Goal: Task Accomplishment & Management: Complete application form

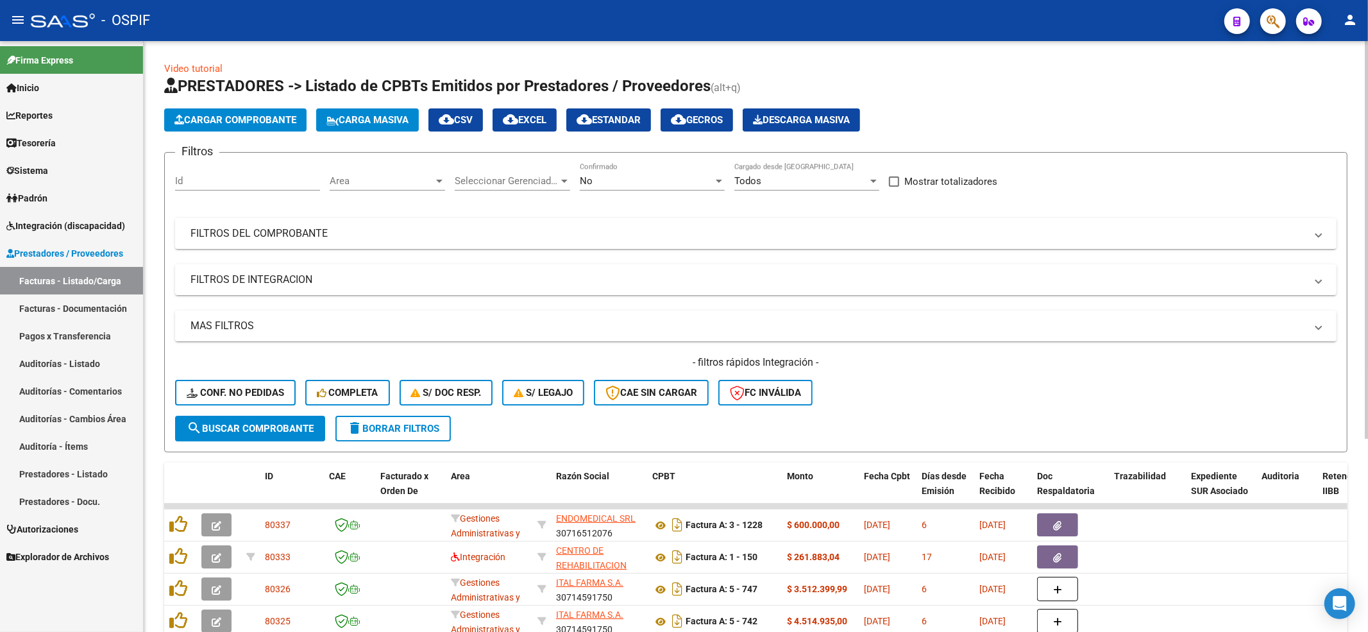
drag, startPoint x: 272, startPoint y: 398, endPoint x: 265, endPoint y: 383, distance: 16.9
click at [268, 388] on button "Conf. no pedidas" at bounding box center [235, 393] width 121 height 26
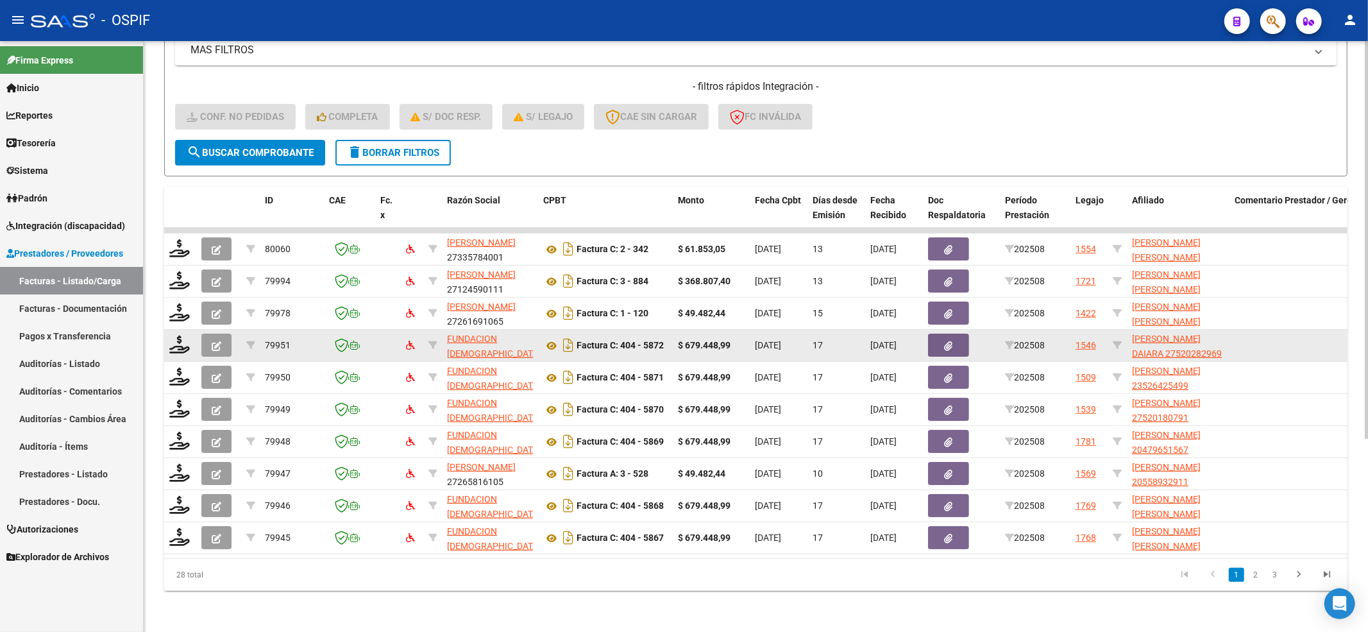
scroll to position [287, 0]
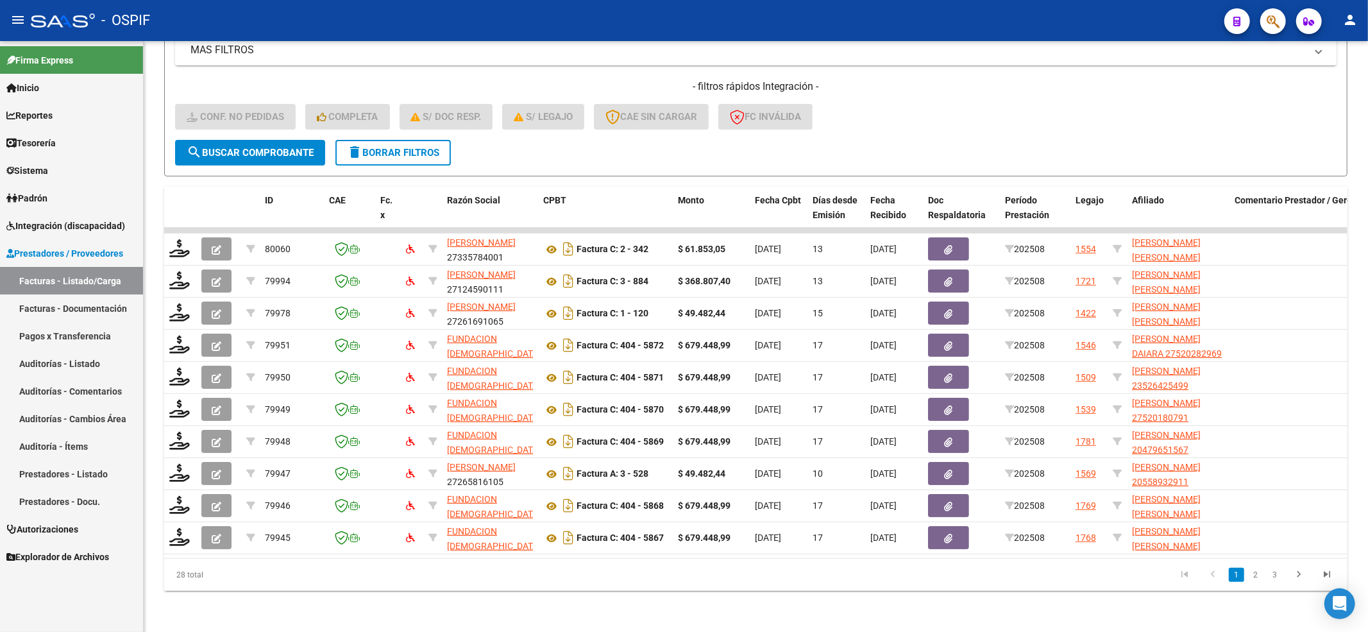
click at [59, 229] on span "Integración (discapacidad)" at bounding box center [65, 226] width 119 height 14
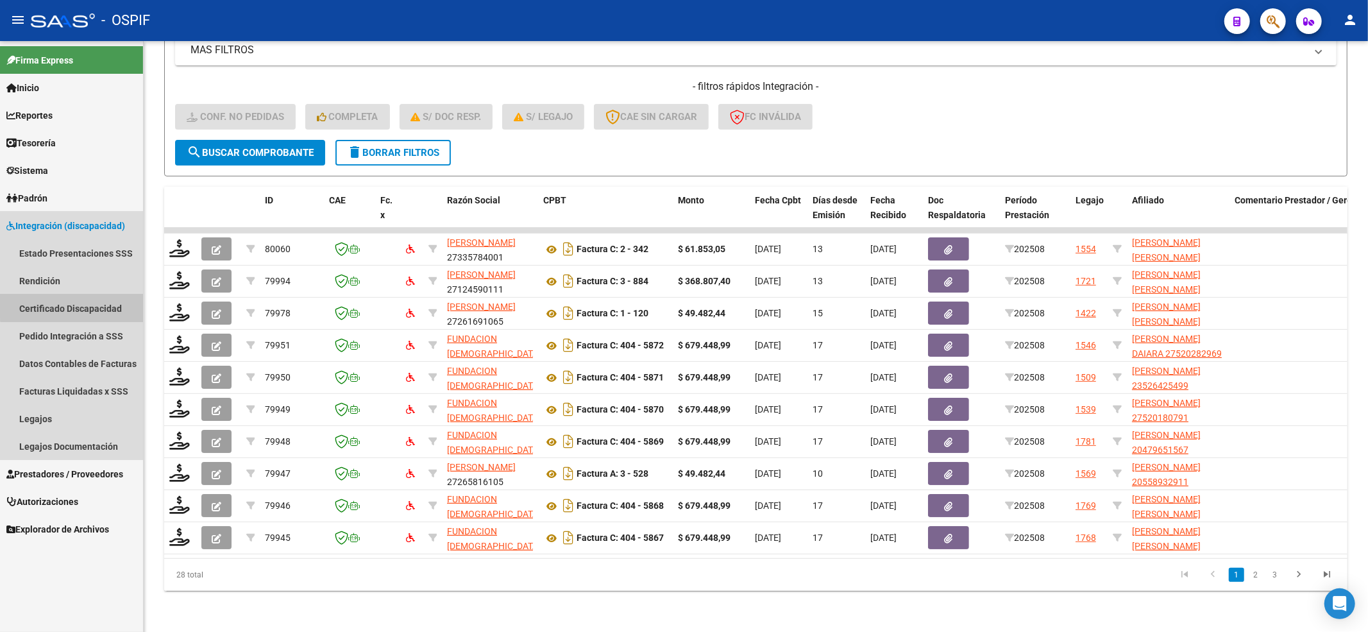
click at [83, 301] on link "Certificado Discapacidad" at bounding box center [71, 308] width 143 height 28
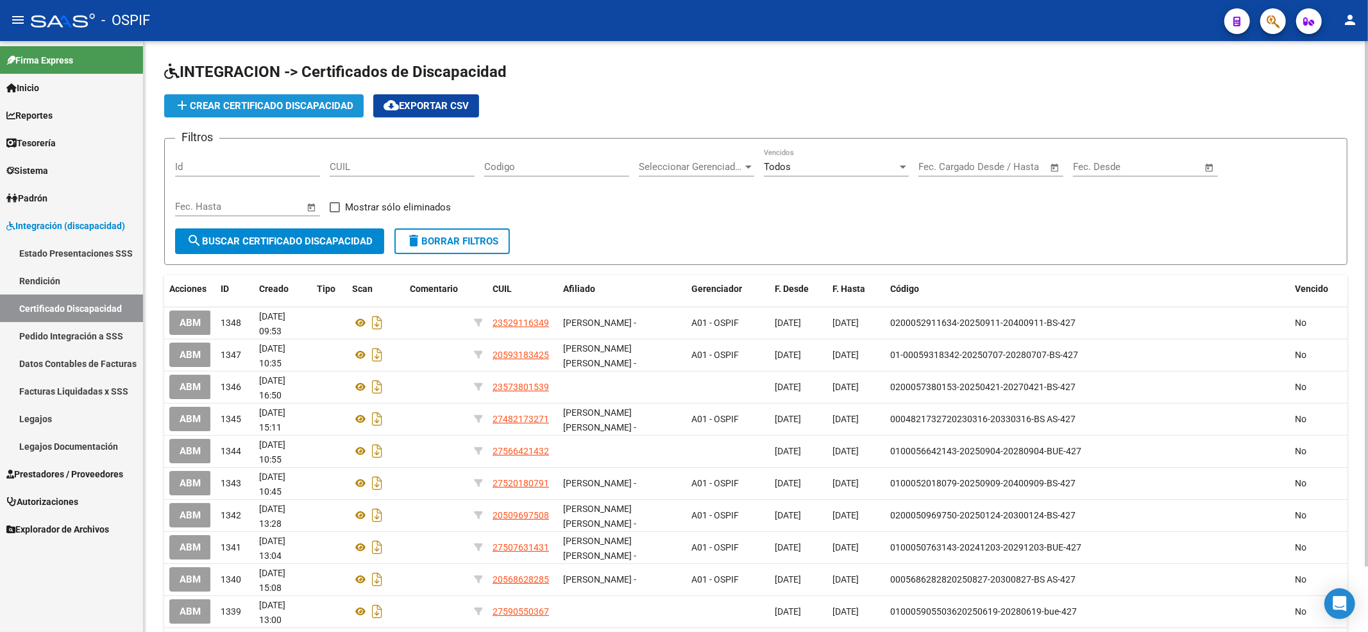
click at [275, 104] on span "add Crear Certificado Discapacidad" at bounding box center [263, 106] width 179 height 12
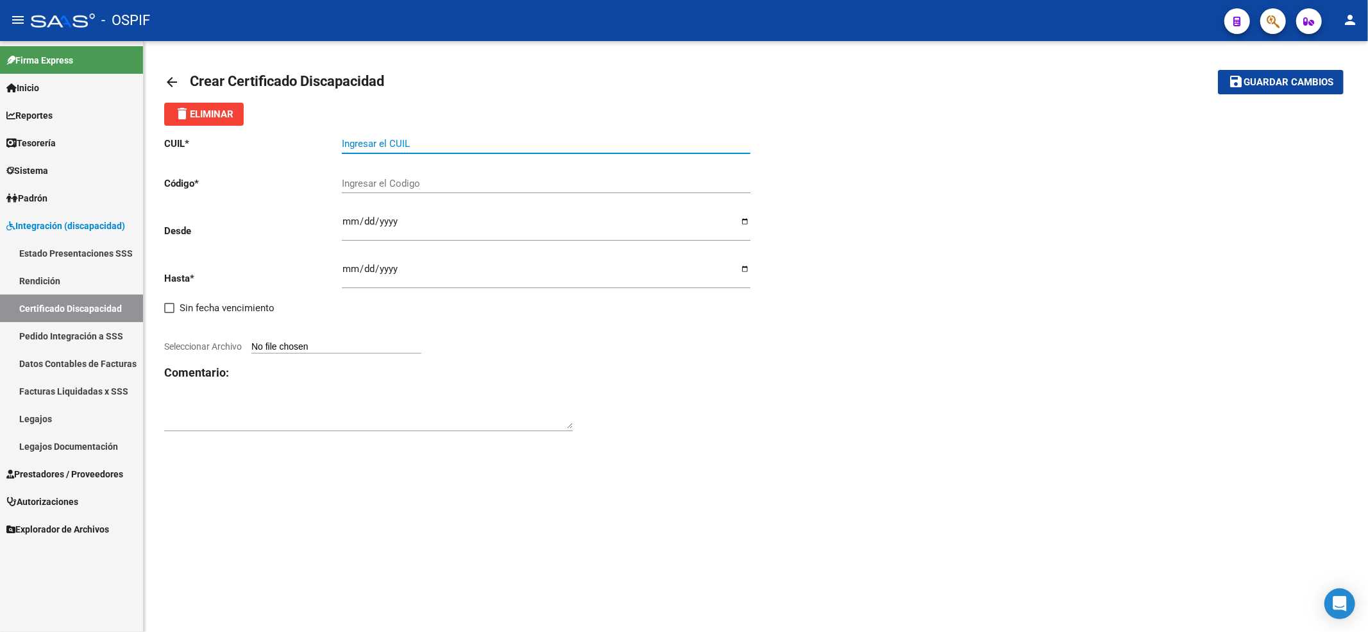
drag, startPoint x: 377, startPoint y: 142, endPoint x: 362, endPoint y: 106, distance: 38.2
click at [378, 140] on input "Ingresar el CUIL" at bounding box center [546, 144] width 409 height 12
paste input "20-54132907-3"
type input "20-54132907-3"
click at [486, 185] on input "Ingresar el Codigo" at bounding box center [546, 184] width 409 height 12
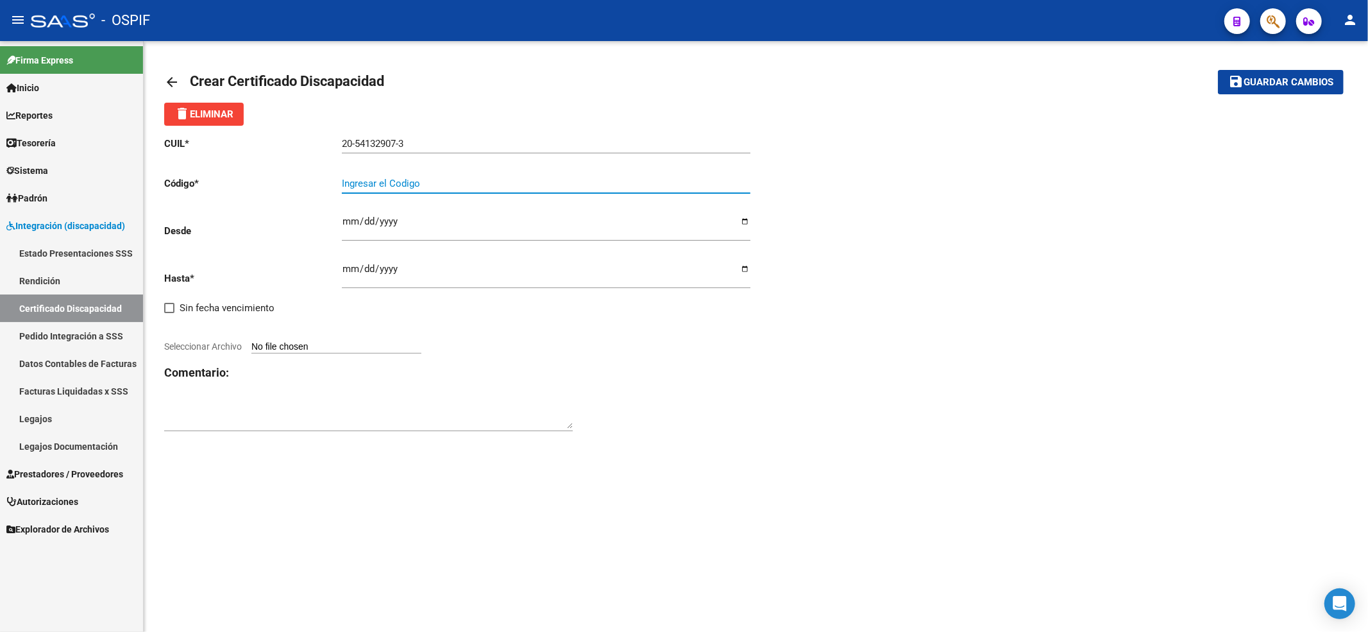
paste input "02-00054132907-20250918-20400918-BUE-427"
type input "02-00054132907-20250918-20400918-BUE-427"
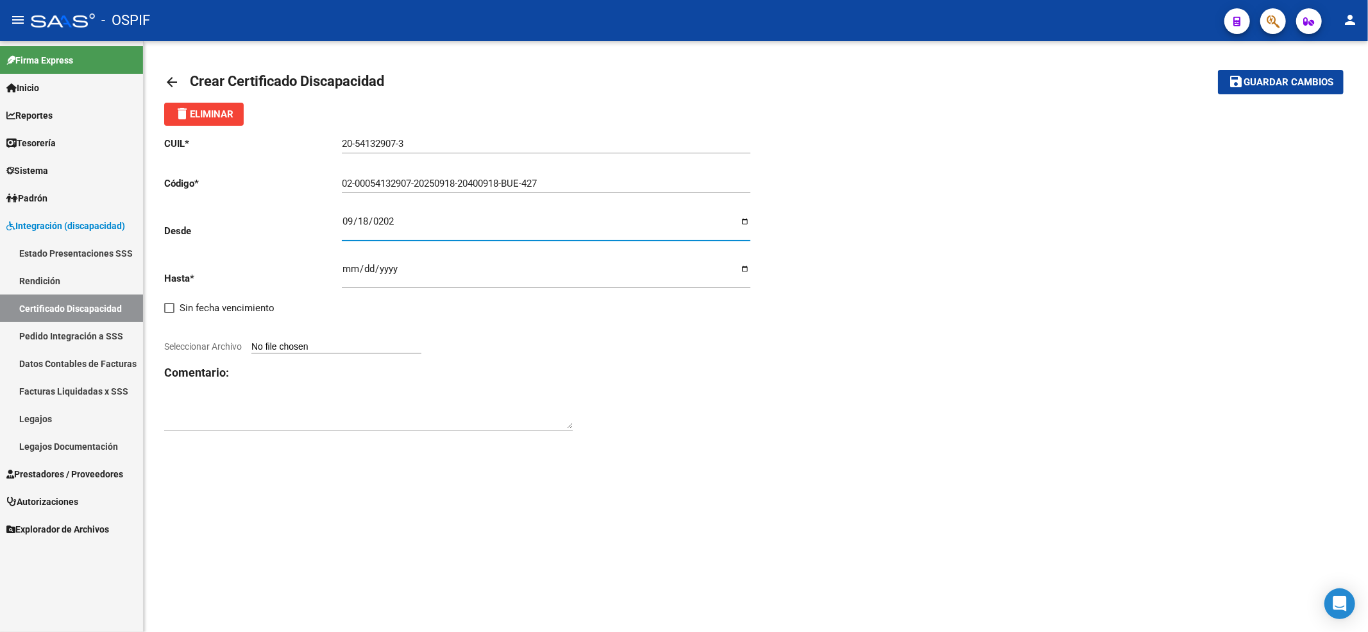
type input "[DATE]"
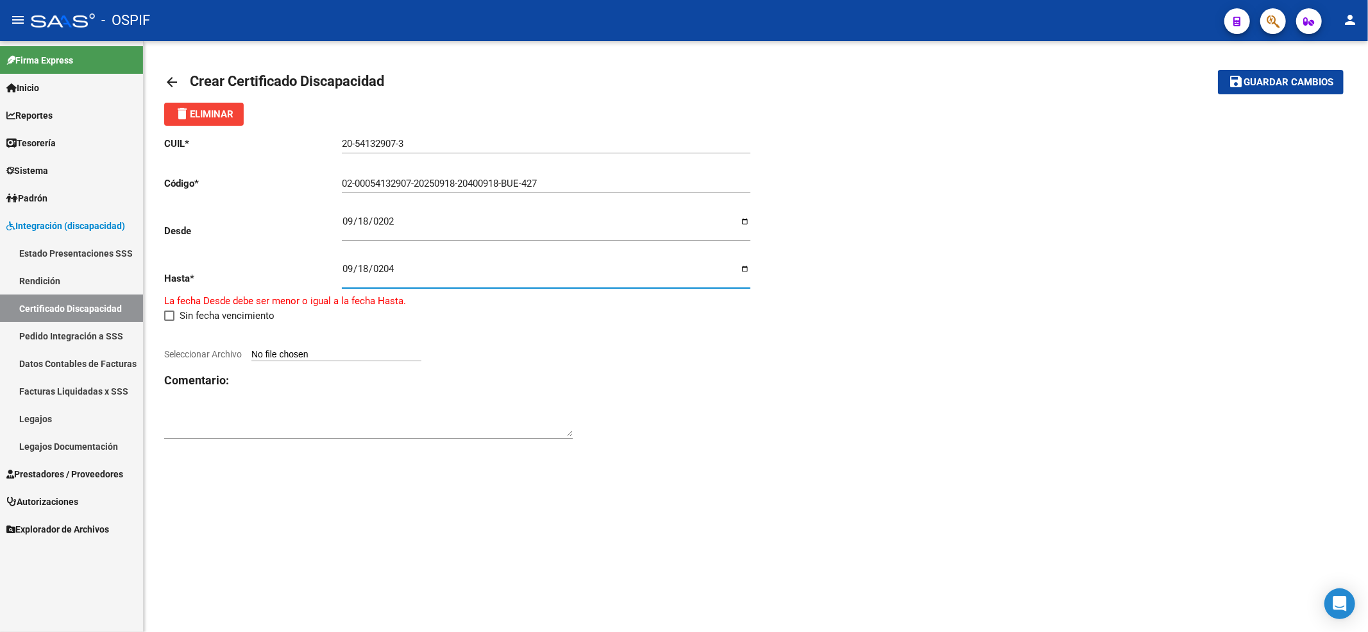
type input "[DATE]"
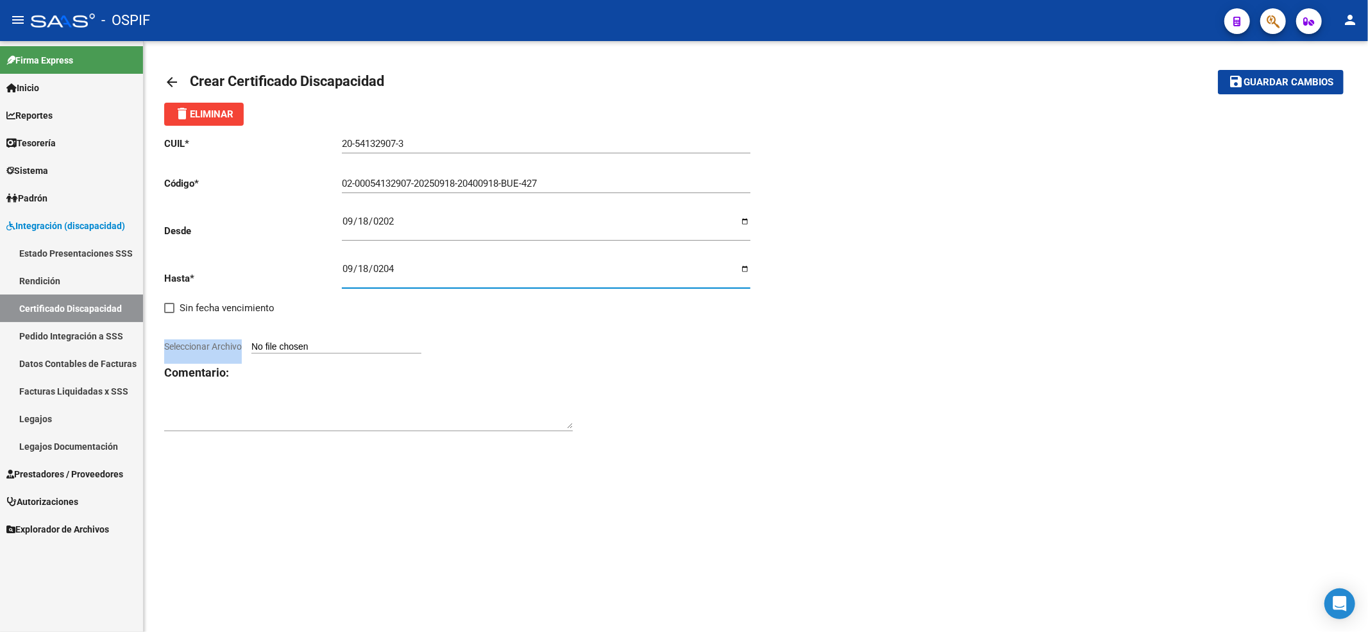
drag, startPoint x: 339, startPoint y: 337, endPoint x: 339, endPoint y: 348, distance: 10.3
click at [339, 348] on div "CUIL * 20-54132907-3 Ingresar el CUIL Código * 02-00054132907-20250918-20400918…" at bounding box center [460, 285] width 592 height 318
click at [339, 349] on input "Seleccionar Archivo" at bounding box center [336, 347] width 170 height 12
click at [305, 337] on div at bounding box center [460, 332] width 592 height 14
click at [285, 325] on div "CUIL * 20-54132907-3 Ingresar el CUIL Código * 02-00054132907-20250918-20400918…" at bounding box center [460, 285] width 592 height 318
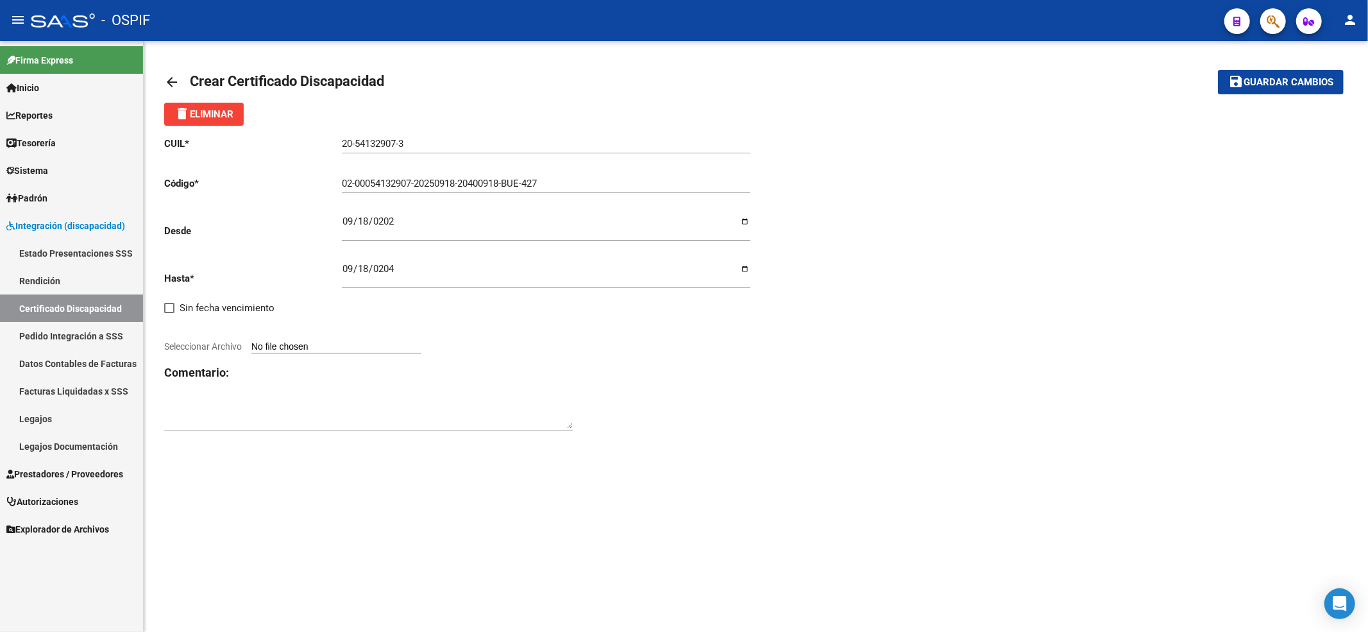
click at [277, 348] on input "Seleccionar Archivo" at bounding box center [336, 347] width 170 height 12
type input "C:\fakepath\[PERSON_NAME] vto 2040.pdf"
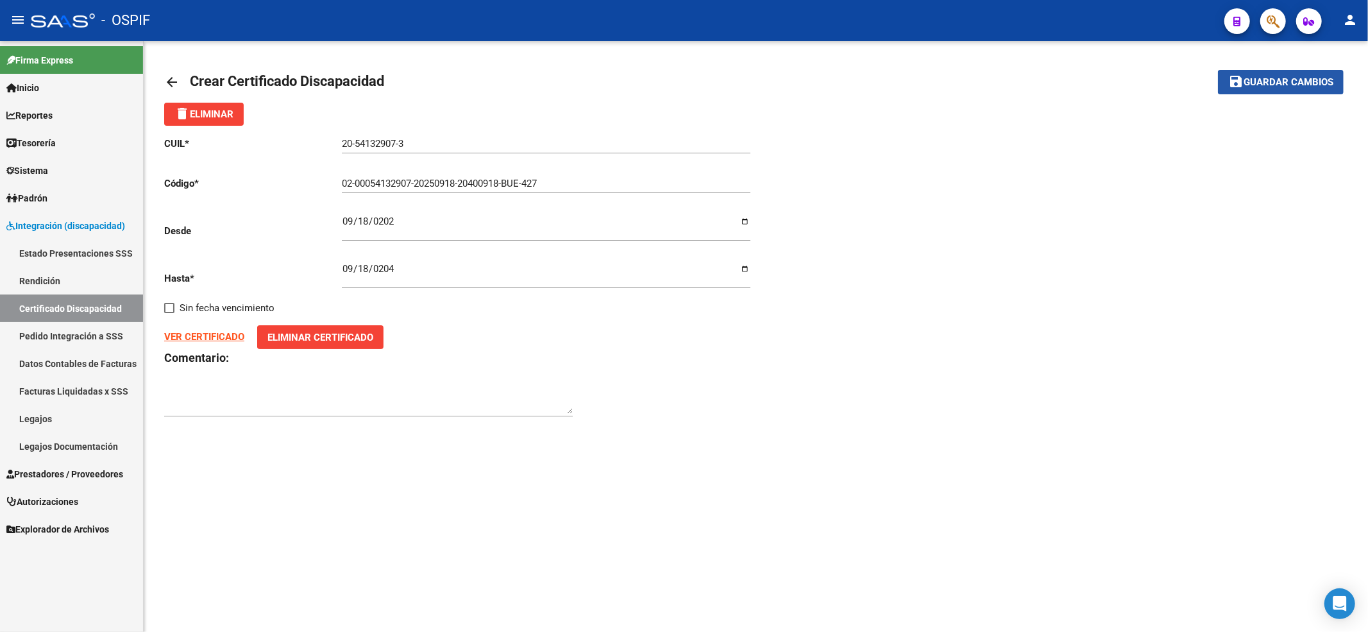
click at [1315, 85] on span "Guardar cambios" at bounding box center [1289, 83] width 90 height 12
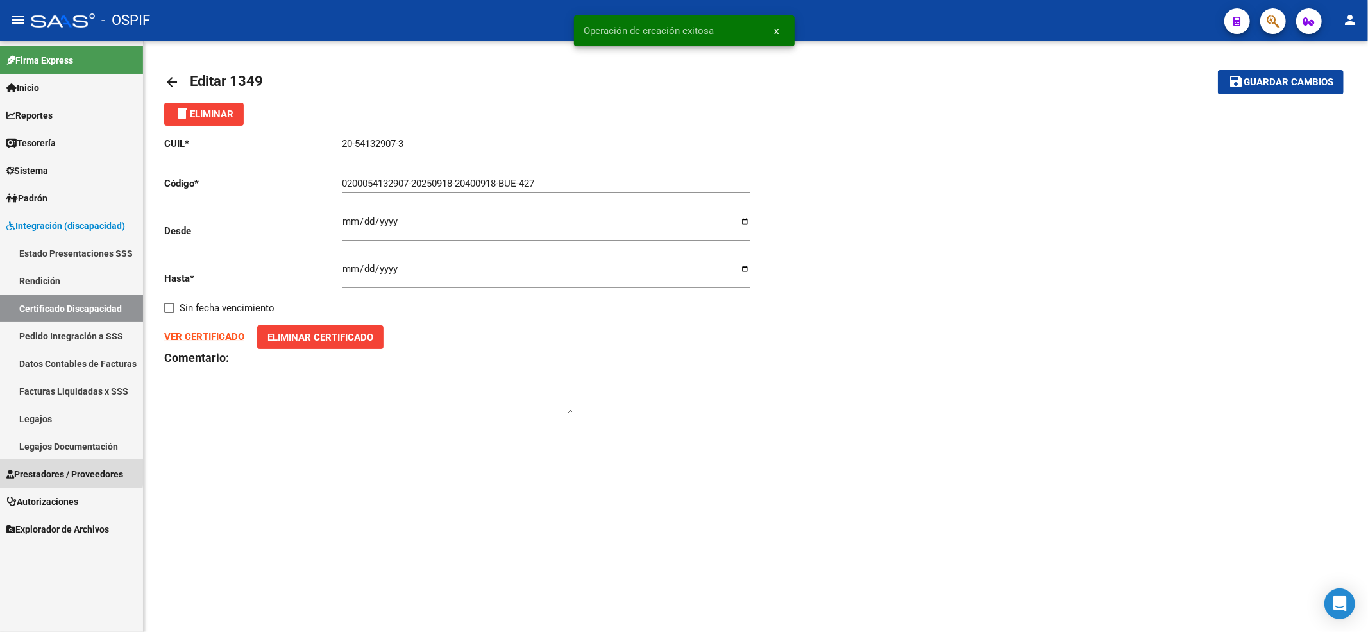
click at [45, 470] on span "Prestadores / Proveedores" at bounding box center [64, 474] width 117 height 14
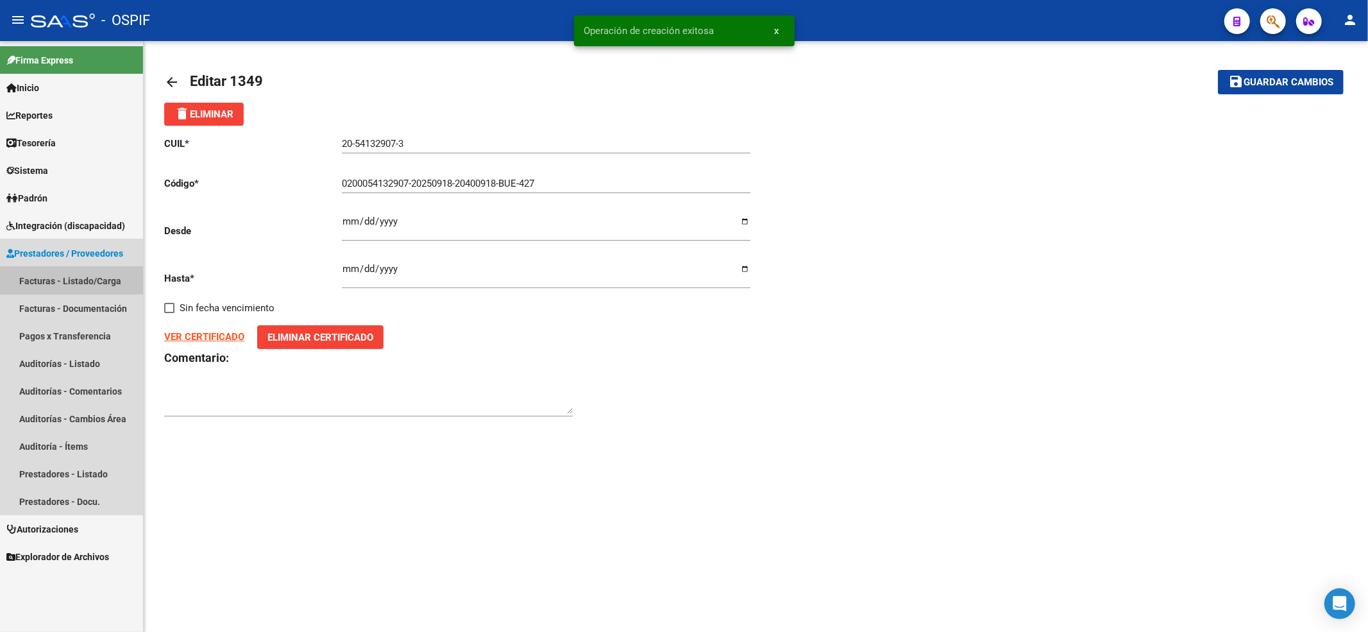
click at [73, 277] on link "Facturas - Listado/Carga" at bounding box center [71, 281] width 143 height 28
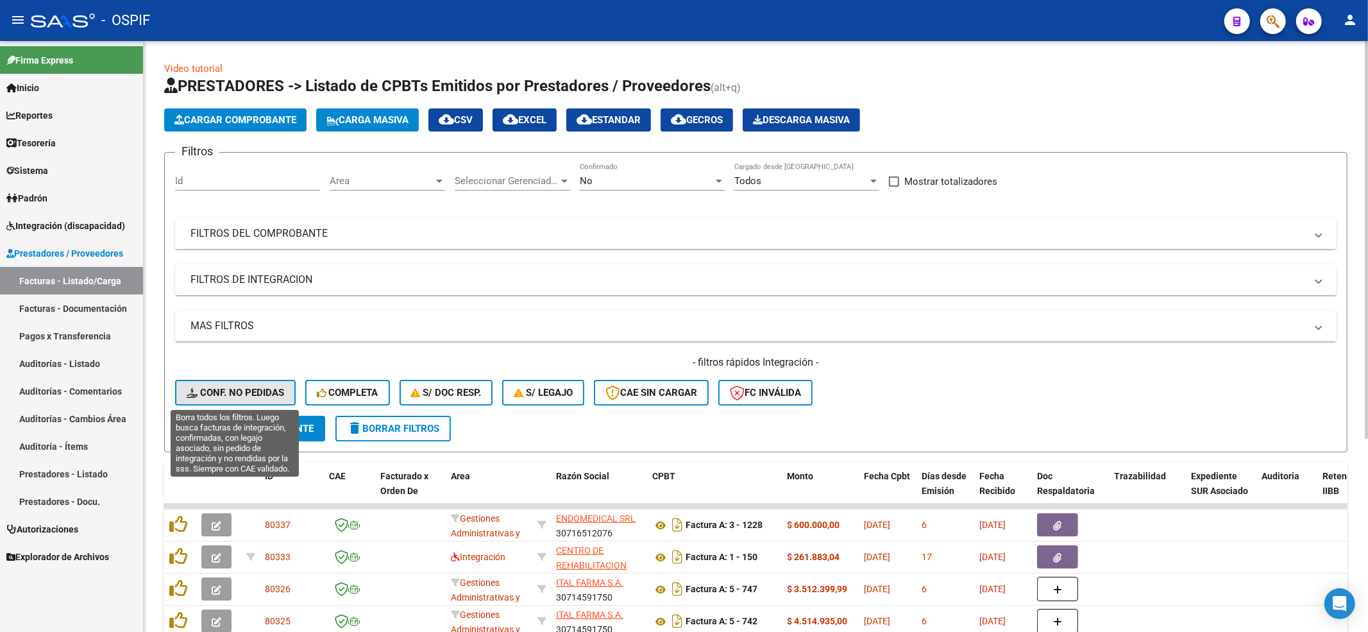
click at [232, 398] on button "Conf. no pedidas" at bounding box center [235, 393] width 121 height 26
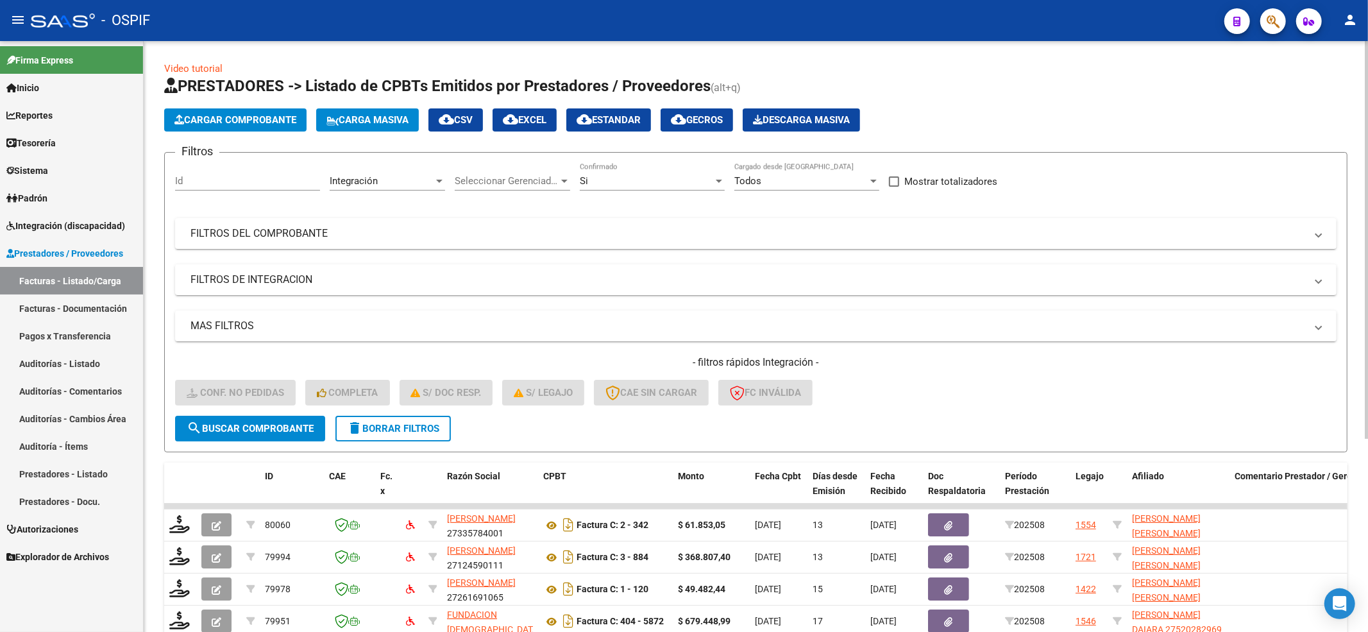
click at [396, 427] on span "delete Borrar Filtros" at bounding box center [393, 429] width 92 height 12
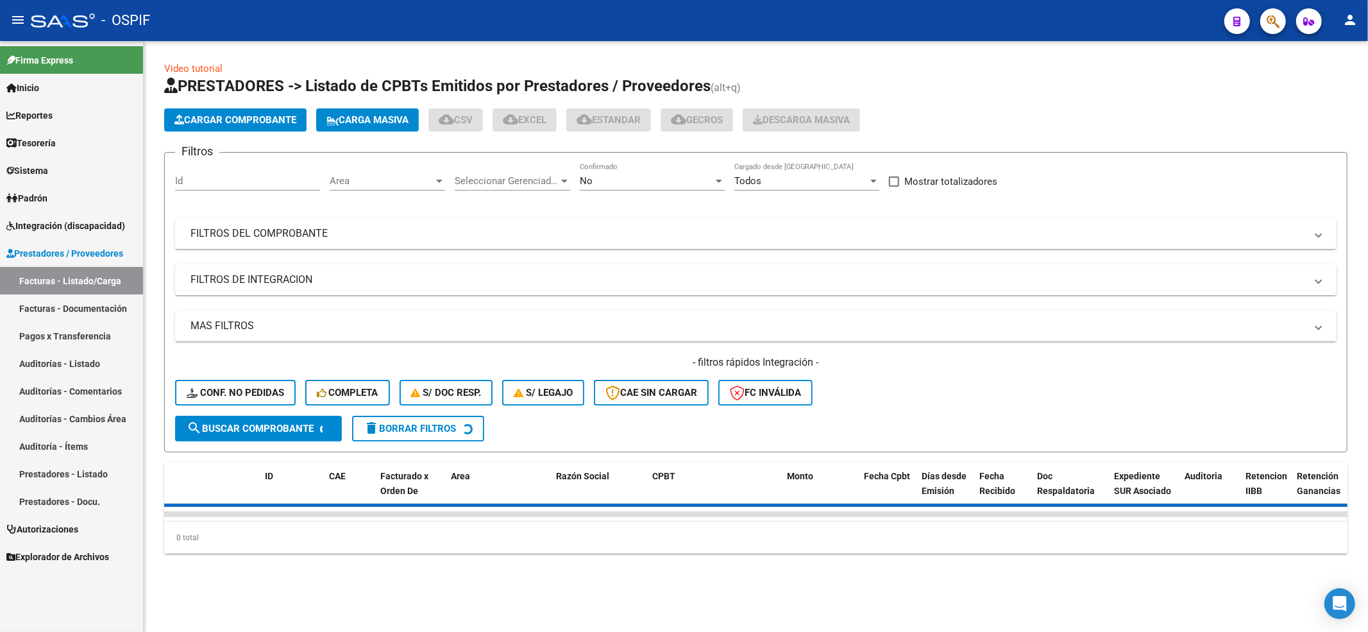
click at [265, 404] on button "Conf. no pedidas" at bounding box center [235, 393] width 121 height 26
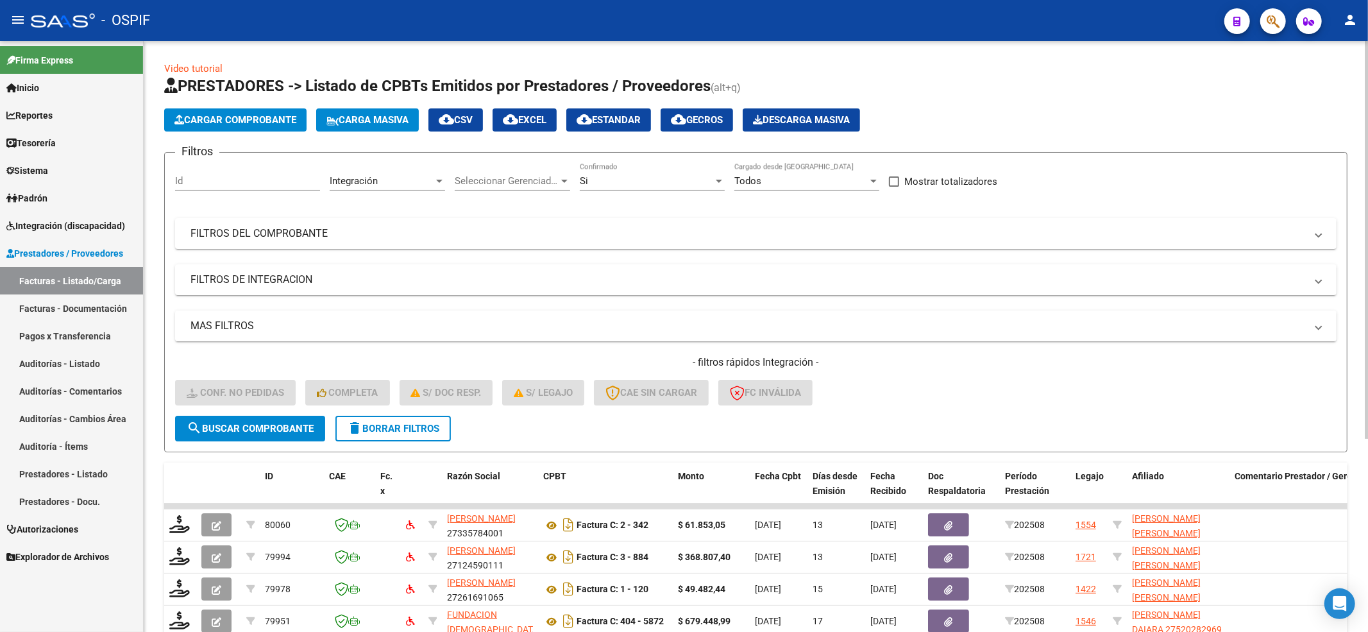
click at [457, 432] on form "Filtros Id Integración Area Seleccionar Gerenciador Seleccionar Gerenciador Si …" at bounding box center [756, 302] width 1184 height 300
drag, startPoint x: 388, startPoint y: 418, endPoint x: 381, endPoint y: 429, distance: 13.0
click at [386, 427] on button "delete Borrar Filtros" at bounding box center [393, 429] width 115 height 26
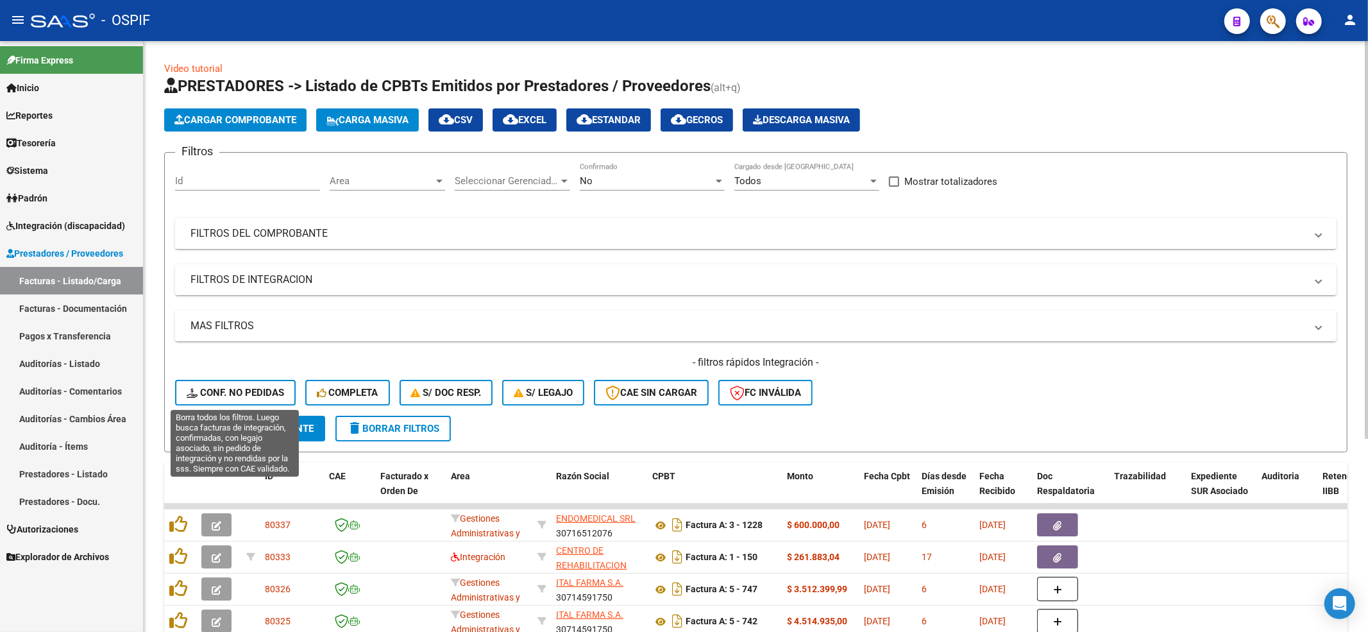
click at [231, 375] on div "- filtros rápidos Integración - Conf. no pedidas Completa S/ Doc Resp. S/ legaj…" at bounding box center [756, 385] width 1162 height 60
click at [208, 395] on span "Conf. no pedidas" at bounding box center [236, 393] width 98 height 12
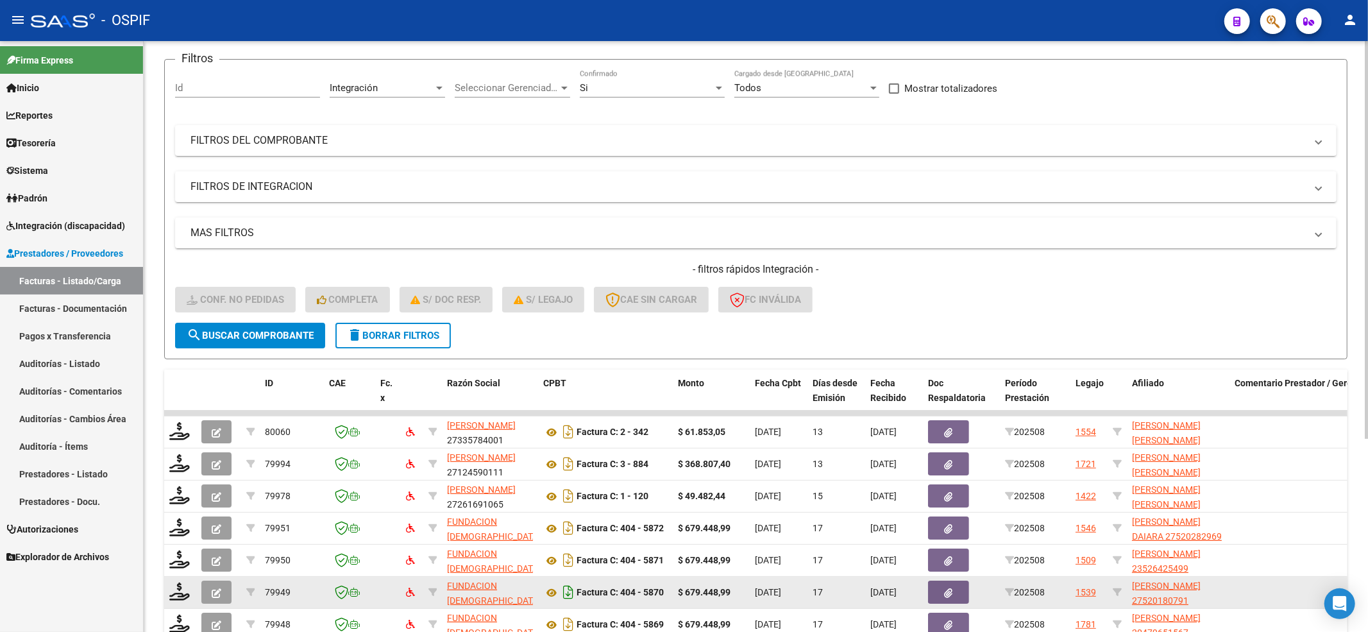
scroll to position [287, 0]
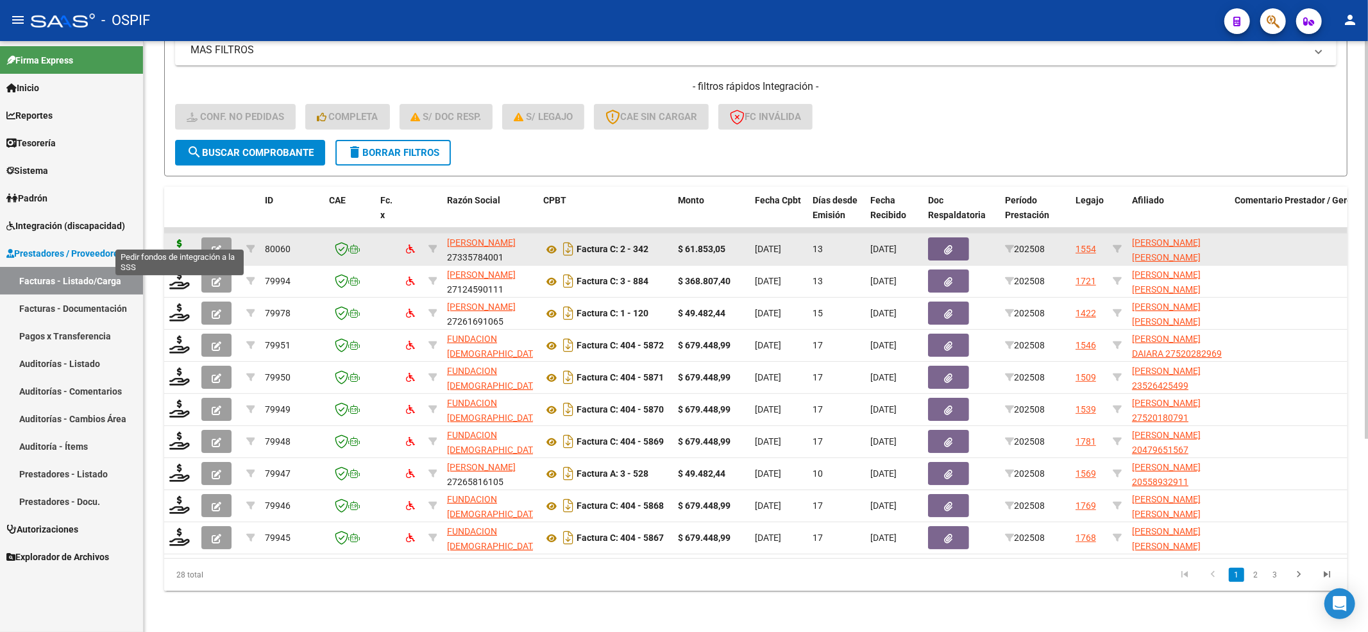
click at [181, 244] on icon at bounding box center [179, 248] width 21 height 18
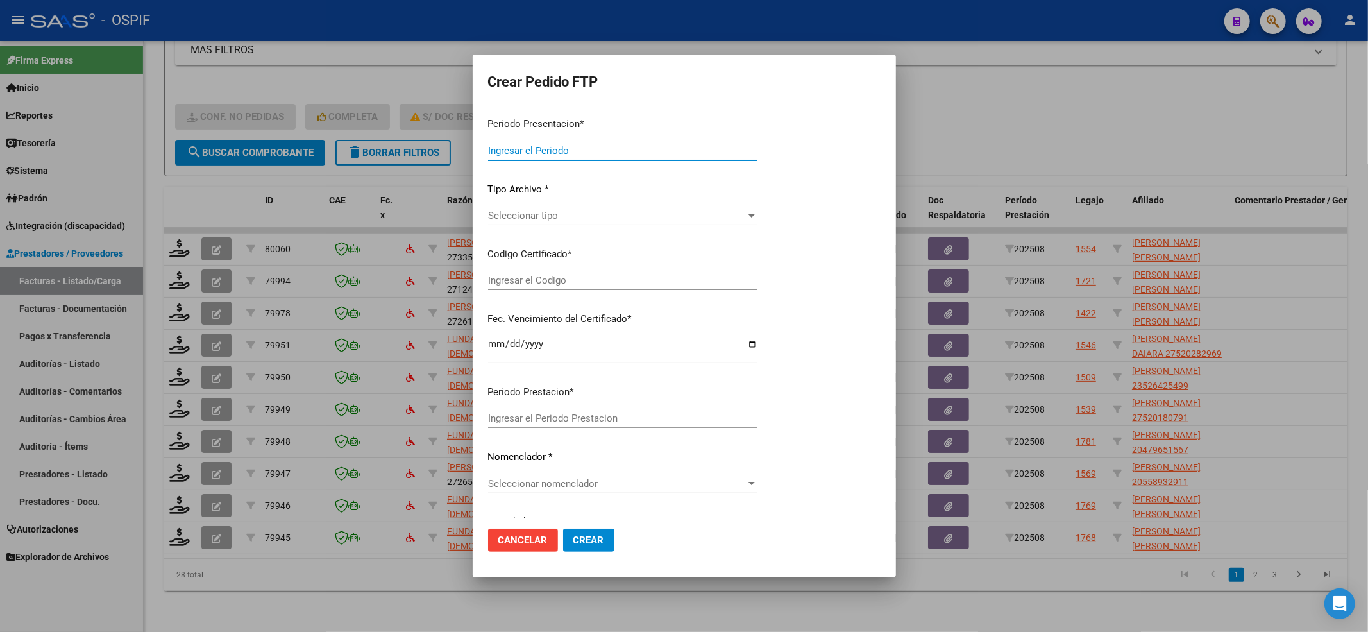
type input "202508"
type input "$ 61.853,05"
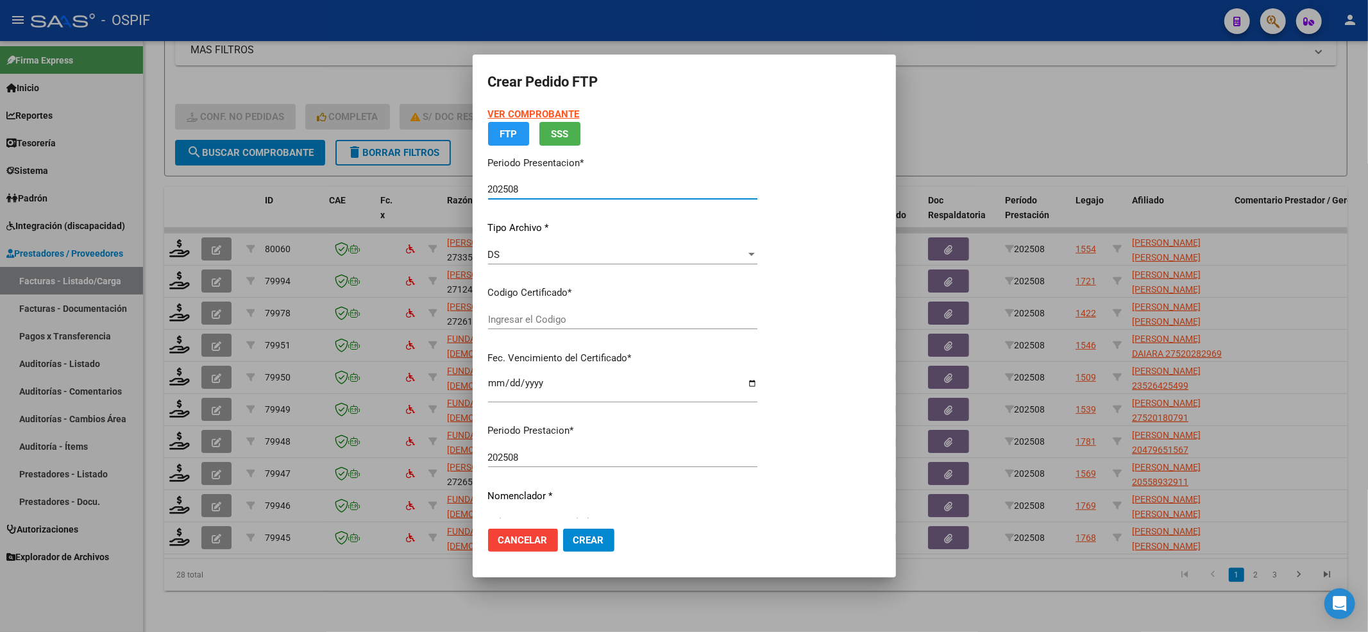
type input "0200056465069-20200204-20260204-MZA-204"
type input "[DATE]"
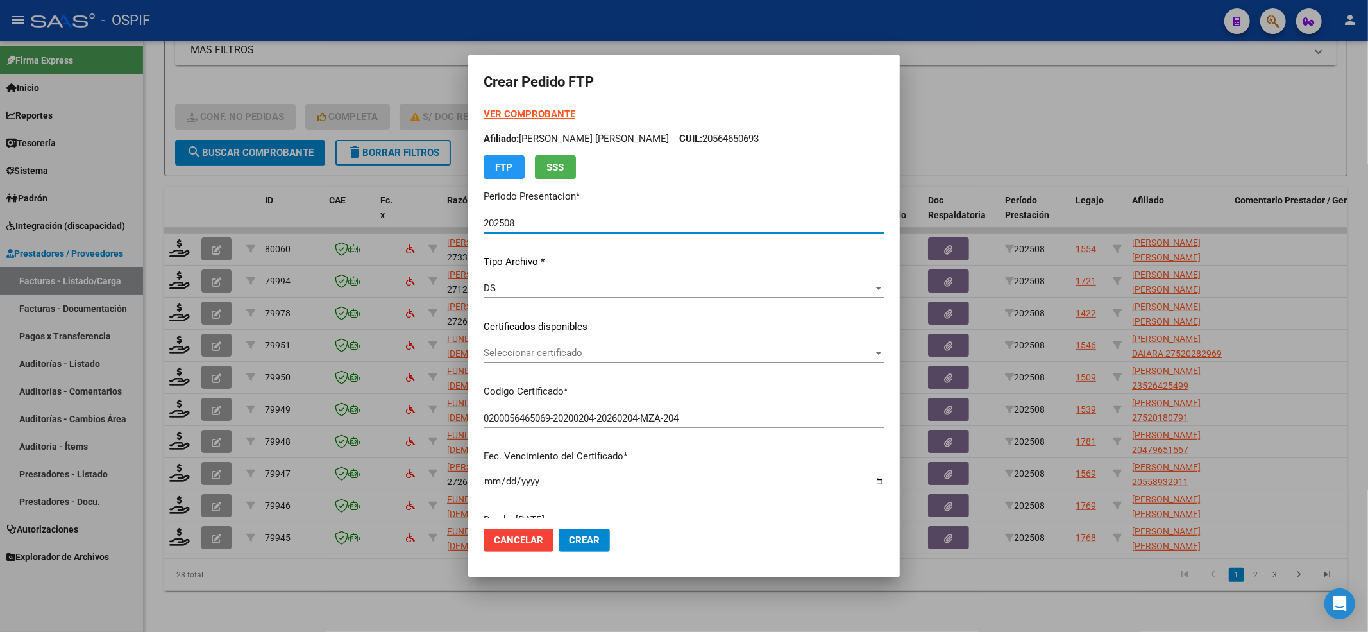
click at [629, 347] on span "Seleccionar certificado" at bounding box center [678, 353] width 389 height 12
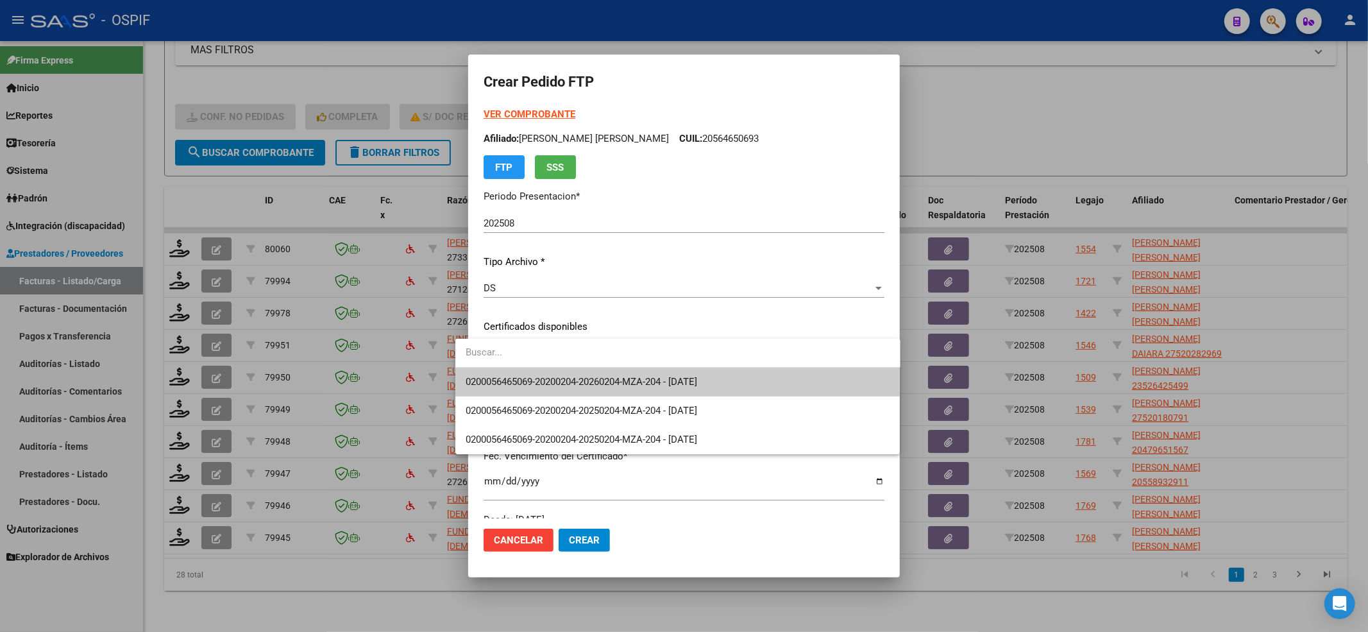
click at [624, 385] on span "0200056465069-20200204-20260204-MZA-204 - [DATE]" at bounding box center [582, 382] width 232 height 12
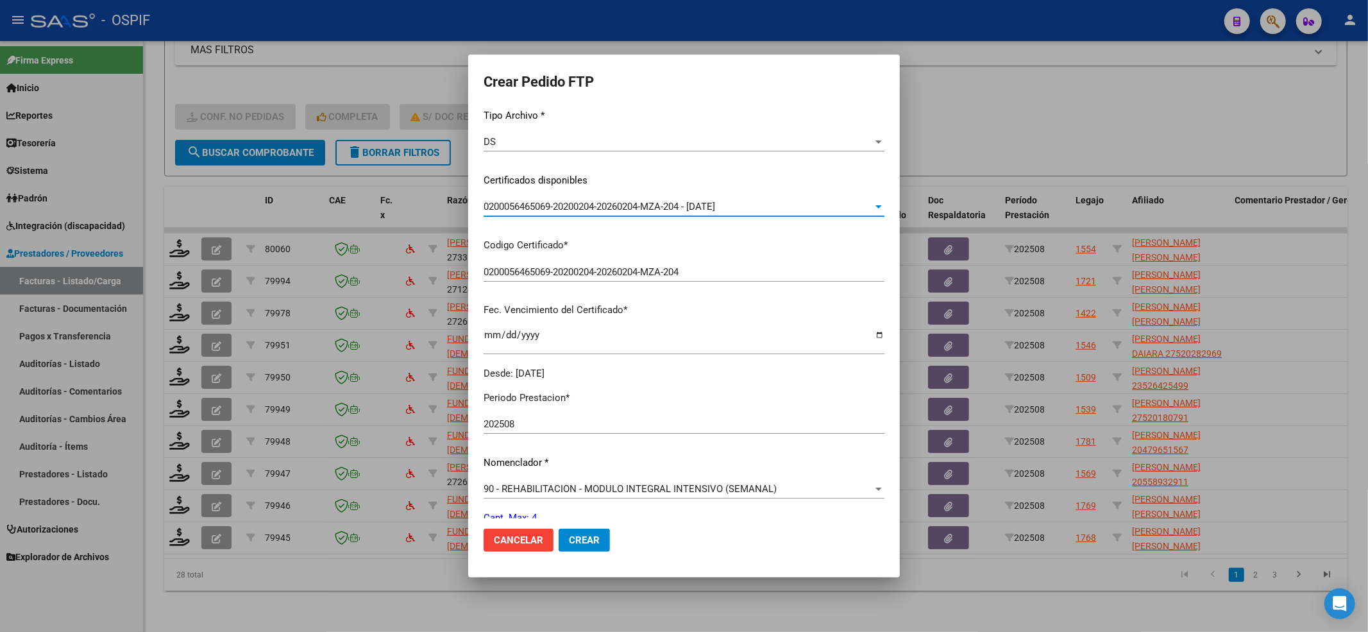
scroll to position [257, 0]
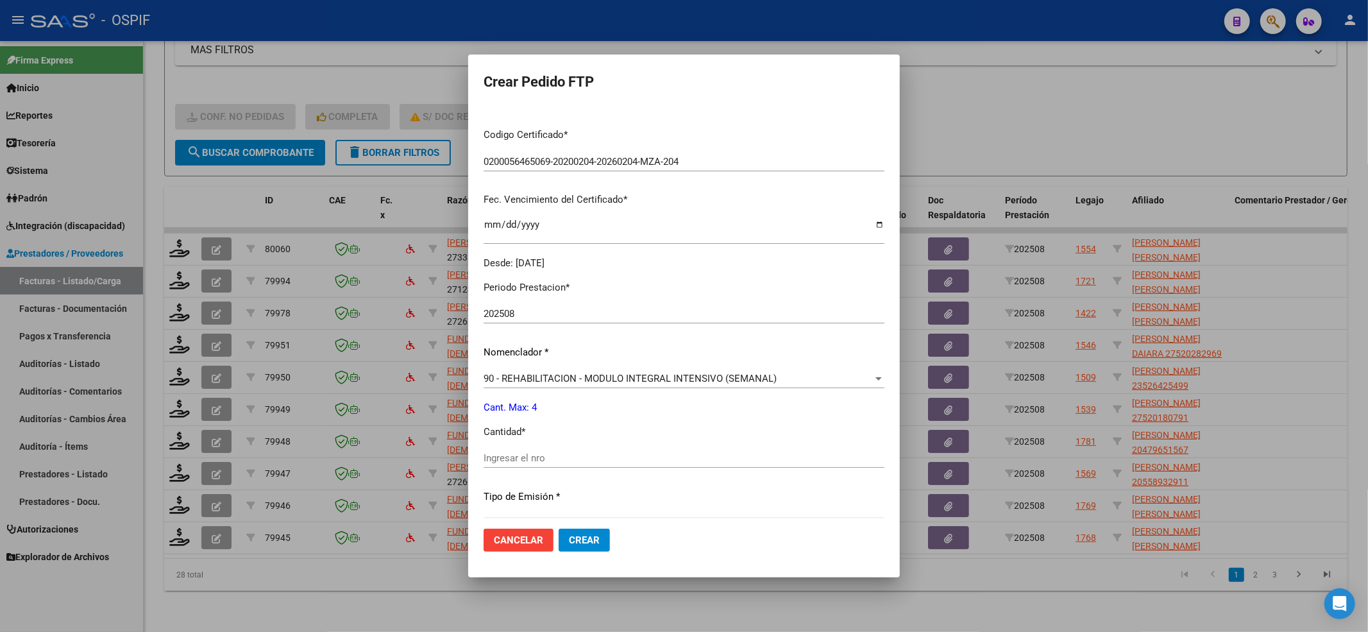
click at [517, 450] on div "Ingresar el nro" at bounding box center [684, 457] width 401 height 19
type input "4"
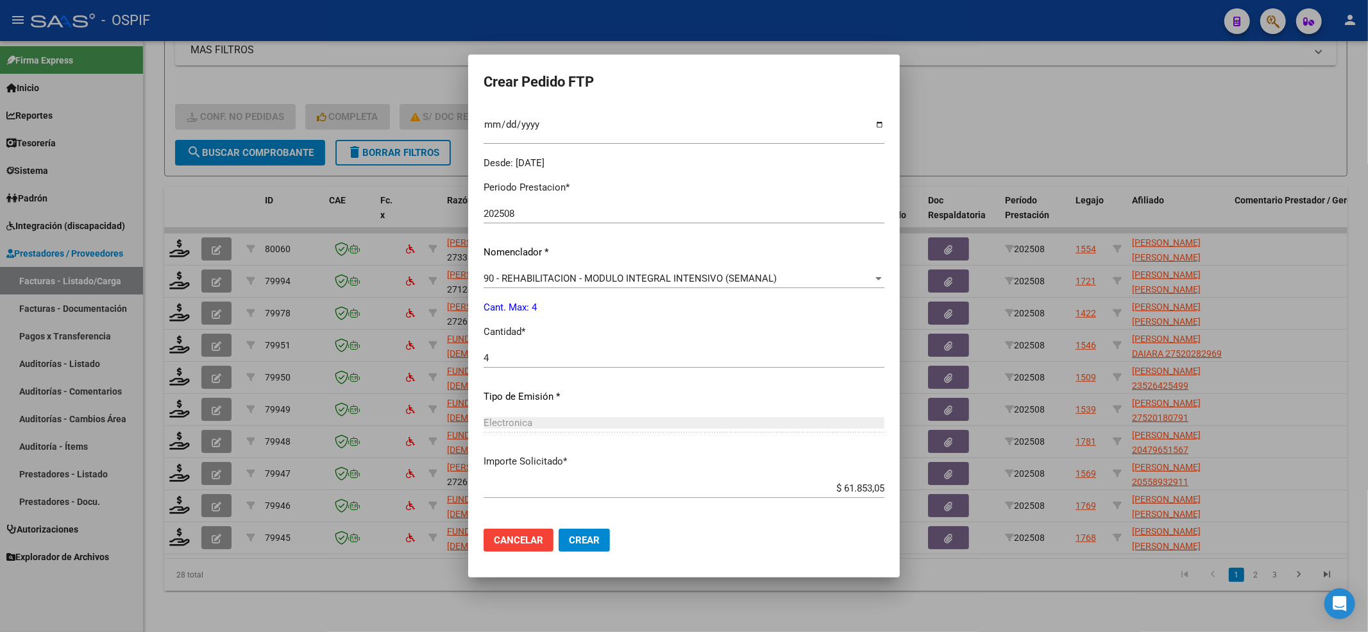
scroll to position [413, 0]
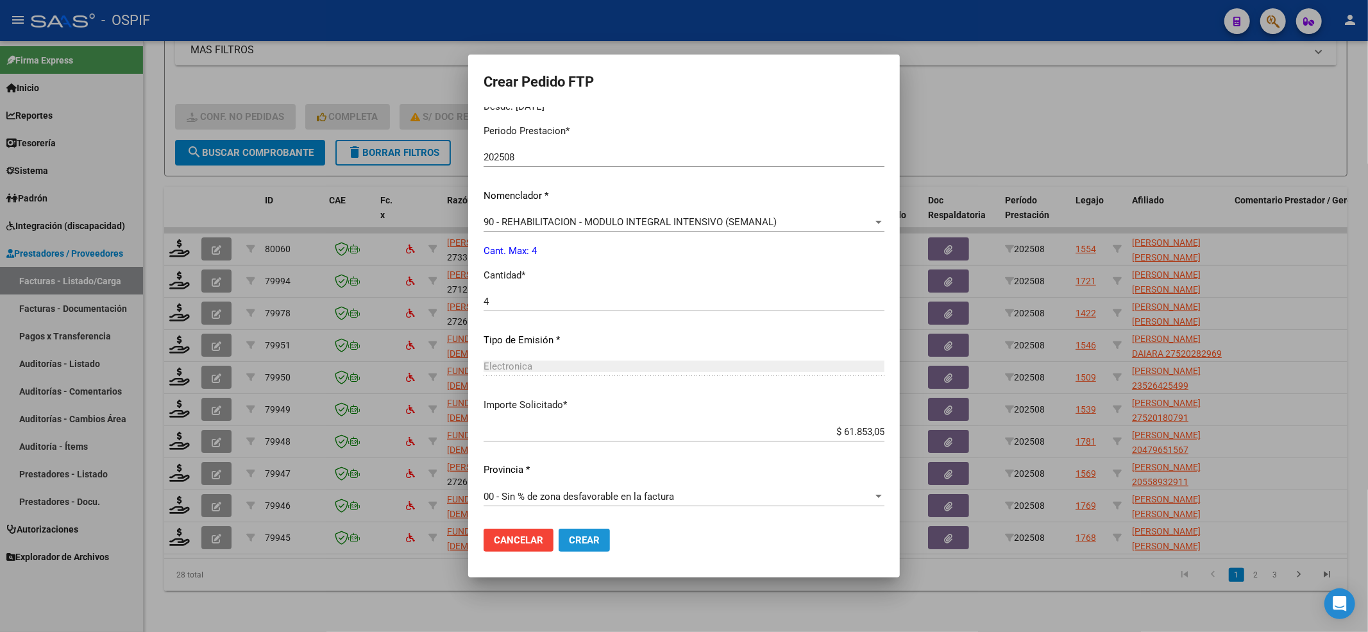
click at [571, 538] on span "Crear" at bounding box center [584, 540] width 31 height 12
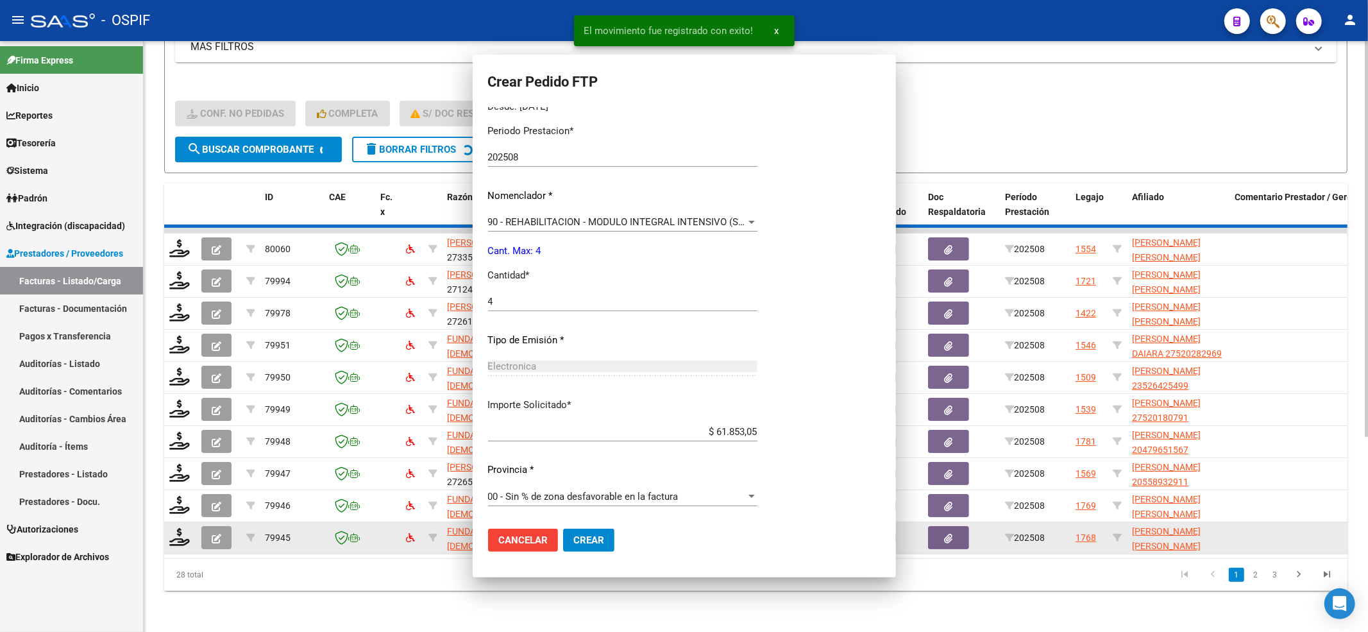
scroll to position [0, 0]
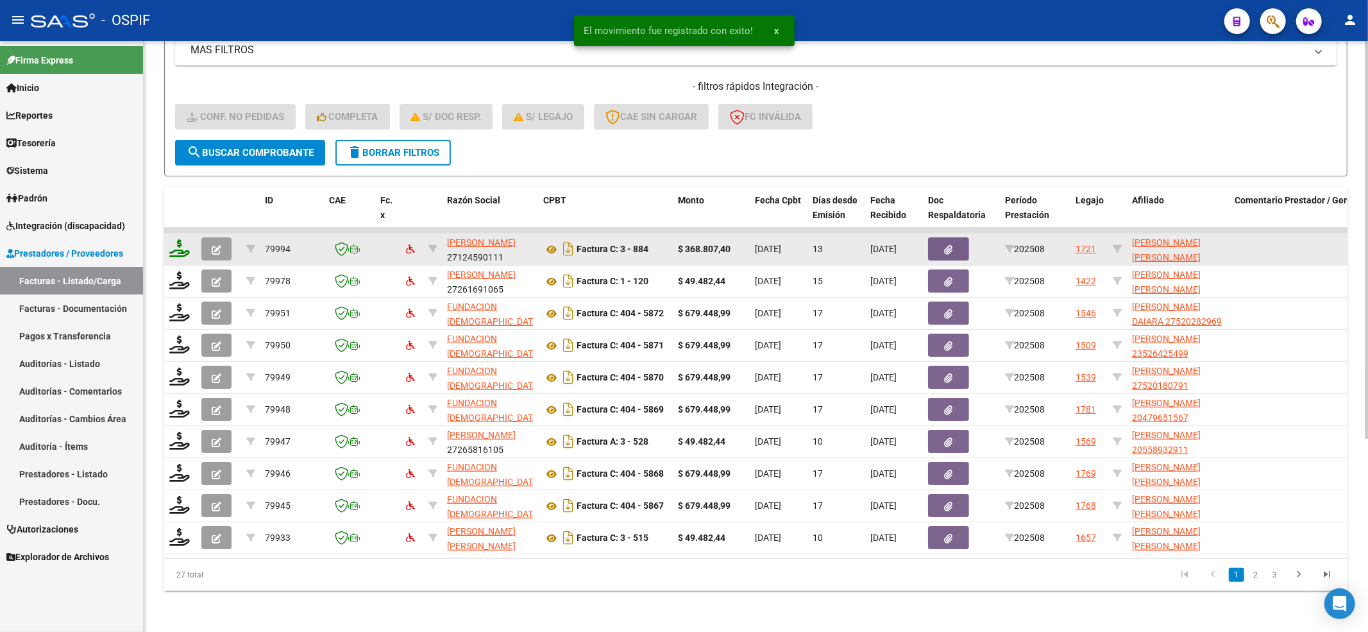
click at [185, 244] on div at bounding box center [180, 249] width 22 height 20
click at [180, 239] on icon at bounding box center [179, 248] width 21 height 18
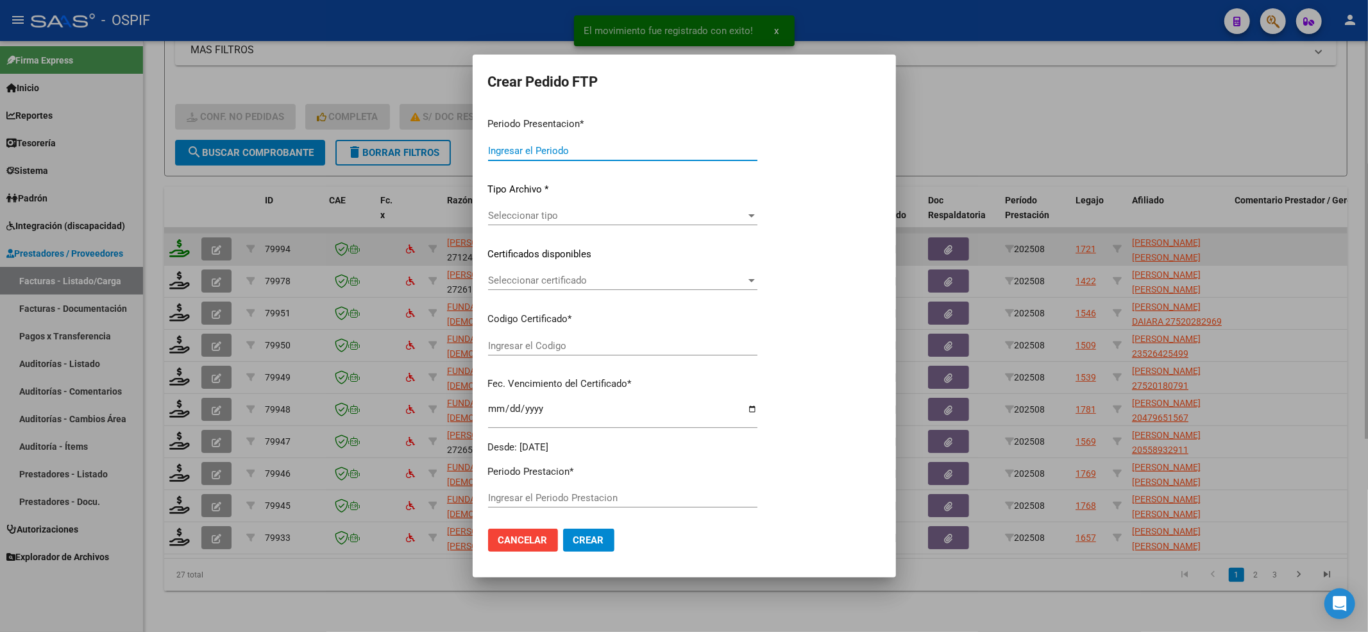
type input "202508"
type input "$ 368.807,40"
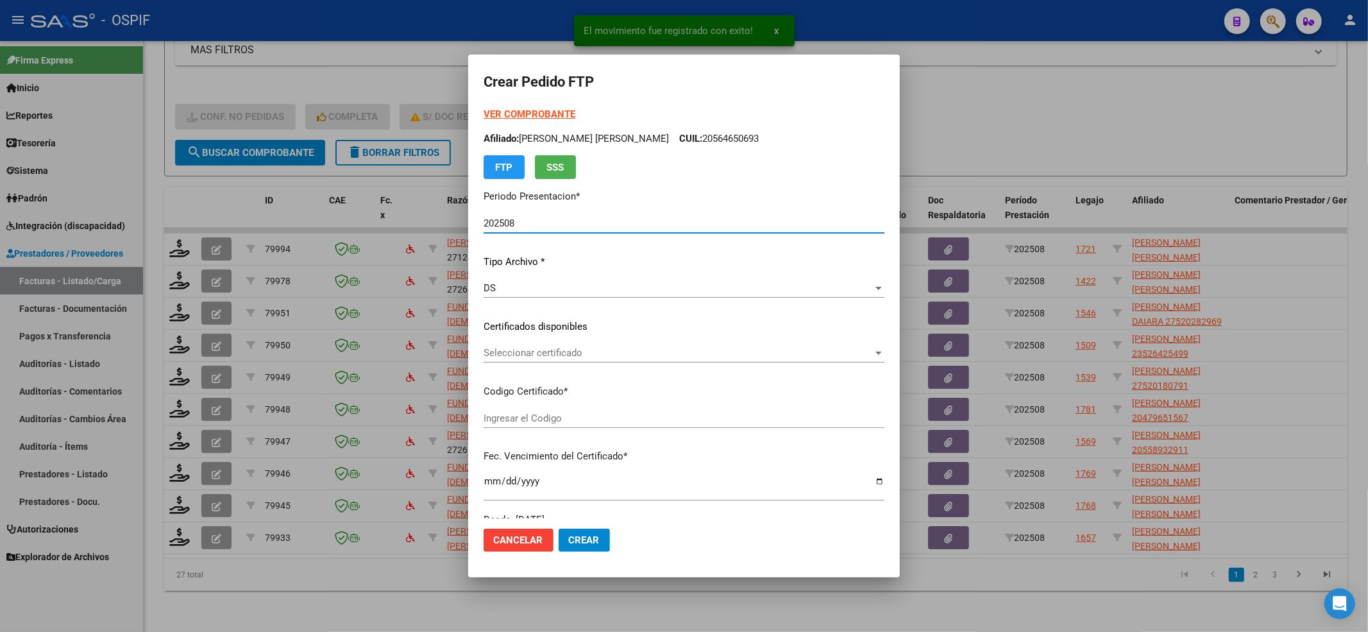
type input "0200052580121-20220909-20270909-BS-427"
type input "[DATE]"
click at [520, 358] on span "Seleccionar certificado" at bounding box center [678, 353] width 389 height 12
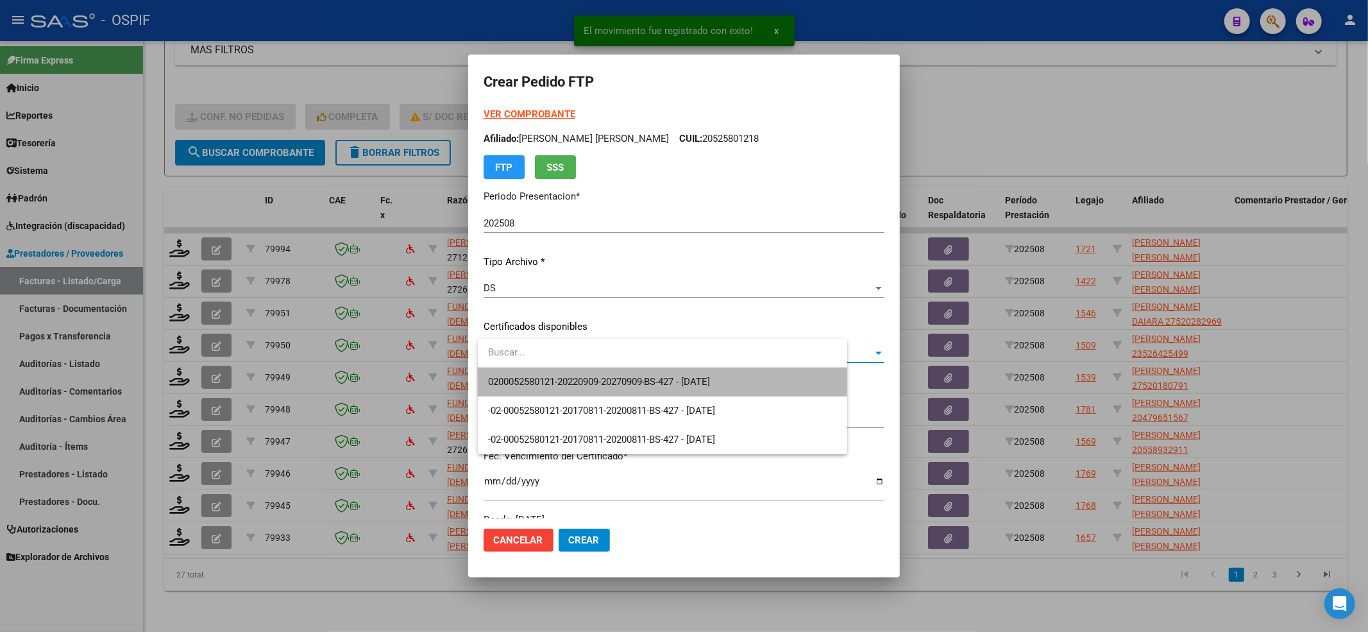
click at [522, 370] on span "0200052580121-20220909-20270909-BS-427 - [DATE]" at bounding box center [662, 382] width 349 height 29
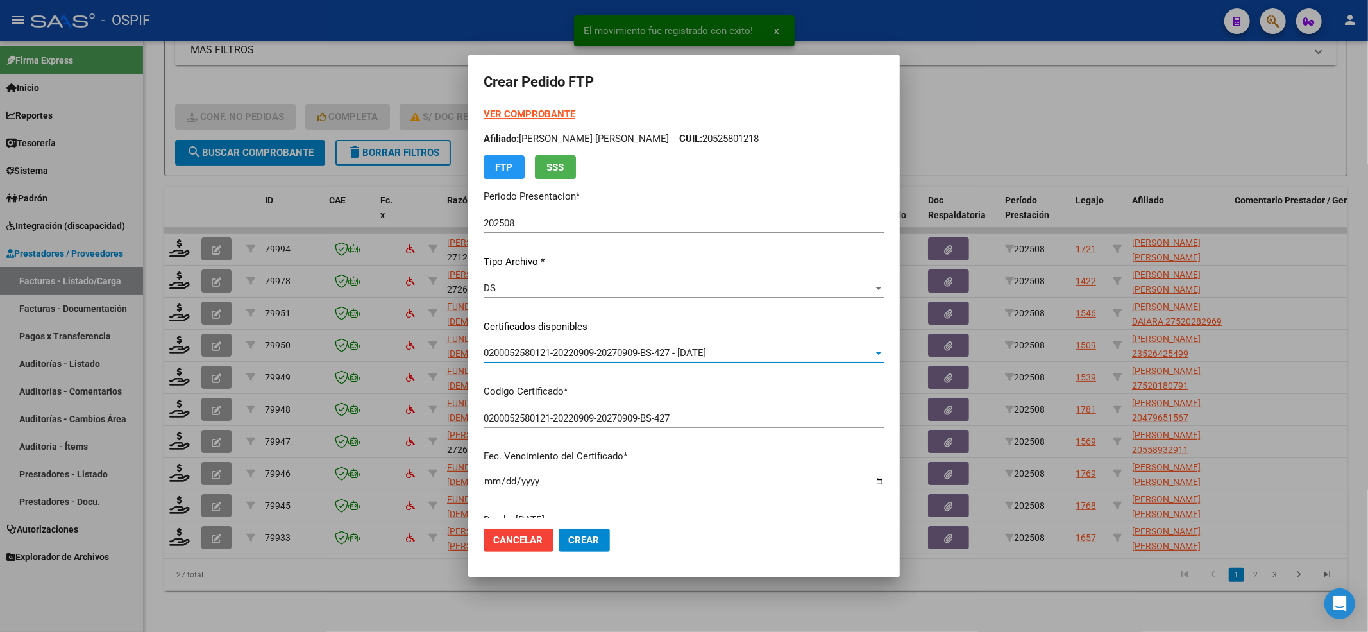
scroll to position [342, 0]
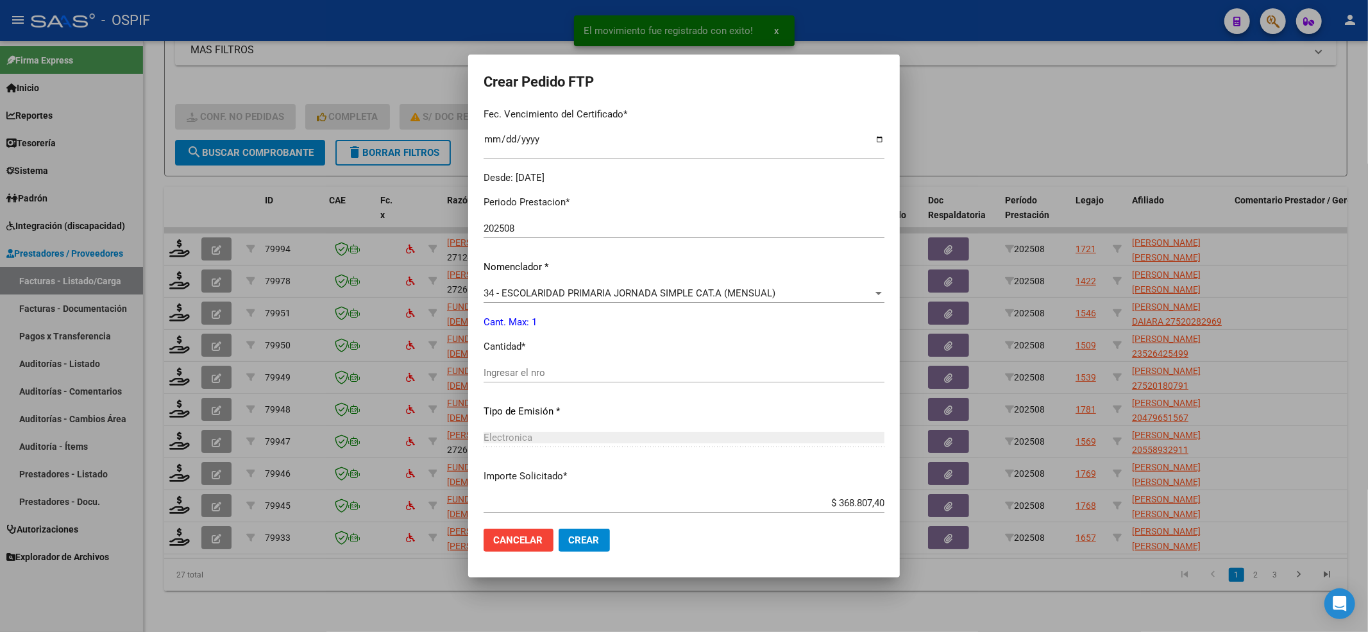
click at [537, 383] on div "Ingresar el nro" at bounding box center [684, 378] width 401 height 31
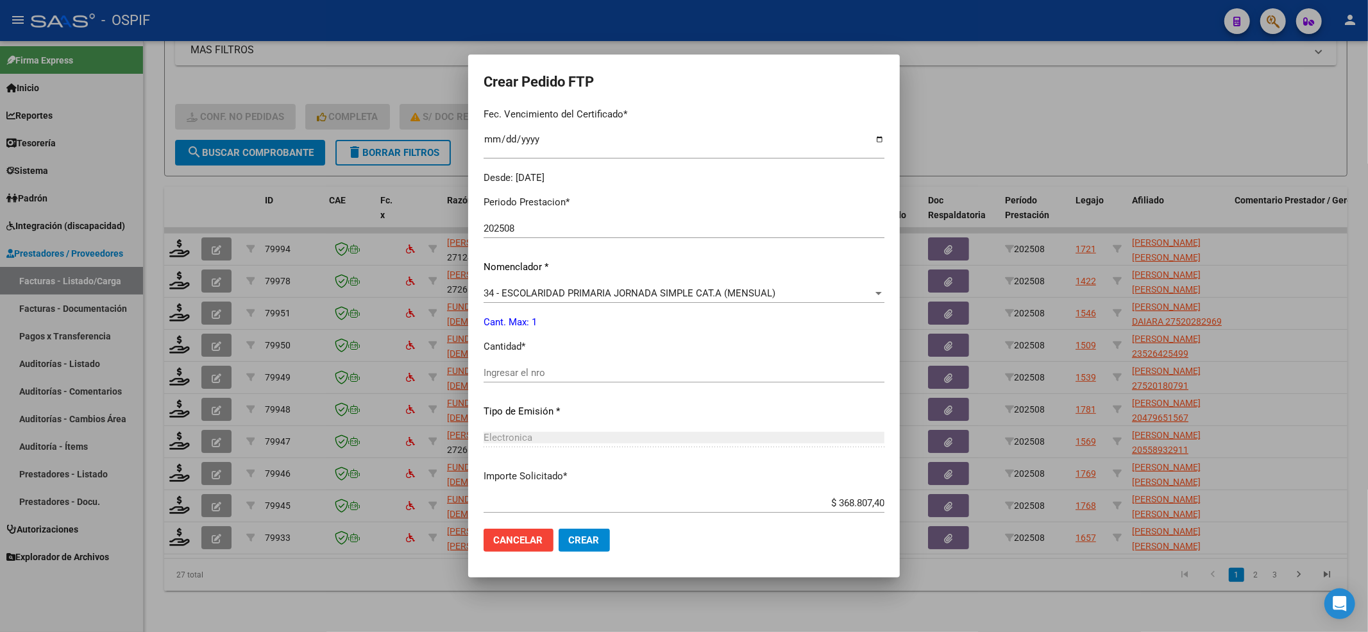
click at [535, 378] on input "Ingresar el nro" at bounding box center [684, 373] width 401 height 12
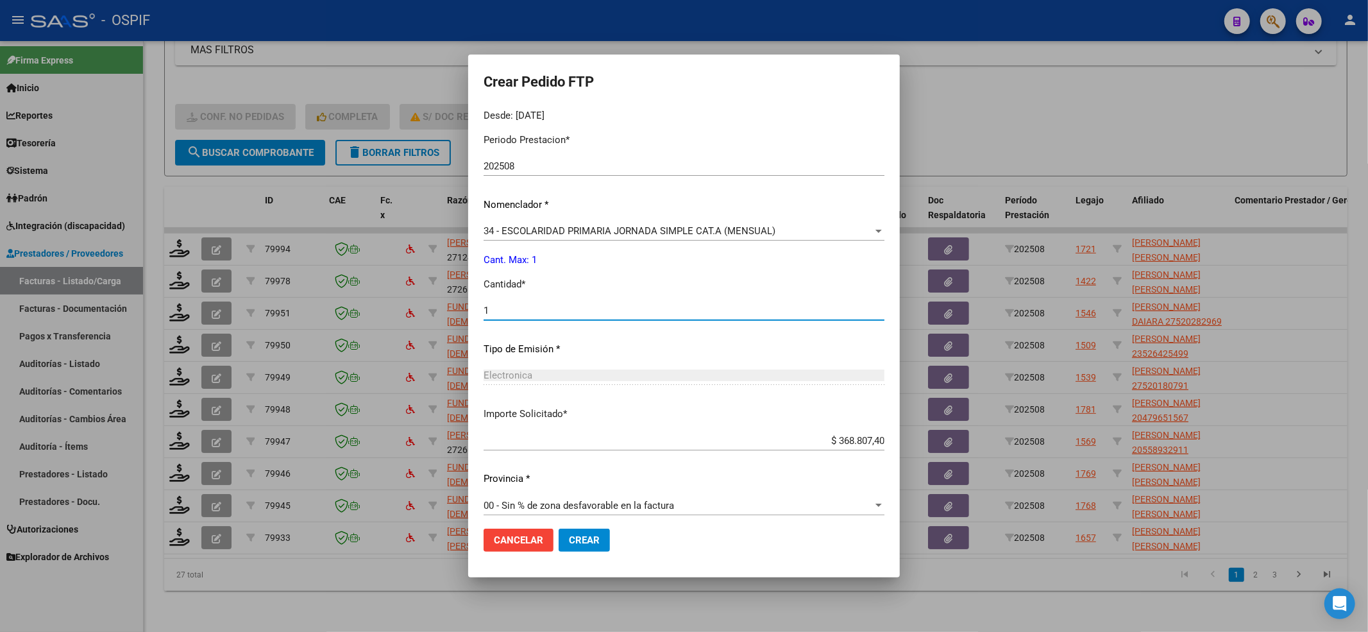
scroll to position [413, 0]
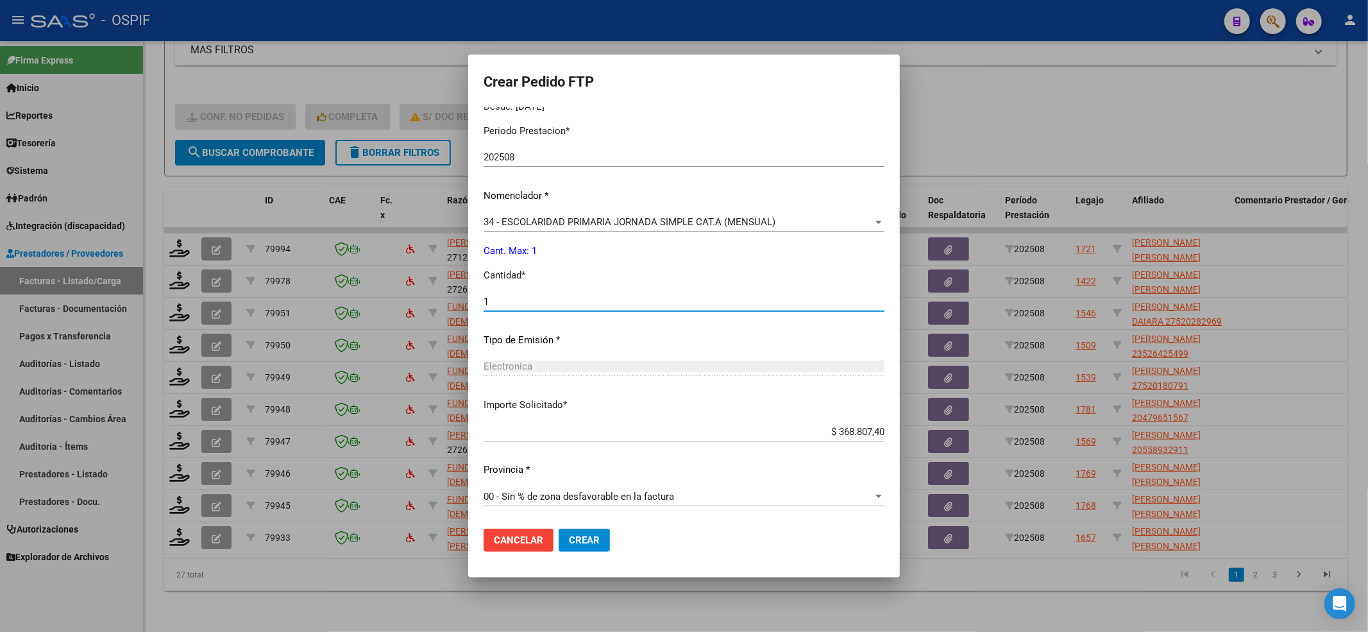
type input "1"
drag, startPoint x: 615, startPoint y: 561, endPoint x: 600, endPoint y: 543, distance: 22.8
click at [609, 552] on mat-dialog-actions "Cancelar Crear" at bounding box center [684, 540] width 401 height 44
click at [600, 543] on span "Crear" at bounding box center [584, 540] width 31 height 12
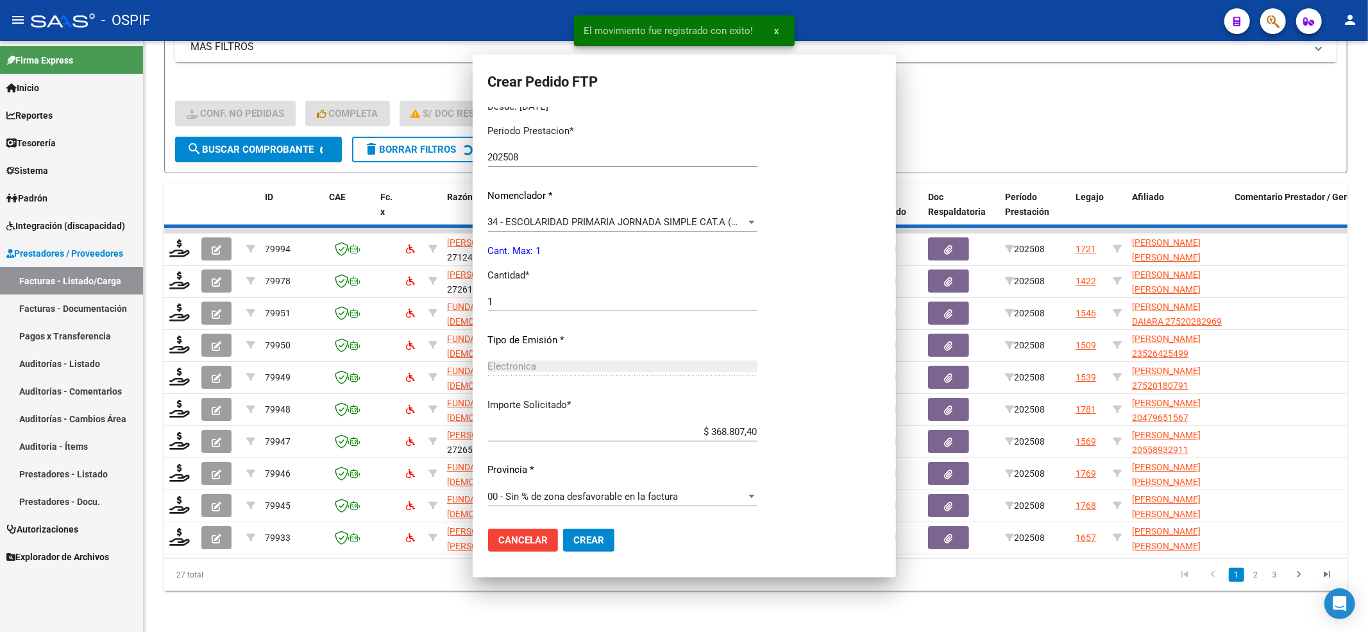
scroll to position [0, 0]
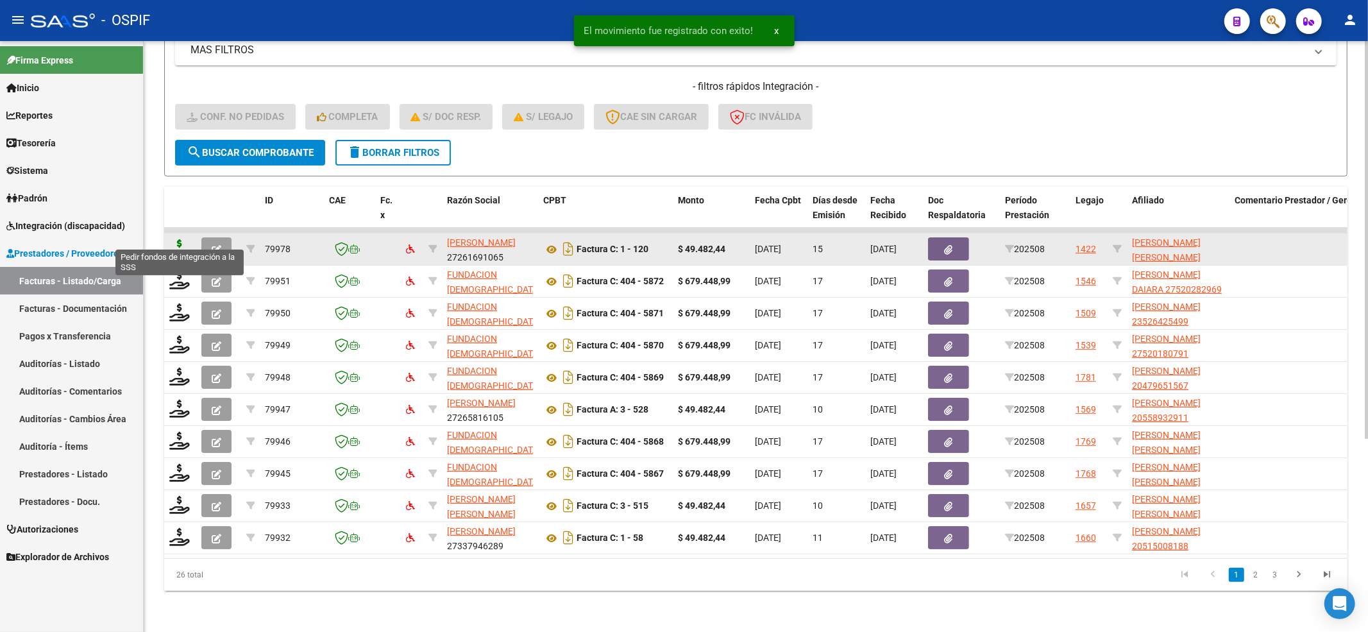
click at [173, 242] on icon at bounding box center [179, 248] width 21 height 18
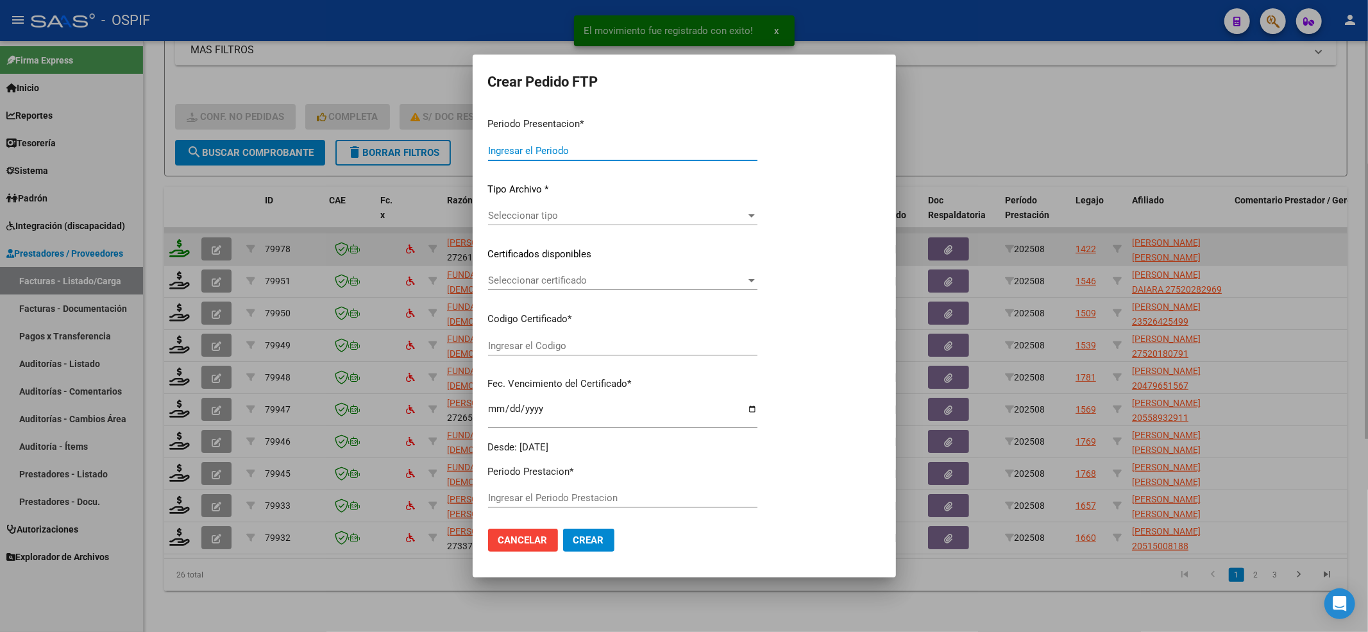
type input "202508"
type input "$ 49.482,44"
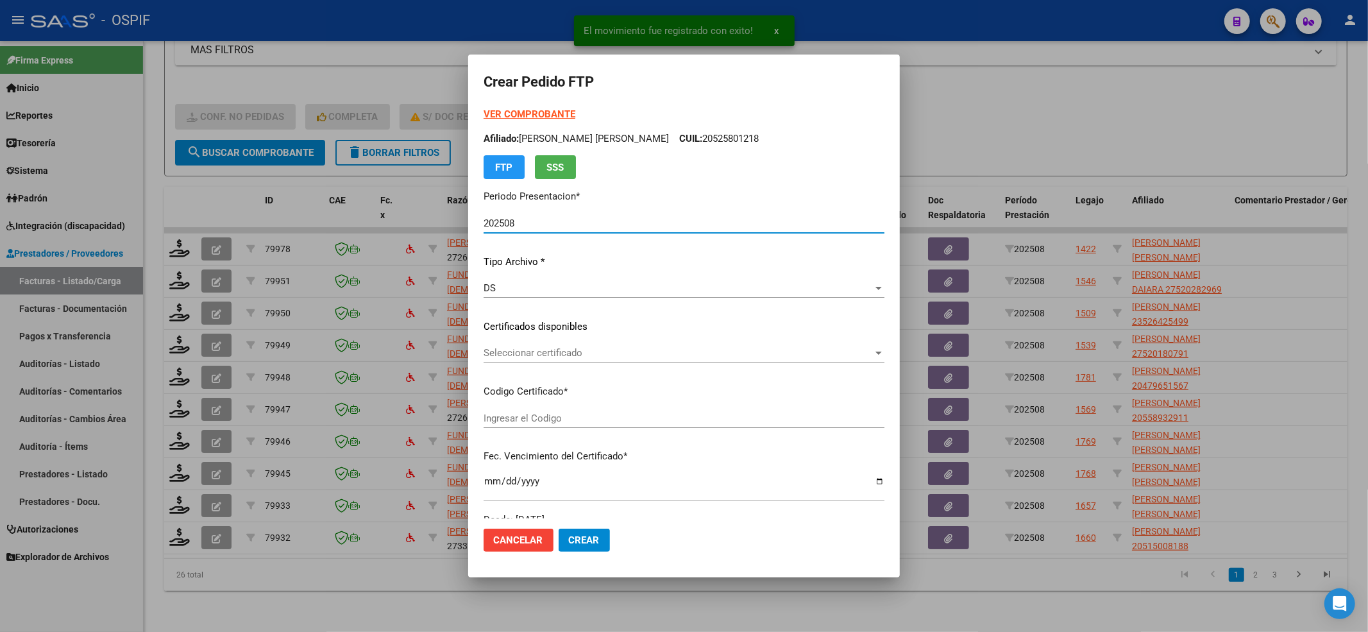
type input "01-00055430453-20211215-20261215-BS-427"
type input "[DATE]"
click at [522, 358] on span "Seleccionar certificado" at bounding box center [678, 353] width 389 height 12
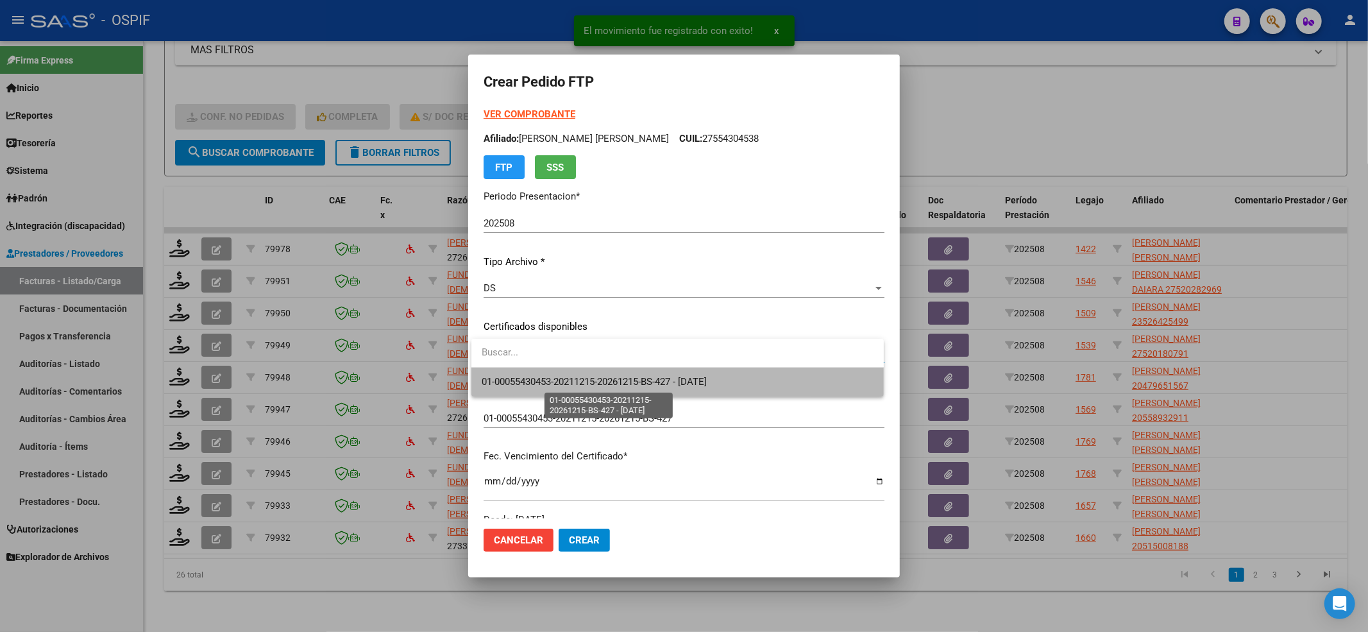
click at [522, 381] on span "01-00055430453-20211215-20261215-BS-427 - [DATE]" at bounding box center [594, 382] width 225 height 12
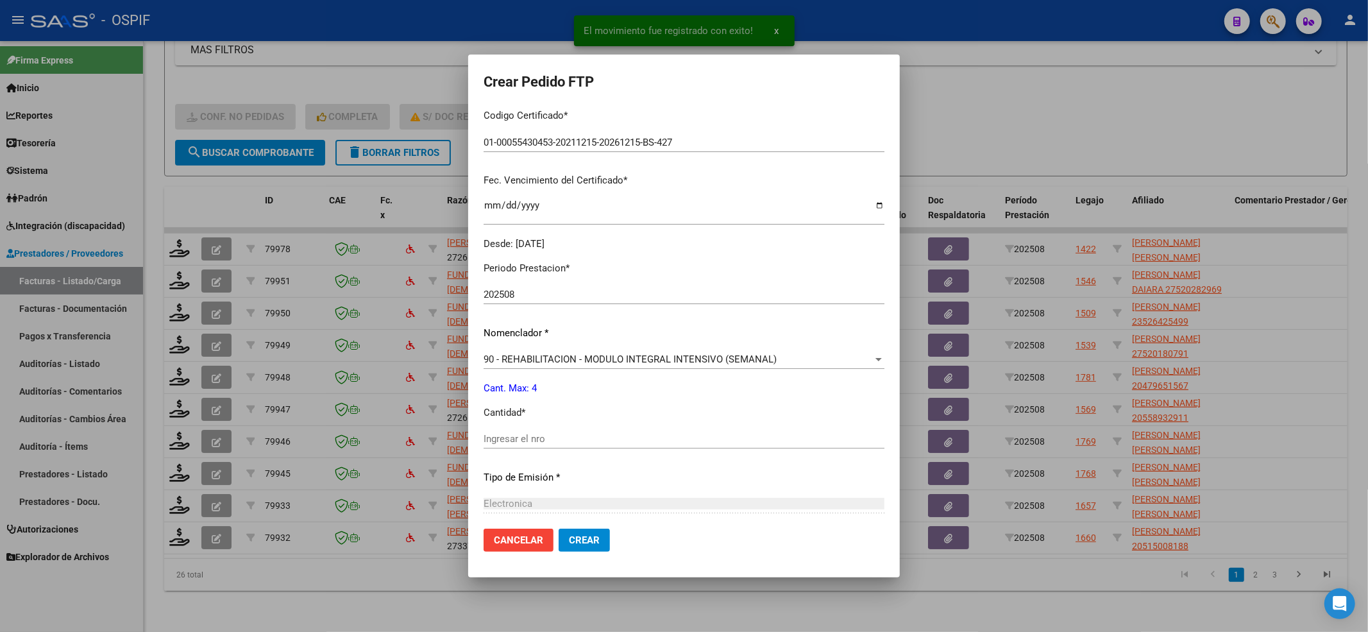
scroll to position [413, 0]
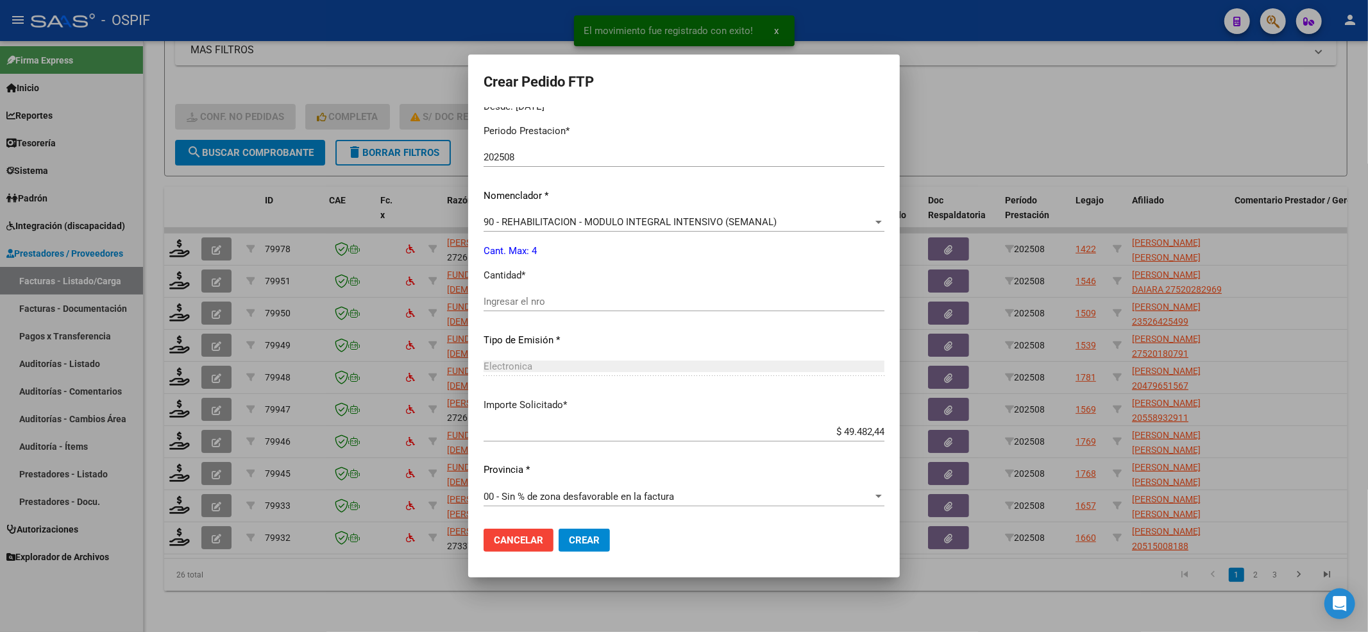
click at [530, 318] on div "Ingresar el nro" at bounding box center [684, 307] width 401 height 31
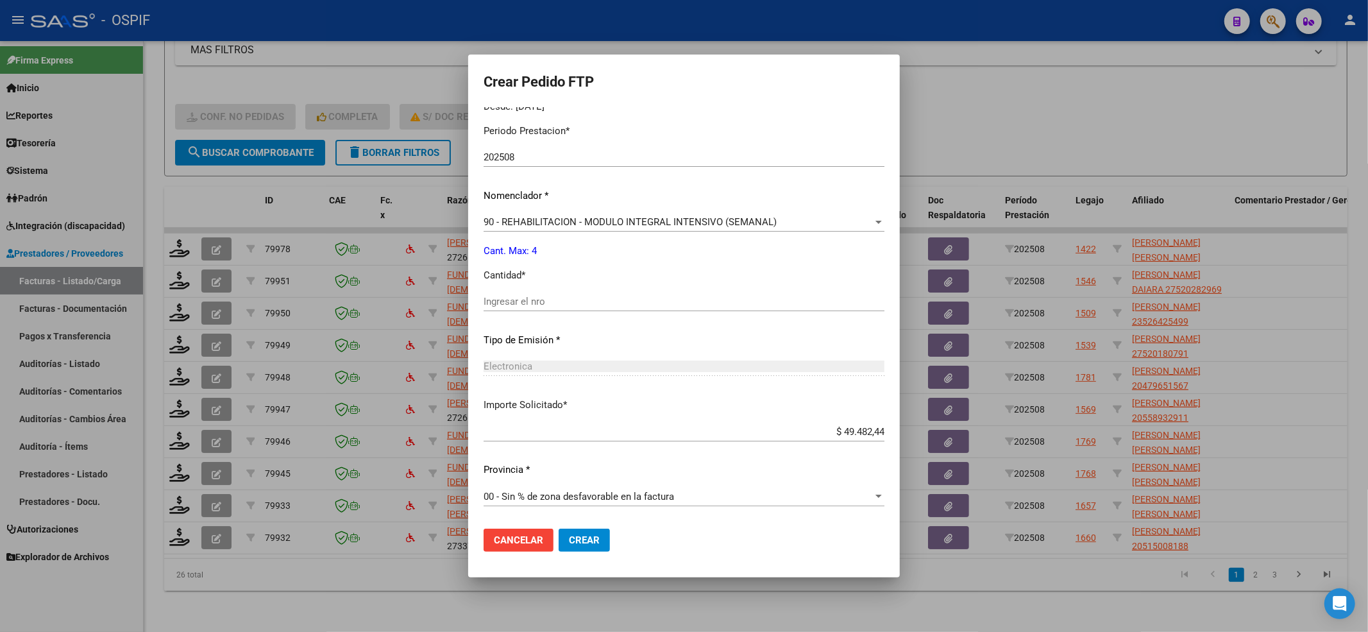
click at [532, 301] on input "Ingresar el nro" at bounding box center [684, 302] width 401 height 12
type input "4"
click at [577, 545] on button "Crear" at bounding box center [584, 540] width 51 height 23
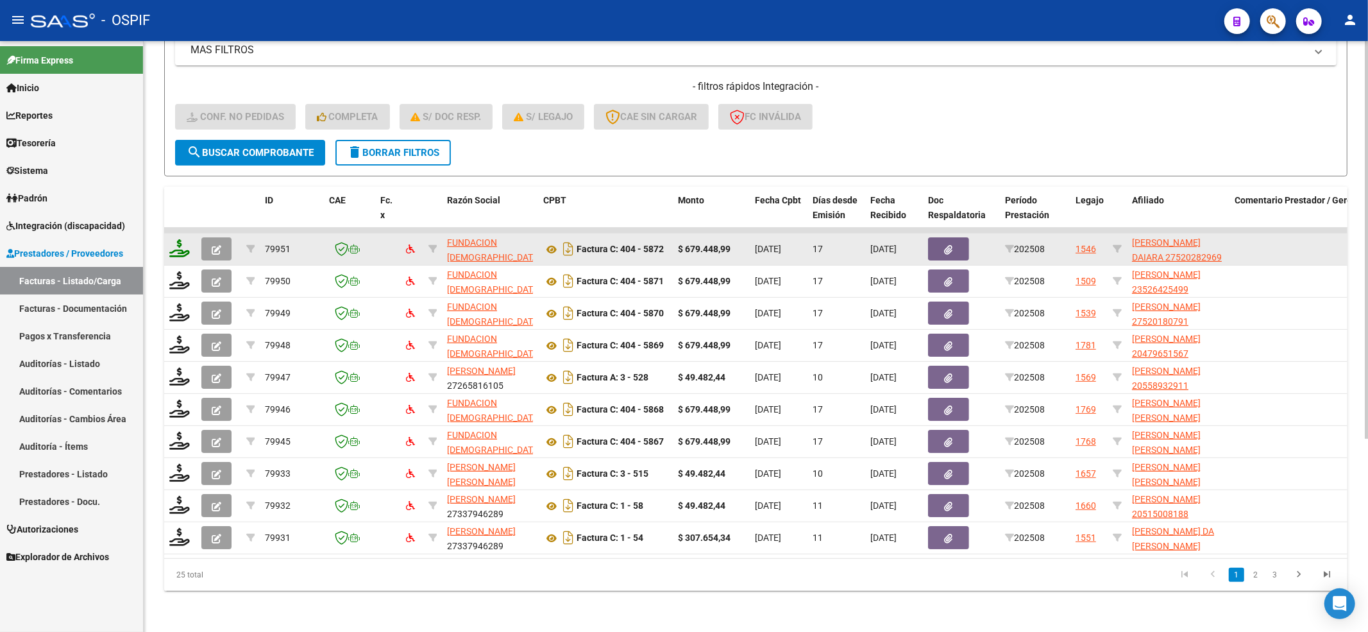
click at [183, 240] on icon at bounding box center [179, 248] width 21 height 18
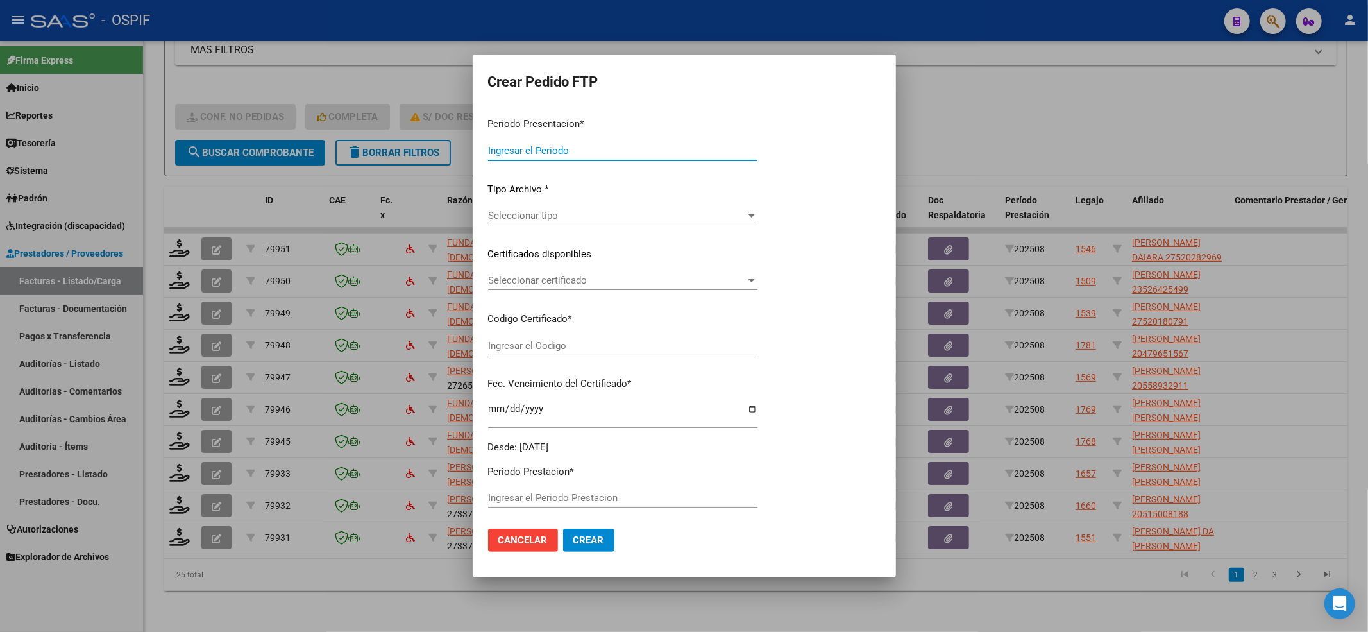
type input "202508"
type input "$ 679.448,99"
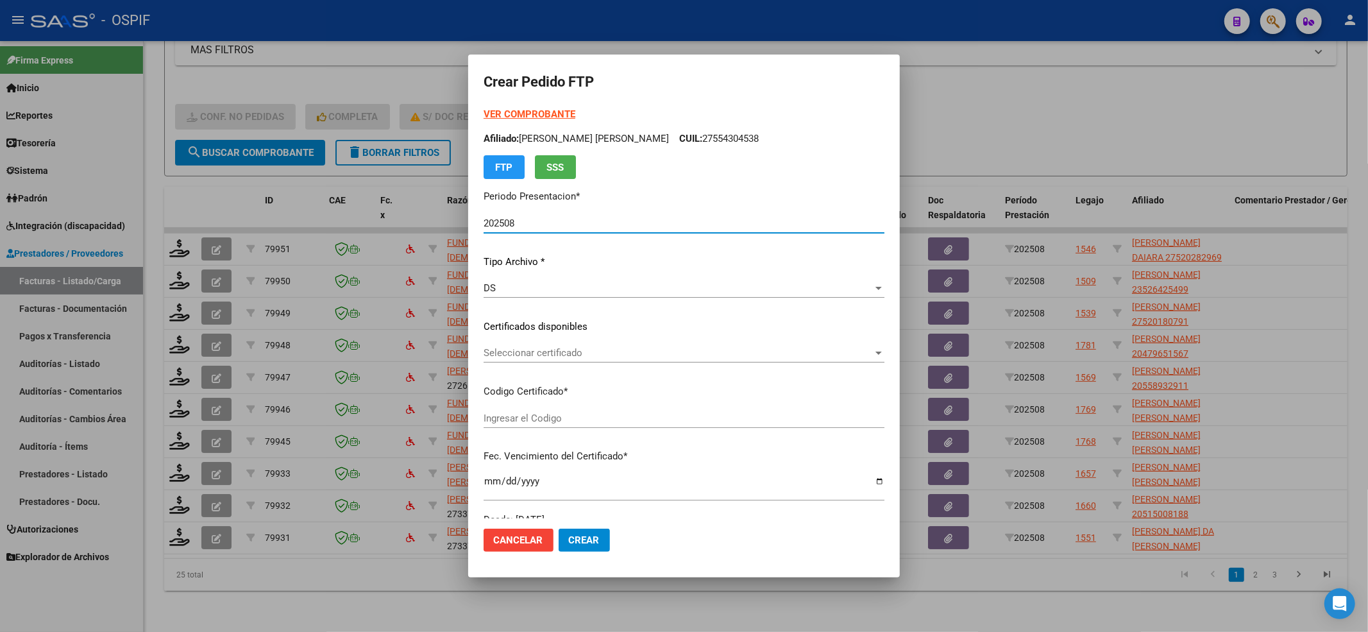
type input "0100052028296-20211217-20261217-BS-427"
type input "[DATE]"
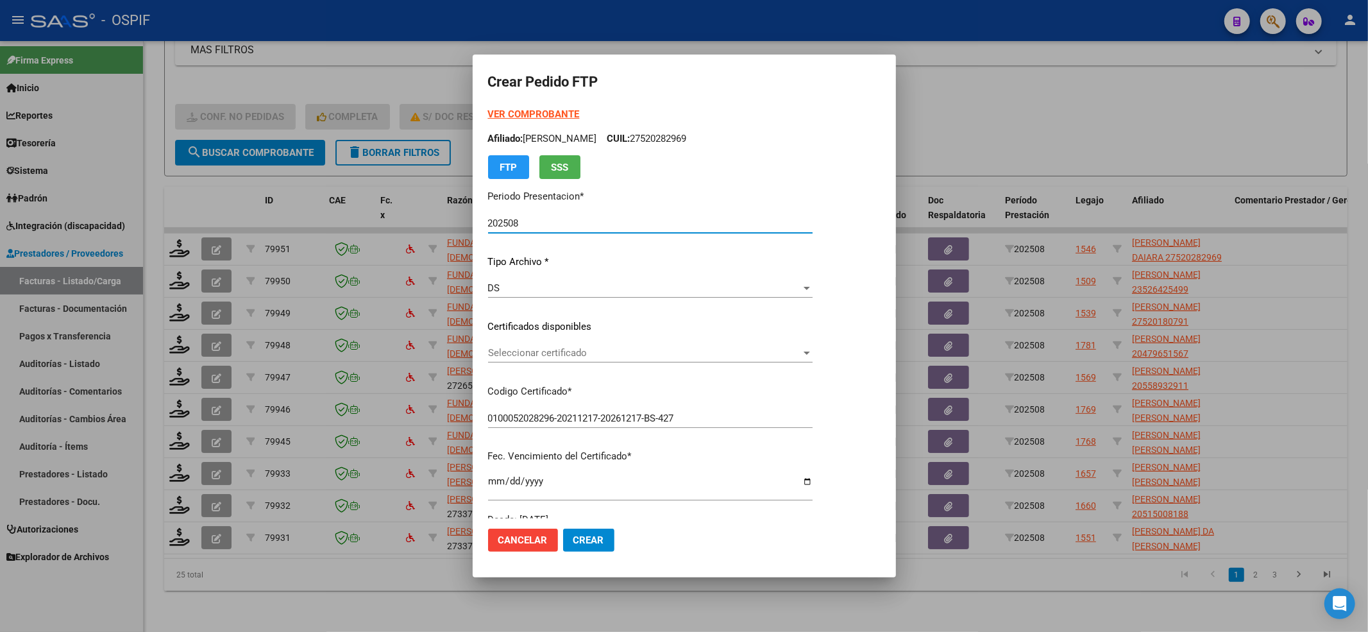
click at [573, 349] on span "Seleccionar certificado" at bounding box center [644, 353] width 313 height 12
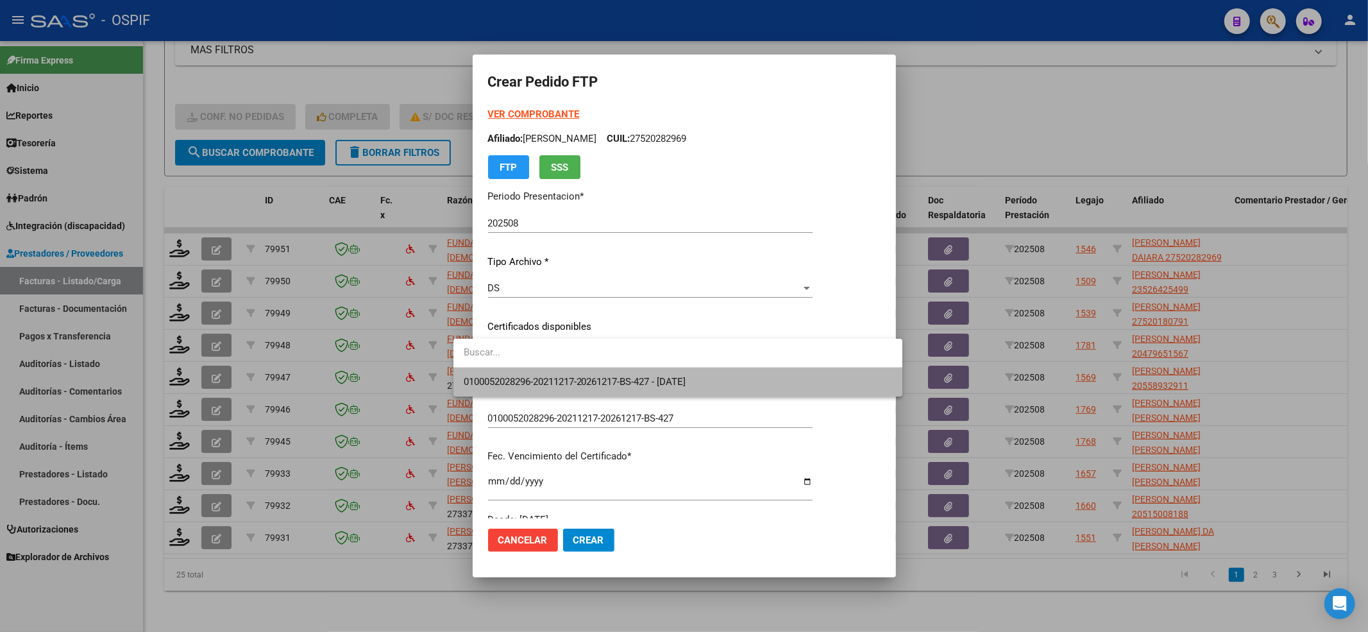
click at [561, 369] on span "0100052028296-20211217-20261217-BS-427 - [DATE]" at bounding box center [678, 382] width 429 height 29
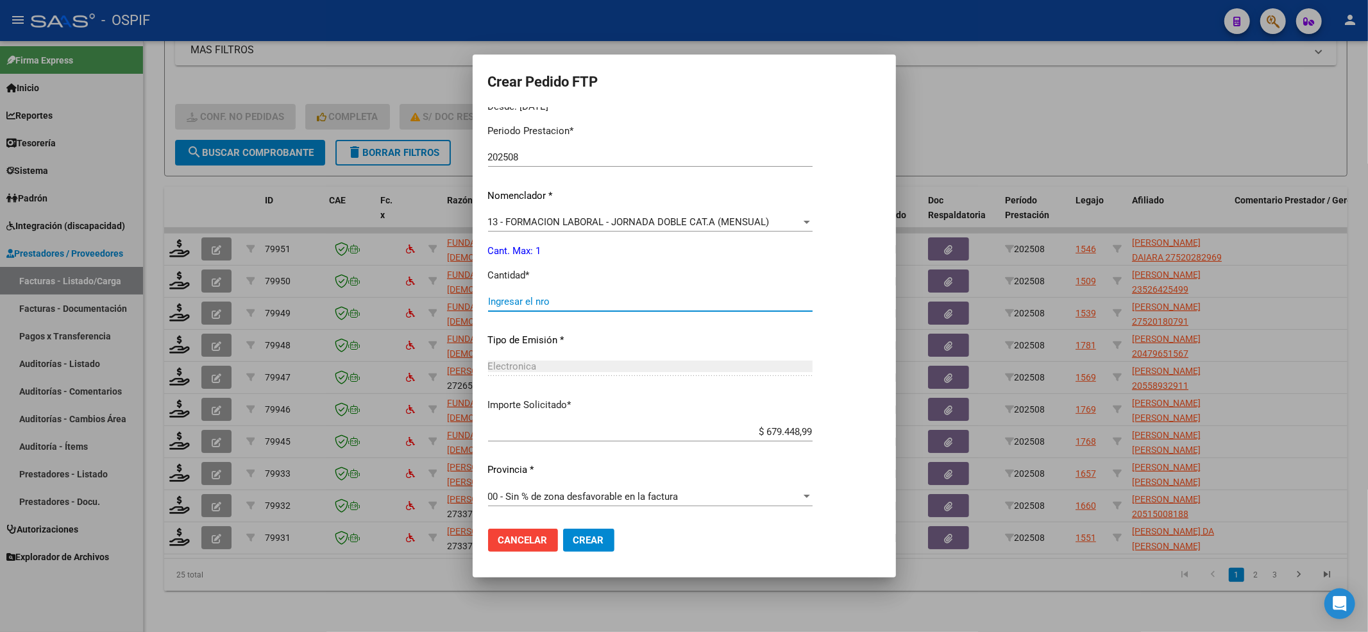
click at [524, 305] on input "Ingresar el nro" at bounding box center [650, 302] width 325 height 12
type input "1"
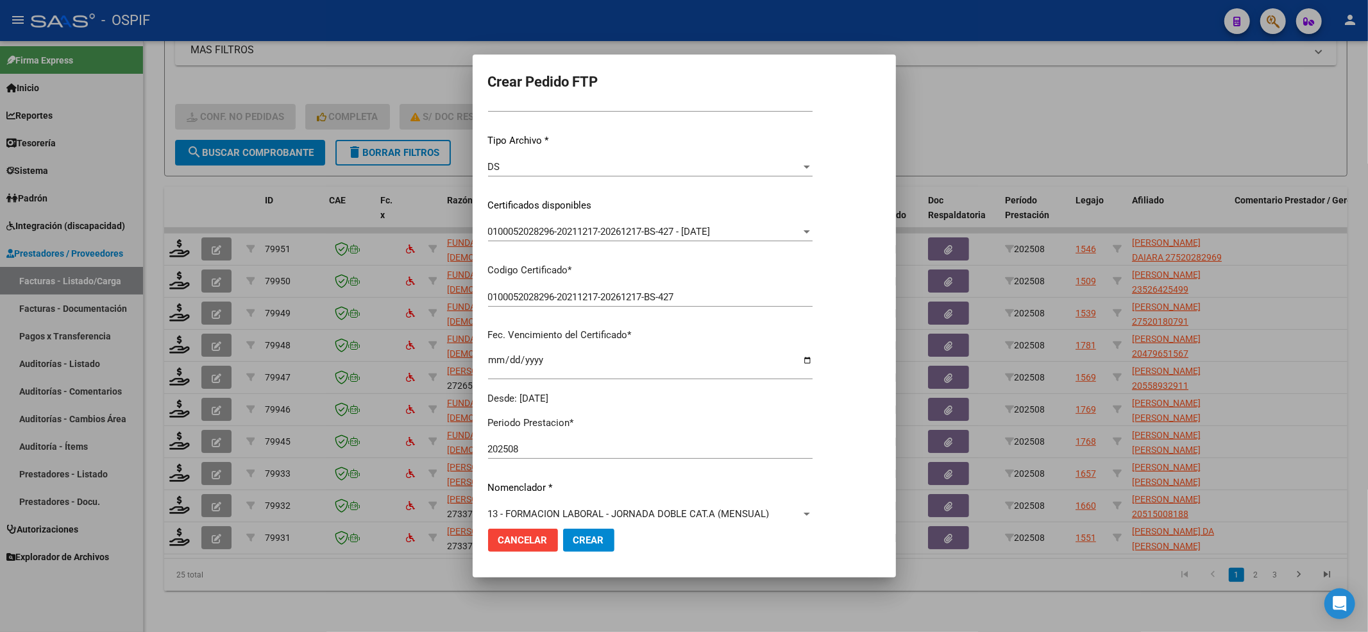
scroll to position [0, 0]
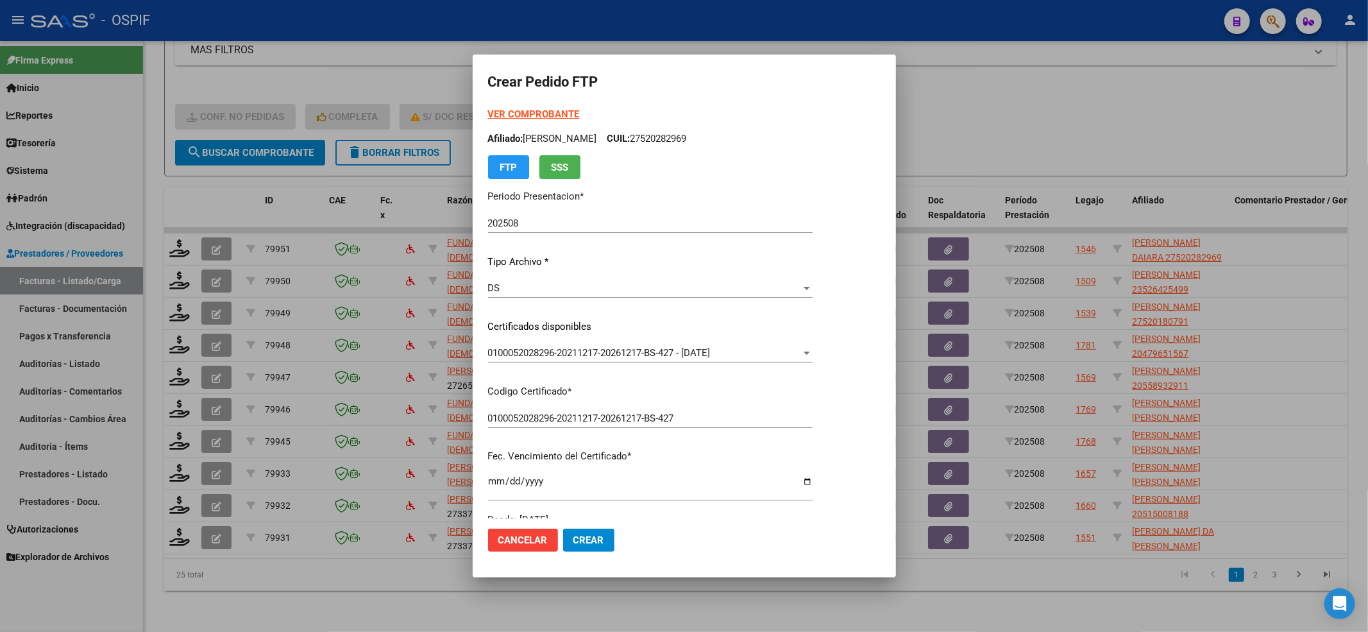
click at [494, 108] on strong "VER COMPROBANTE" at bounding box center [534, 114] width 92 height 12
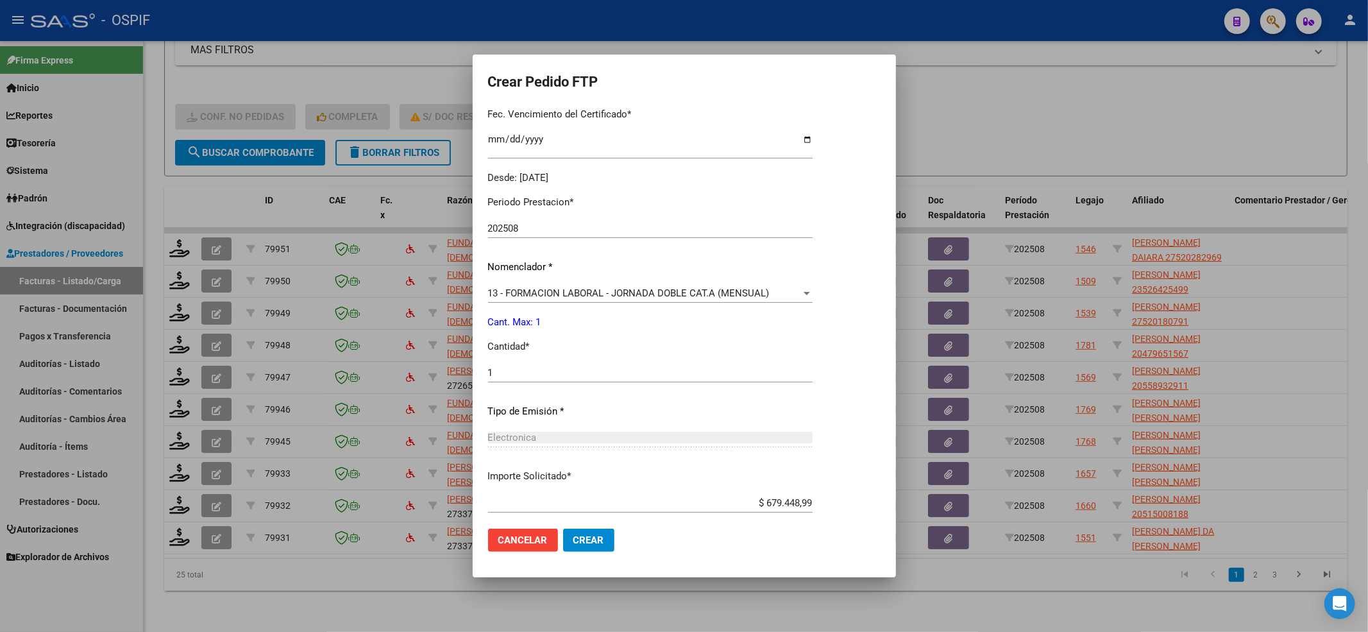
scroll to position [413, 0]
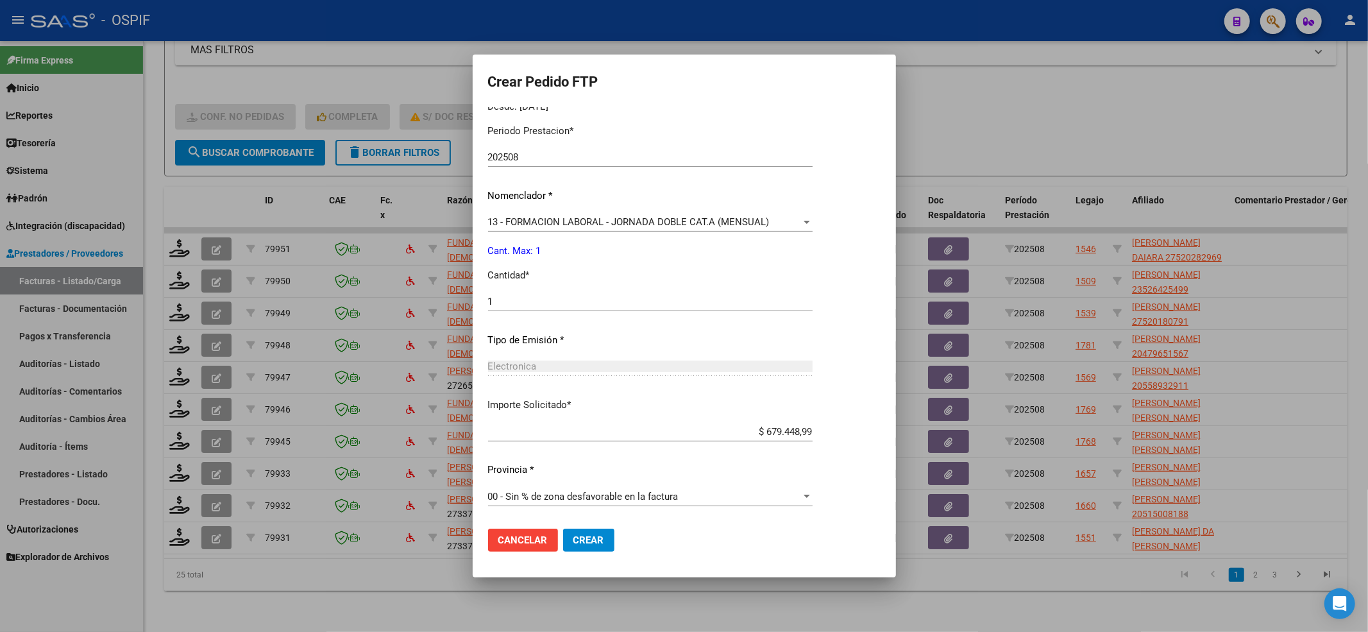
click at [570, 529] on mat-dialog-actions "Cancelar Crear" at bounding box center [684, 540] width 393 height 44
click at [573, 534] on span "Crear" at bounding box center [588, 540] width 31 height 12
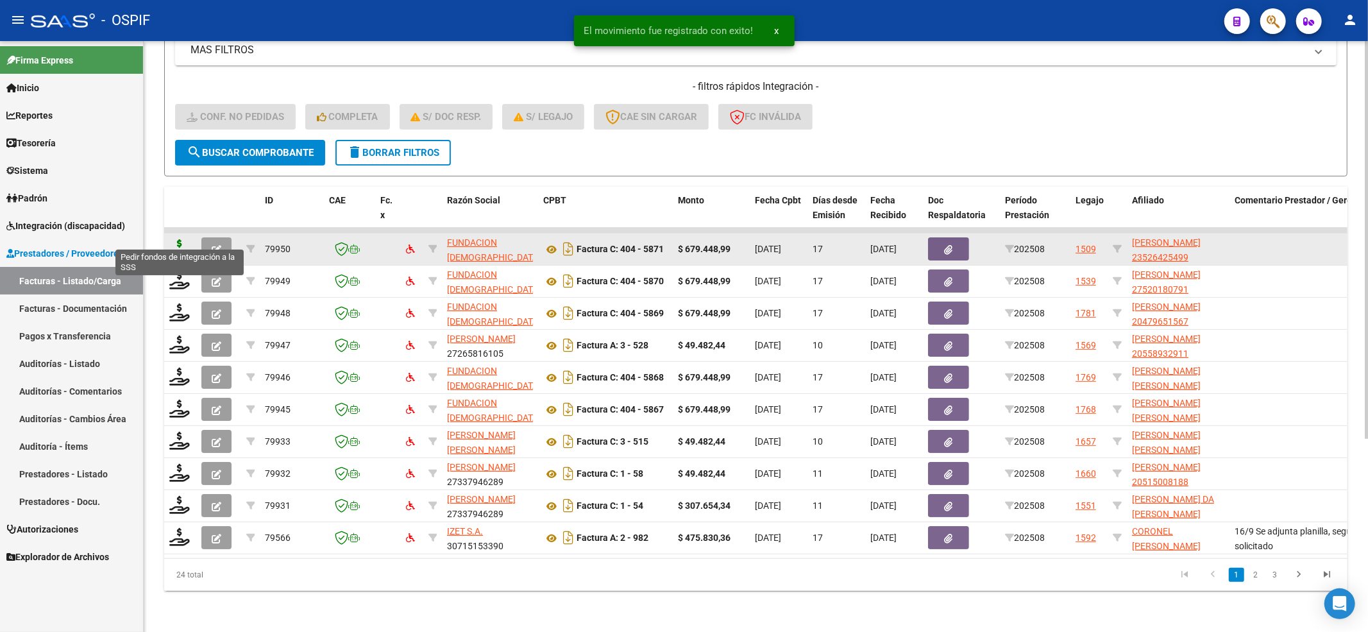
click at [188, 239] on icon at bounding box center [179, 248] width 21 height 18
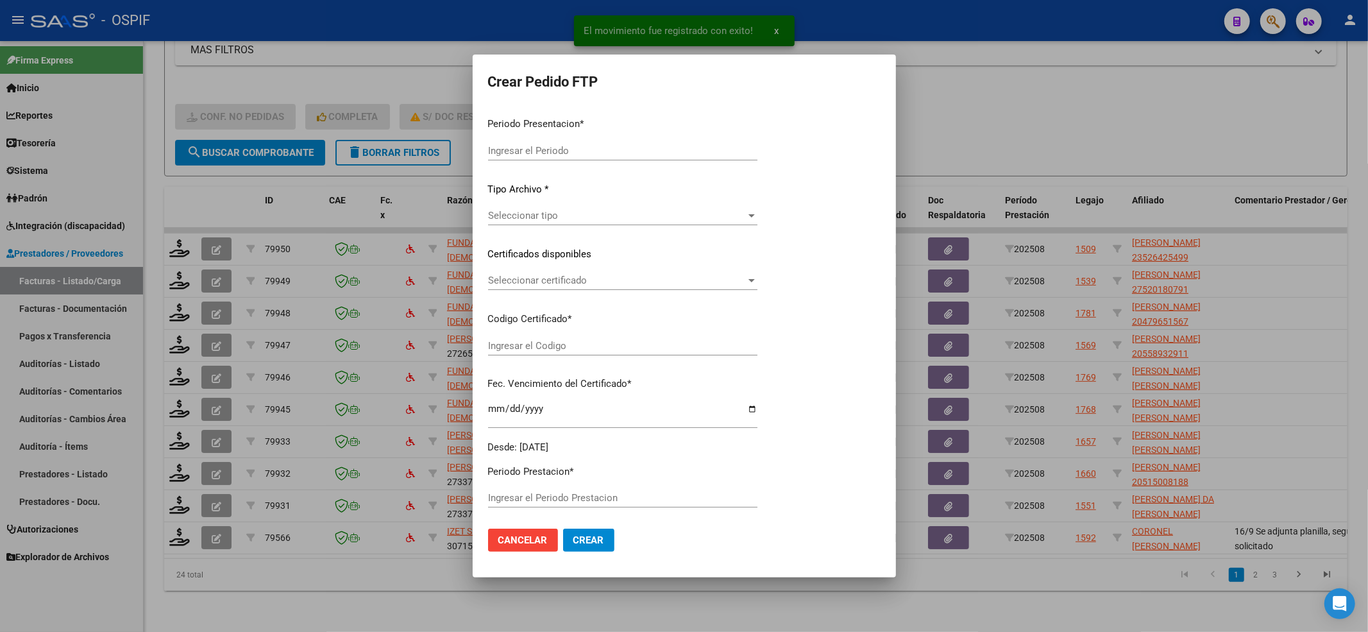
type input "202508"
type input "$ 679.448,99"
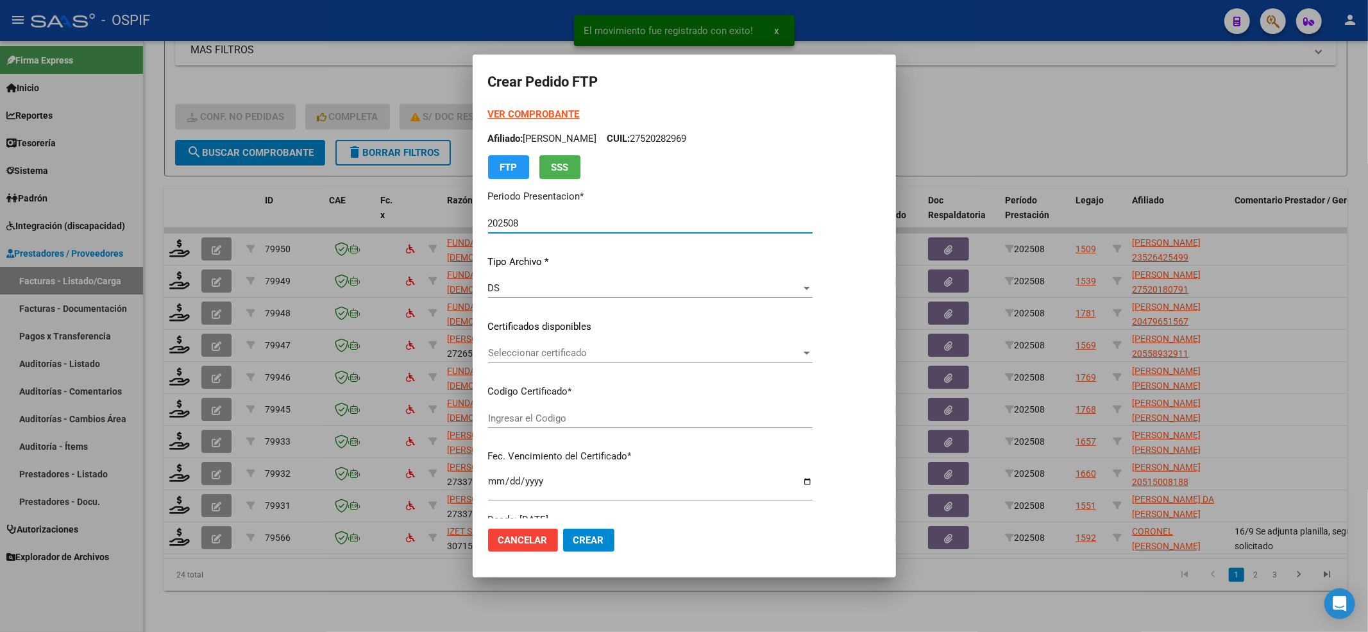
type input "0200052642549-20220906-20250906-BS-427"
type input "[DATE]"
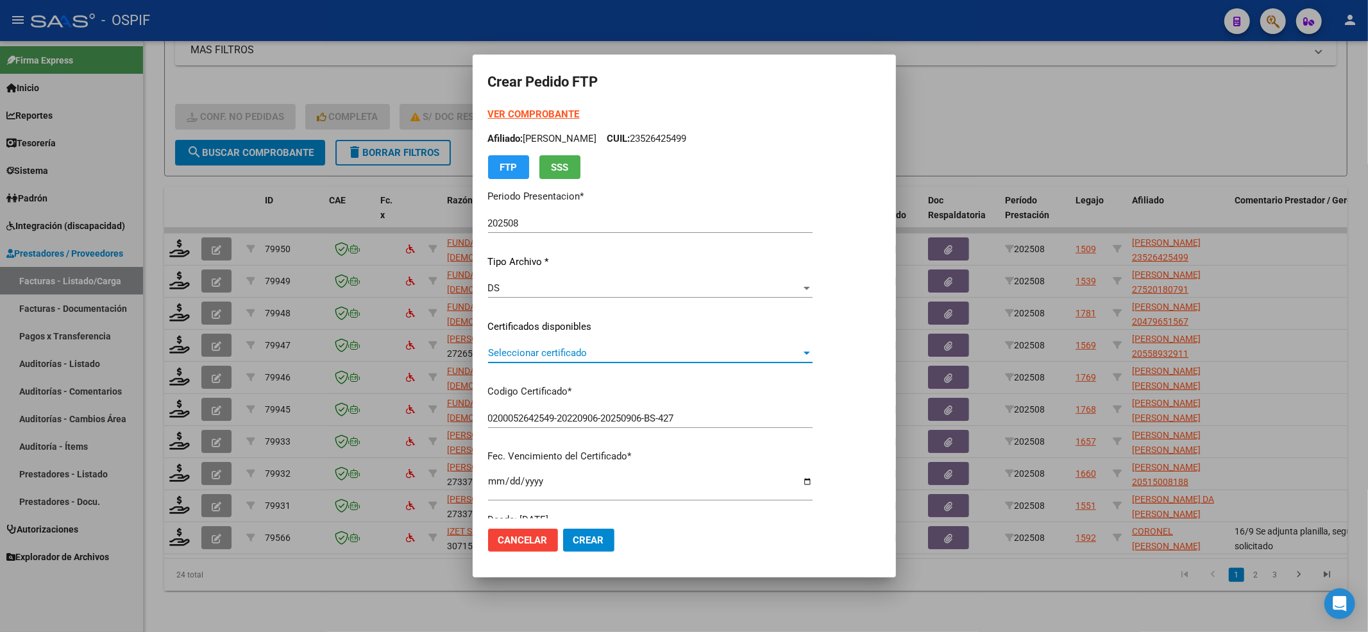
click at [545, 350] on span "Seleccionar certificado" at bounding box center [644, 353] width 313 height 12
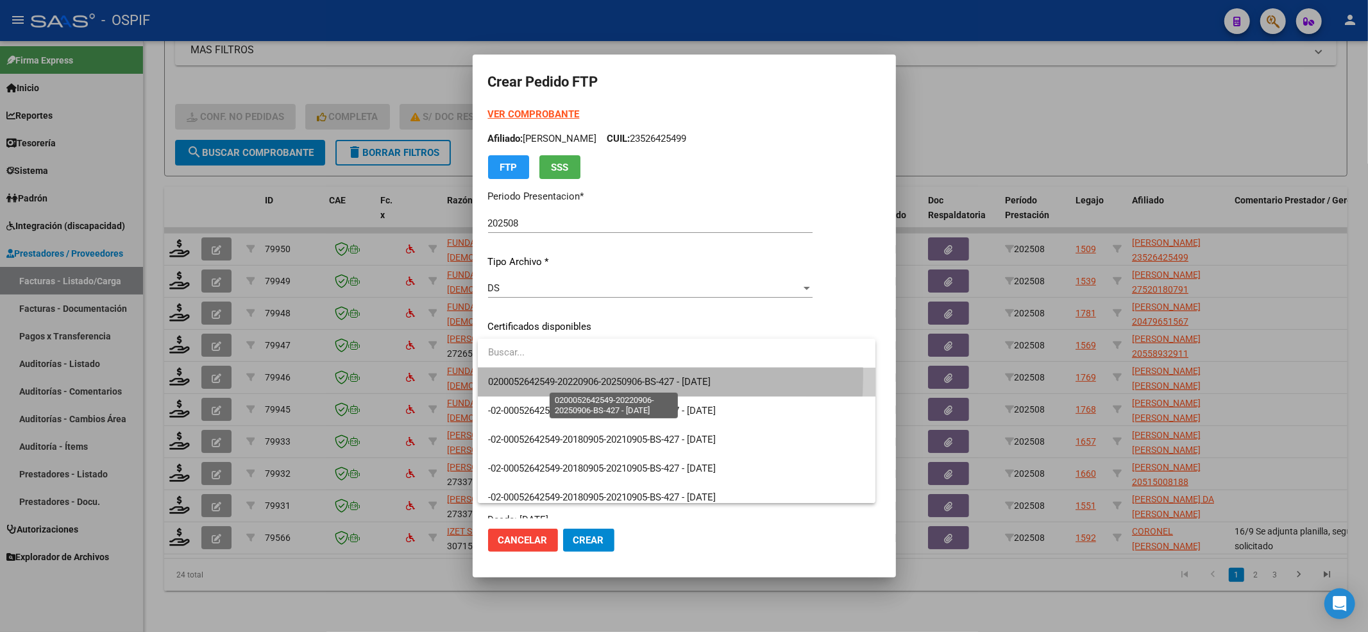
click at [530, 376] on span "0200052642549-20220906-20250906-BS-427 - [DATE]" at bounding box center [599, 382] width 223 height 12
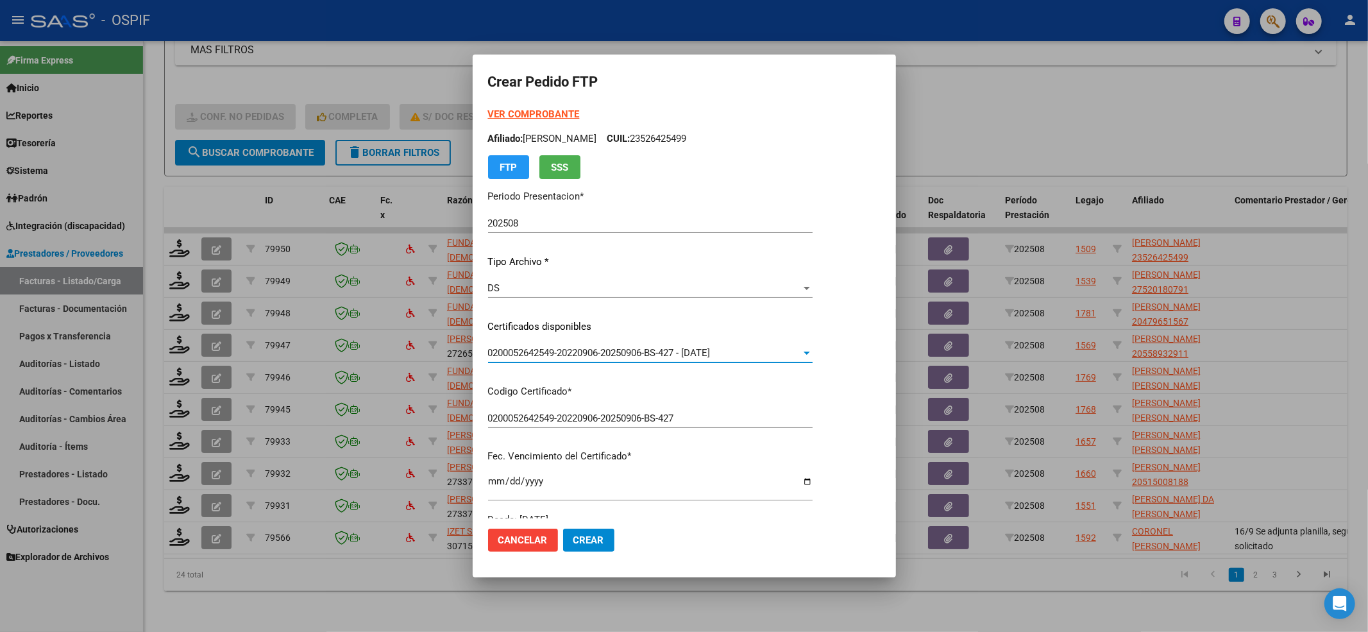
scroll to position [342, 0]
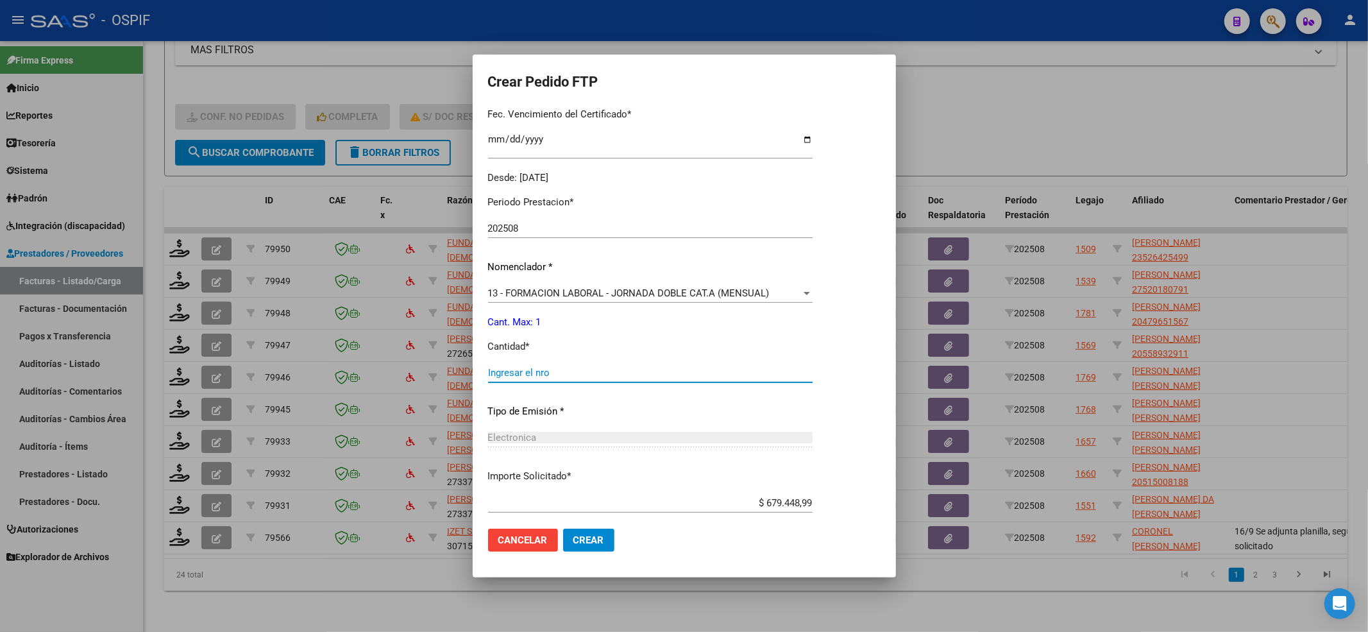
click at [522, 375] on input "Ingresar el nro" at bounding box center [650, 373] width 325 height 12
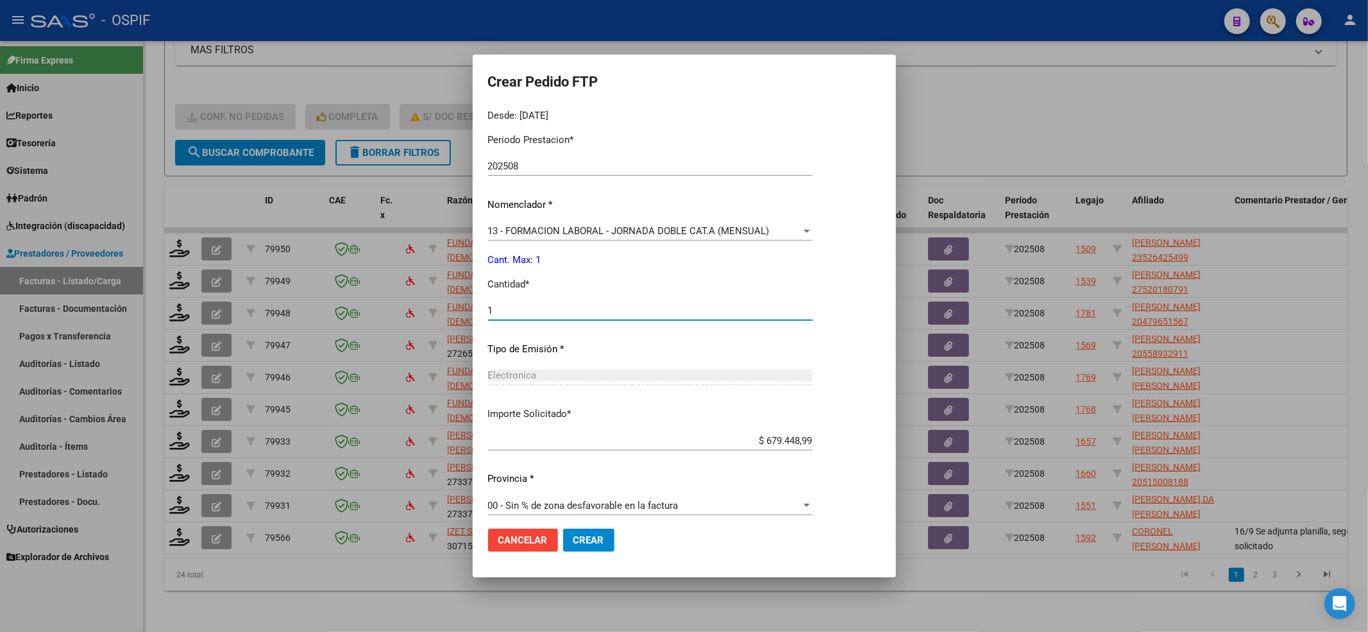
scroll to position [413, 0]
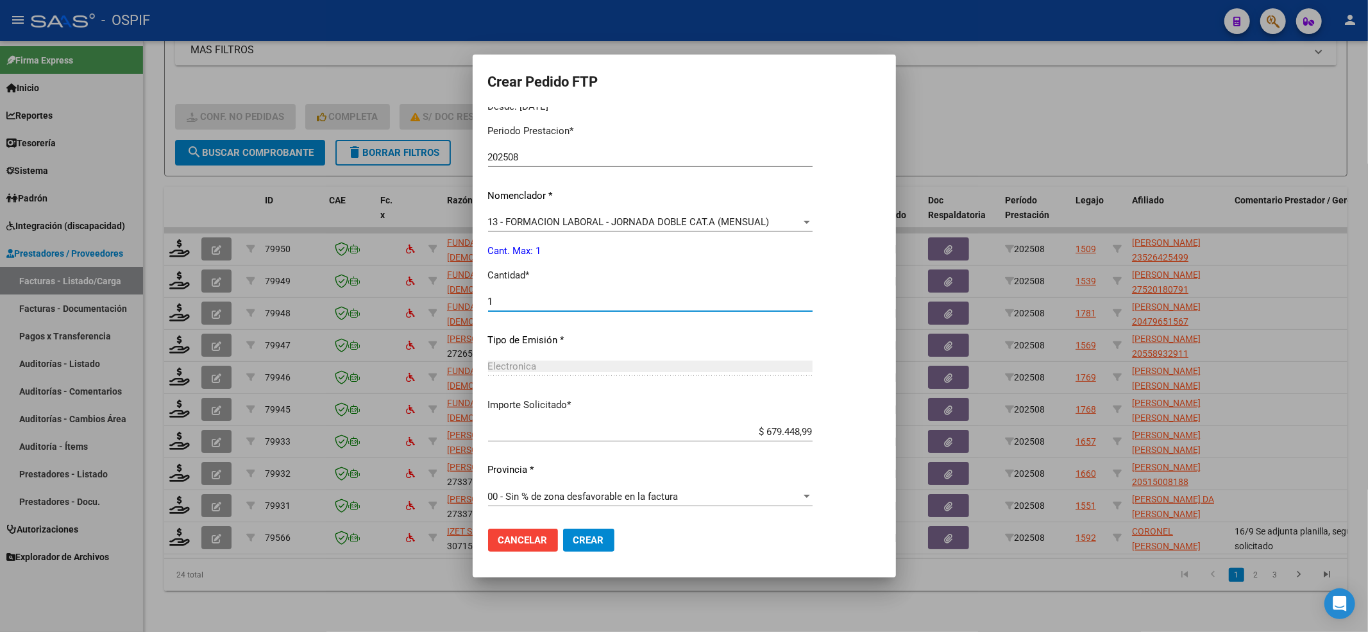
type input "1"
click at [590, 543] on span "Crear" at bounding box center [588, 540] width 31 height 12
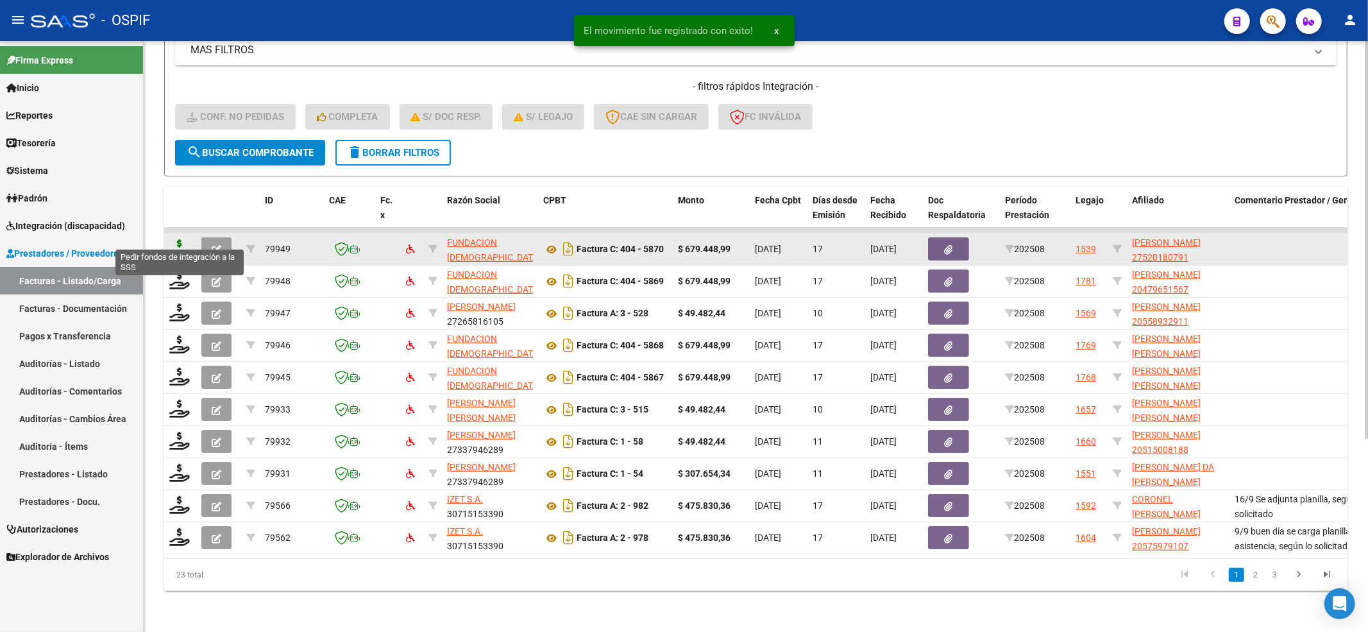
click at [185, 239] on icon at bounding box center [179, 248] width 21 height 18
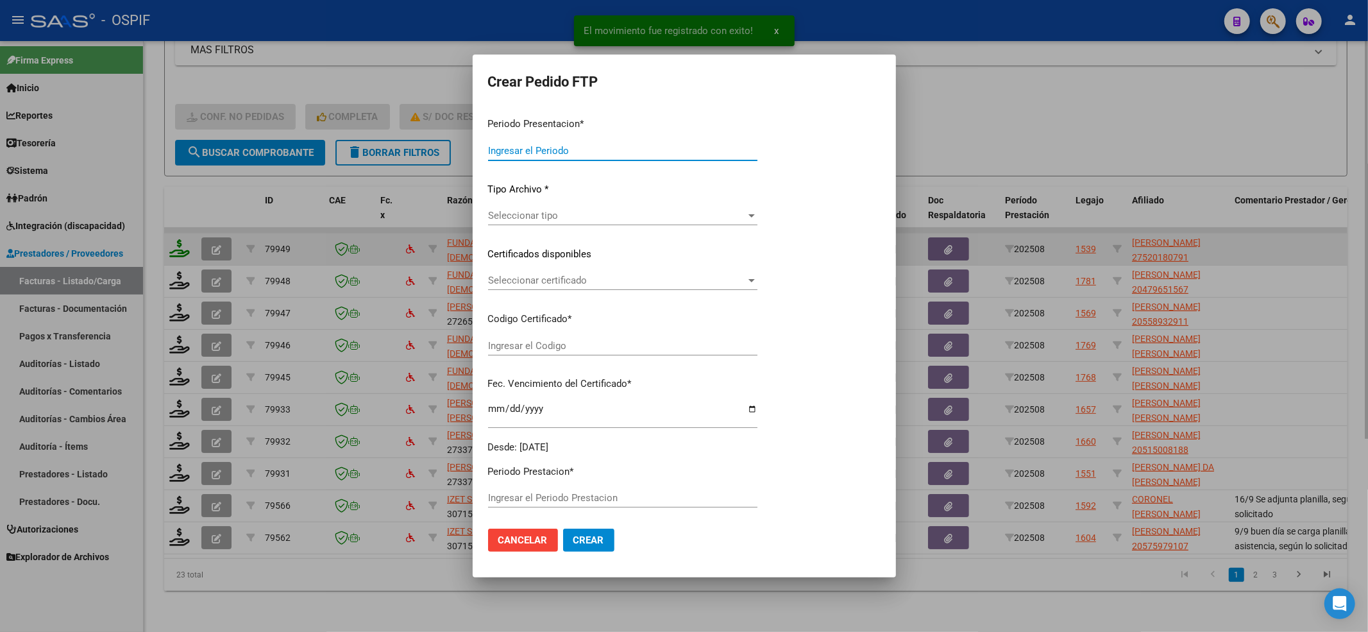
type input "202508"
type input "$ 679.448,99"
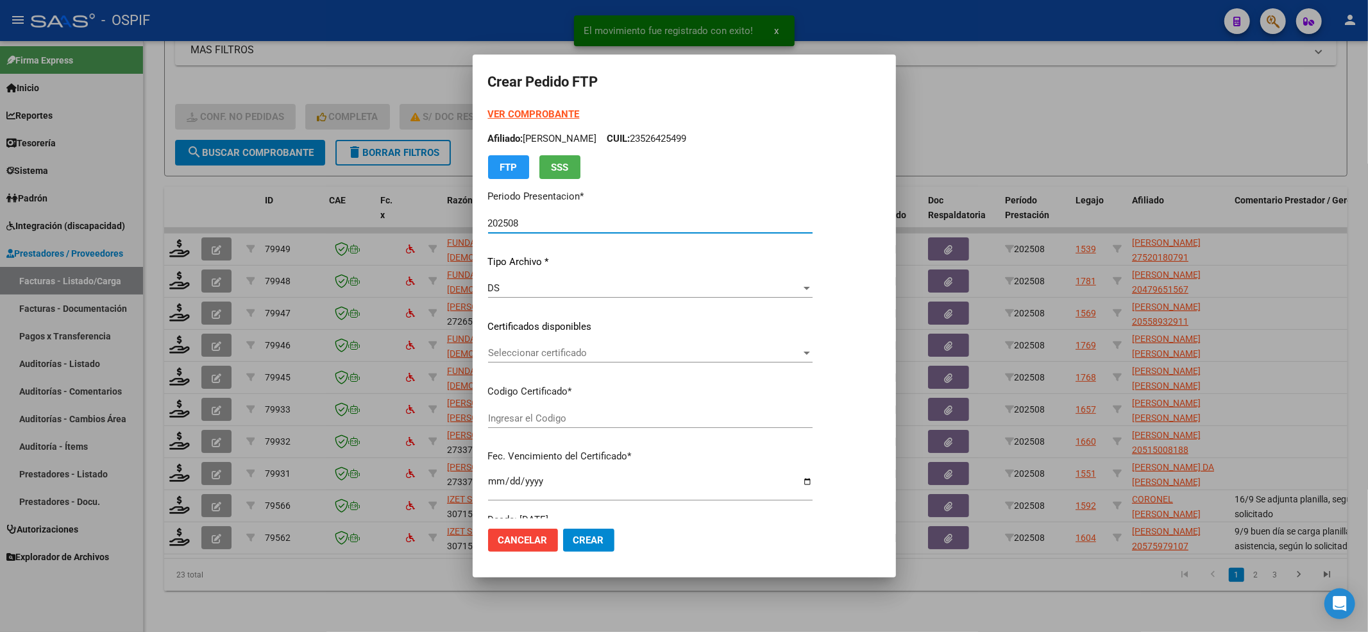
type input "0100052018079-20250909-20400909-BS-427"
type input "[DATE]"
click at [554, 347] on span "Seleccionar certificado" at bounding box center [644, 353] width 313 height 12
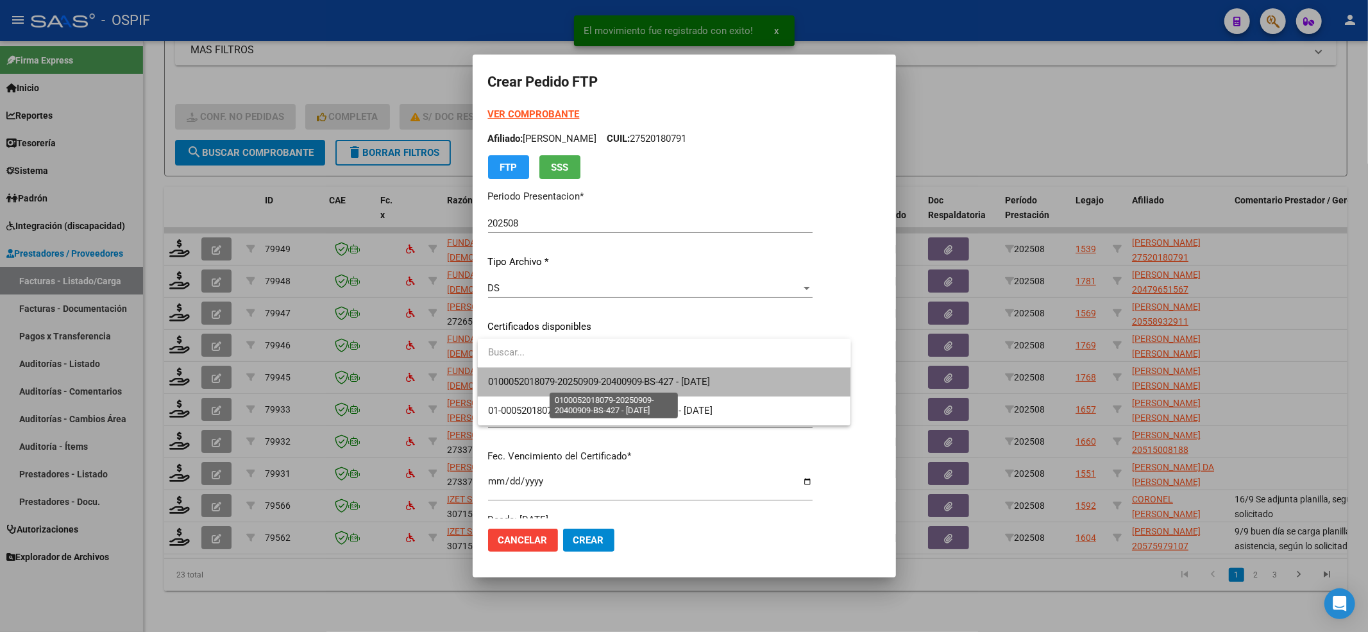
click at [541, 376] on span "0100052018079-20250909-20400909-BS-427 - [DATE]" at bounding box center [599, 382] width 223 height 12
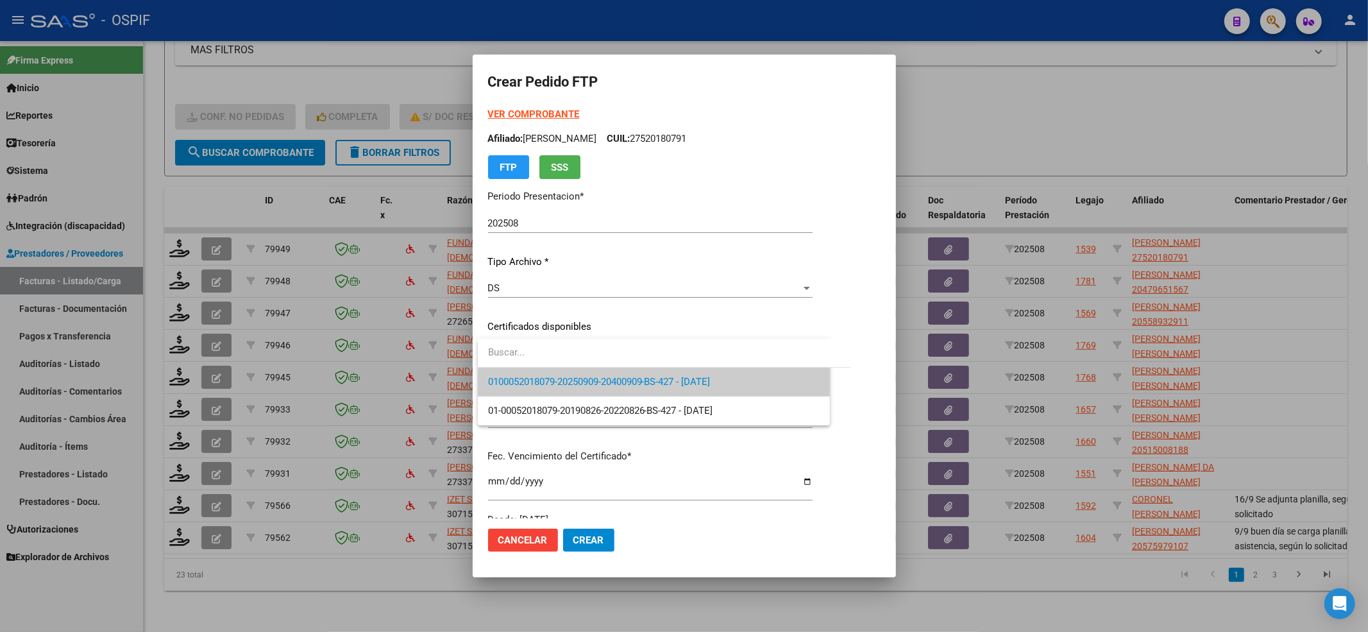
scroll to position [342, 0]
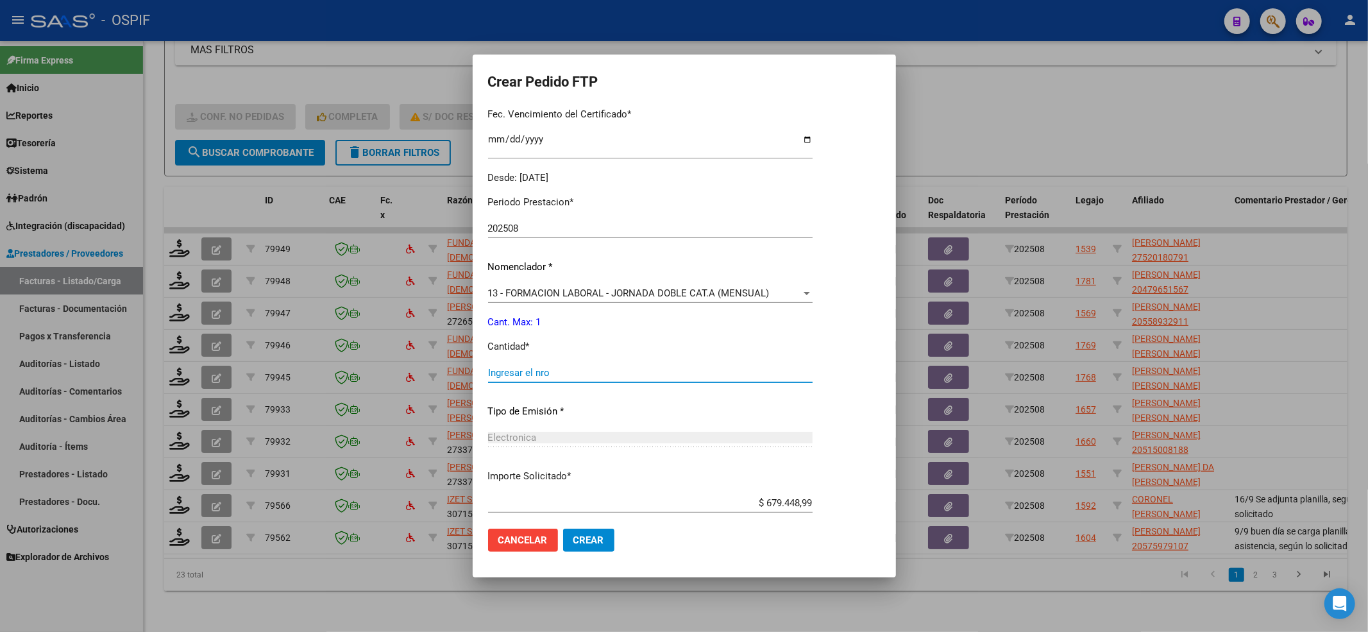
click at [532, 372] on input "Ingresar el nro" at bounding box center [650, 373] width 325 height 12
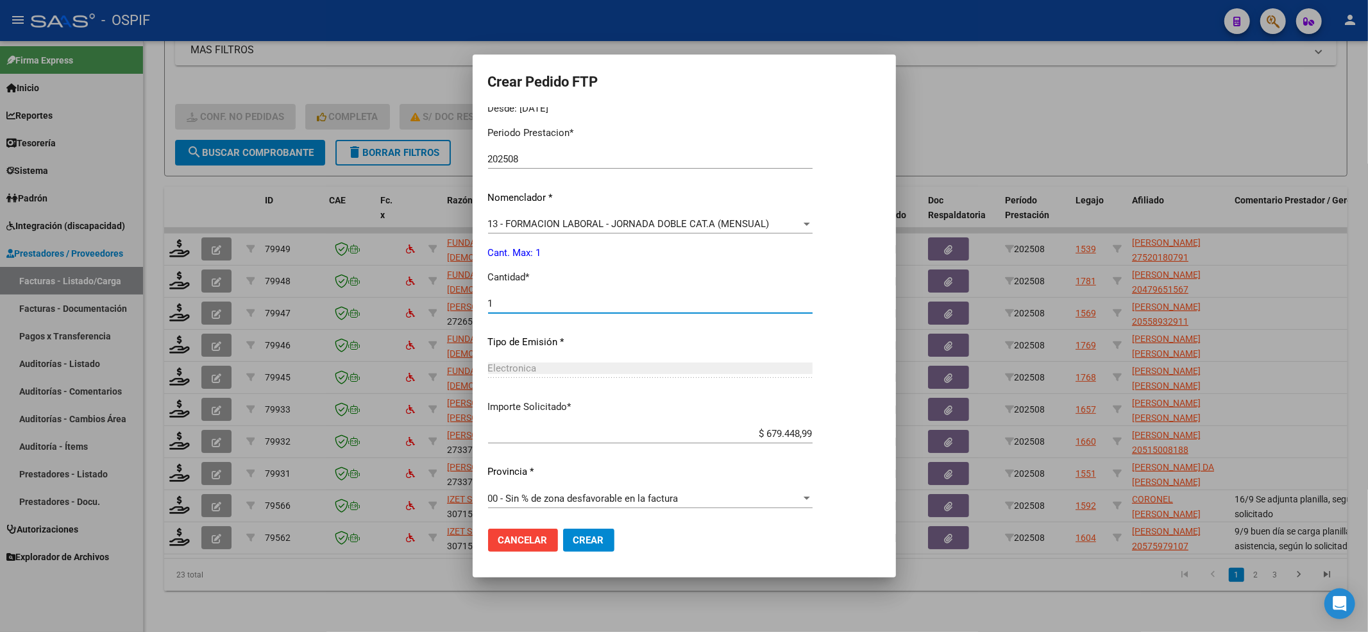
scroll to position [413, 0]
type input "1"
click at [593, 545] on button "Crear" at bounding box center [588, 540] width 51 height 23
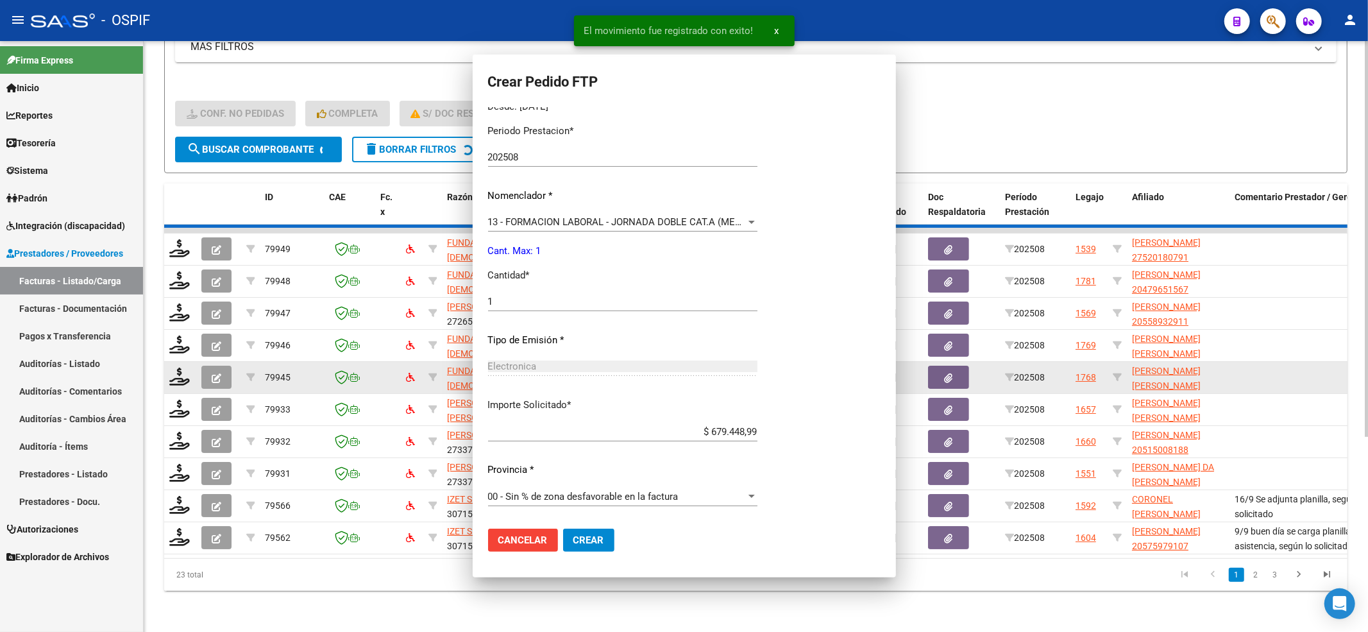
scroll to position [0, 0]
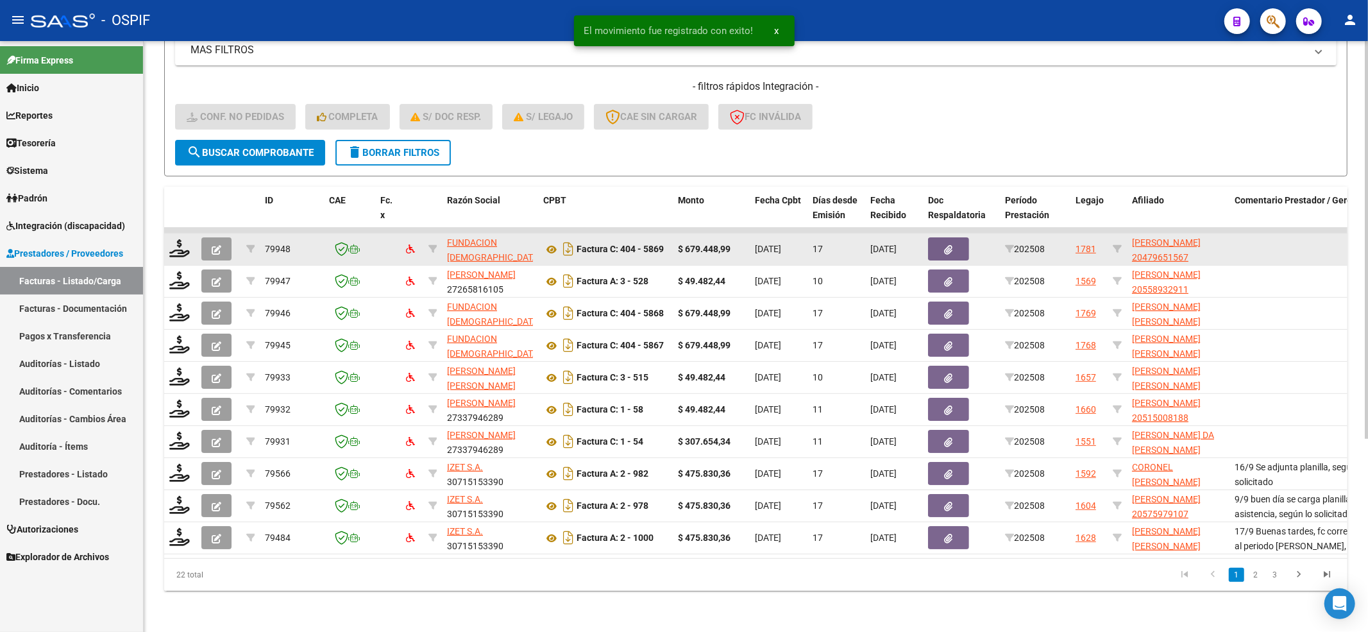
click at [167, 236] on datatable-body-cell at bounding box center [180, 249] width 32 height 31
click at [181, 239] on icon at bounding box center [179, 248] width 21 height 18
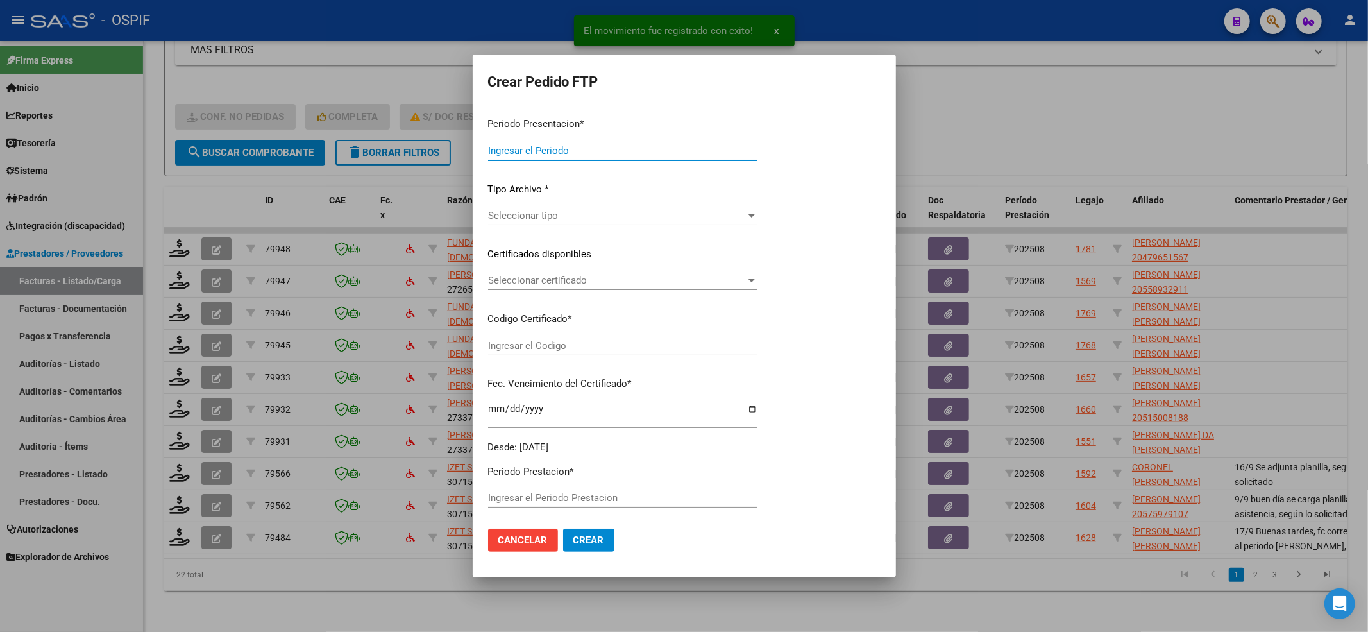
type input "202508"
type input "$ 679.448,99"
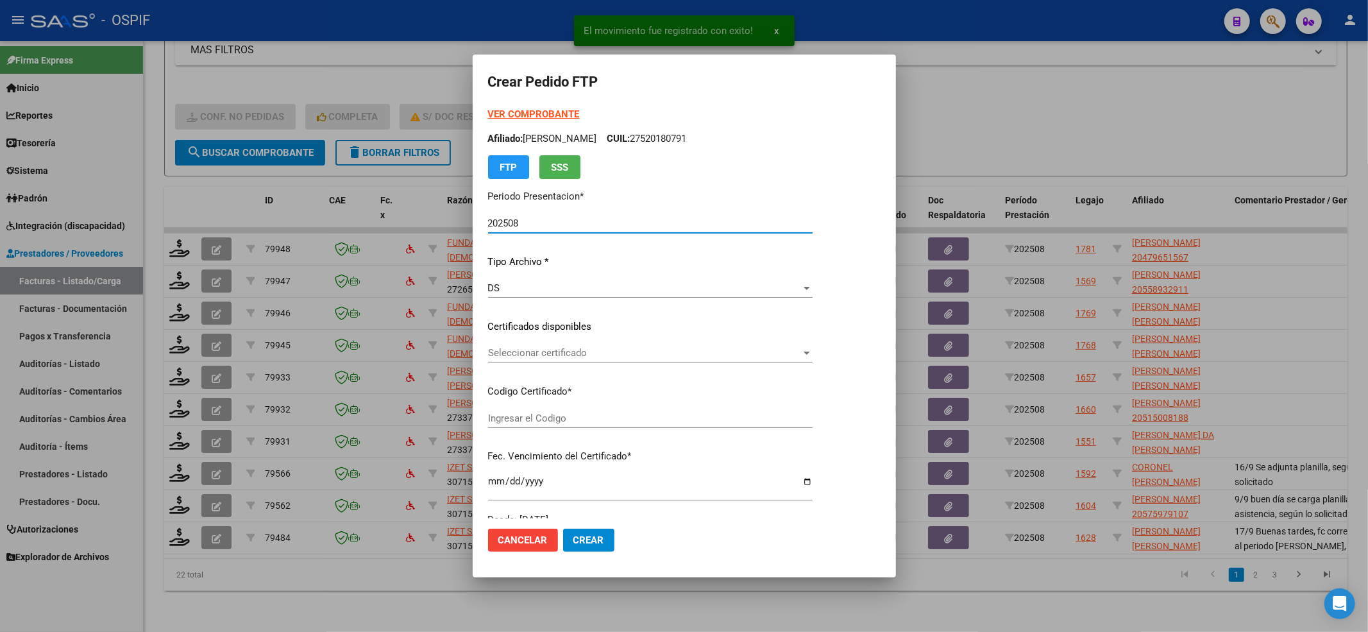
type input "0200047965156-20221206-20321206-AND-105"
type input "[DATE]"
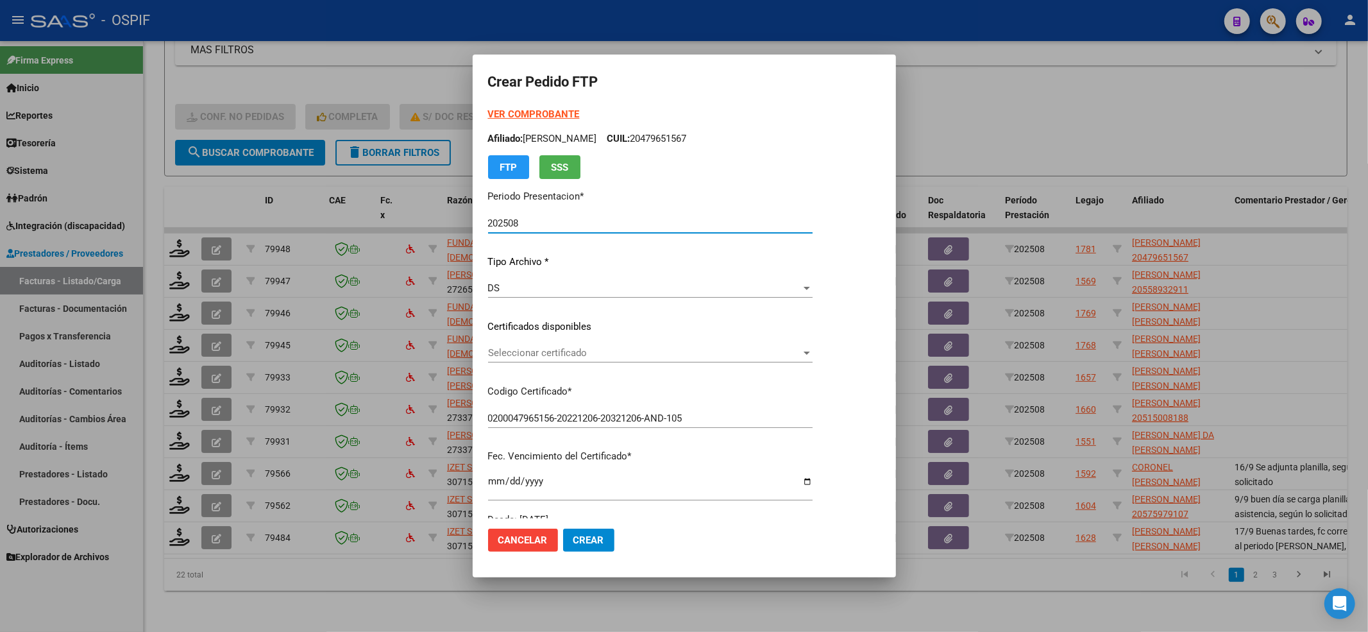
click at [591, 358] on span "Seleccionar certificado" at bounding box center [644, 353] width 313 height 12
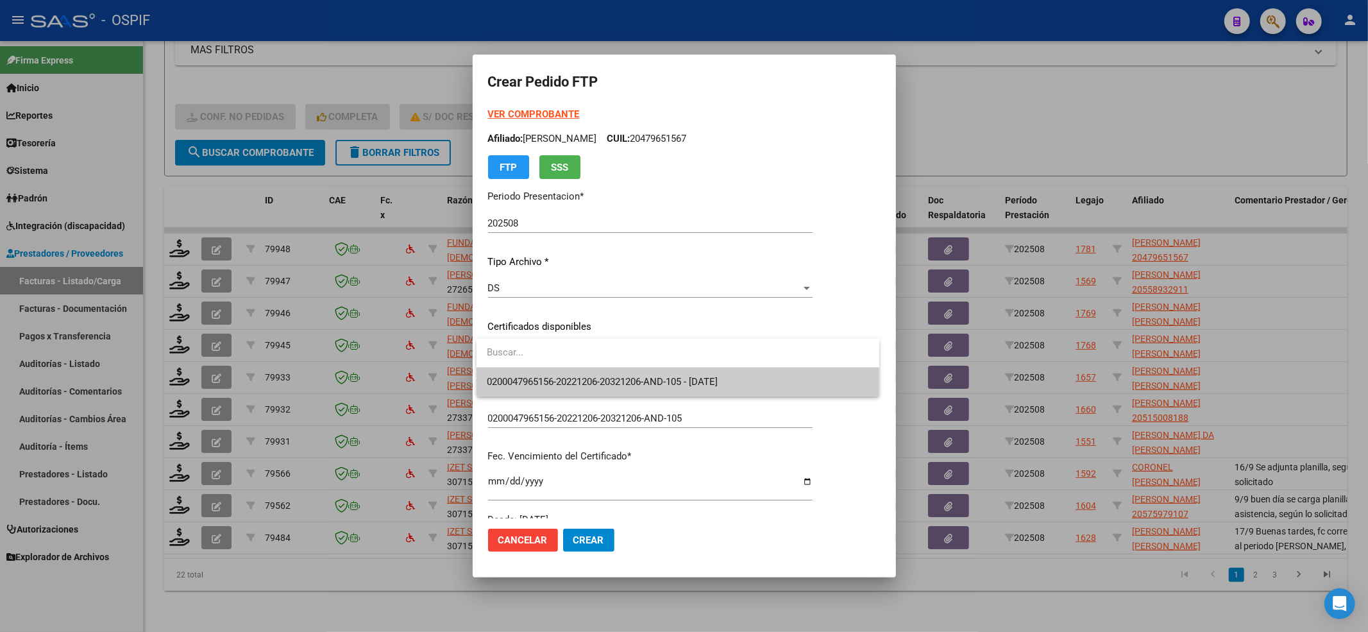
click at [586, 371] on span "0200047965156-20221206-20321206-AND-105 - [DATE]" at bounding box center [678, 382] width 382 height 29
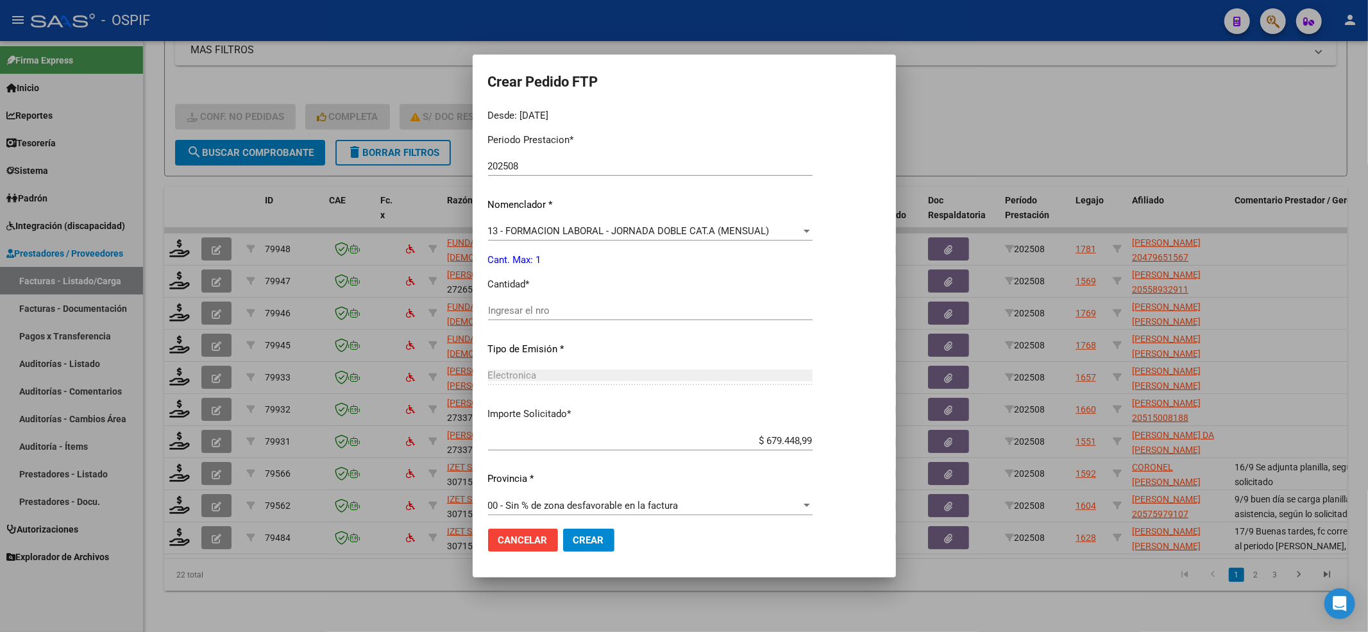
scroll to position [413, 0]
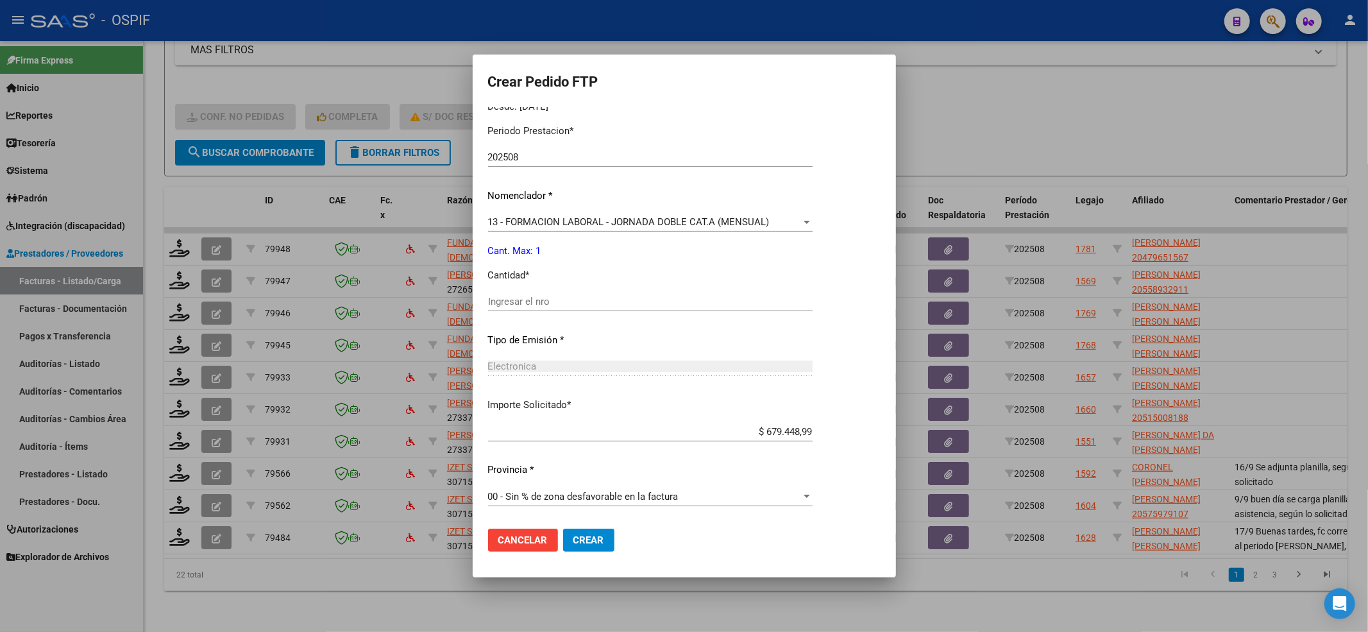
click at [552, 309] on div "Ingresar el nro" at bounding box center [650, 301] width 325 height 19
type input "1"
click at [593, 529] on button "Crear" at bounding box center [588, 540] width 51 height 23
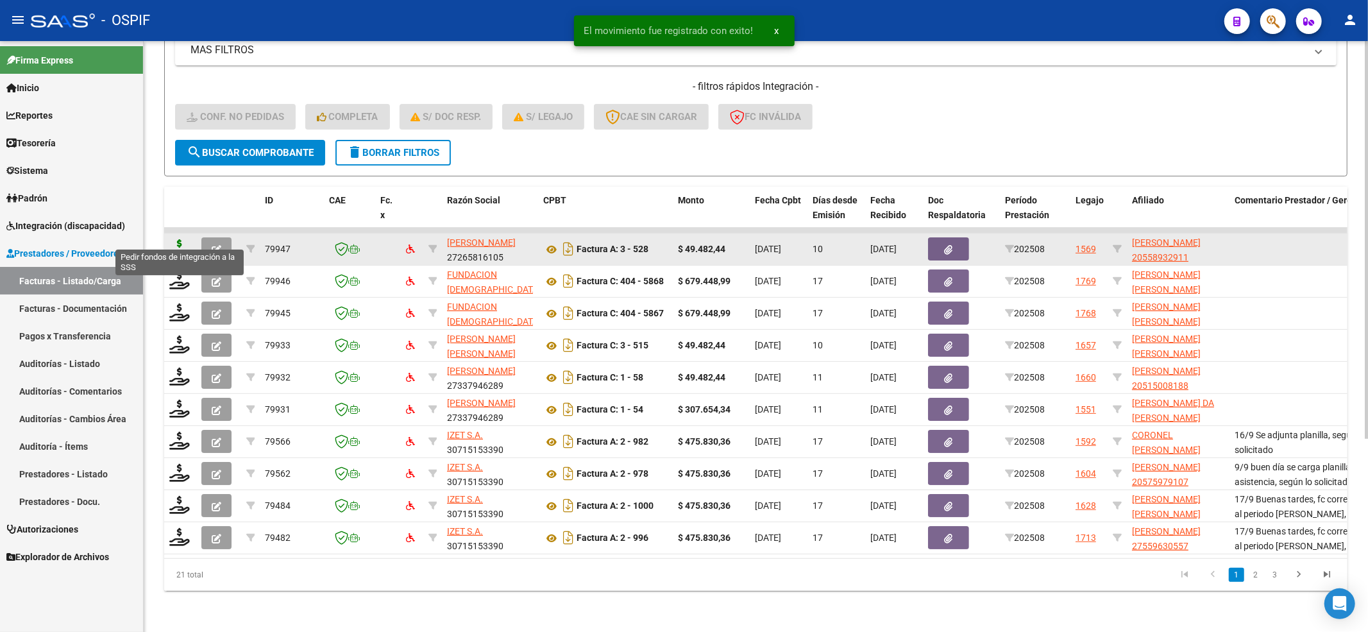
click at [181, 239] on icon at bounding box center [179, 248] width 21 height 18
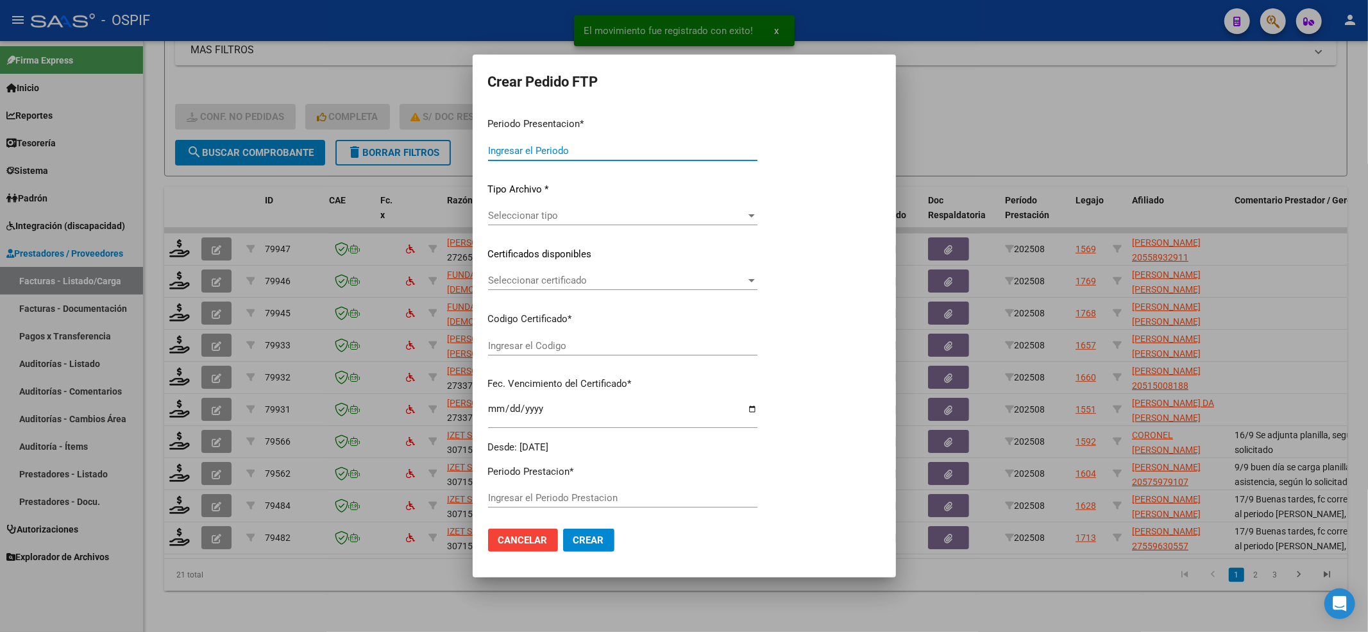
type input "202508"
type input "$ 49.482,44"
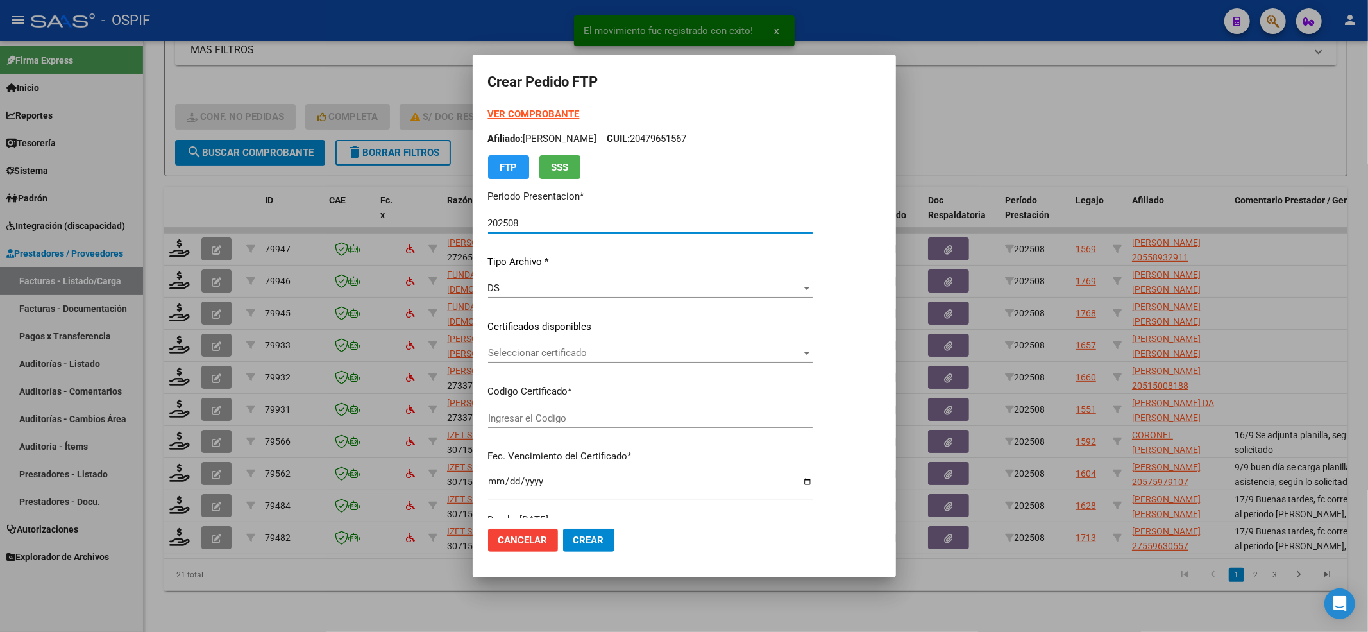
type input "02000558932912022051120270511-bs-427"
type input "[DATE]"
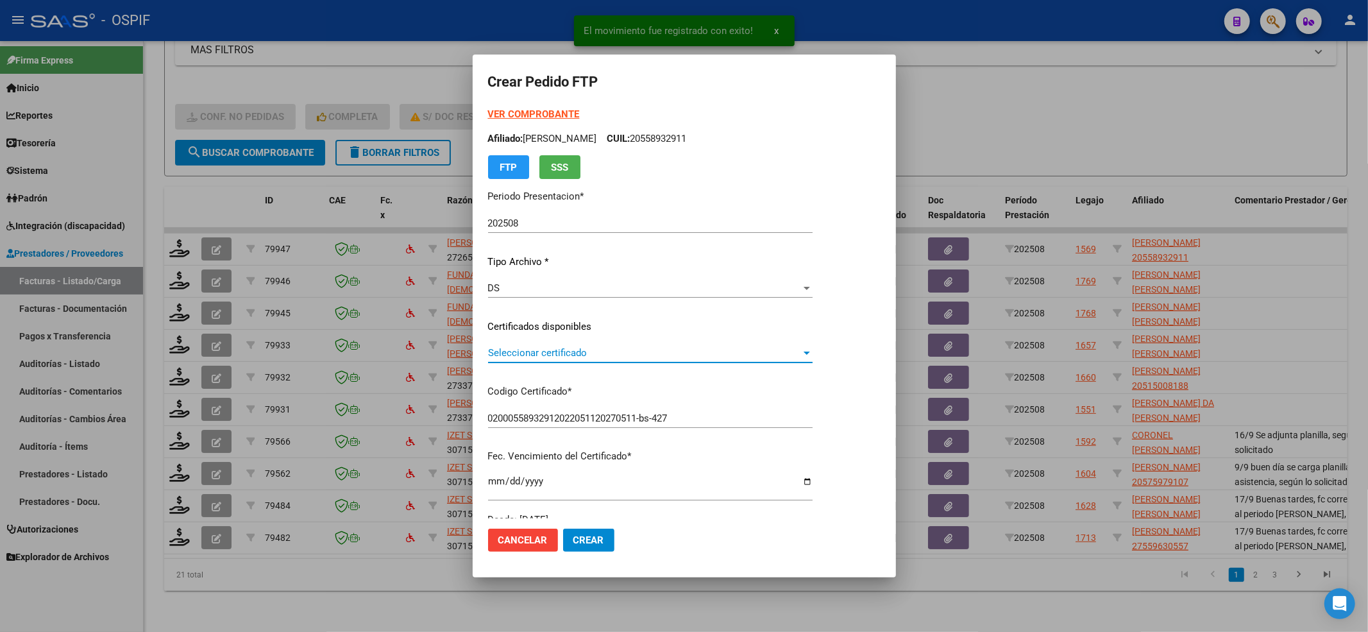
click at [626, 354] on span "Seleccionar certificado" at bounding box center [644, 353] width 313 height 12
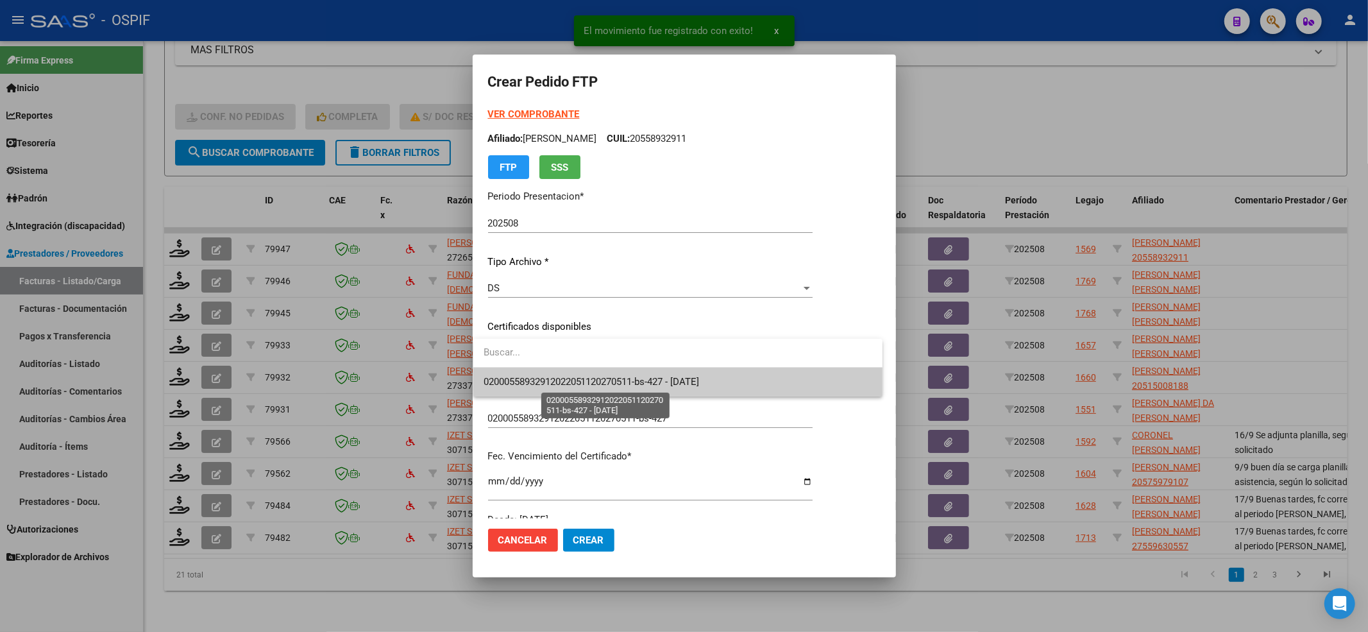
click at [578, 378] on span "02000558932912022051120270511-bs-427 - [DATE]" at bounding box center [592, 382] width 216 height 12
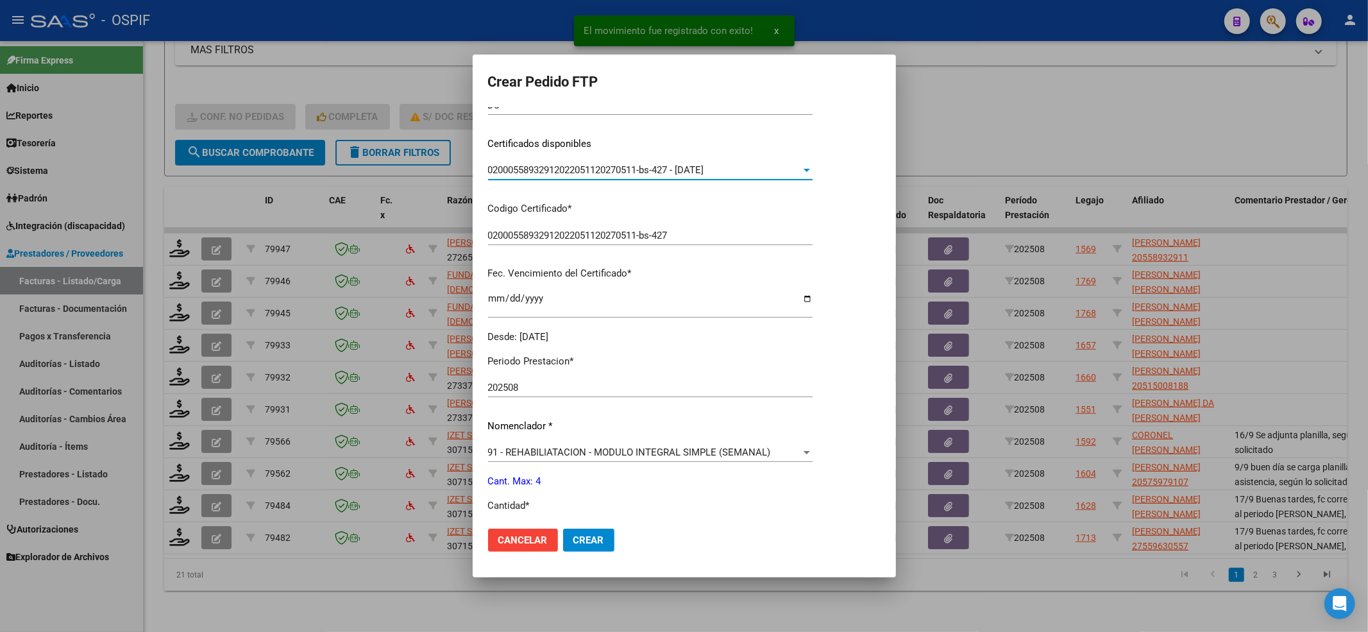
scroll to position [257, 0]
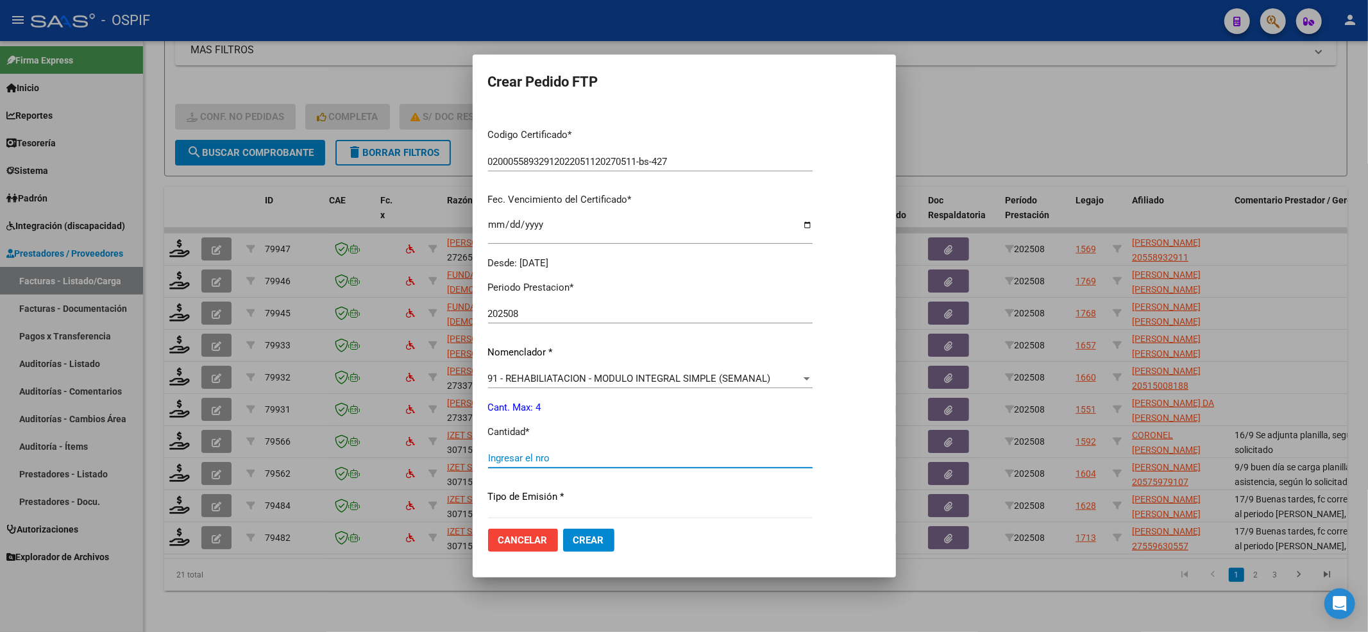
click at [529, 454] on input "Ingresar el nro" at bounding box center [650, 458] width 325 height 12
click at [591, 529] on button "Crear" at bounding box center [588, 540] width 51 height 23
click at [500, 461] on input "Ingresar el nro" at bounding box center [650, 458] width 325 height 12
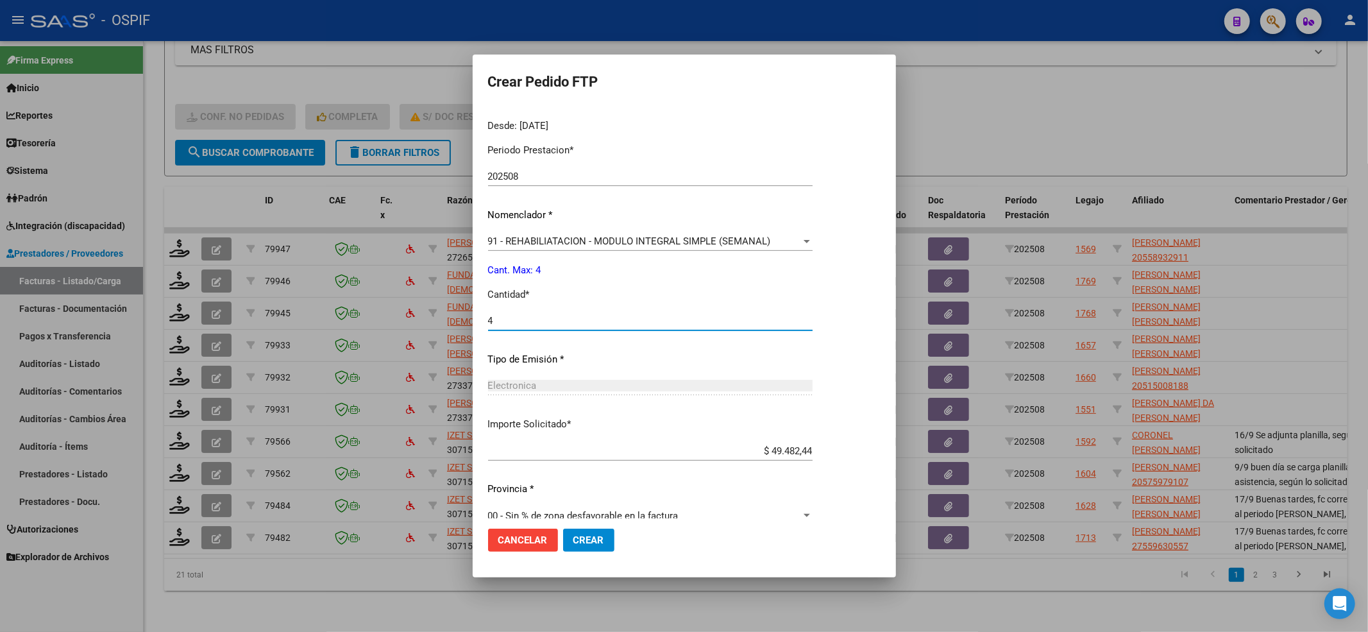
scroll to position [413, 0]
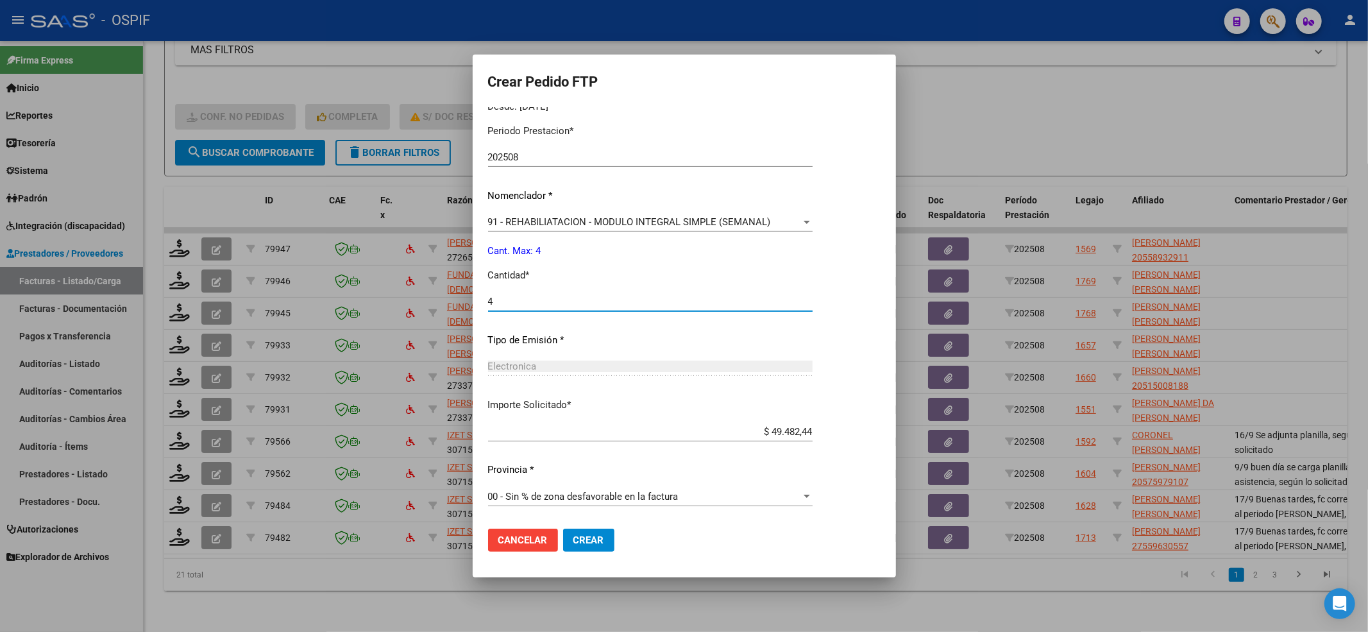
type input "4"
click at [579, 540] on span "Crear" at bounding box center [588, 540] width 31 height 12
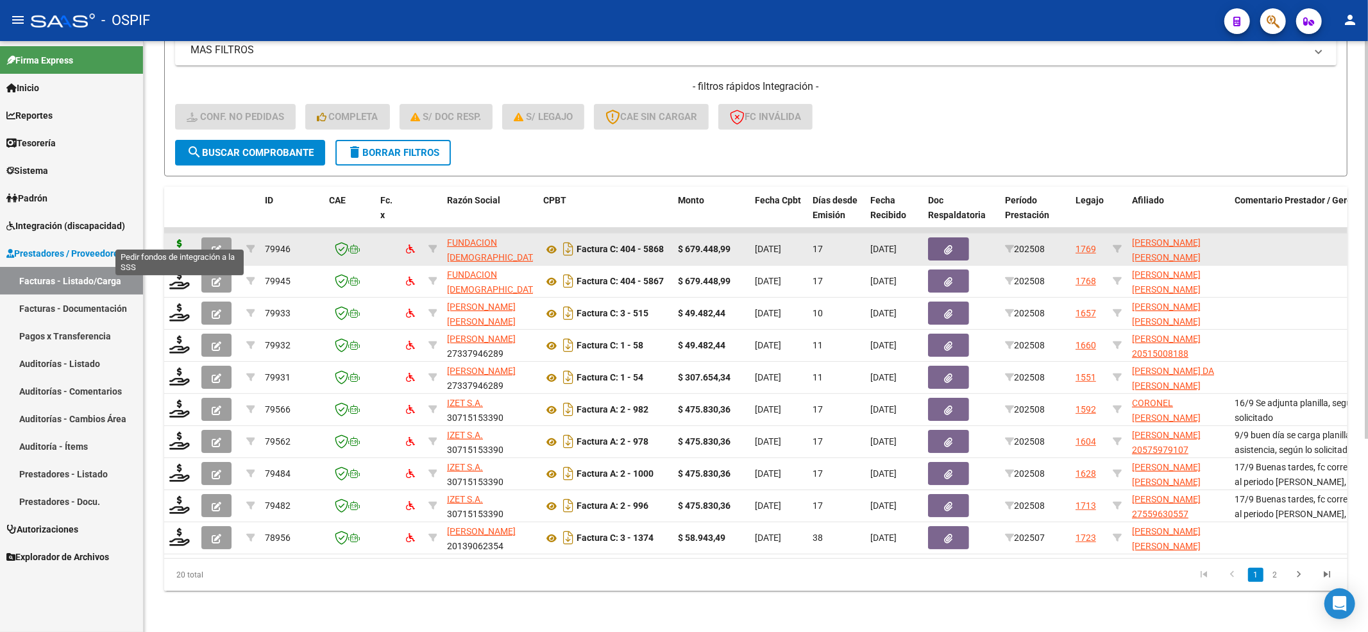
click at [185, 239] on icon at bounding box center [179, 248] width 21 height 18
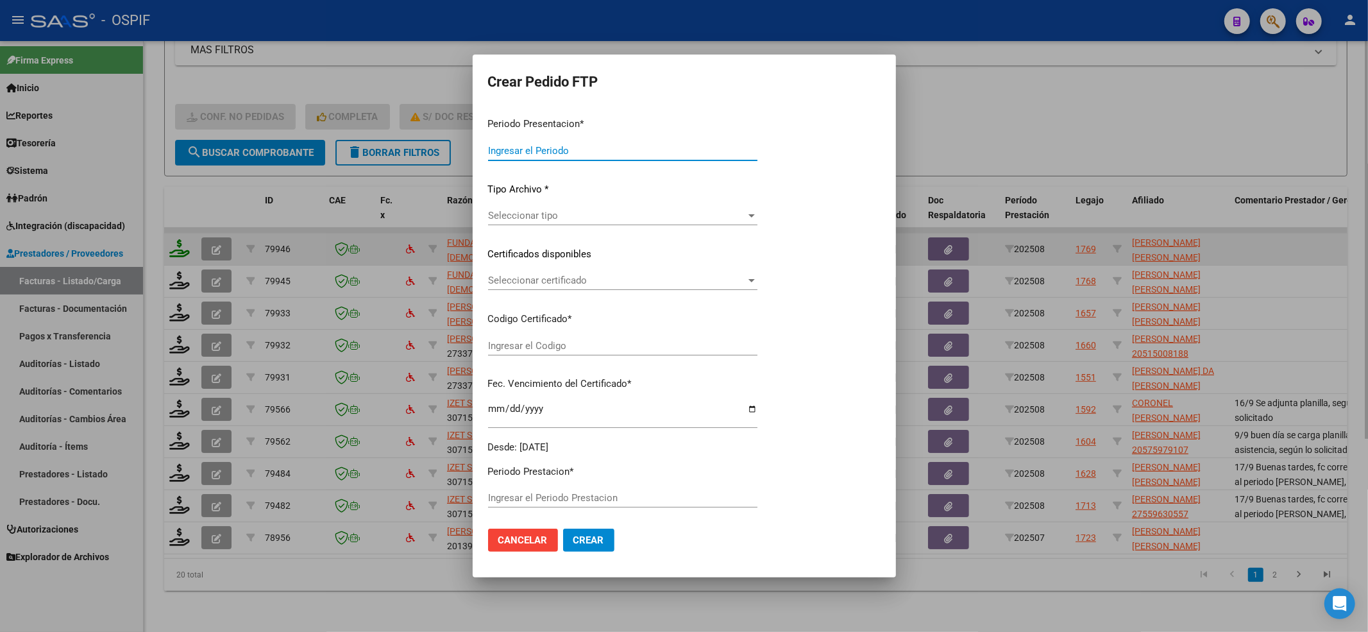
type input "202508"
type input "$ 679.448,99"
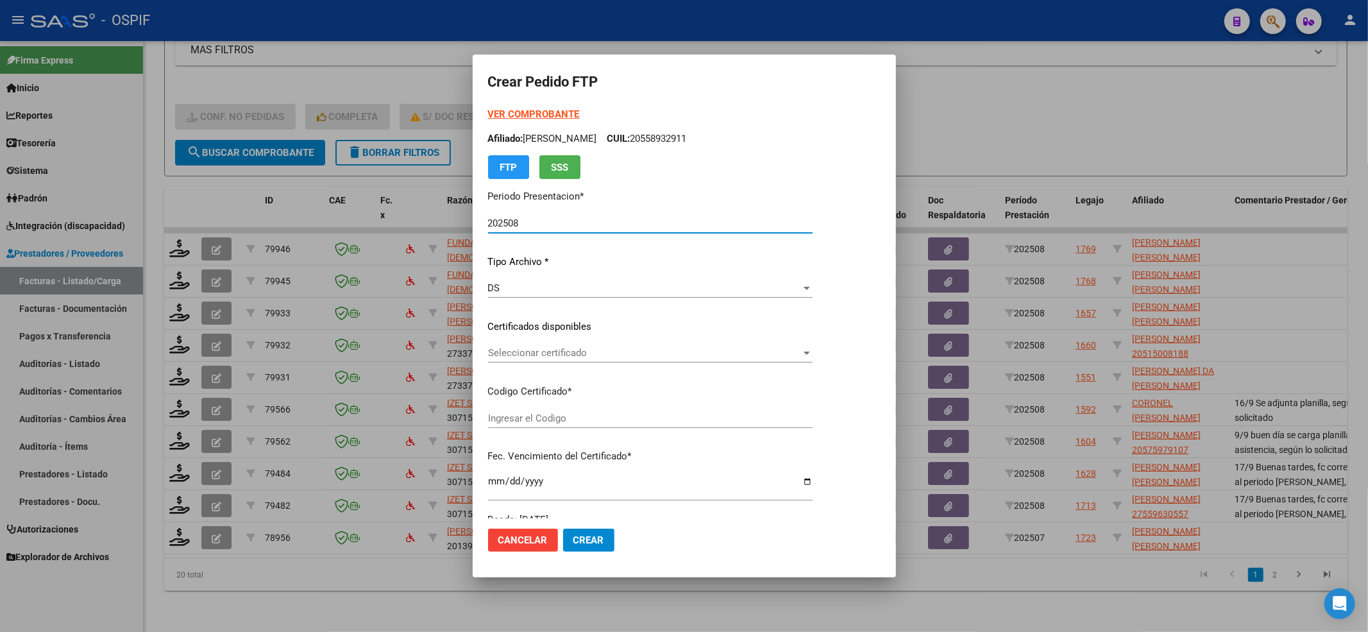
type input "-02-00045614655-20180129-20190129-BS-427"
type input "[DATE]"
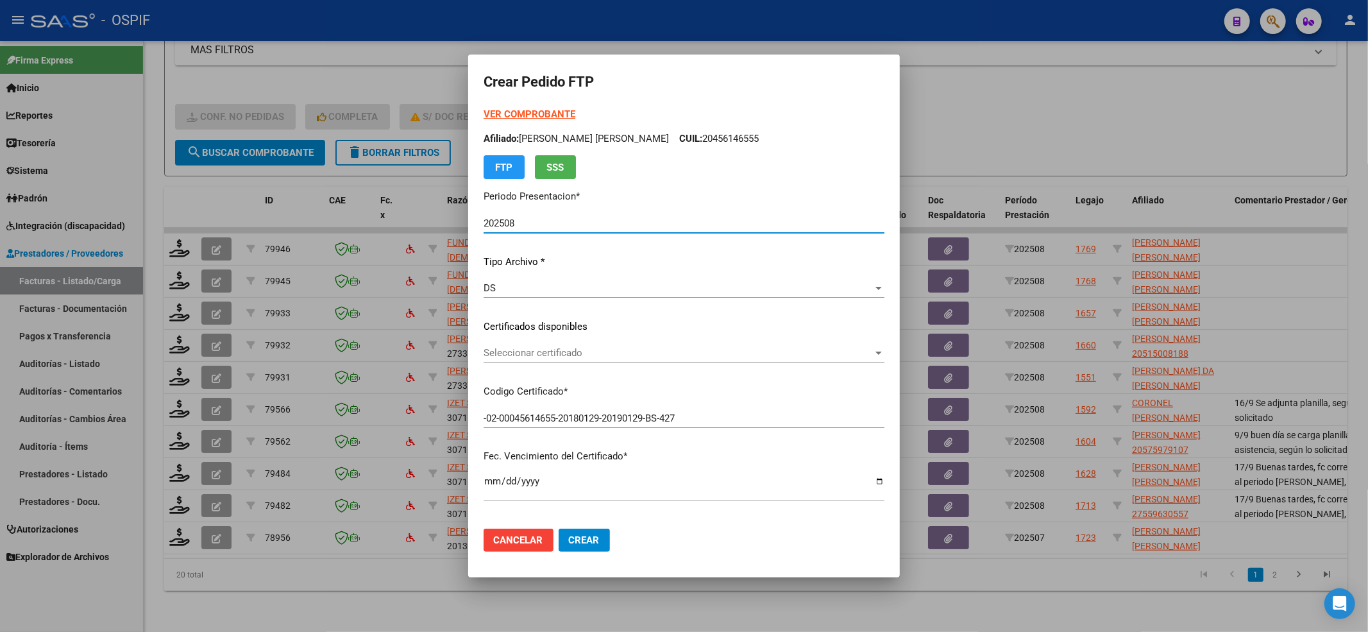
click at [575, 360] on div "Seleccionar certificado Seleccionar certificado" at bounding box center [684, 352] width 401 height 19
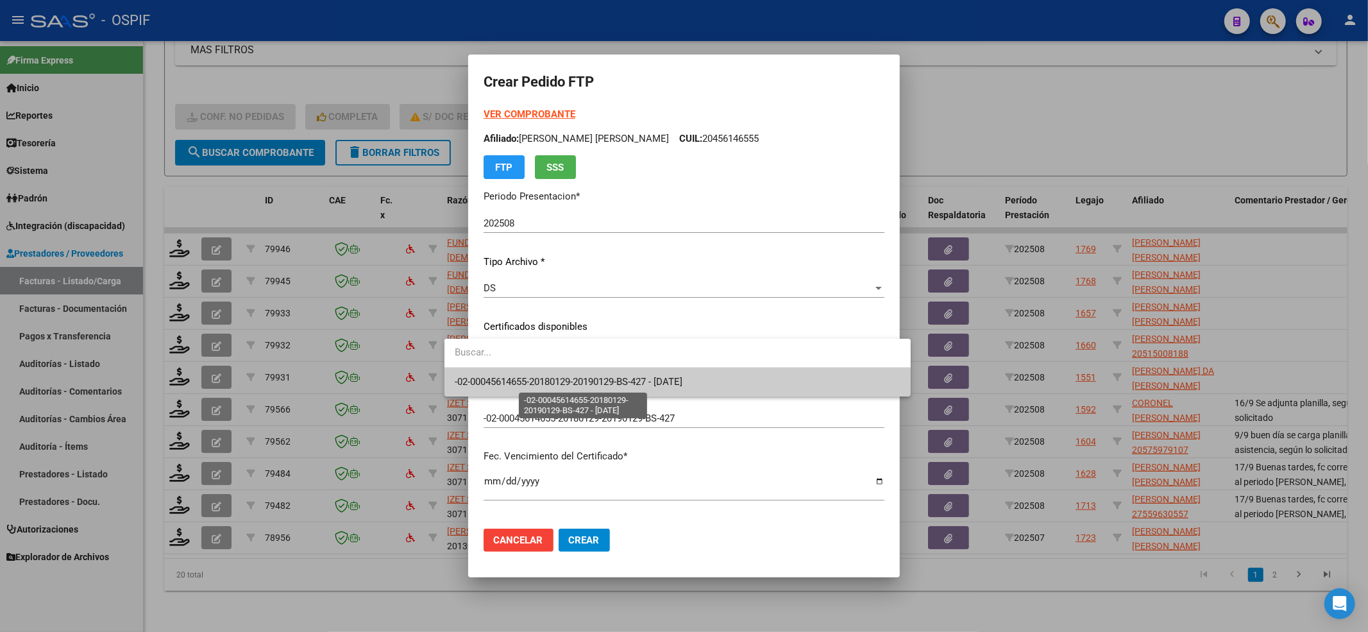
click at [550, 376] on span "-02-00045614655-20180129-20190129-BS-427 - [DATE]" at bounding box center [569, 382] width 228 height 12
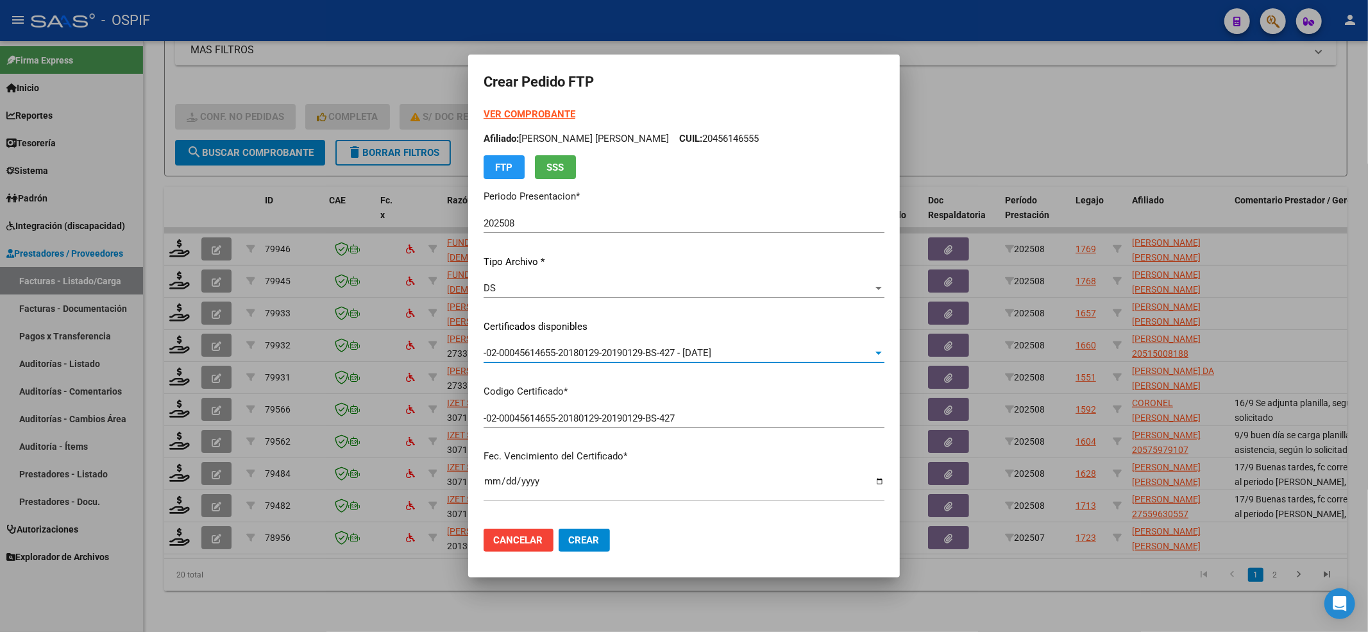
scroll to position [398, 0]
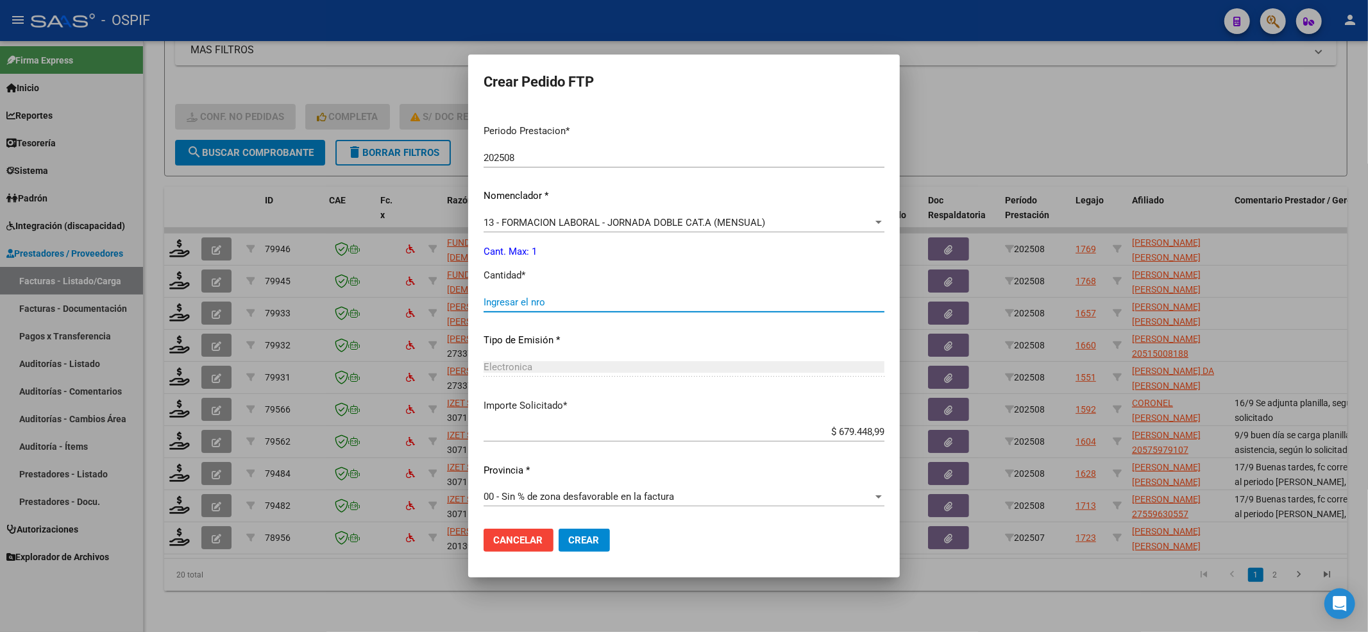
click at [505, 298] on input "Ingresar el nro" at bounding box center [684, 302] width 401 height 12
type input "1"
click at [569, 543] on span "Crear" at bounding box center [584, 540] width 31 height 12
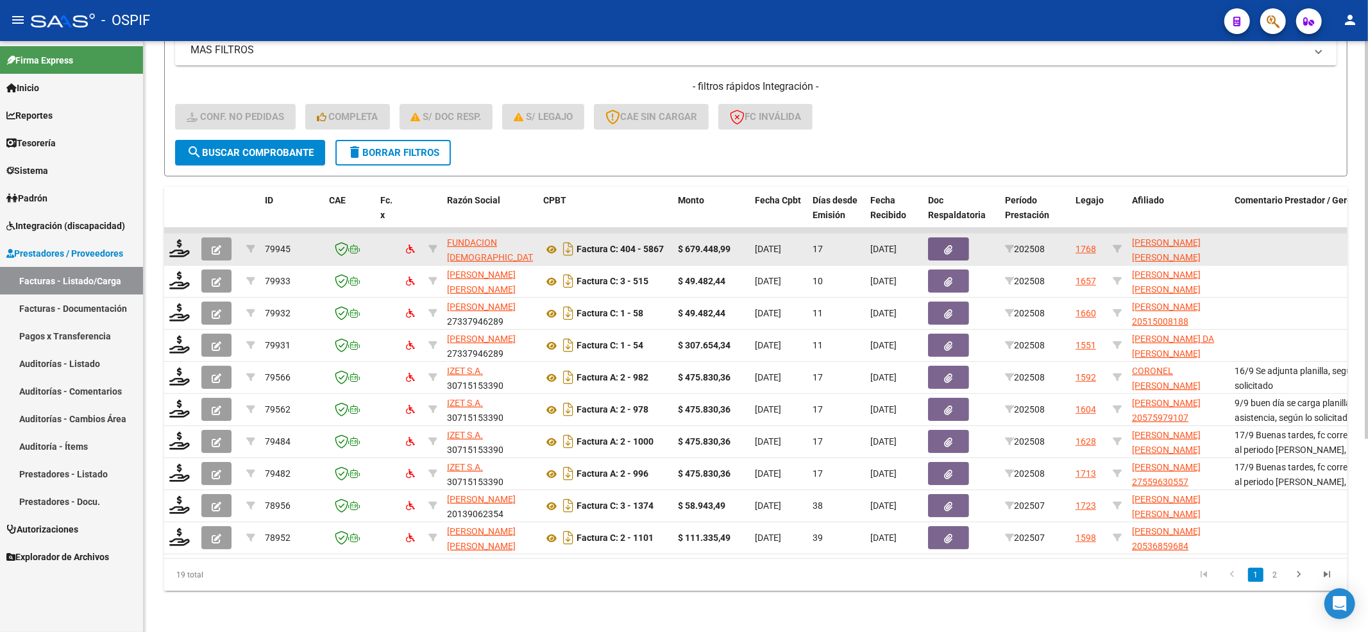
click at [178, 244] on div at bounding box center [180, 249] width 22 height 20
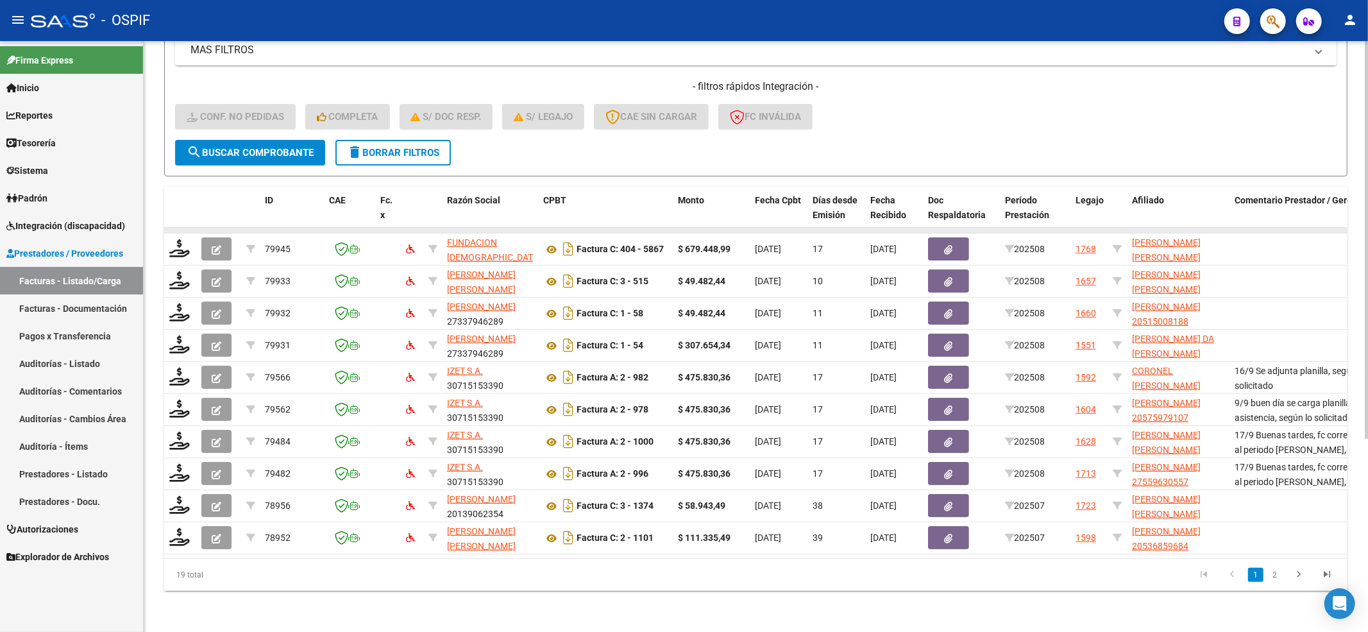
click at [183, 228] on datatable-body-cell at bounding box center [180, 230] width 32 height 5
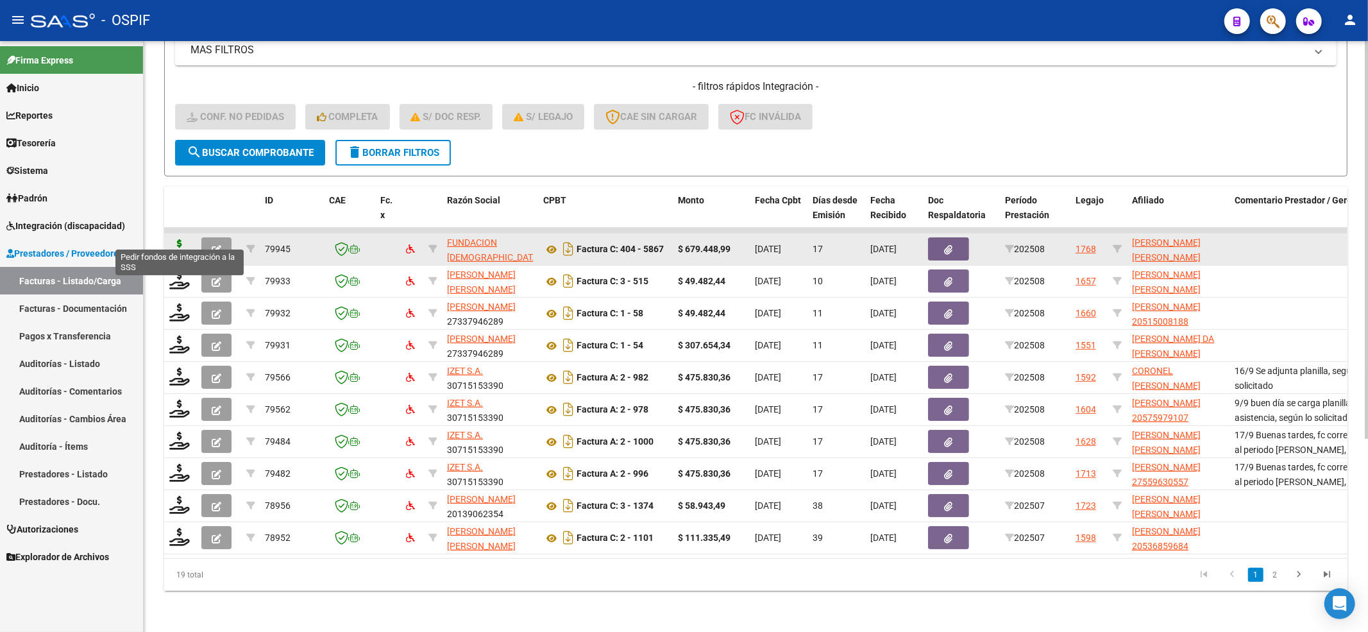
click at [173, 239] on icon at bounding box center [179, 248] width 21 height 18
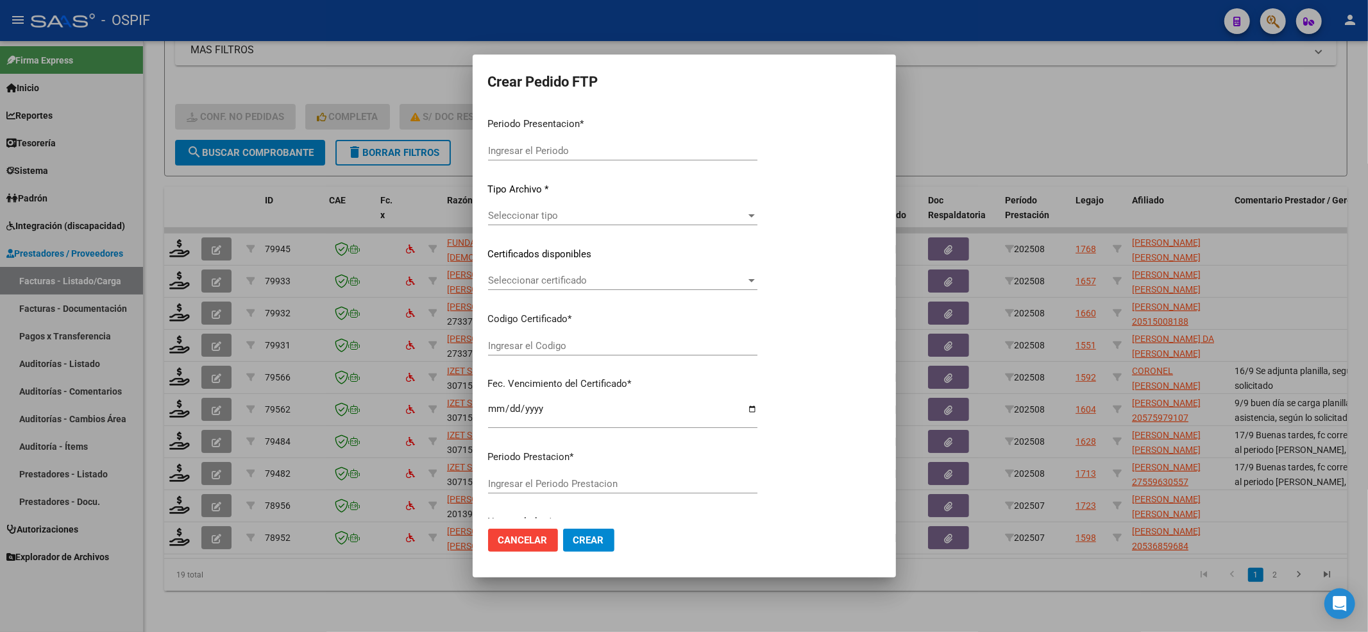
type input "202508"
type input "$ 679.448,99"
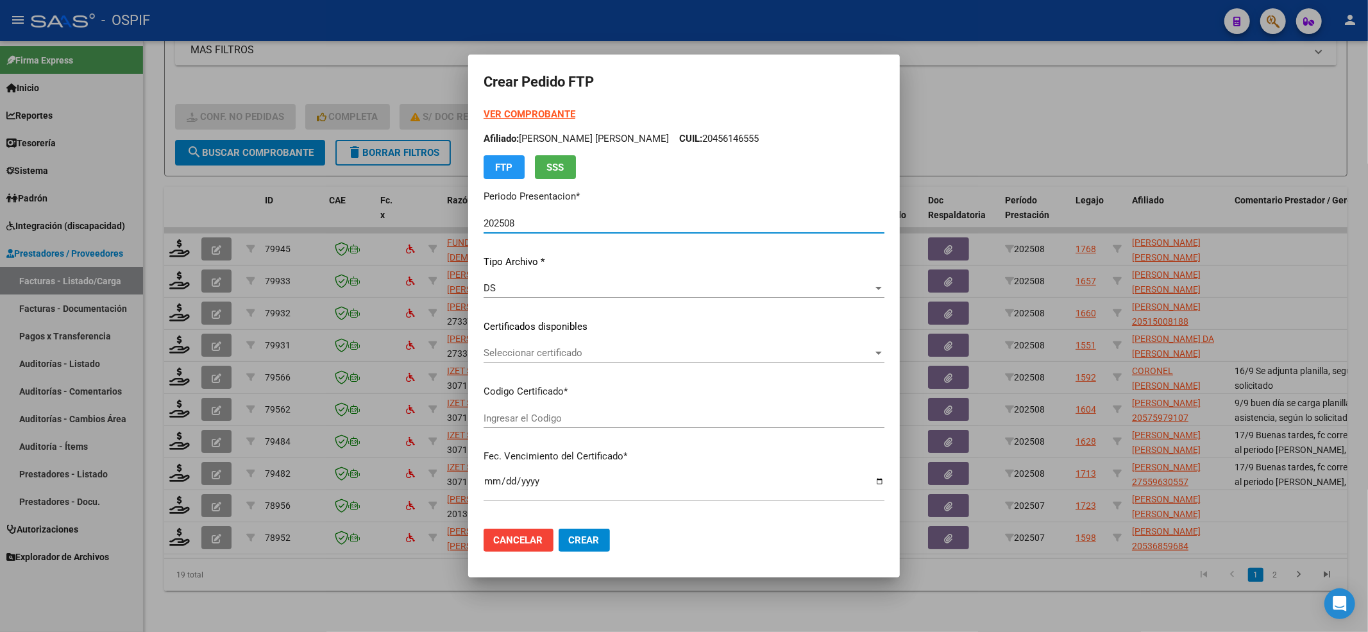
type input "0200045614654-20220614-20320614-AND-109"
type input "[DATE]"
click at [484, 343] on div "Seleccionar certificado Seleccionar certificado" at bounding box center [684, 352] width 401 height 19
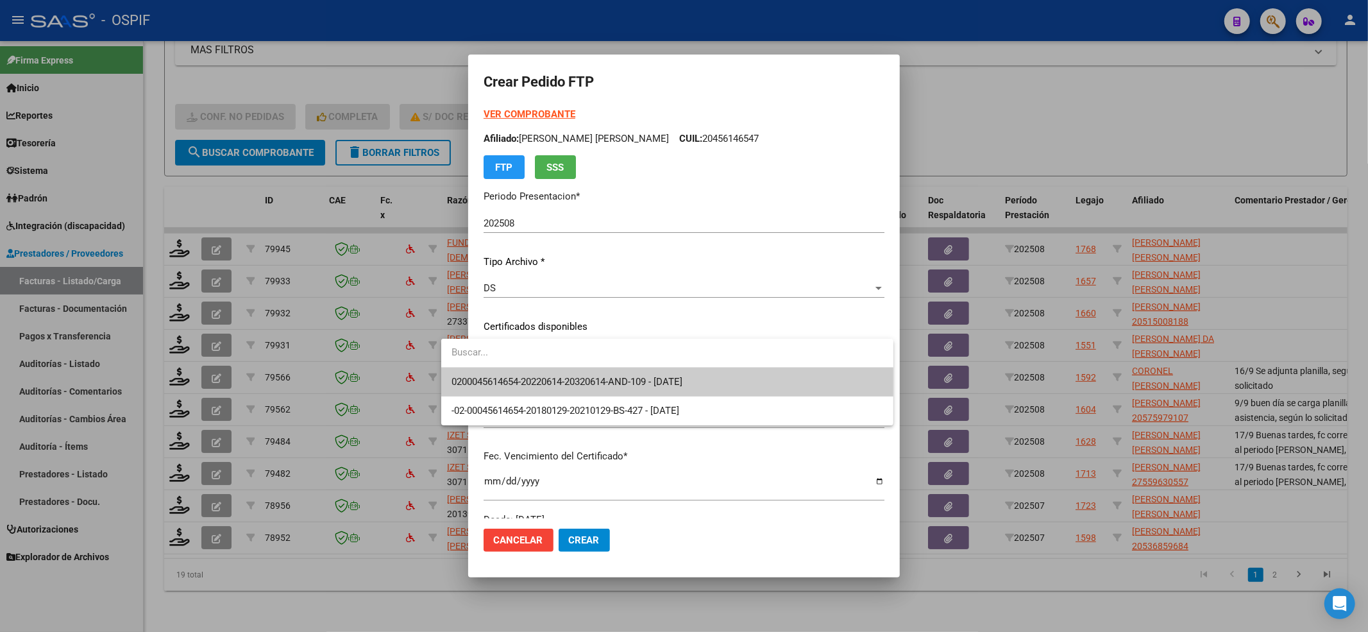
drag, startPoint x: 470, startPoint y: 343, endPoint x: 445, endPoint y: 381, distance: 45.9
click at [445, 381] on mat-option "0200045614654-20220614-20320614-AND-109 - [DATE]" at bounding box center [667, 382] width 452 height 29
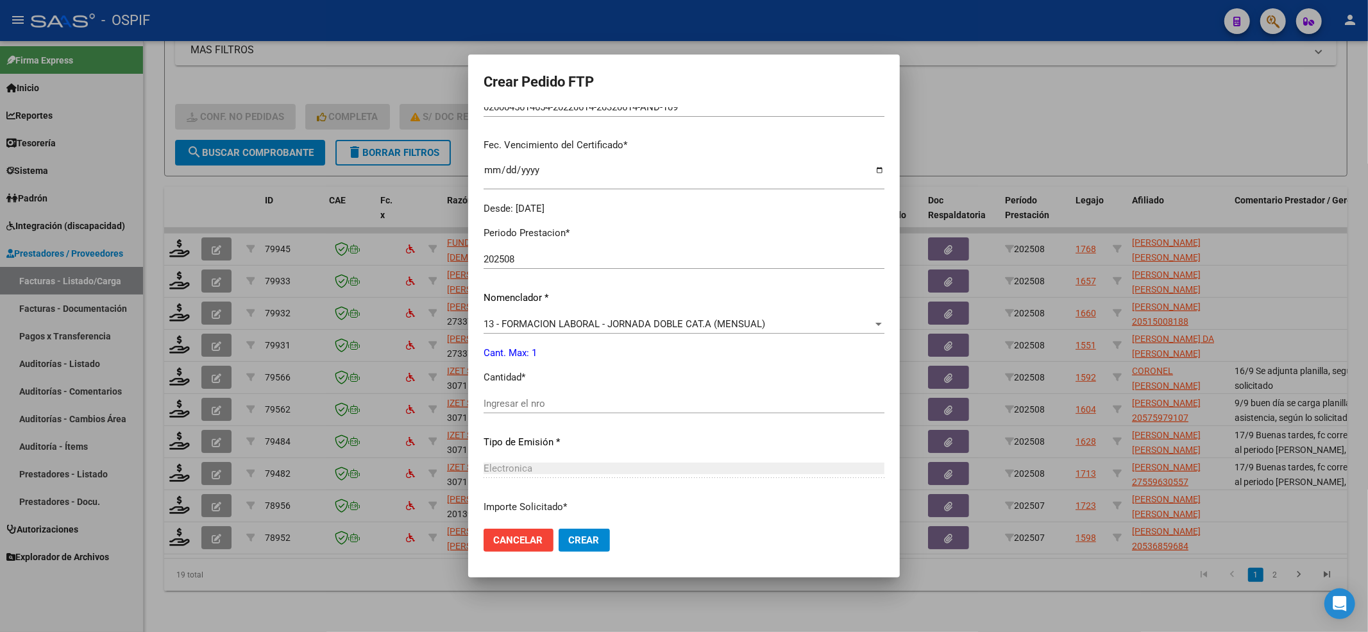
scroll to position [342, 0]
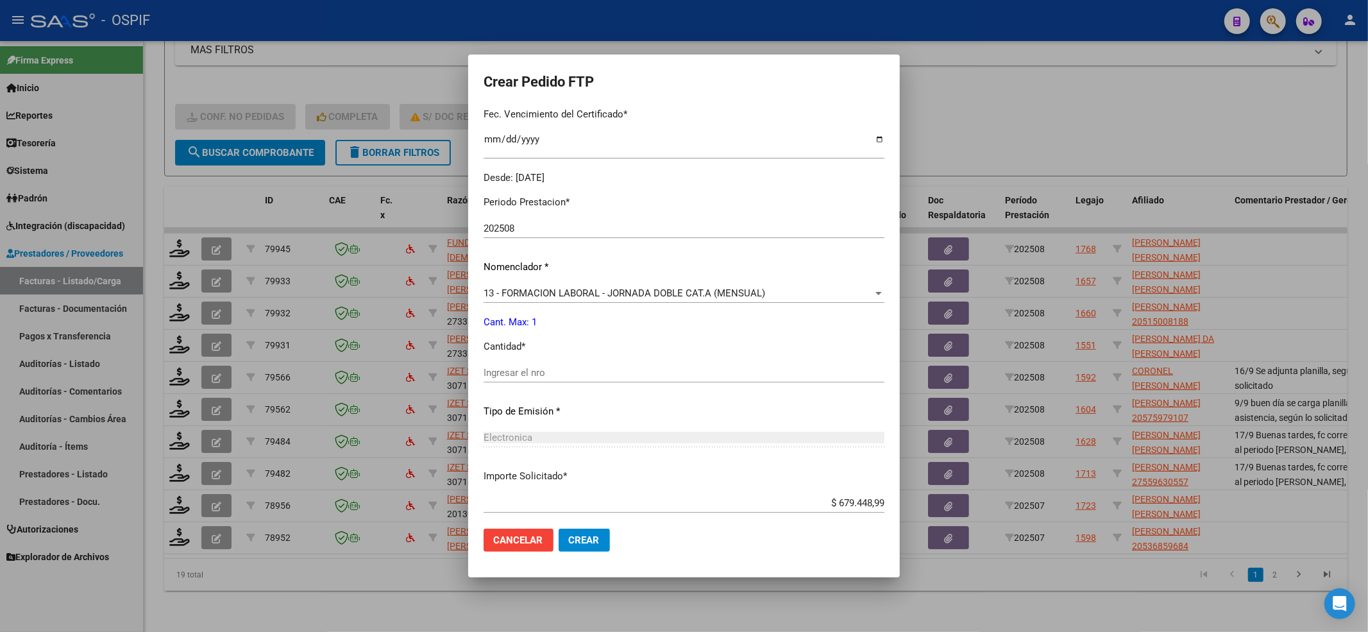
click at [521, 378] on div "Ingresar el nro" at bounding box center [684, 372] width 401 height 19
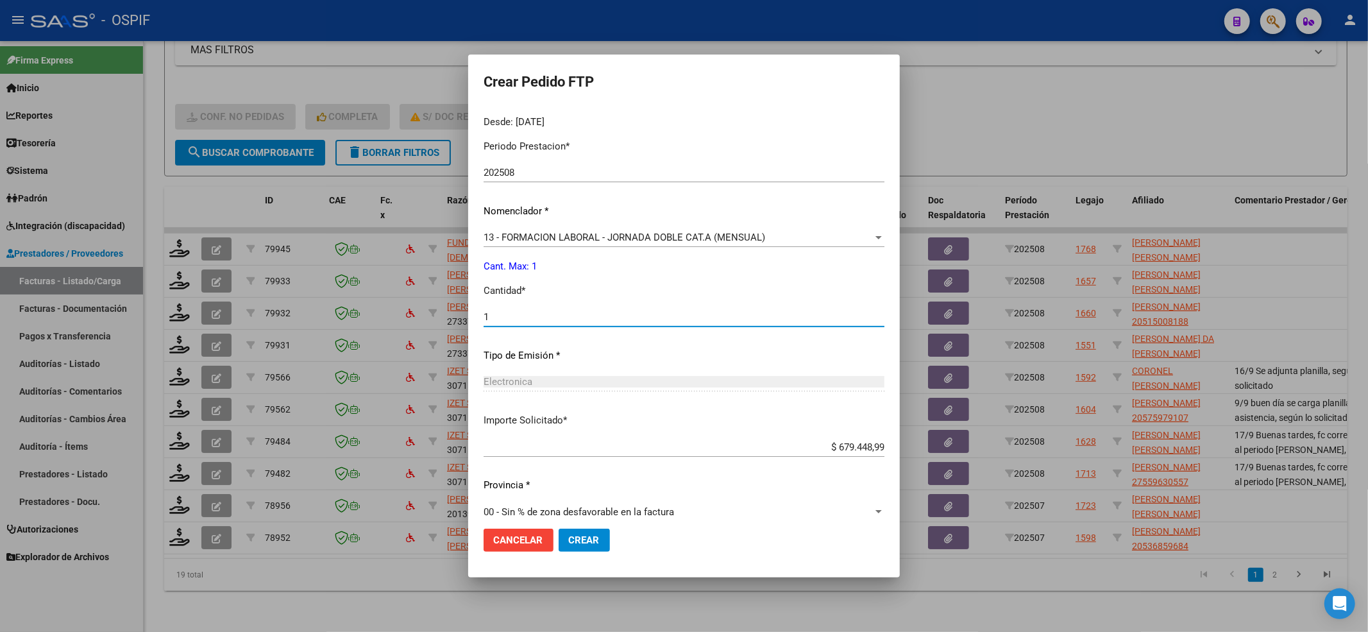
scroll to position [413, 0]
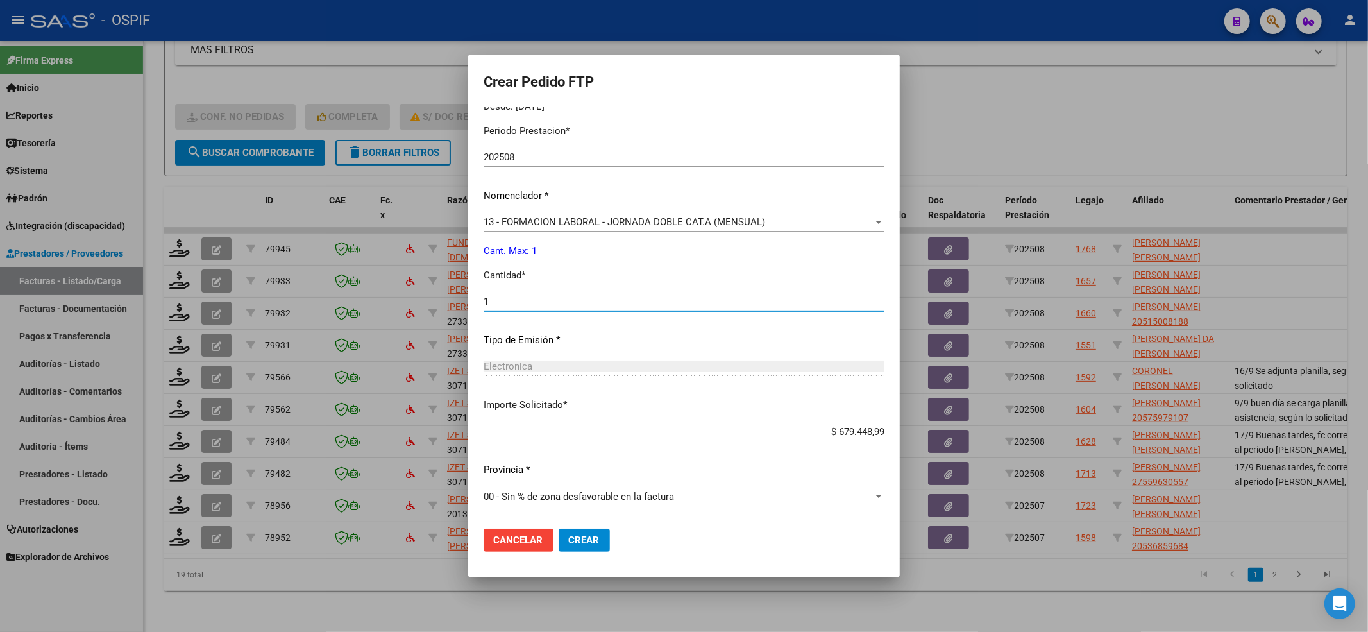
type input "1"
click at [566, 545] on button "Crear" at bounding box center [584, 540] width 51 height 23
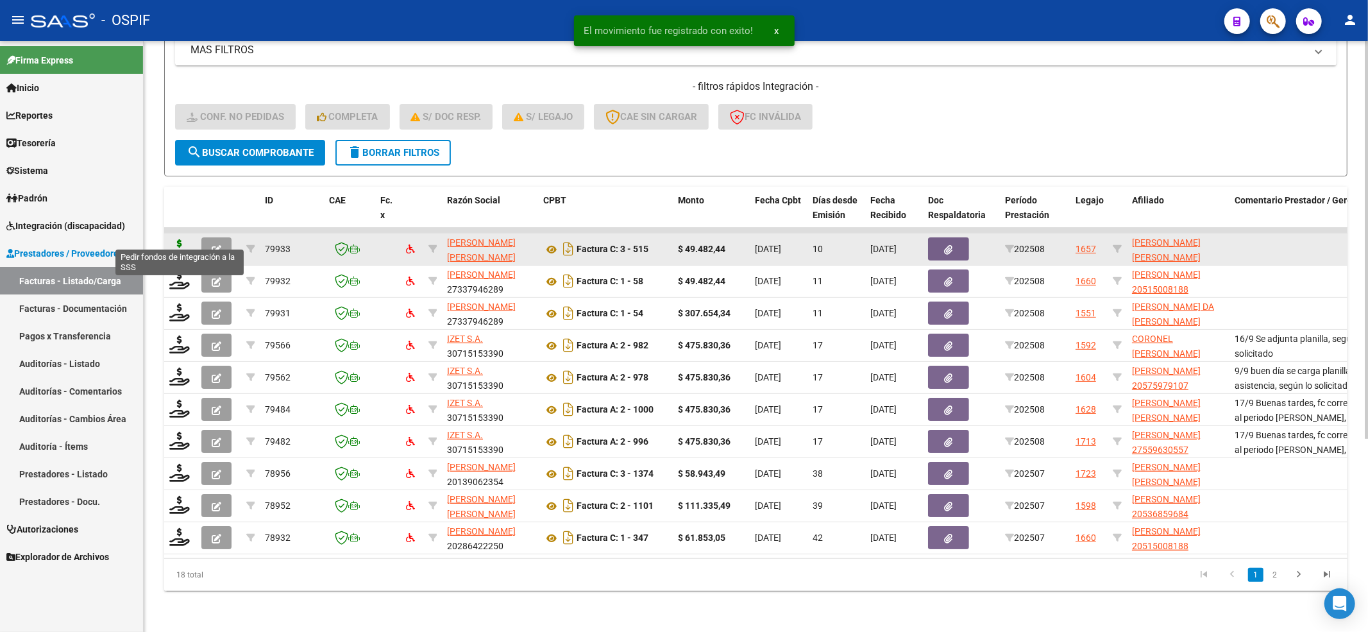
click at [180, 239] on icon at bounding box center [179, 248] width 21 height 18
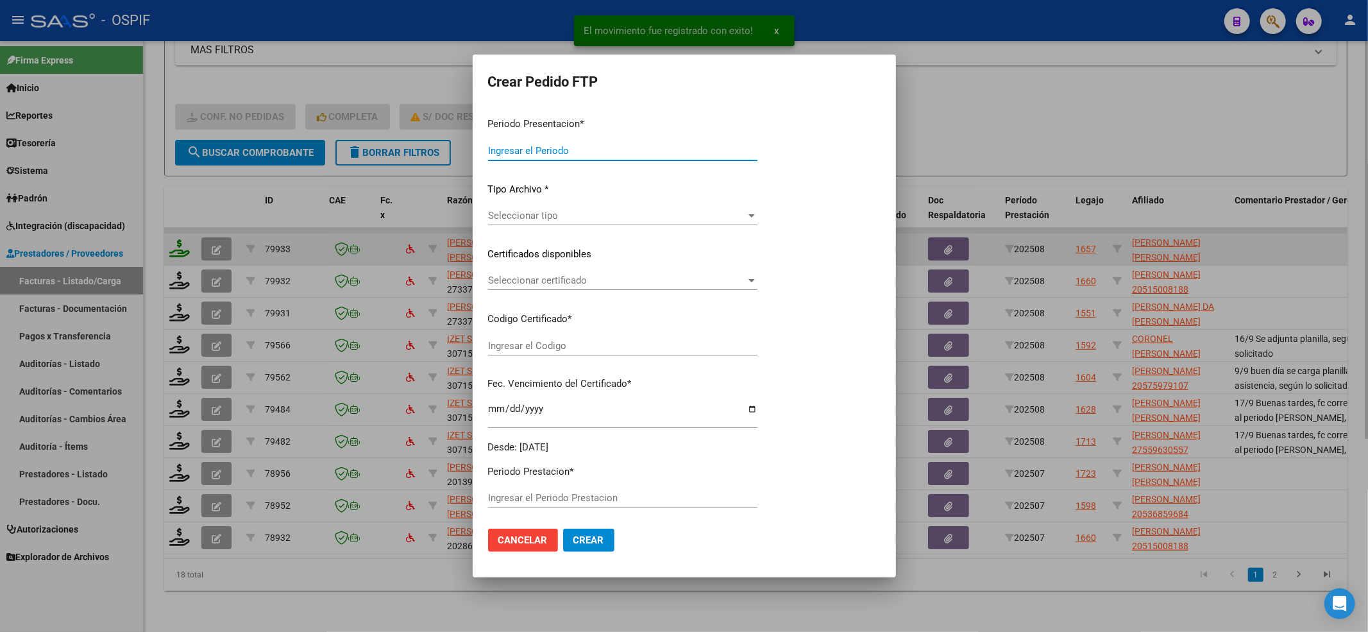
type input "202508"
type input "$ 49.482,44"
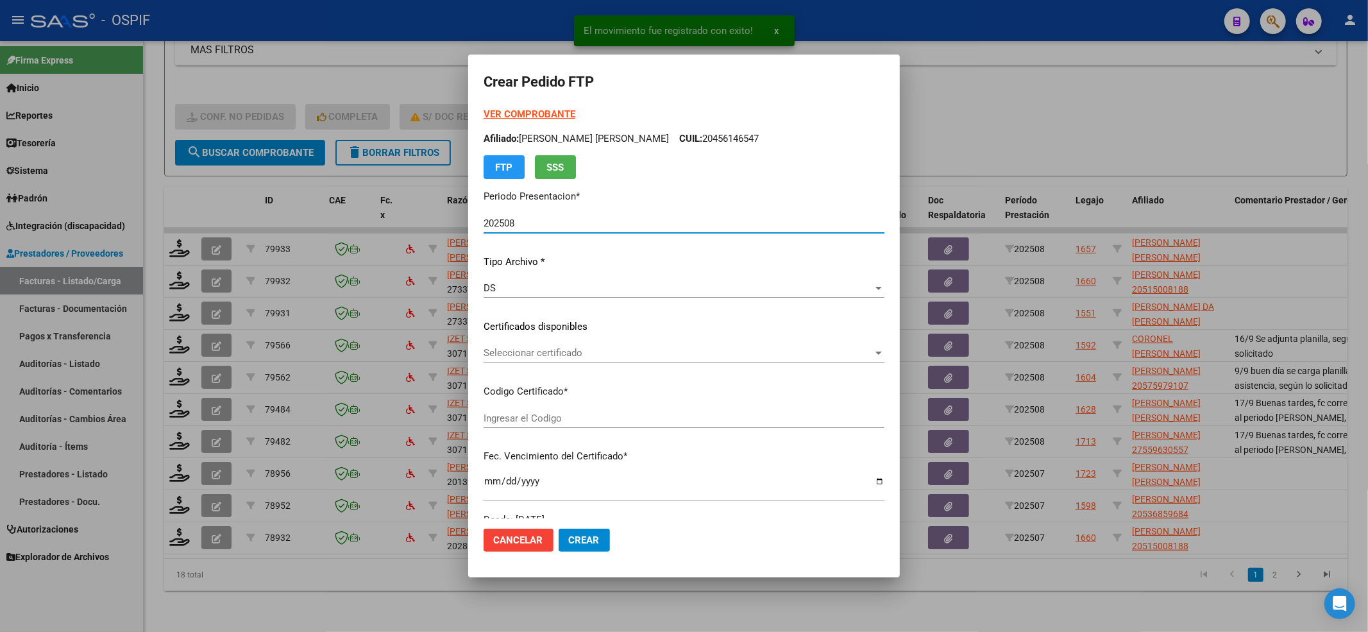
type input "020005627055920230803-20260803-BS-427"
type input "[DATE]"
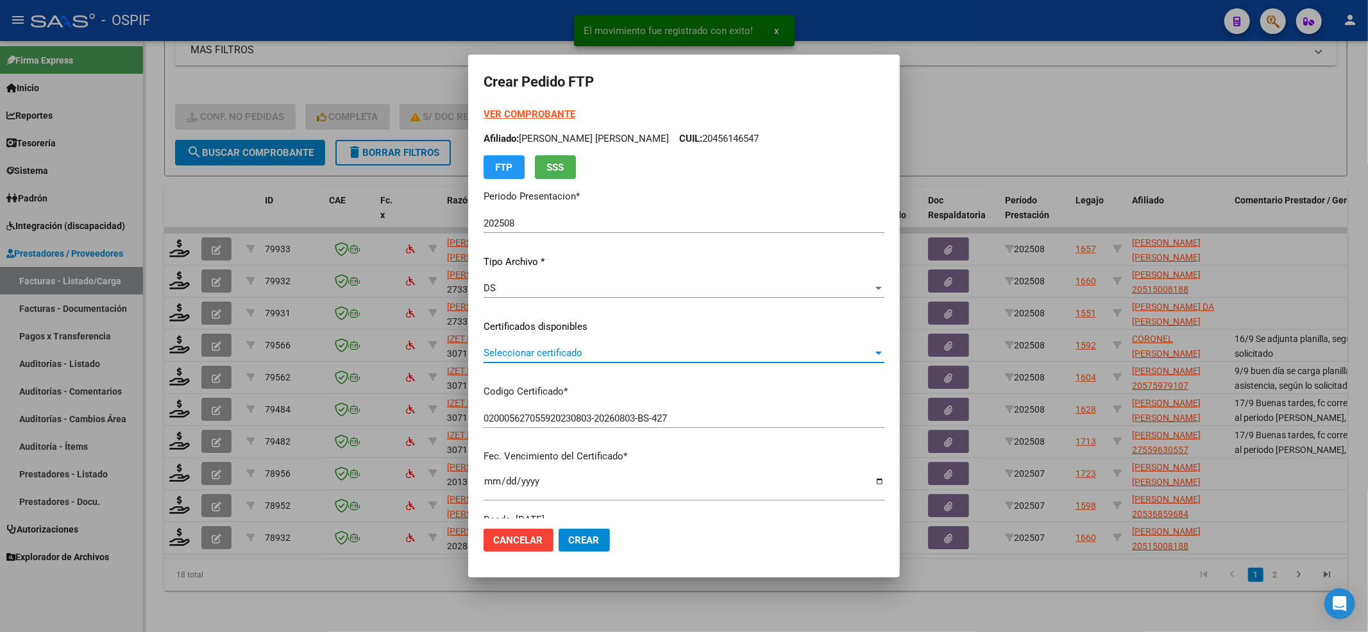
click at [513, 352] on span "Seleccionar certificado" at bounding box center [678, 353] width 389 height 12
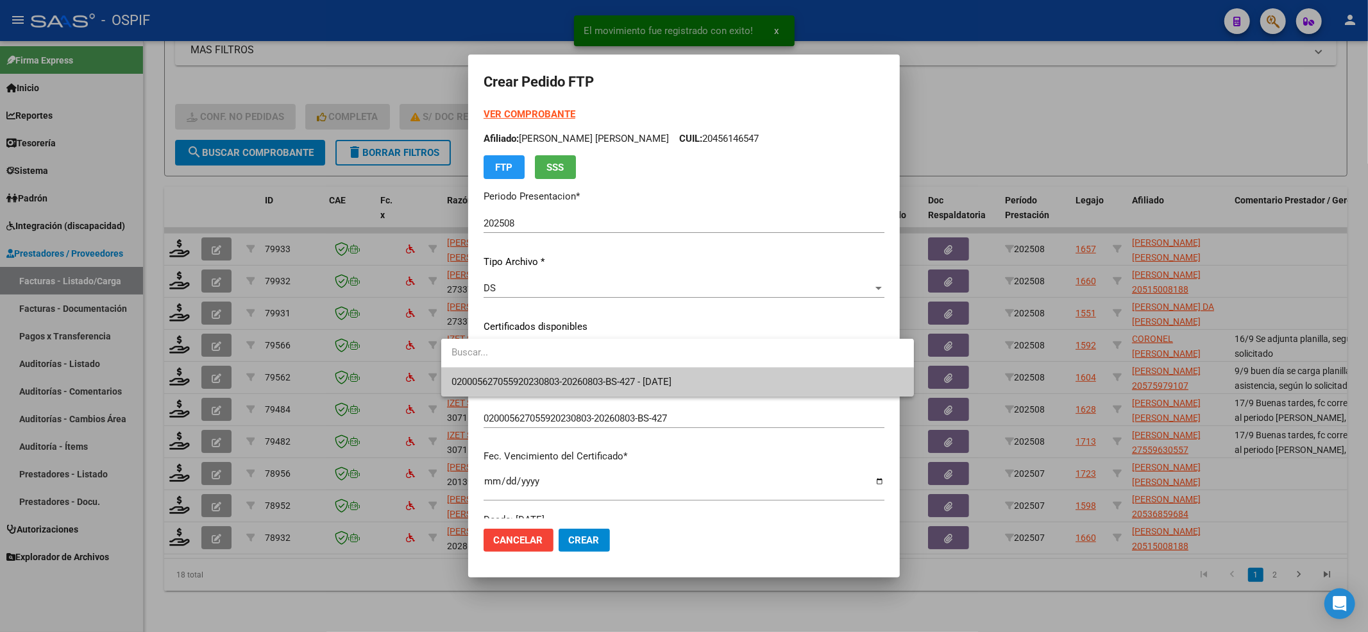
click at [509, 373] on span "020005627055920230803-20260803-BS-427 - [DATE]" at bounding box center [678, 382] width 452 height 29
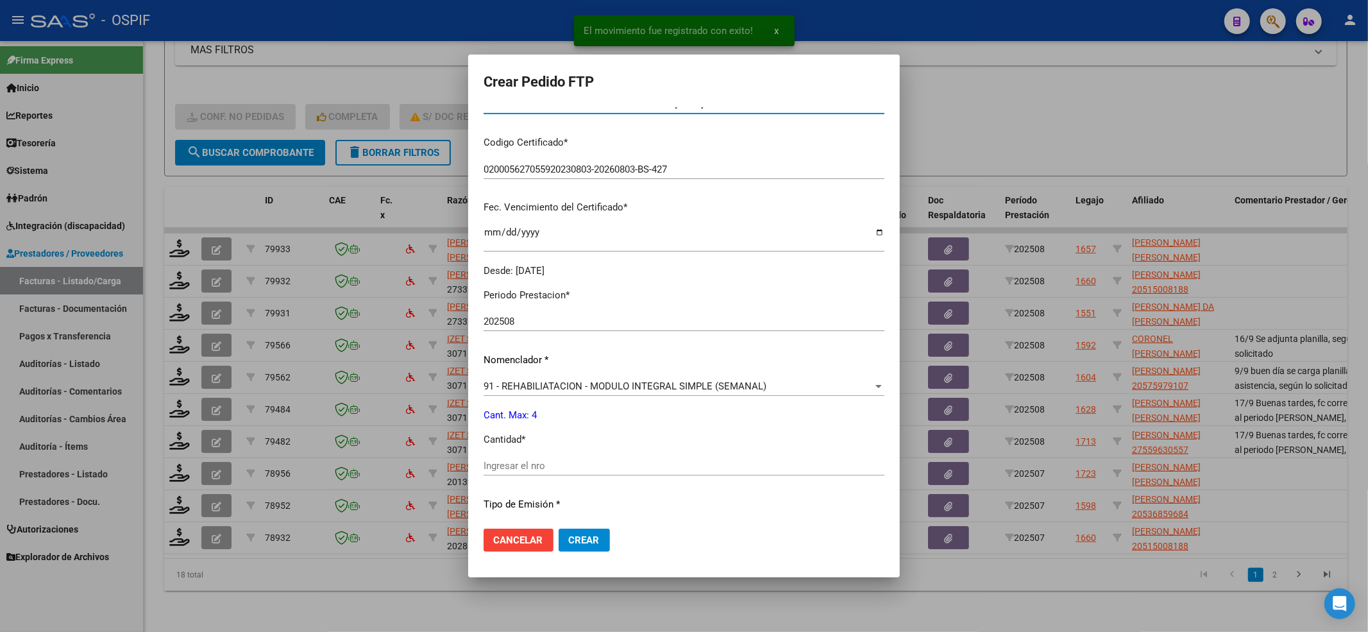
scroll to position [342, 0]
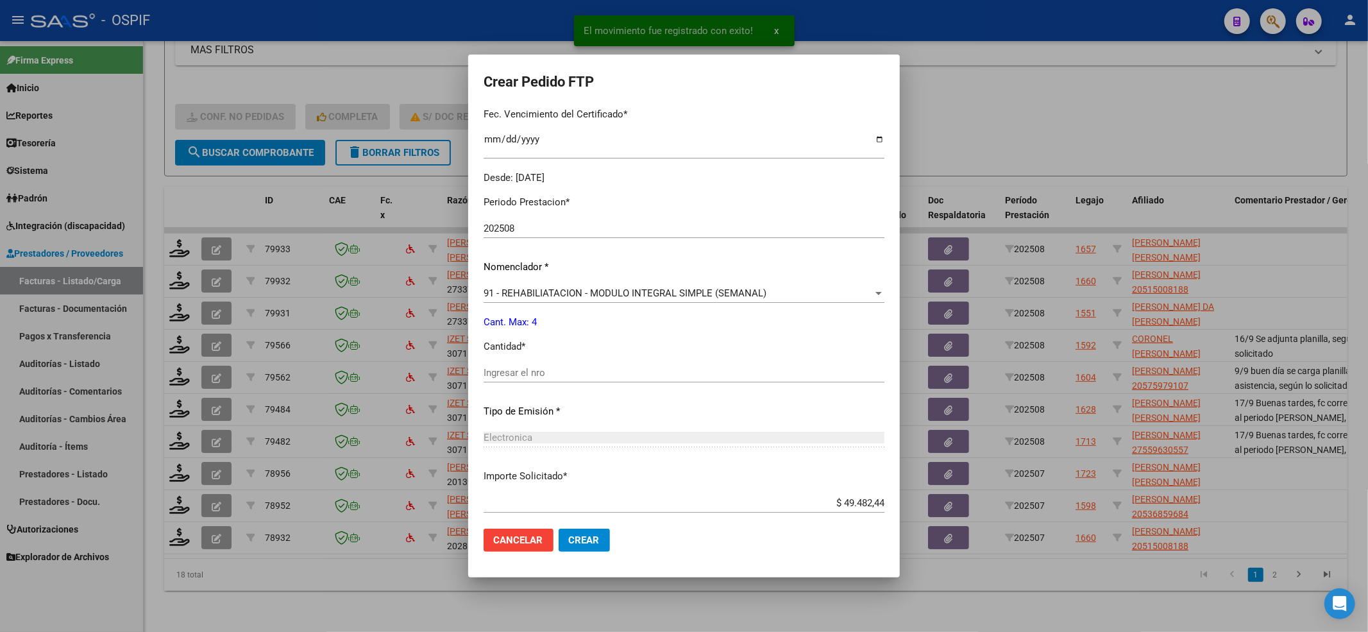
click at [509, 363] on div "Ingresar el nro" at bounding box center [684, 372] width 401 height 19
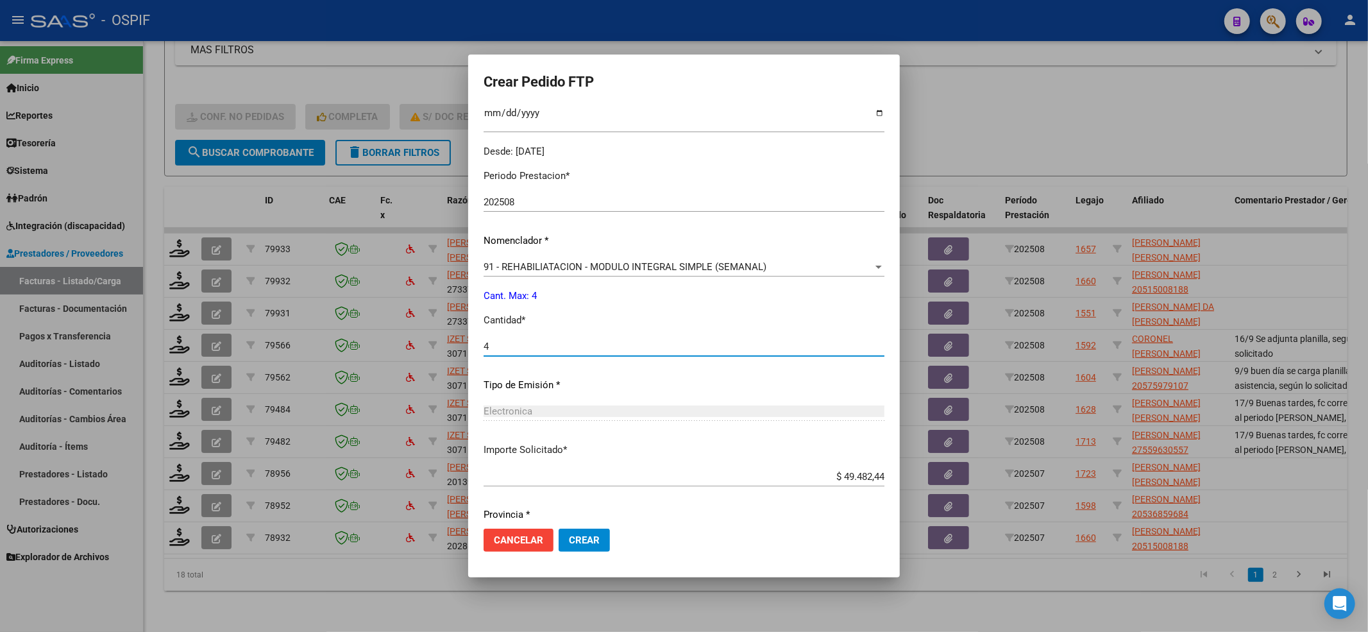
scroll to position [413, 0]
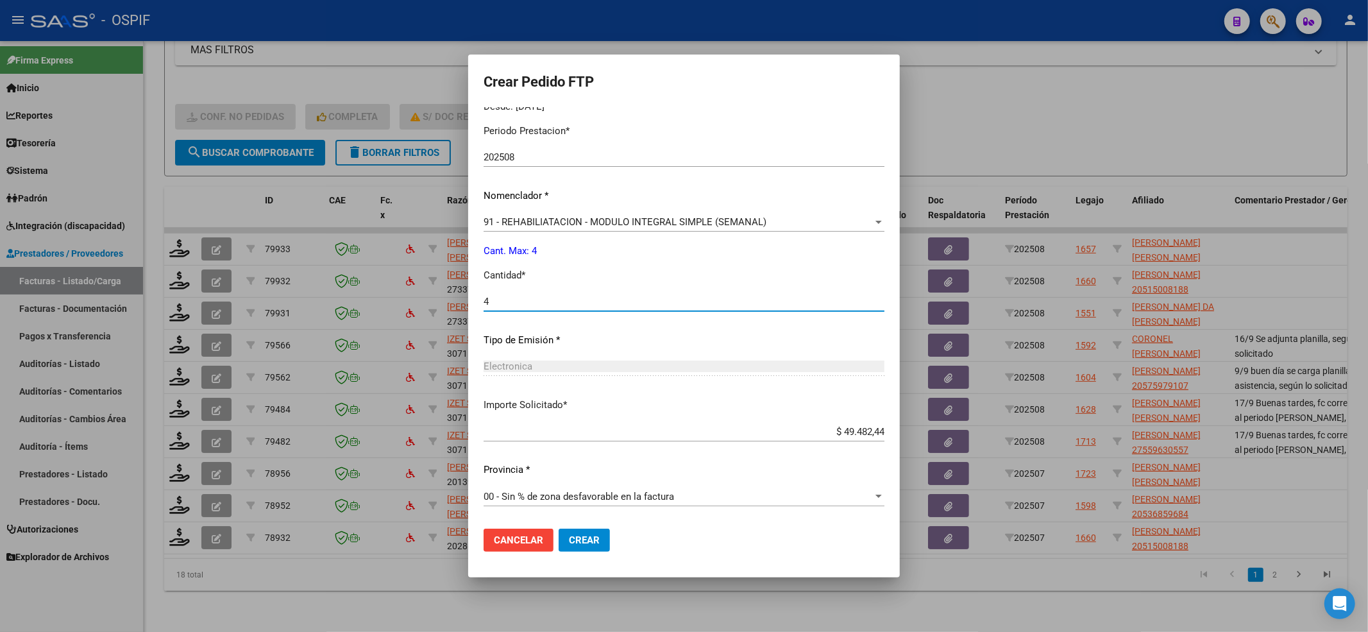
type input "4"
click at [559, 550] on button "Crear" at bounding box center [584, 540] width 51 height 23
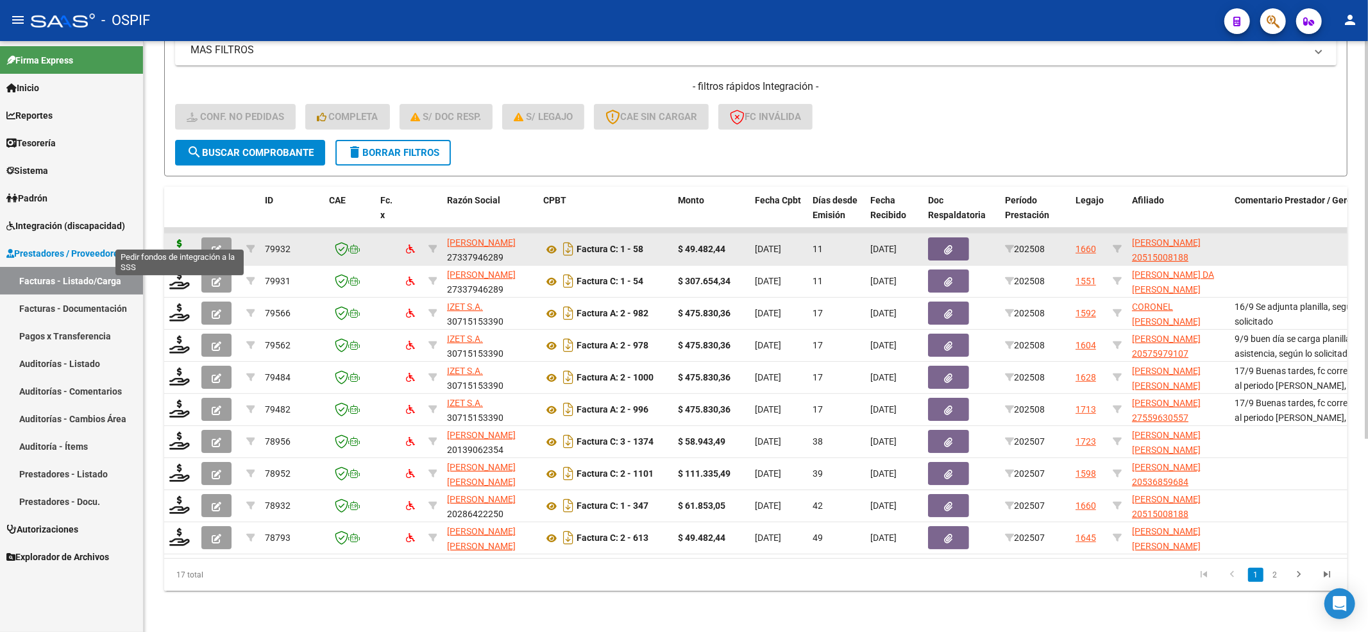
click at [183, 240] on icon at bounding box center [179, 248] width 21 height 18
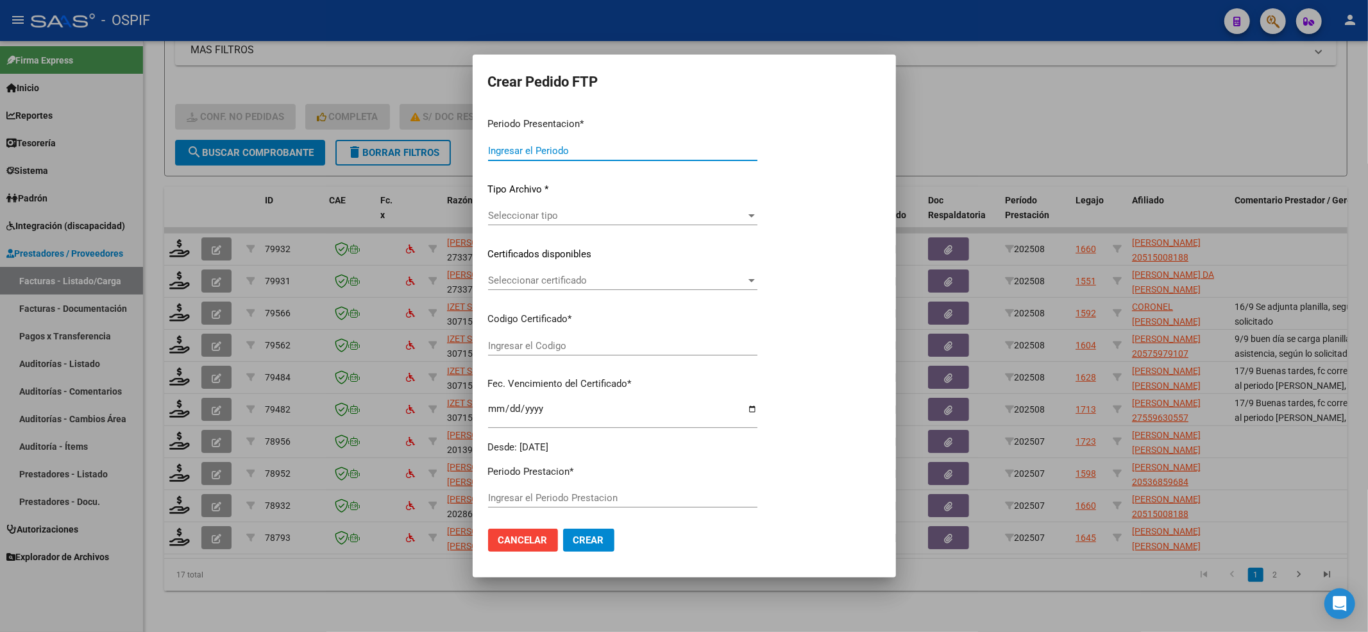
type input "202508"
type input "$ 49.482,44"
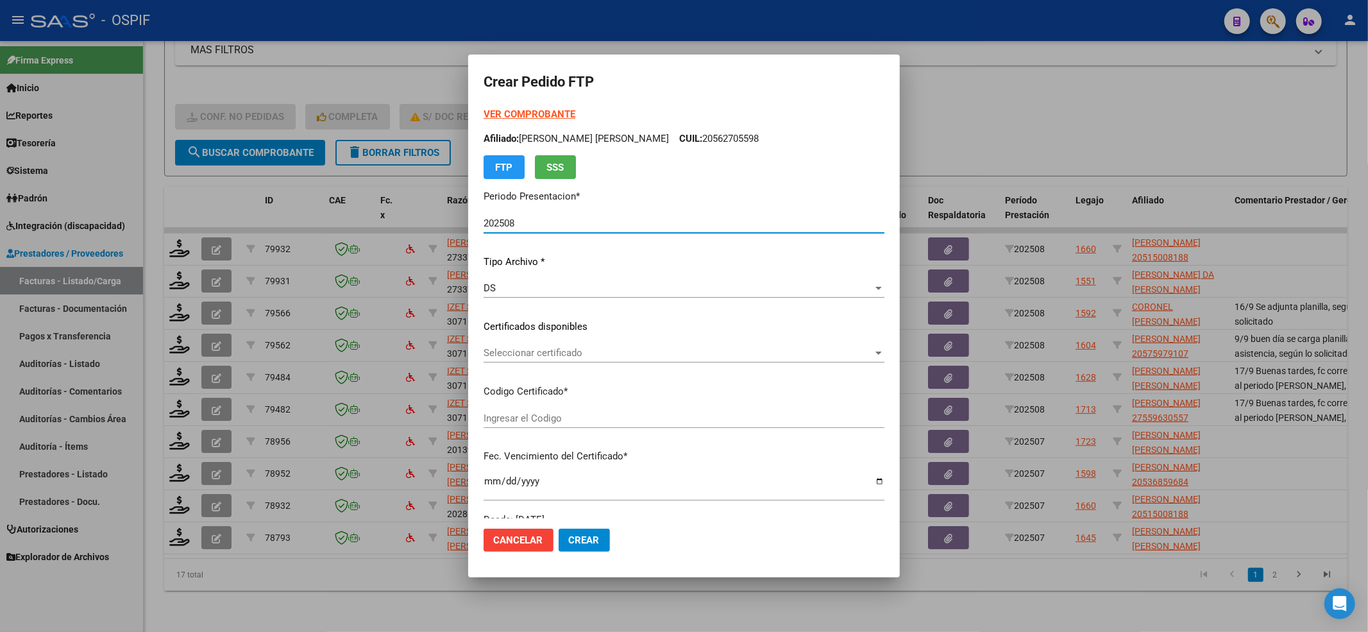
type input "02000515008182024021920390219bs-427"
type input "[DATE]"
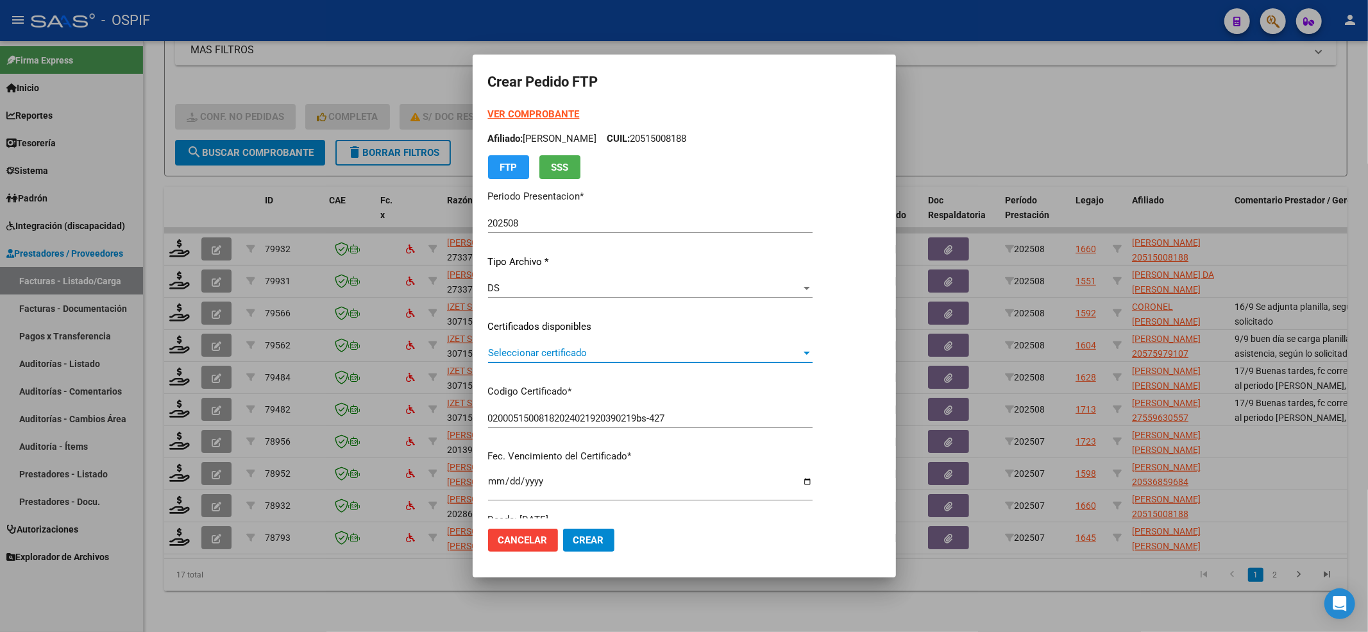
click at [554, 350] on span "Seleccionar certificado" at bounding box center [644, 353] width 313 height 12
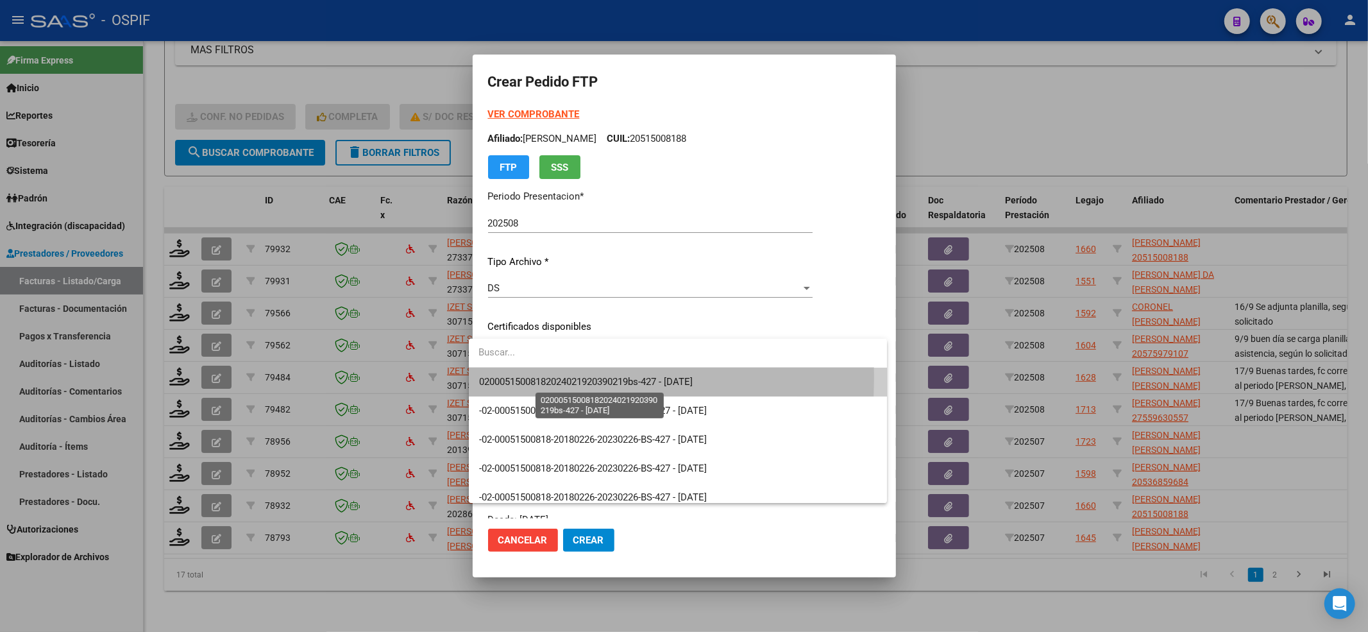
click at [539, 378] on span "02000515008182024021920390219bs-427 - [DATE]" at bounding box center [586, 382] width 214 height 12
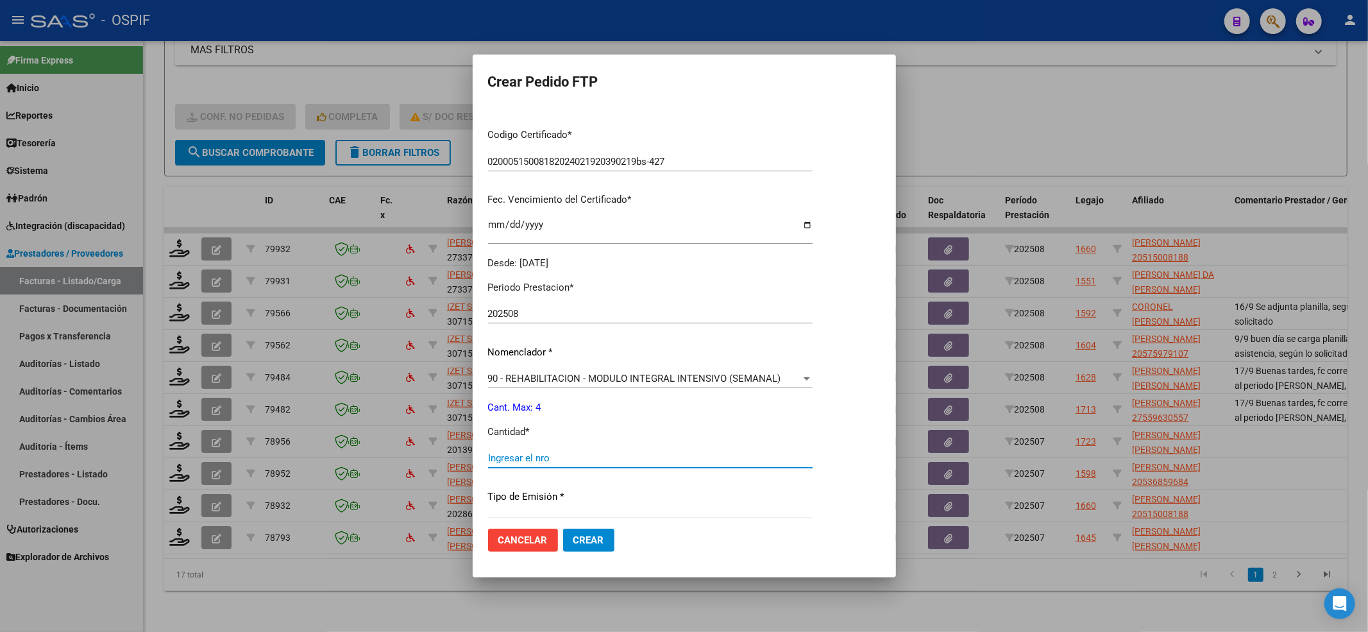
click at [519, 459] on input "Ingresar el nro" at bounding box center [650, 458] width 325 height 12
type input "4"
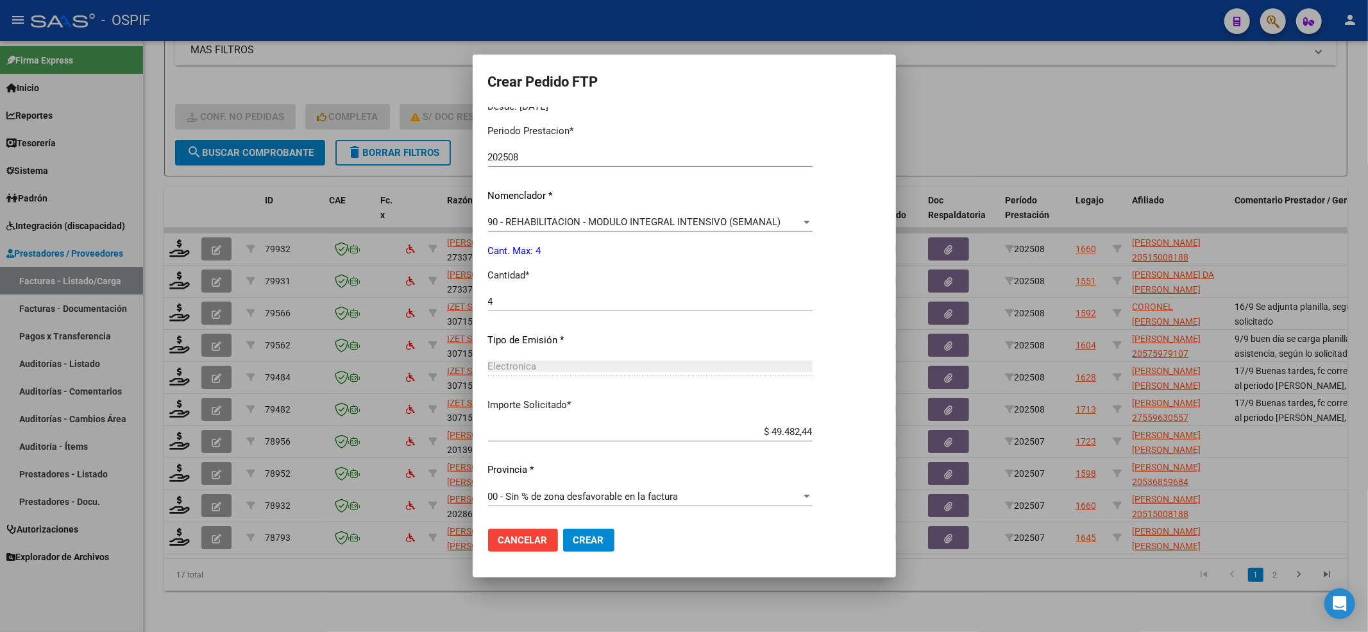
click at [588, 548] on button "Crear" at bounding box center [588, 540] width 51 height 23
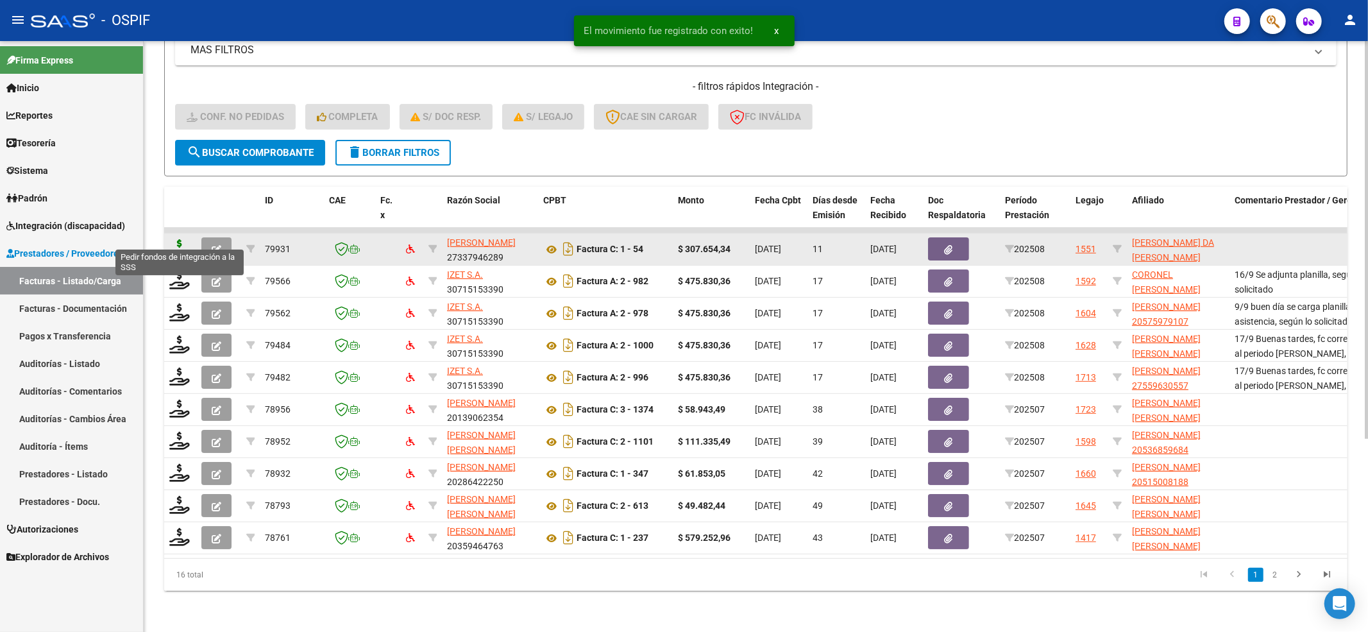
click at [173, 239] on icon at bounding box center [179, 248] width 21 height 18
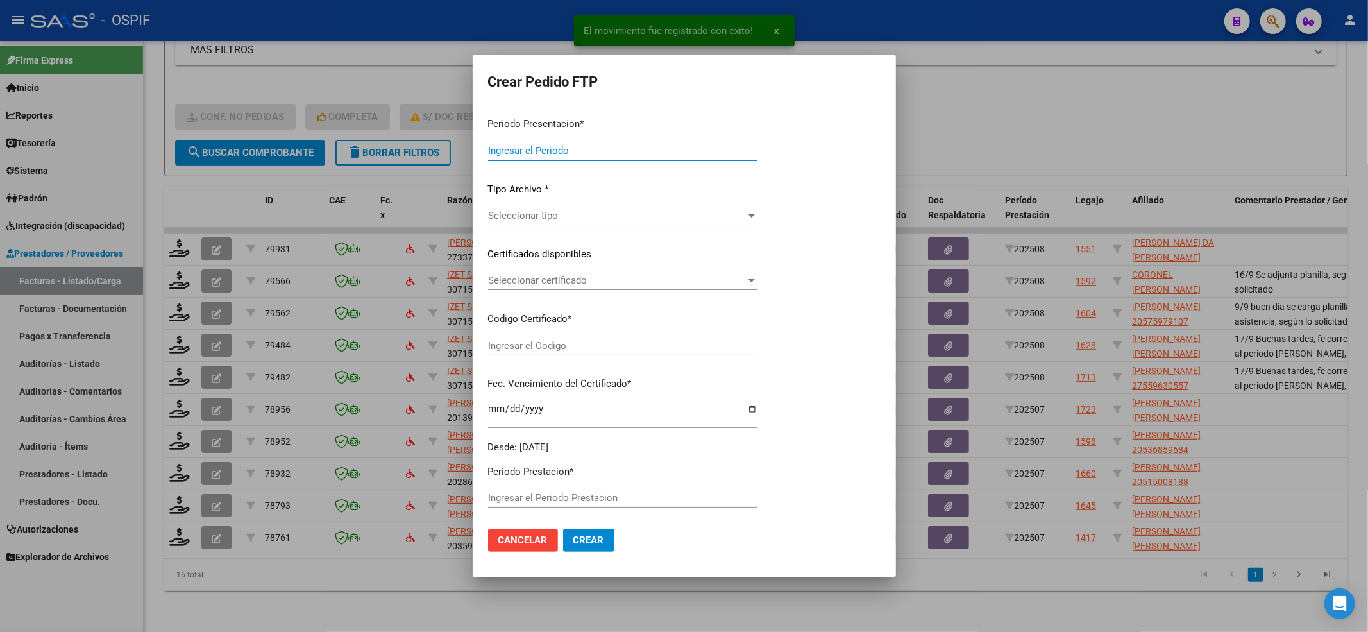
type input "202508"
type input "$ 307.654,34"
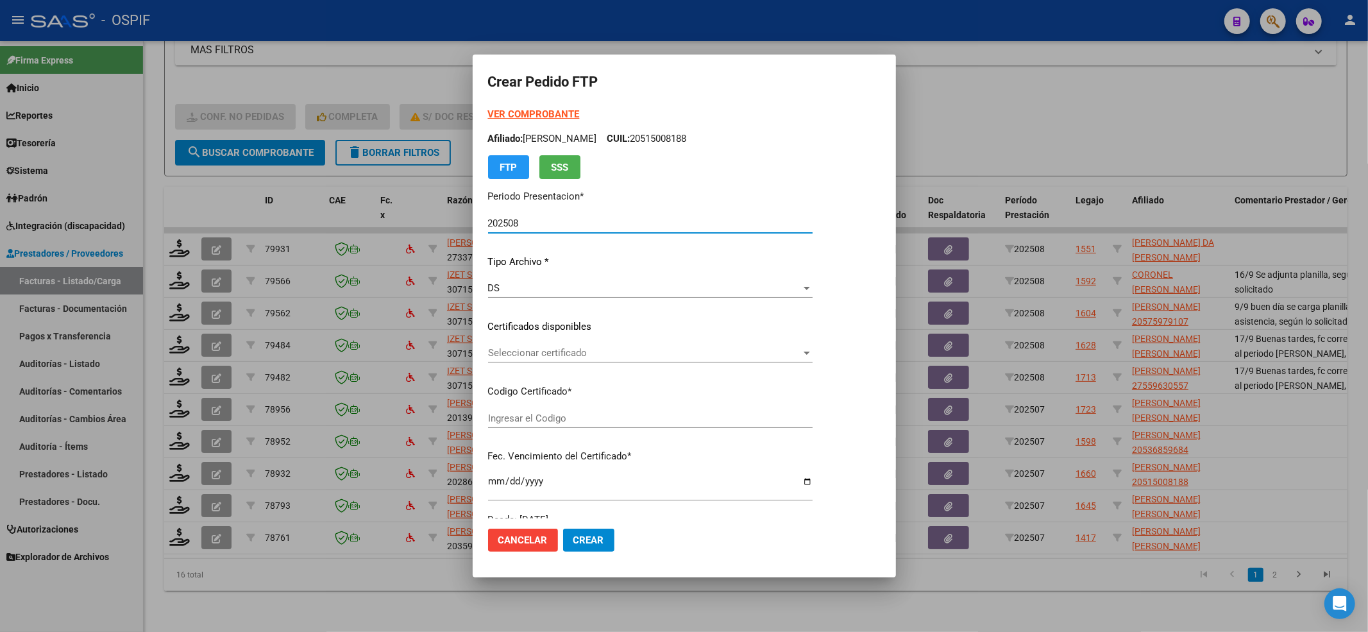
type input "000574280152025043020300430-BS AS-413"
type input "[DATE]"
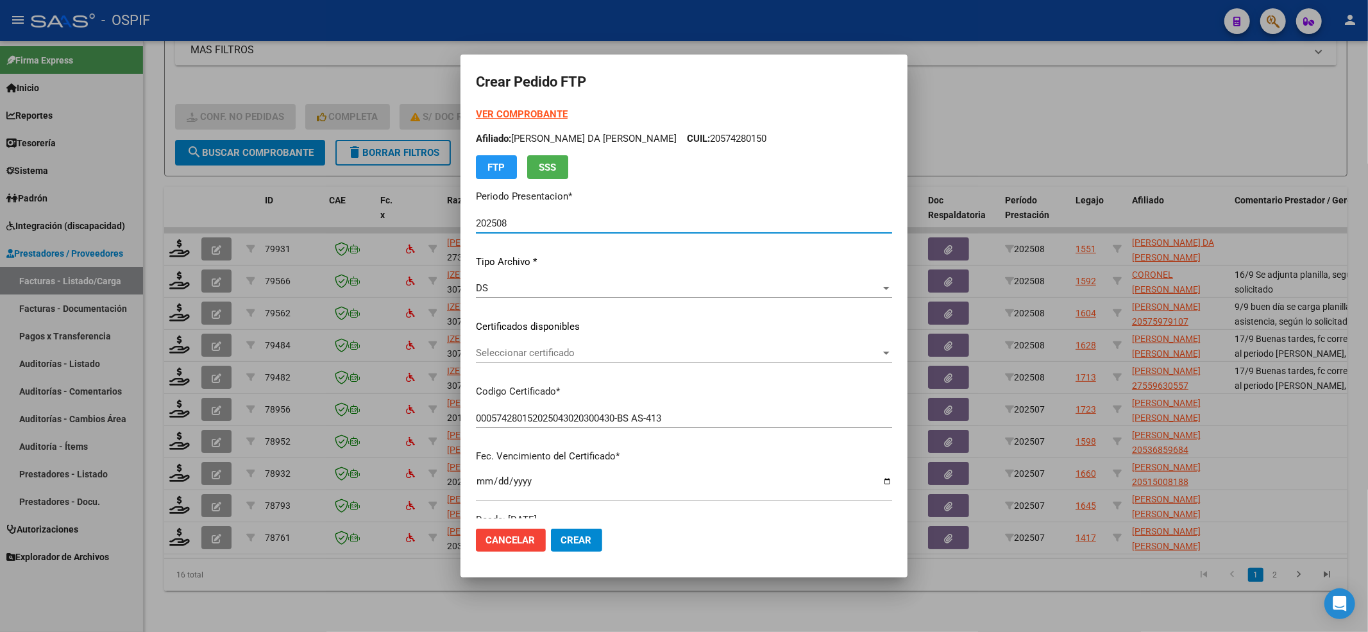
click at [550, 347] on span "Seleccionar certificado" at bounding box center [678, 353] width 405 height 12
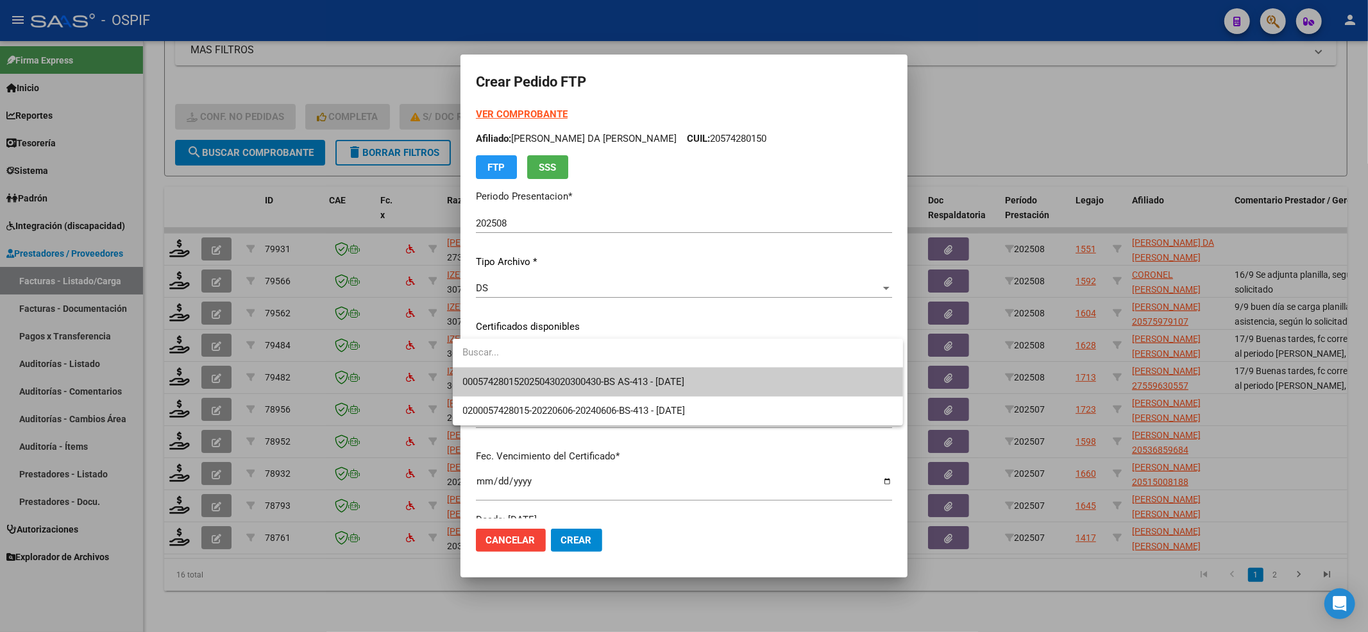
click at [529, 391] on span "000574280152025043020300430-BS AS-413 - [DATE]" at bounding box center [678, 382] width 430 height 29
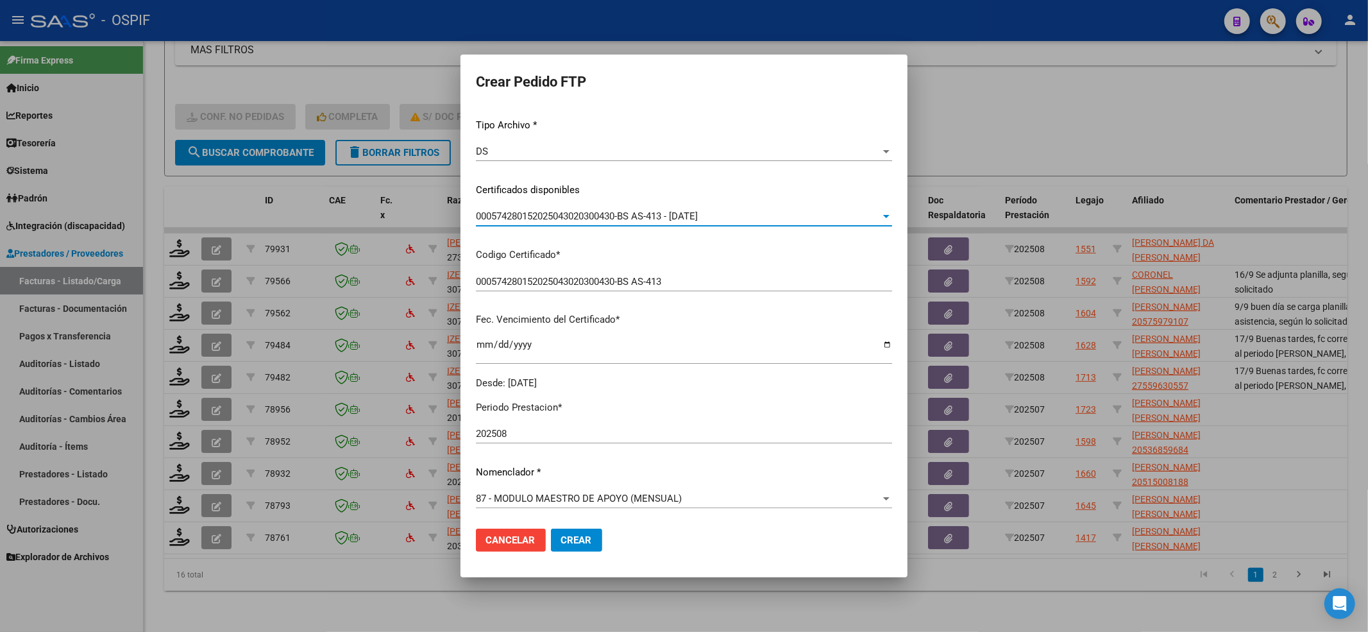
scroll to position [342, 0]
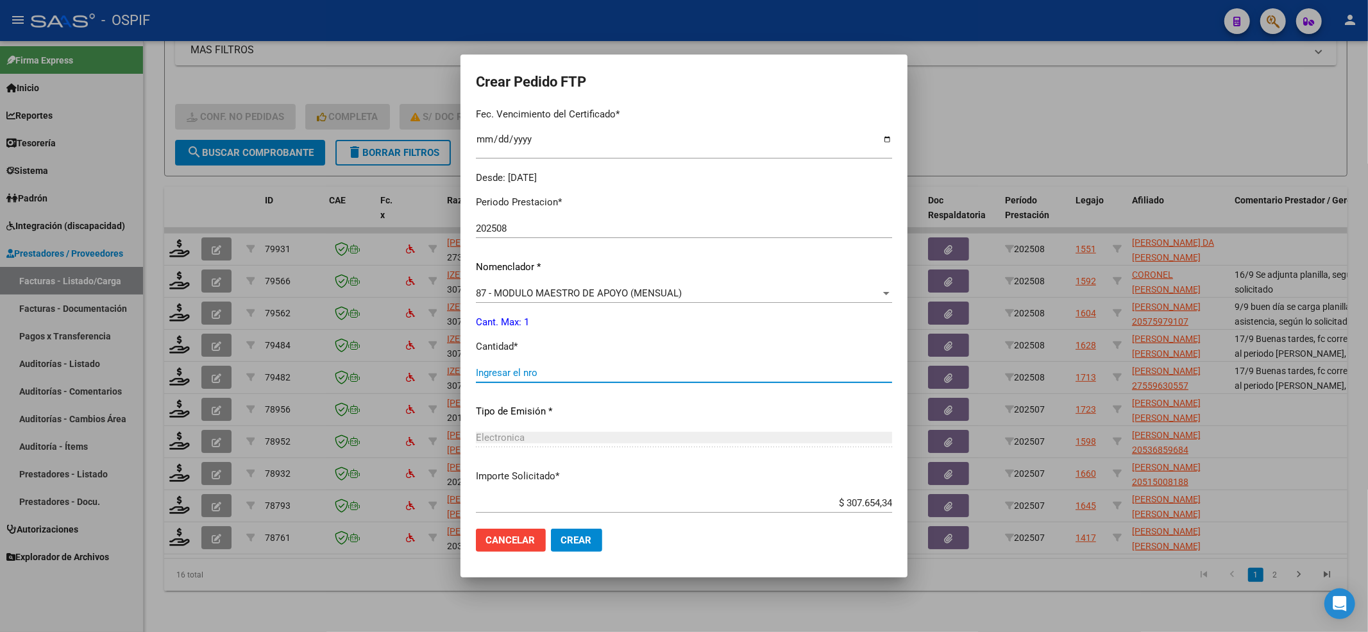
click at [536, 367] on input "Ingresar el nro" at bounding box center [684, 373] width 416 height 12
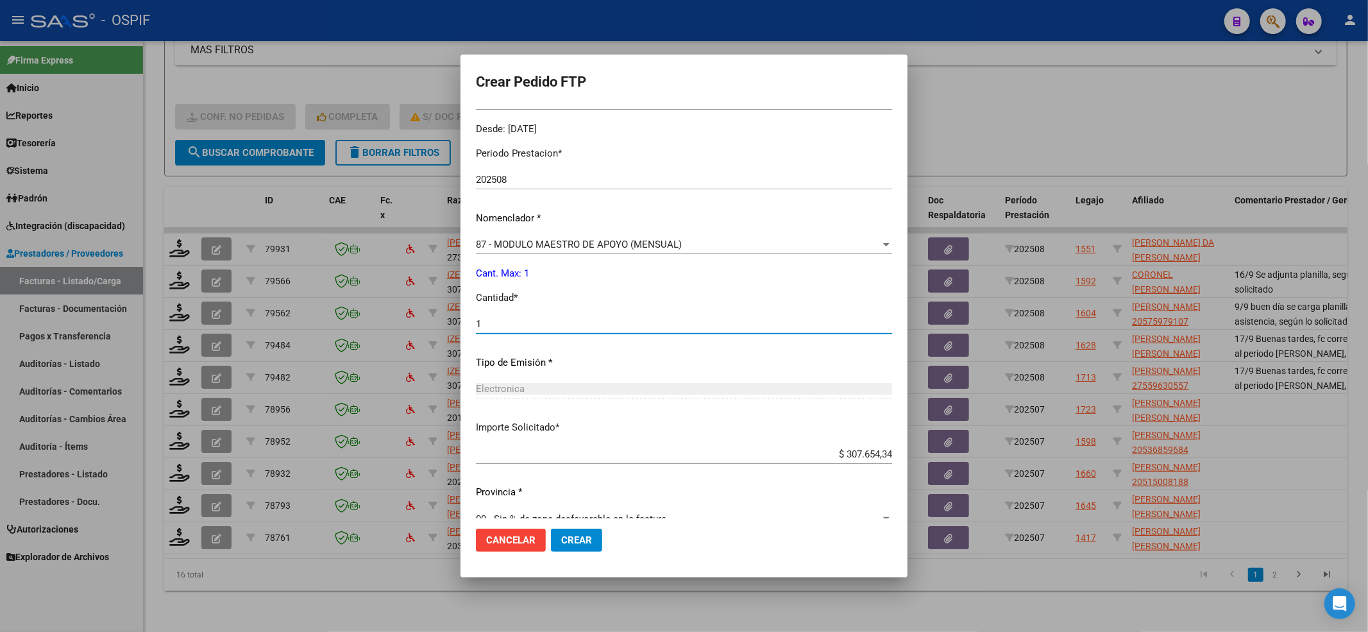
scroll to position [413, 0]
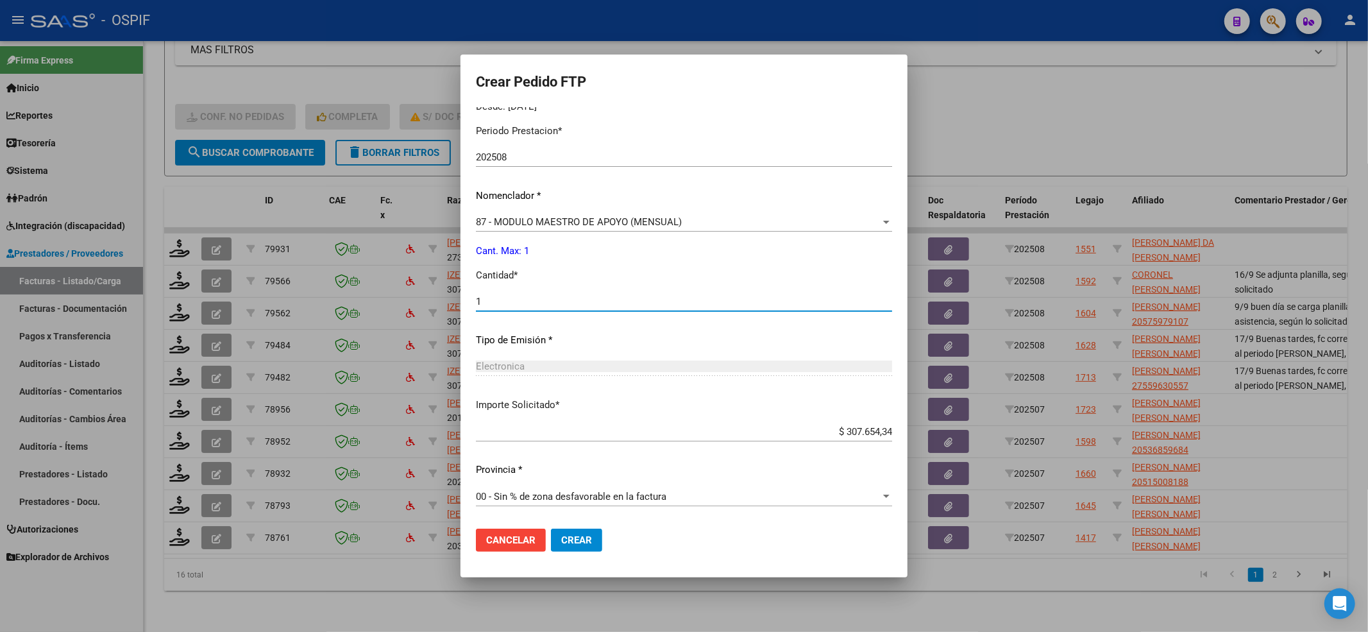
type input "1"
click at [551, 530] on button "Crear" at bounding box center [576, 540] width 51 height 23
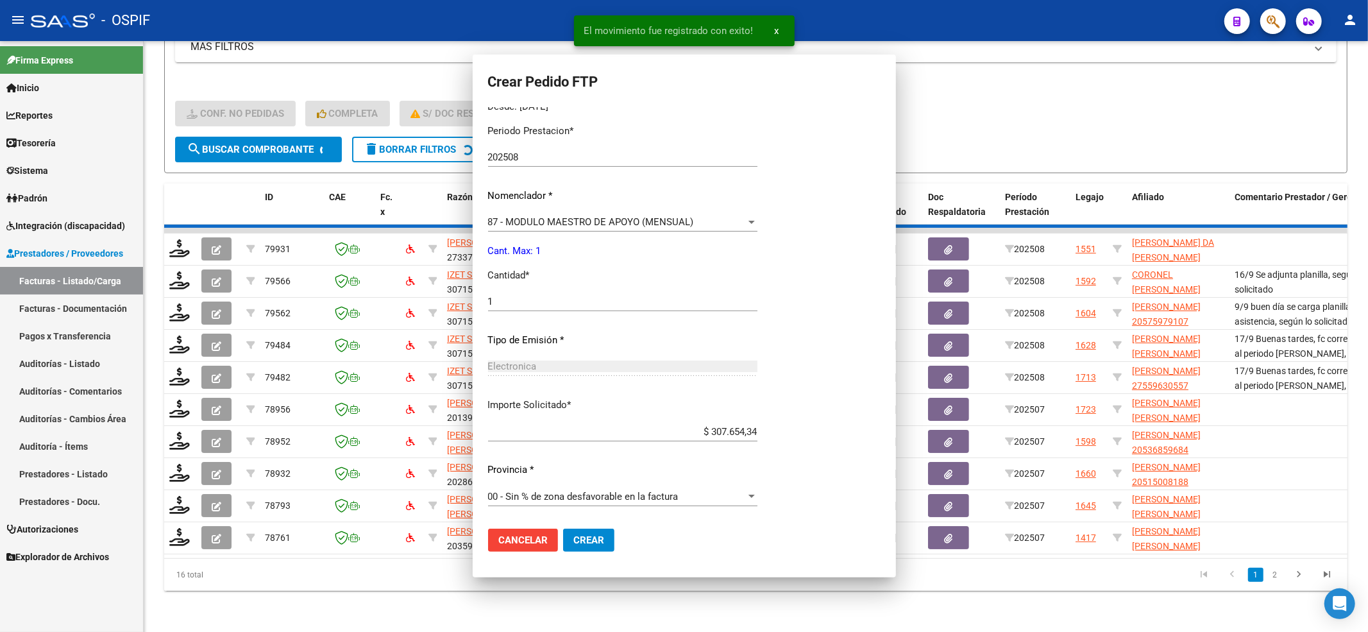
scroll to position [0, 0]
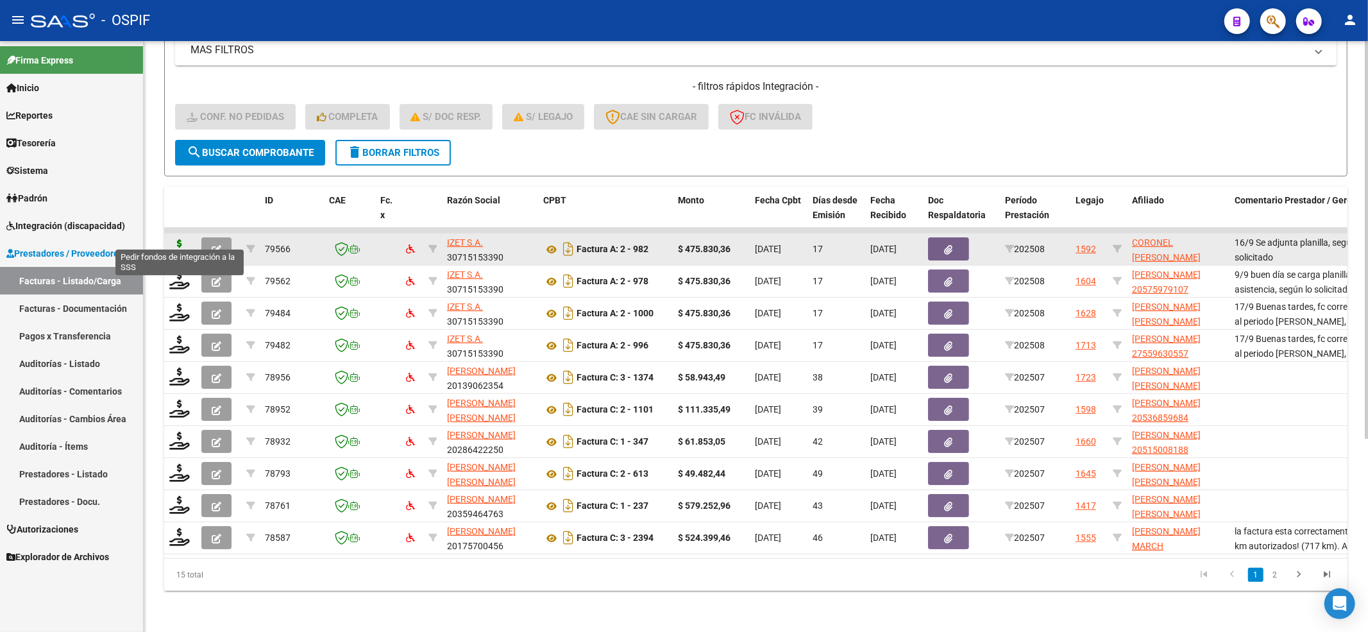
click at [172, 239] on icon at bounding box center [179, 248] width 21 height 18
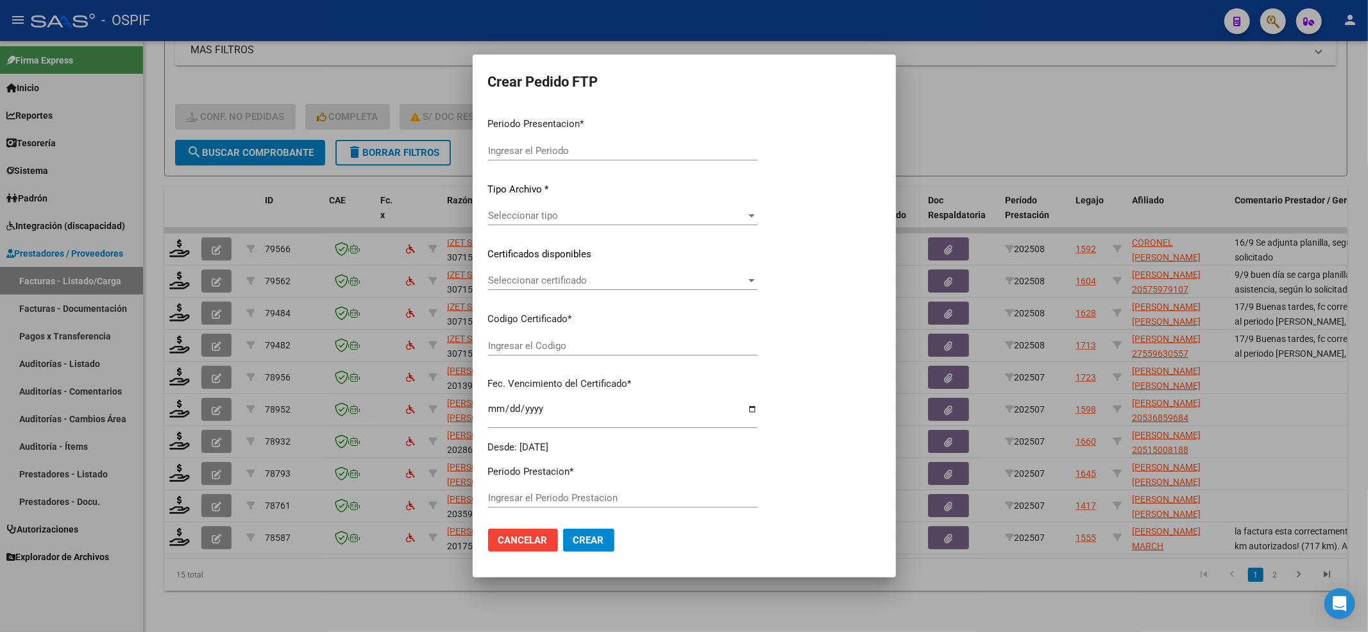
type input "202508"
type input "$ 475.830,36"
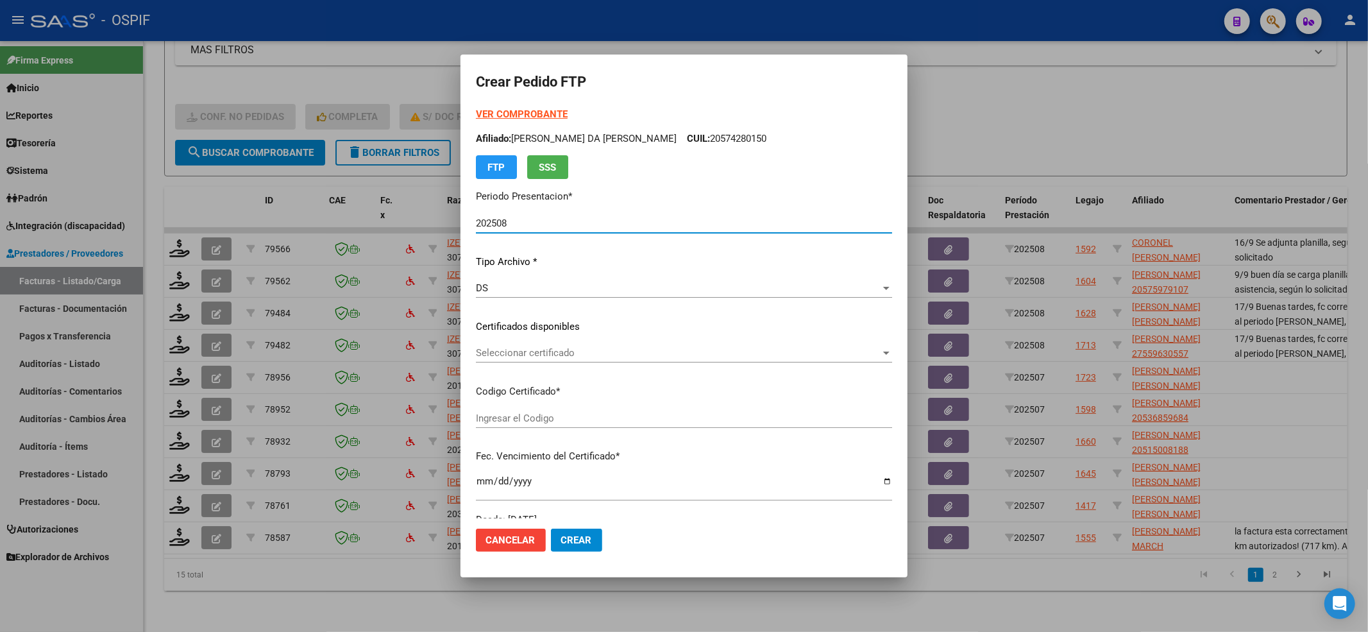
type input "-02-00049747807-20180509-20200509-BS-427"
type input "[DATE]"
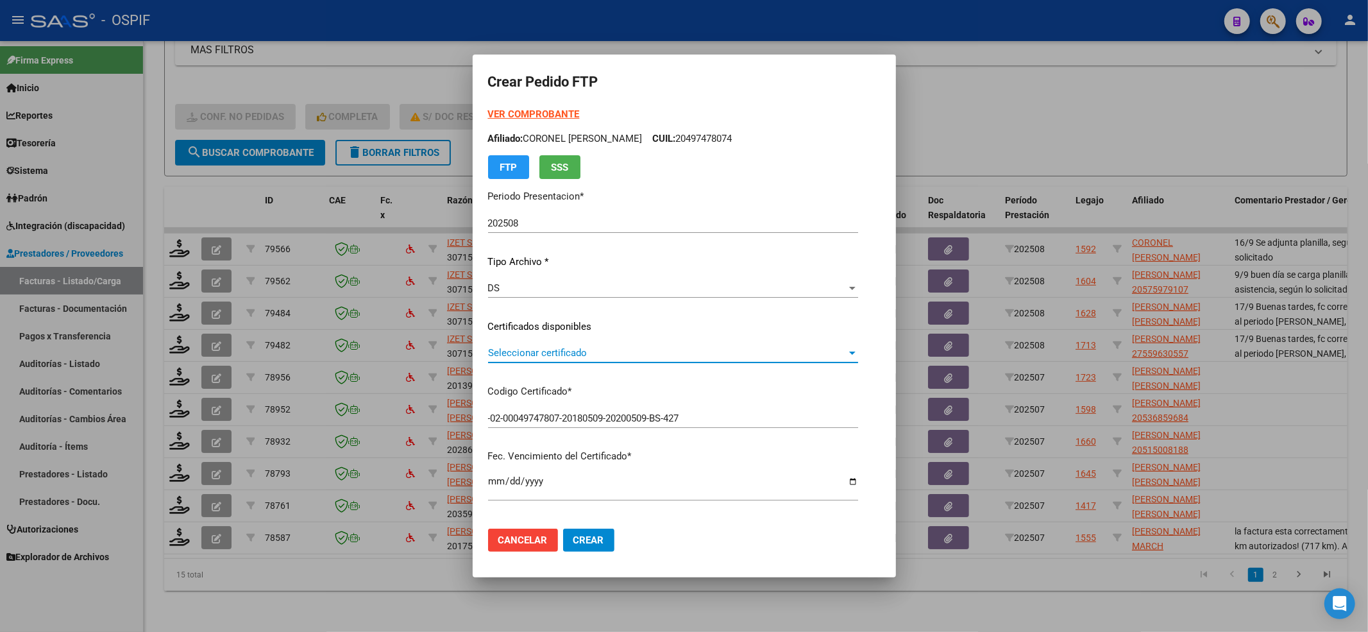
click at [526, 355] on span "Seleccionar certificado" at bounding box center [667, 353] width 359 height 12
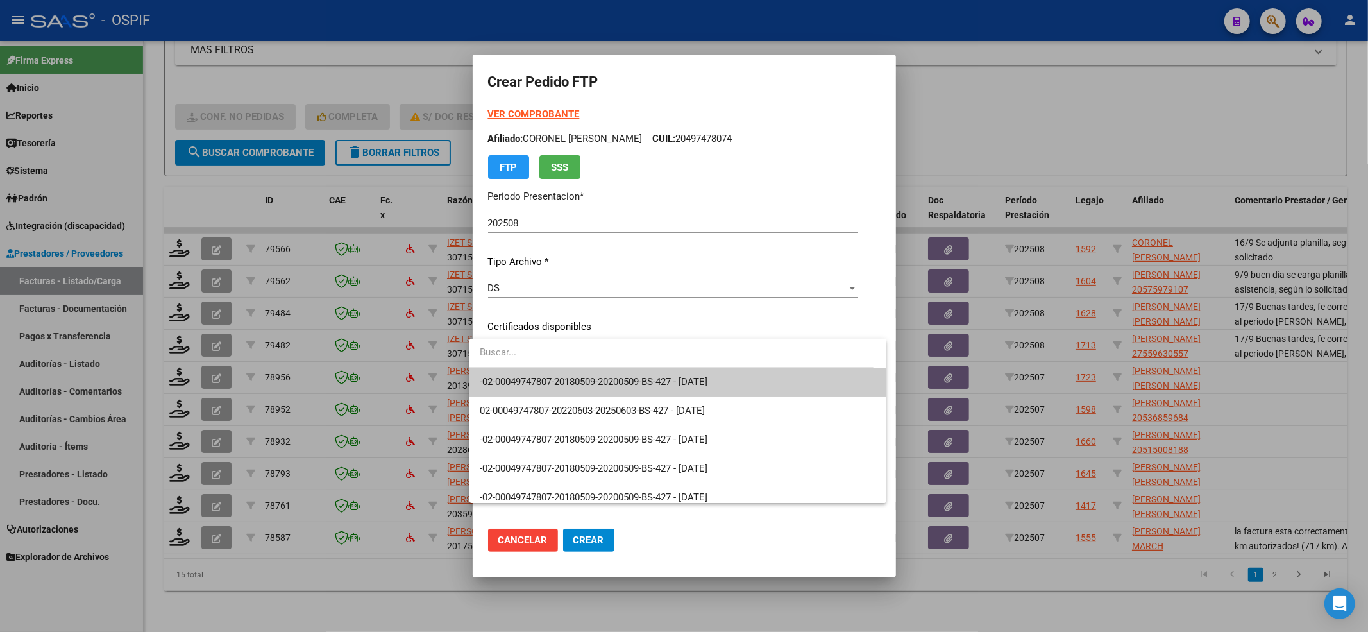
click at [529, 373] on span "-02-00049747807-20180509-20200509-BS-427 - [DATE]" at bounding box center [678, 382] width 396 height 29
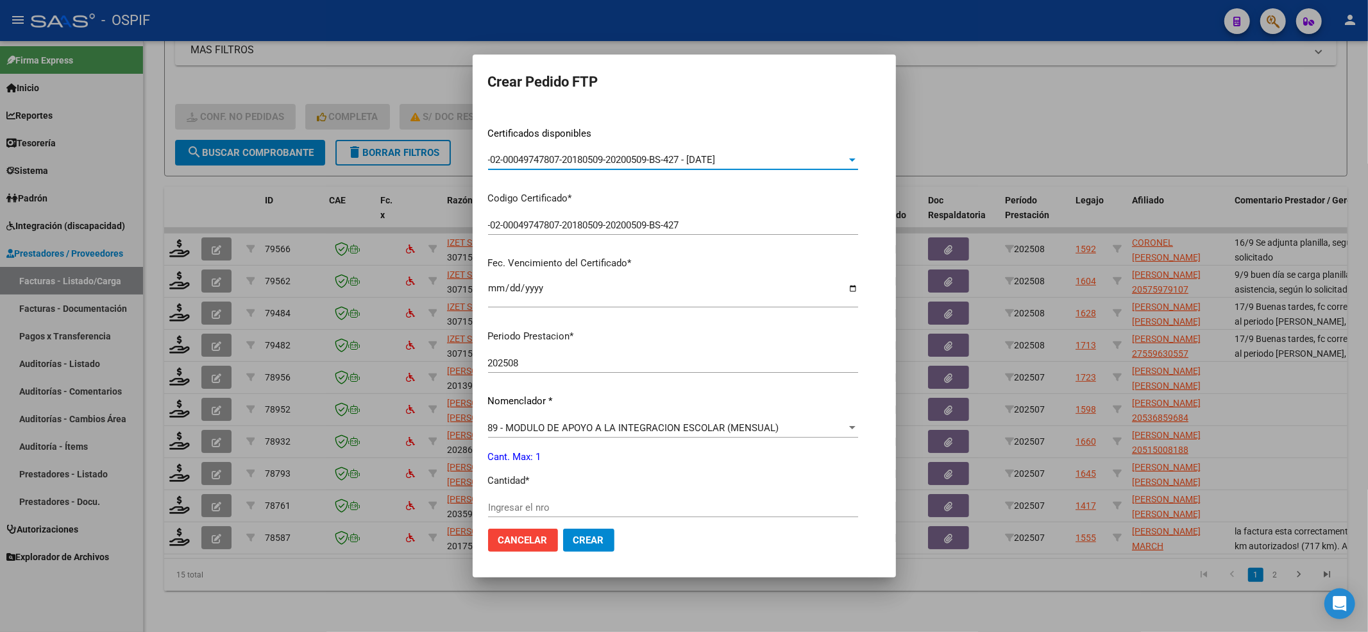
scroll to position [342, 0]
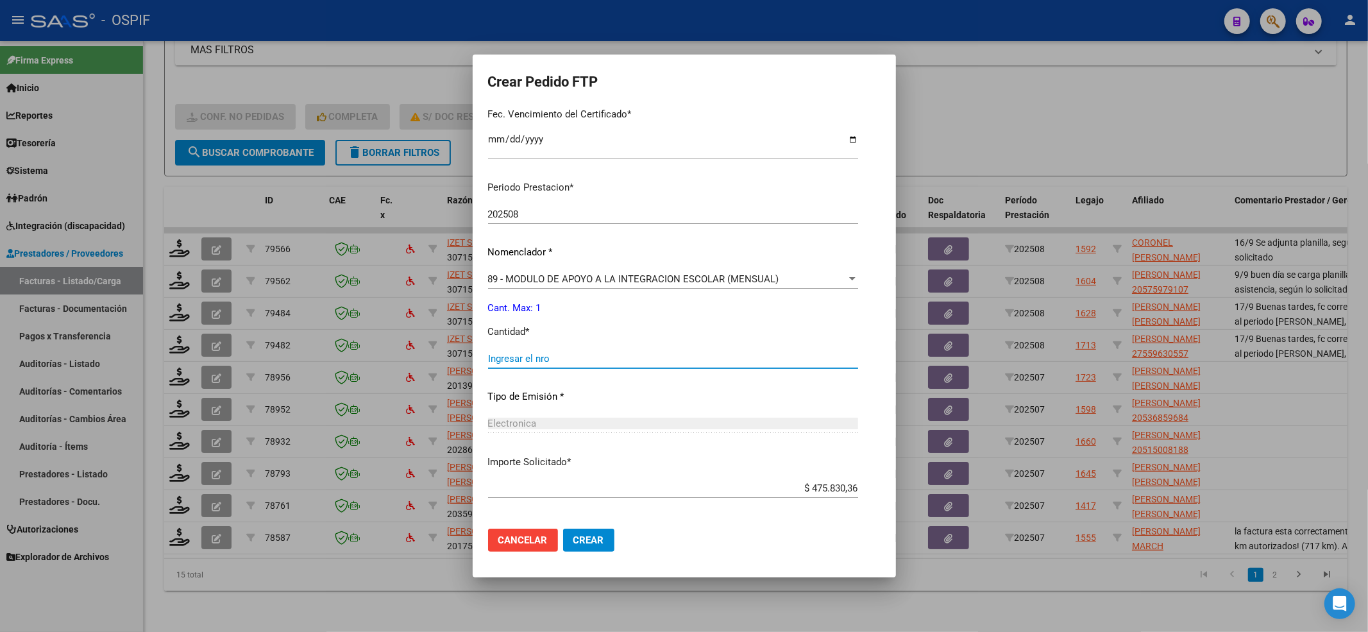
click at [524, 361] on input "Ingresar el nro" at bounding box center [673, 359] width 370 height 12
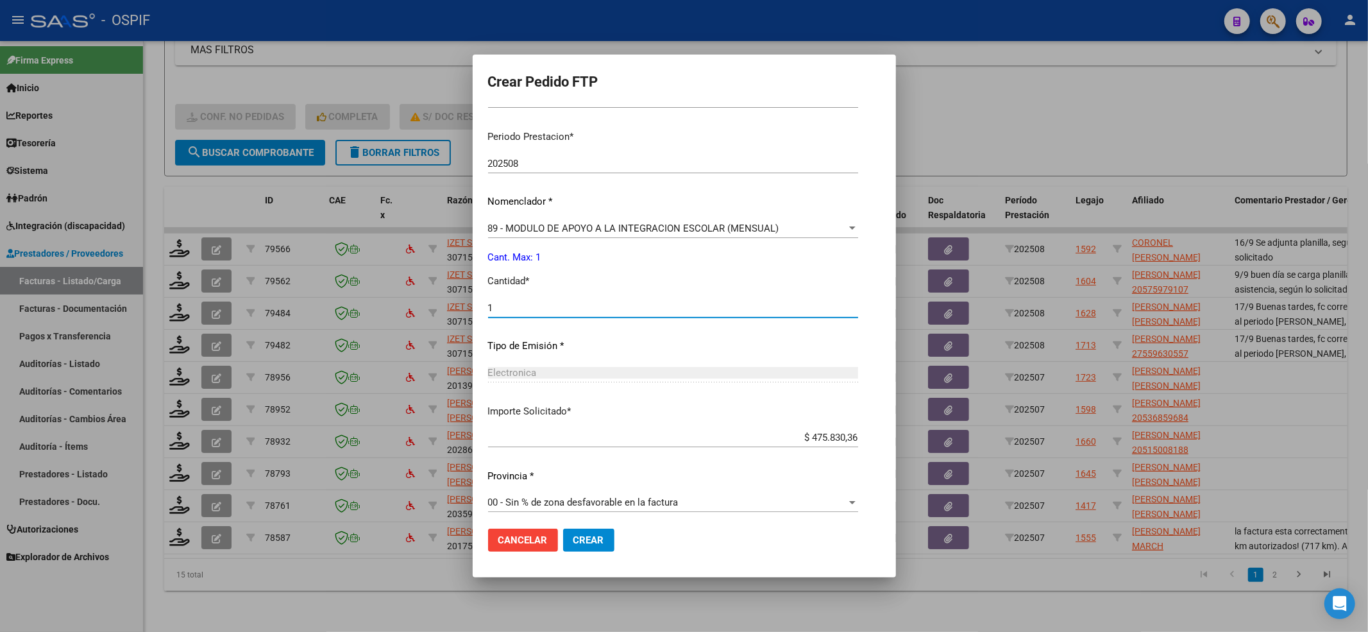
scroll to position [398, 0]
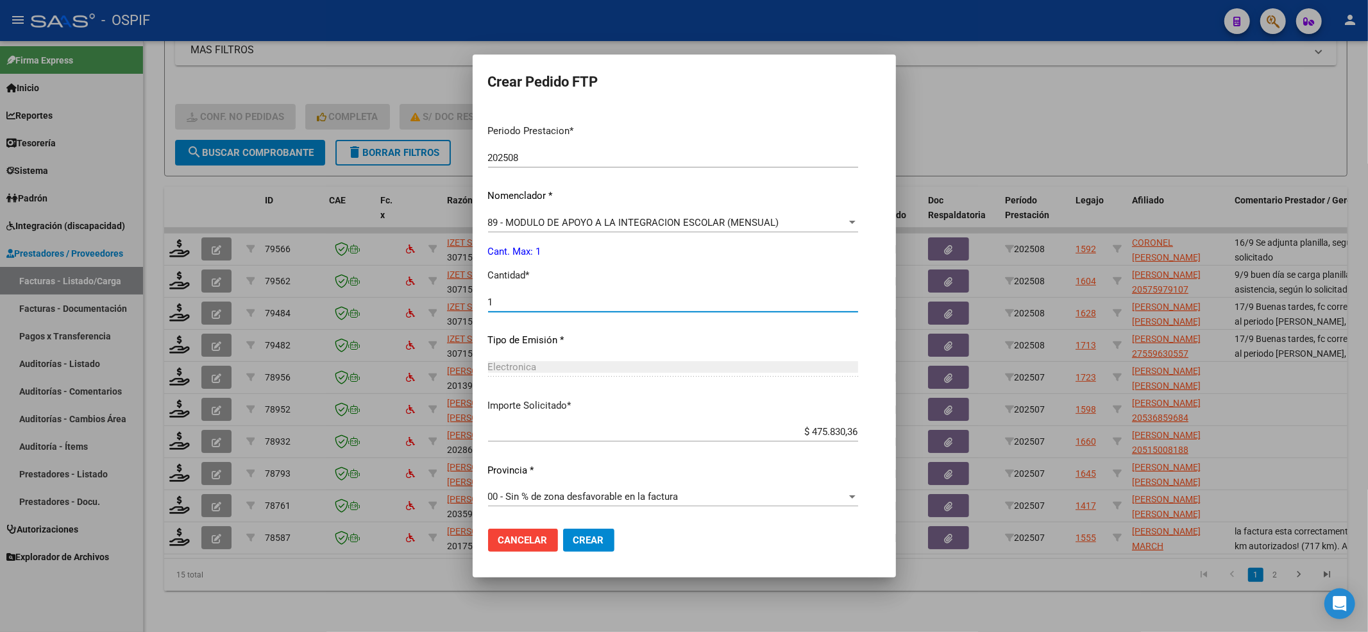
type input "1"
click at [579, 543] on span "Crear" at bounding box center [588, 540] width 31 height 12
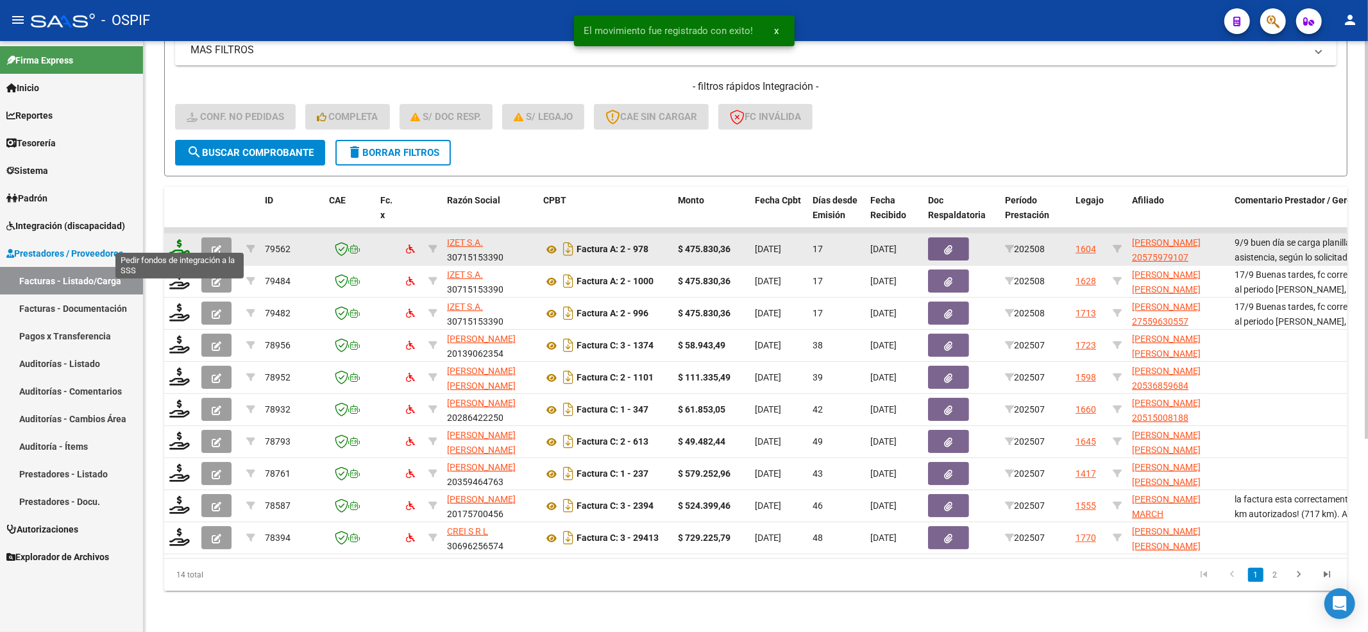
click at [176, 240] on icon at bounding box center [179, 248] width 21 height 18
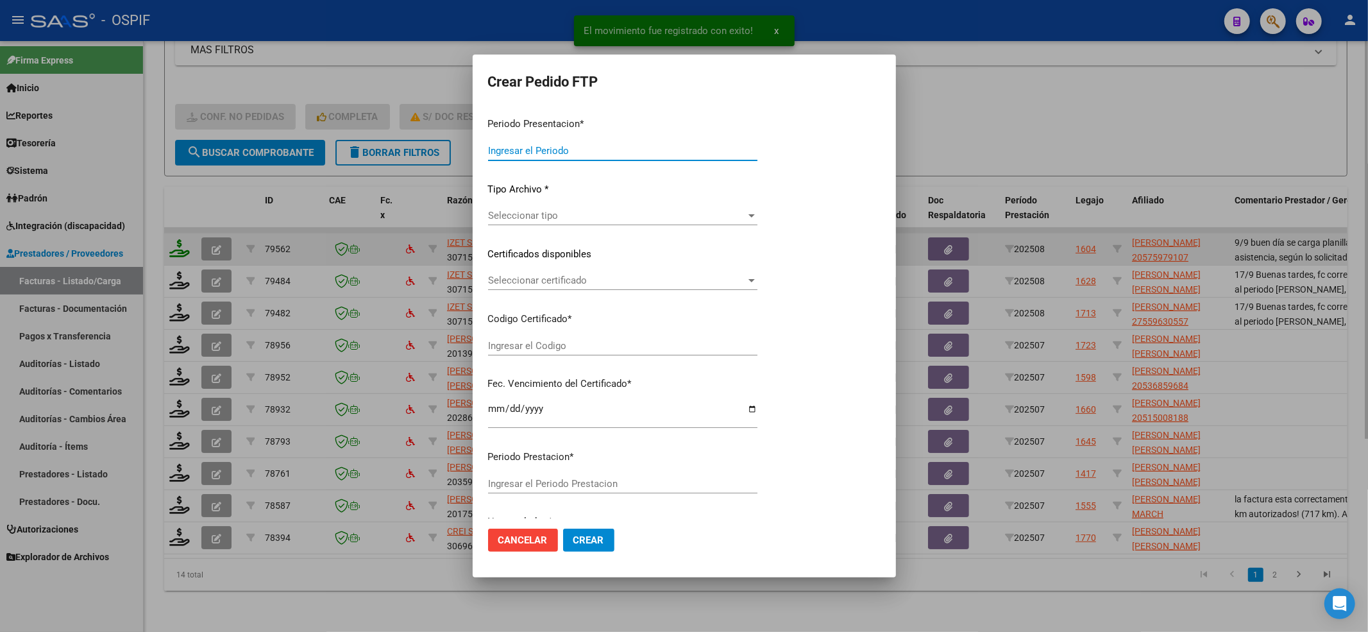
type input "202508"
type input "$ 475.830,36"
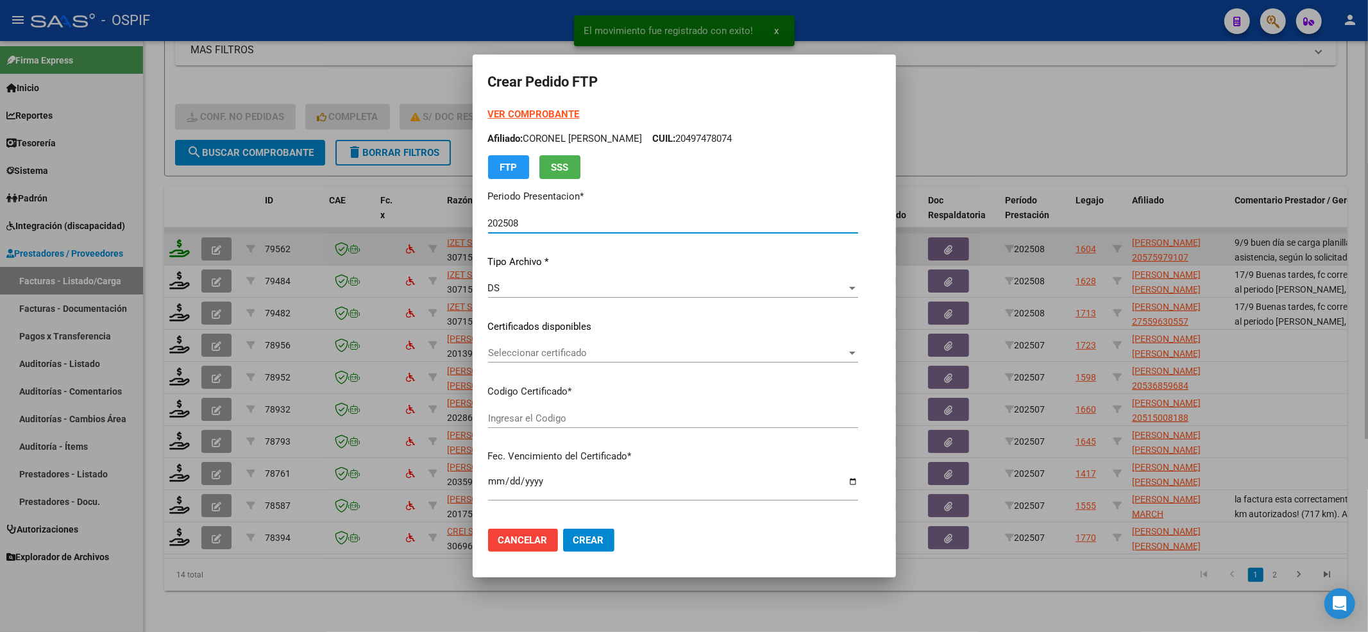
type input "0200057597910-20220524-20250524-BS-427"
type input "[DATE]"
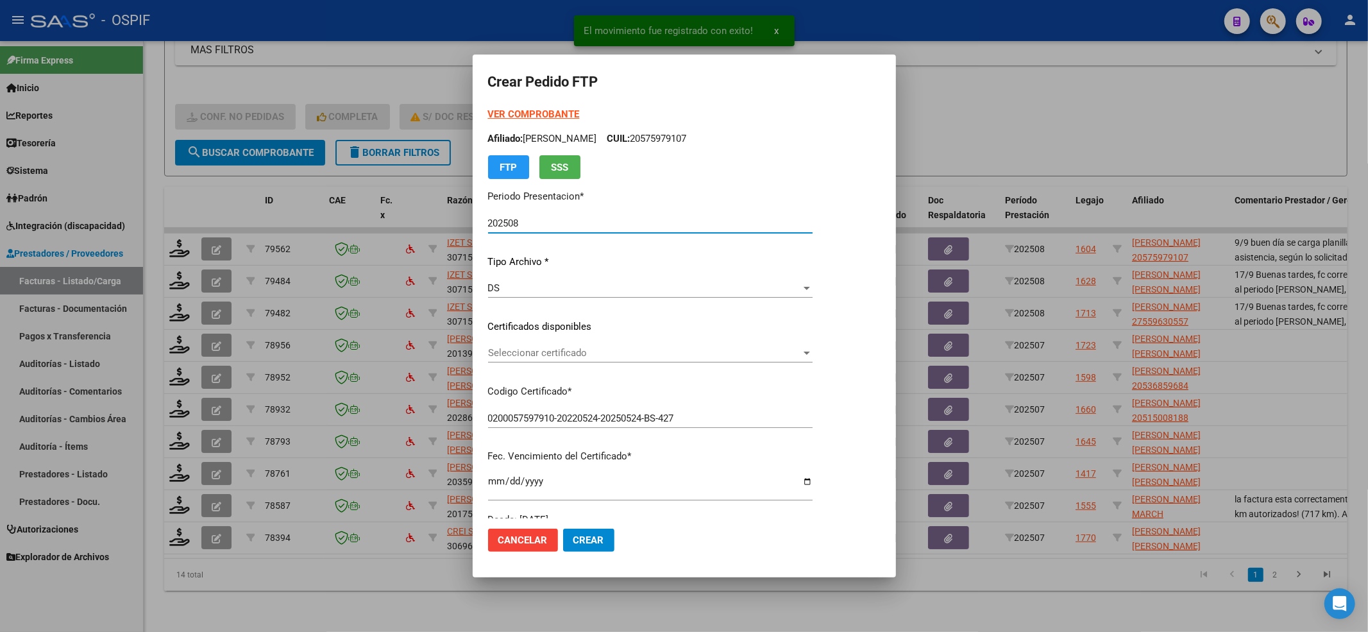
click at [512, 343] on div "Seleccionar certificado Seleccionar certificado" at bounding box center [650, 352] width 325 height 19
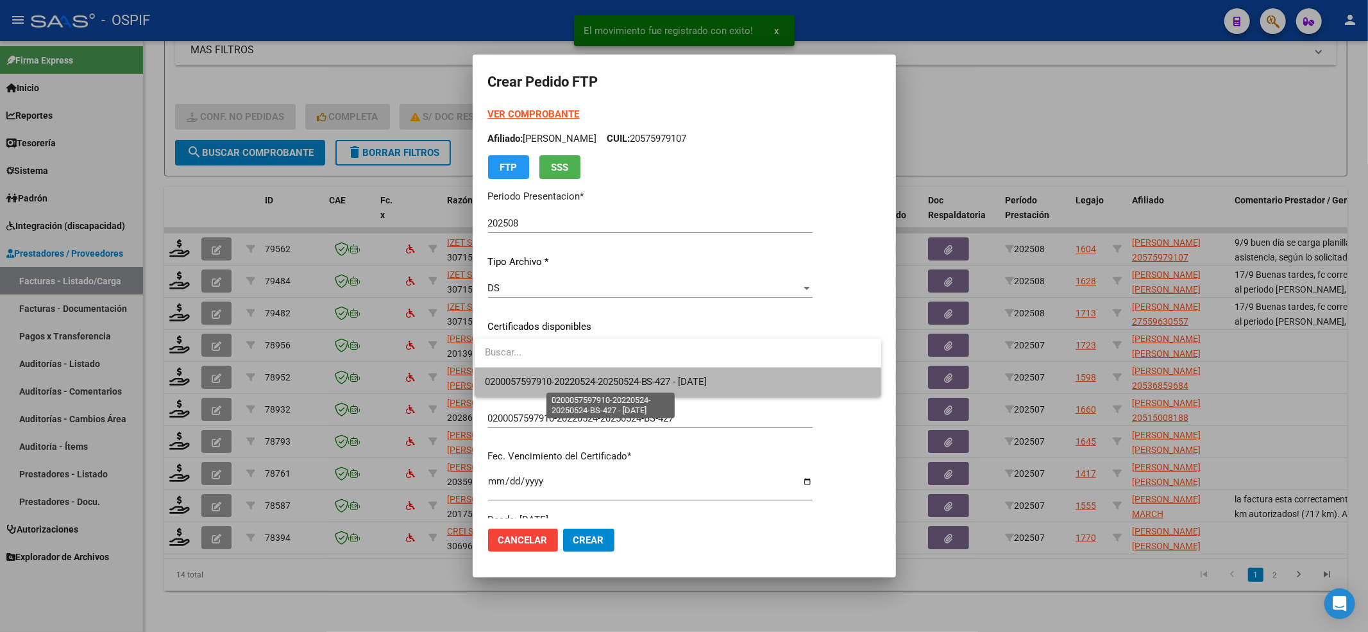
click at [514, 376] on span "0200057597910-20220524-20250524-BS-427 - [DATE]" at bounding box center [596, 382] width 223 height 12
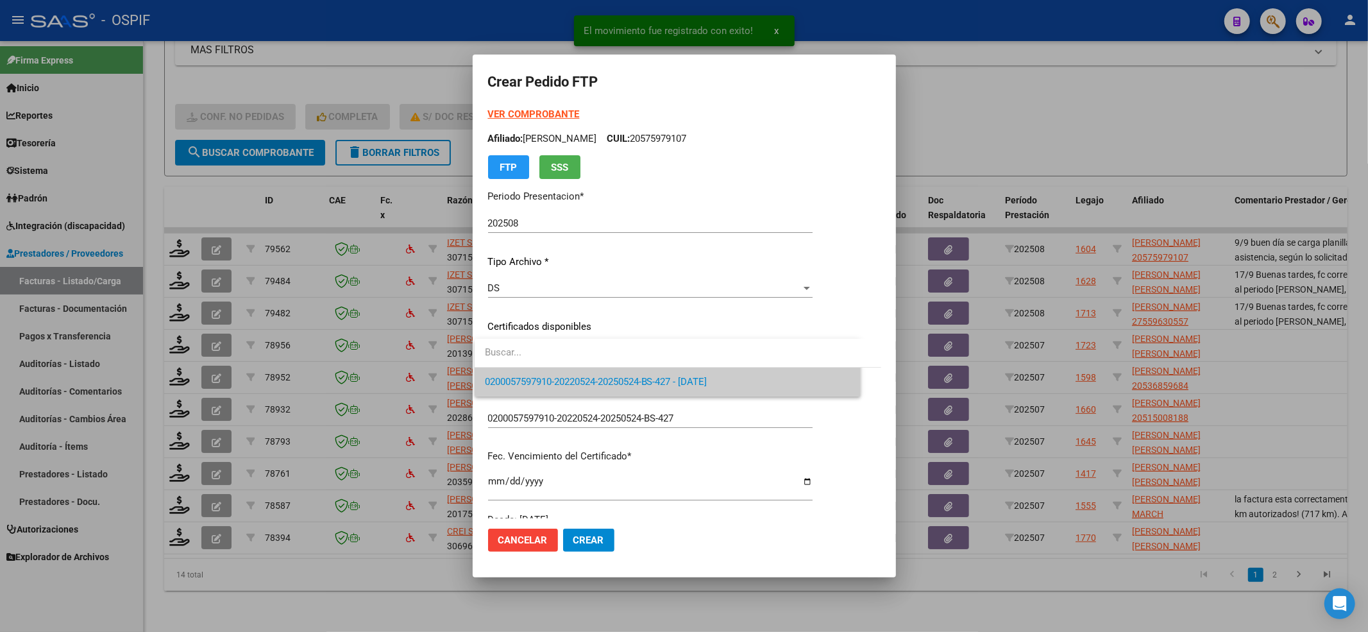
scroll to position [413, 0]
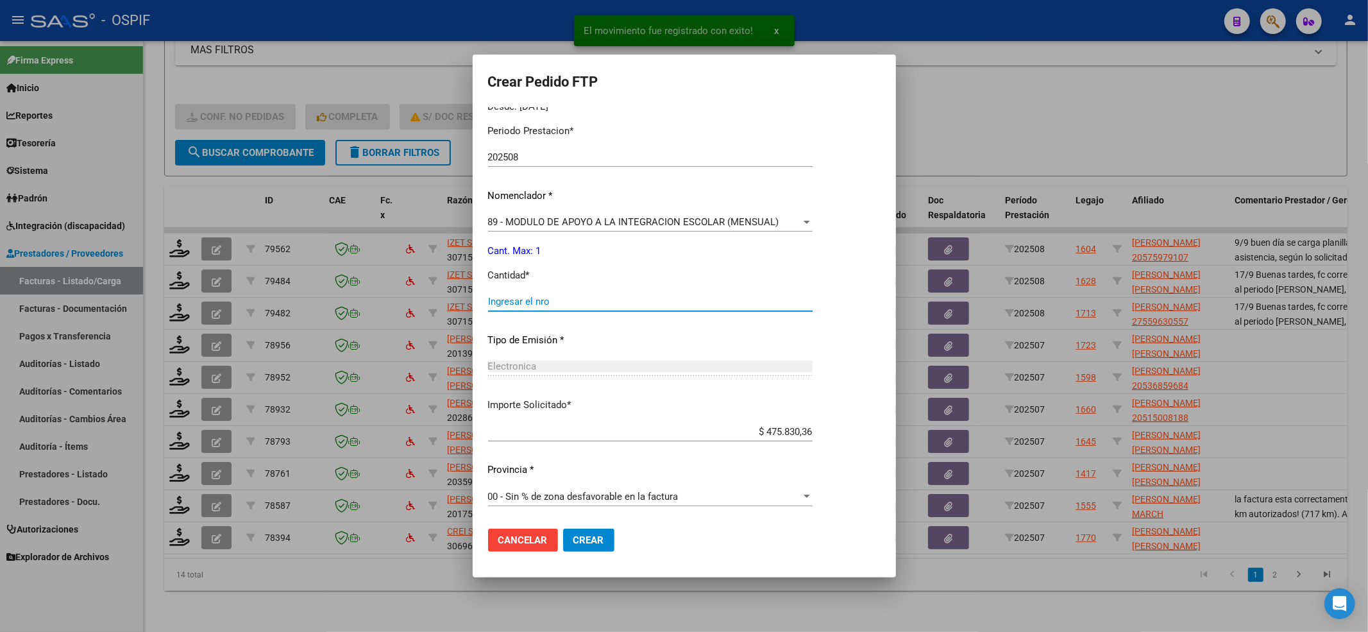
click at [503, 304] on input "Ingresar el nro" at bounding box center [650, 302] width 325 height 12
type input "1"
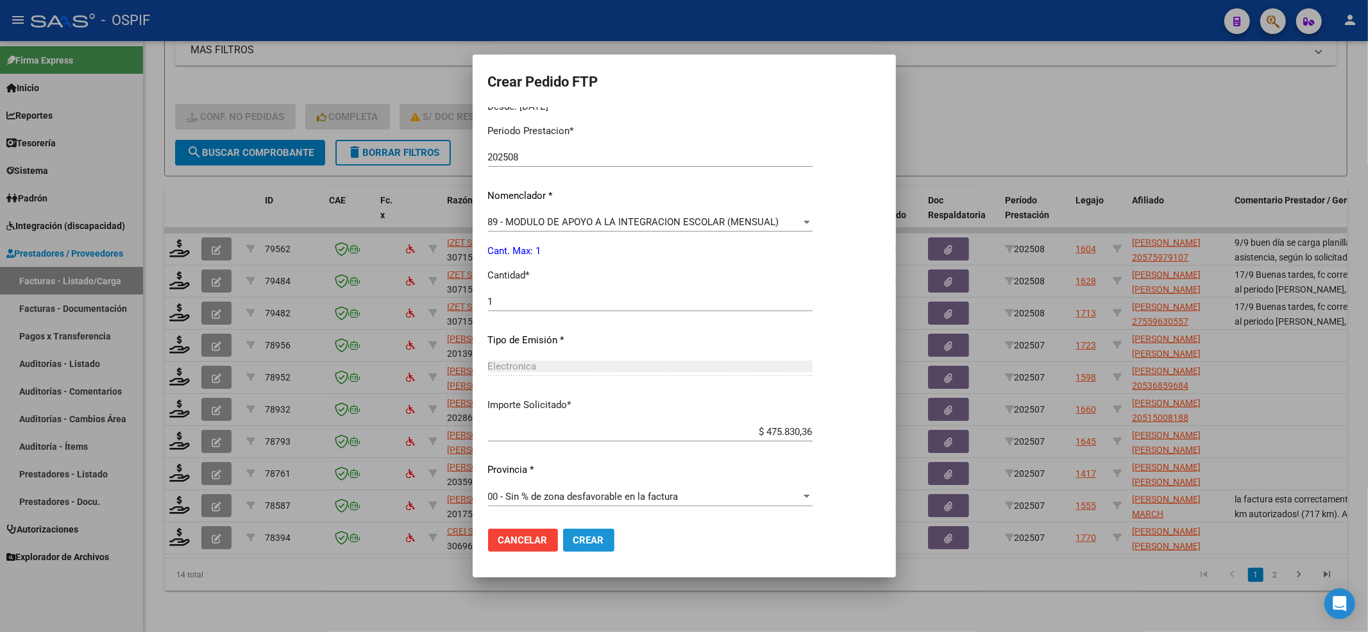
click at [606, 530] on button "Crear" at bounding box center [588, 540] width 51 height 23
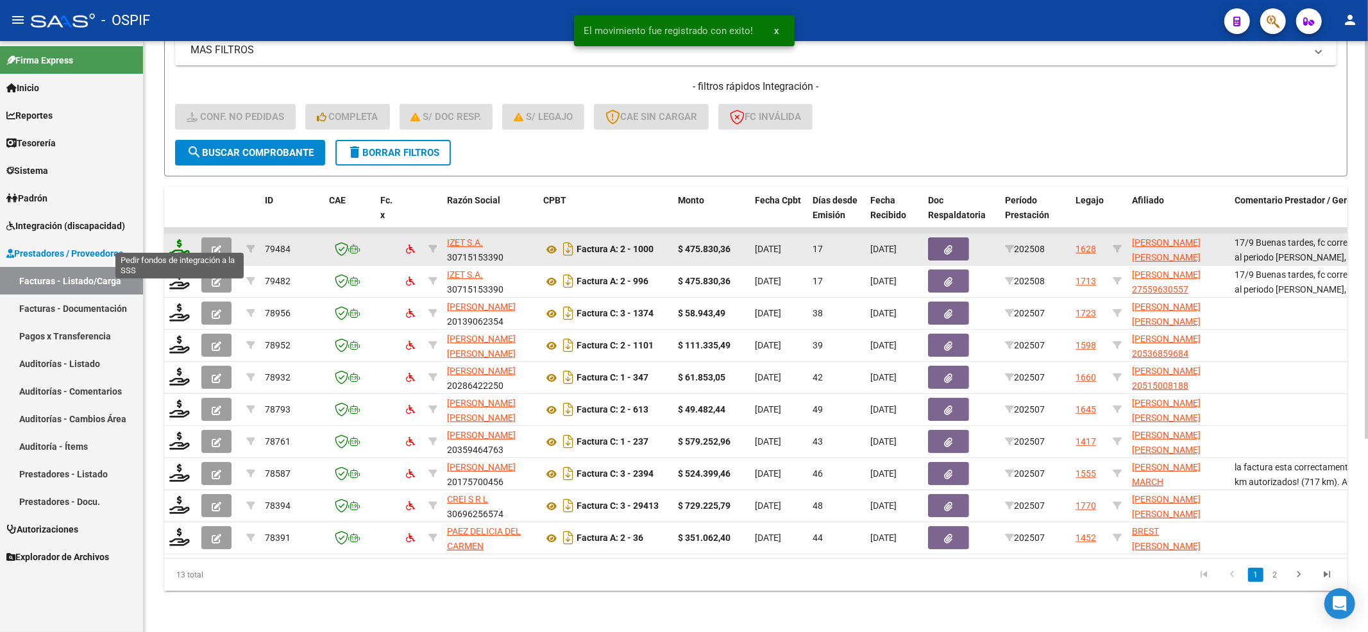
click at [178, 239] on icon at bounding box center [179, 248] width 21 height 18
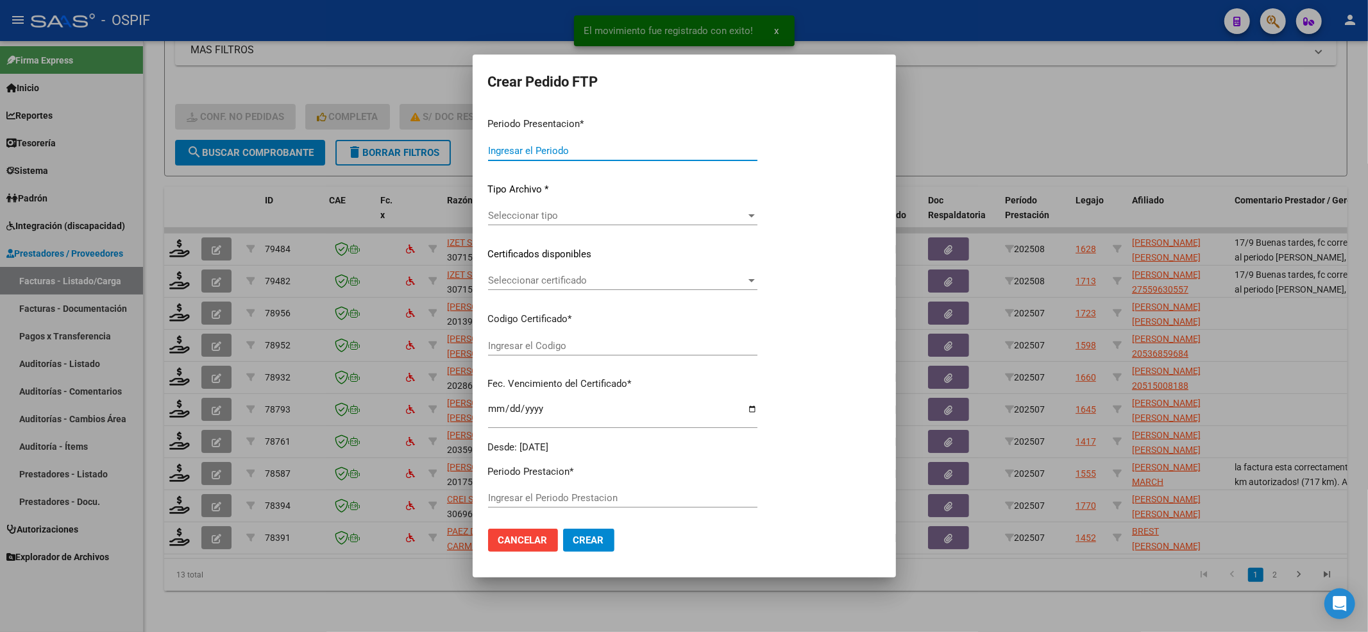
type input "202508"
type input "$ 475.830,36"
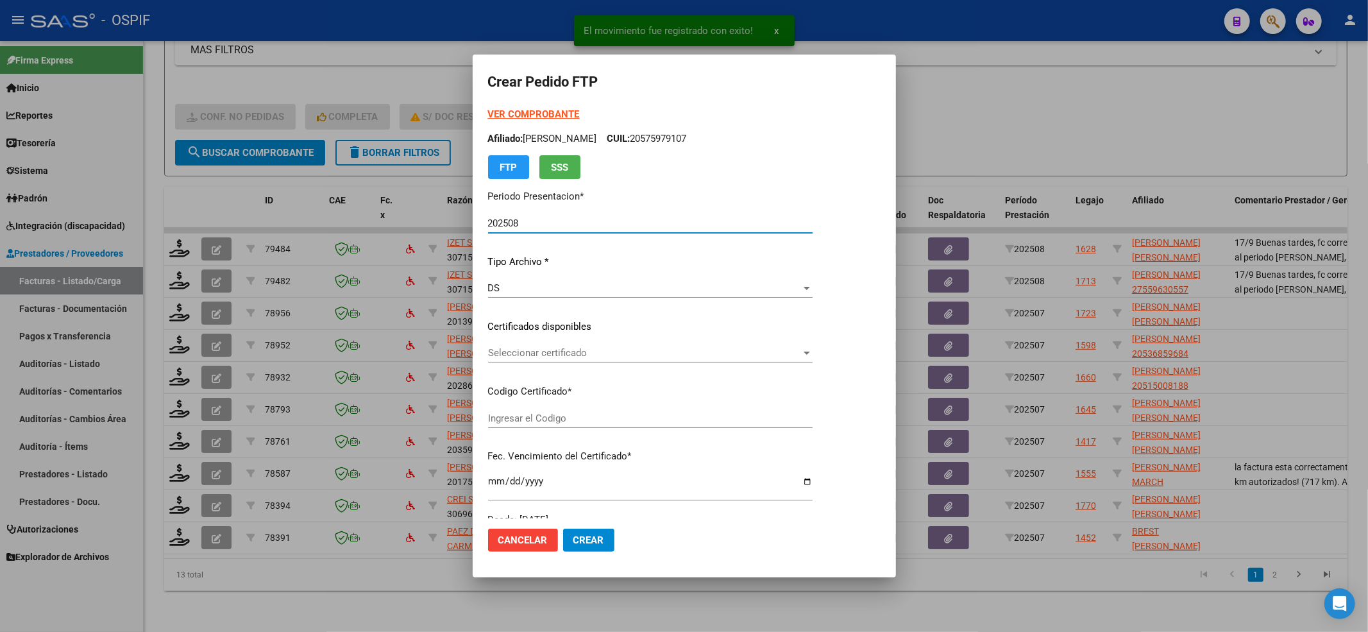
type input "0200058308827-20220905-20270905-BS-427"
type input "[DATE]"
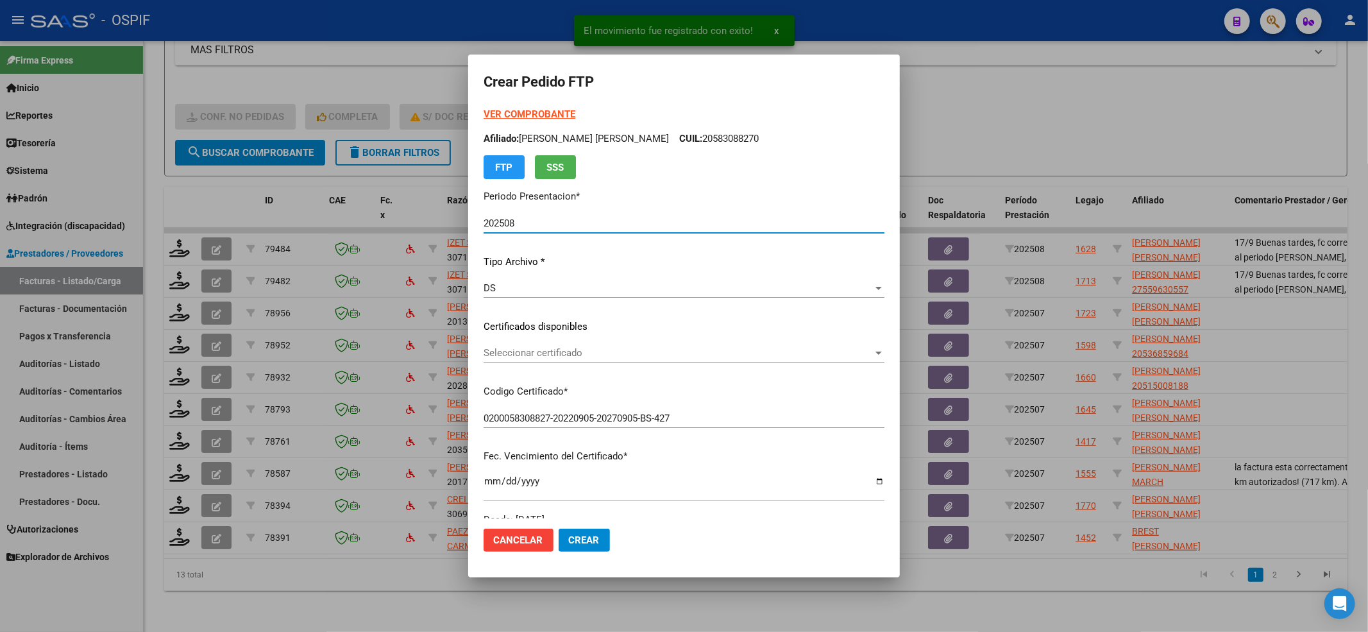
click at [514, 358] on span "Seleccionar certificado" at bounding box center [678, 353] width 389 height 12
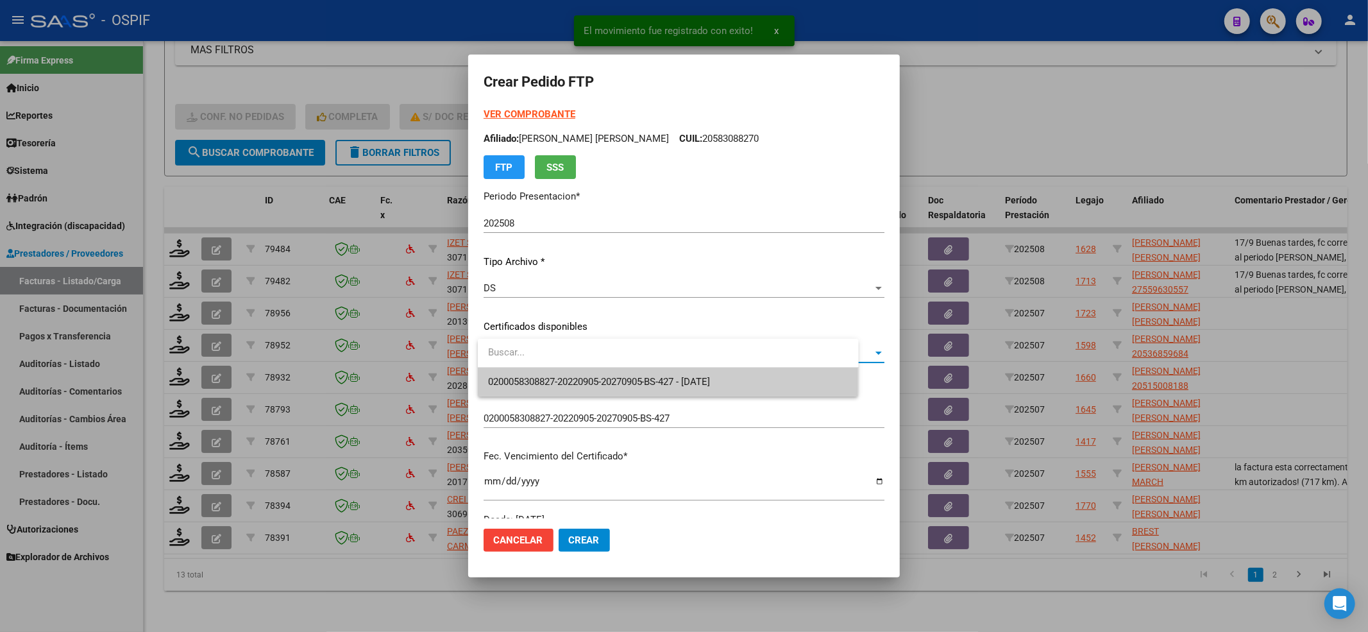
drag, startPoint x: 494, startPoint y: 403, endPoint x: 494, endPoint y: 385, distance: 18.0
click at [494, 399] on div at bounding box center [684, 316] width 1368 height 632
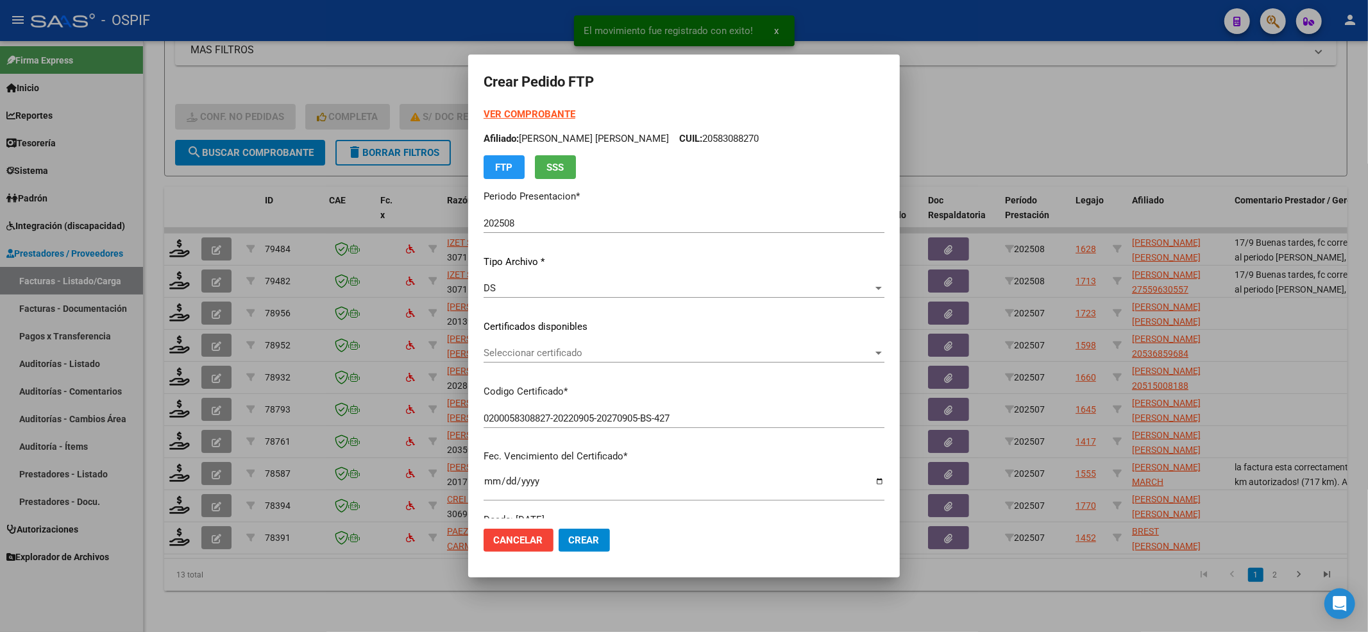
click at [494, 378] on div "VER COMPROBANTE ARCA Padrón Afiliado: [PERSON_NAME] [PERSON_NAME] CUIL: 2058308…" at bounding box center [684, 317] width 401 height 420
click at [490, 349] on span "Seleccionar certificado" at bounding box center [678, 353] width 389 height 12
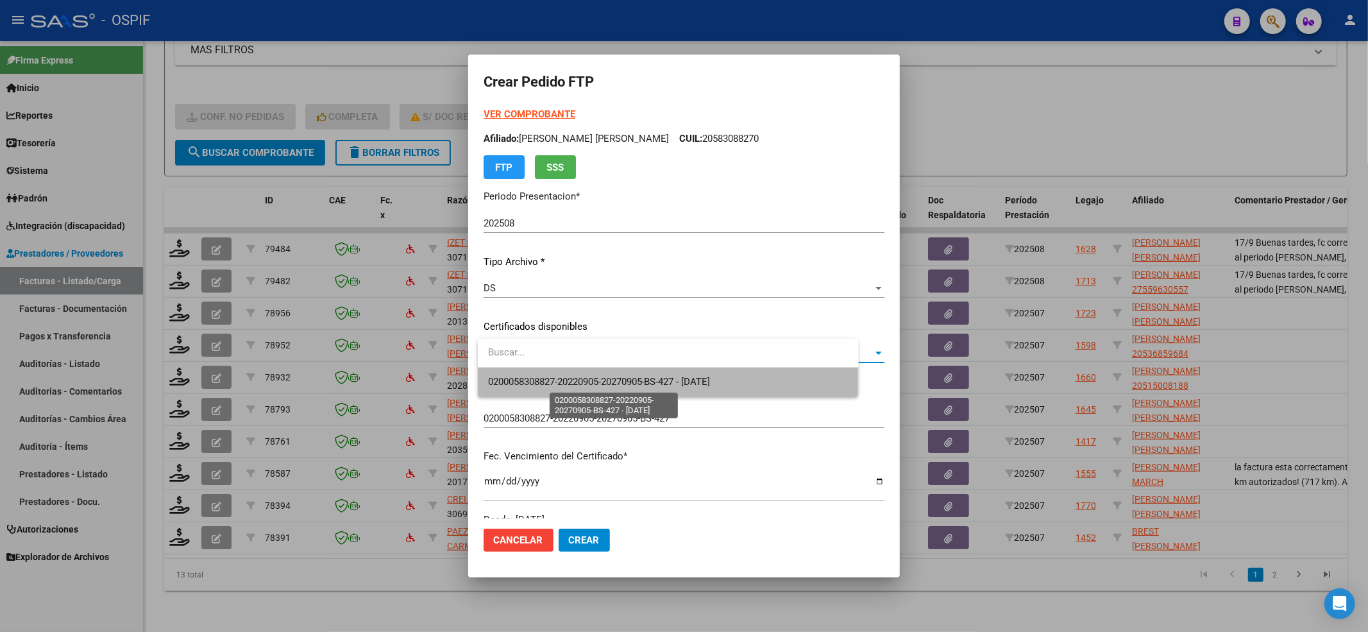
click at [498, 378] on span "0200058308827-20220905-20270905-BS-427 - [DATE]" at bounding box center [599, 382] width 223 height 12
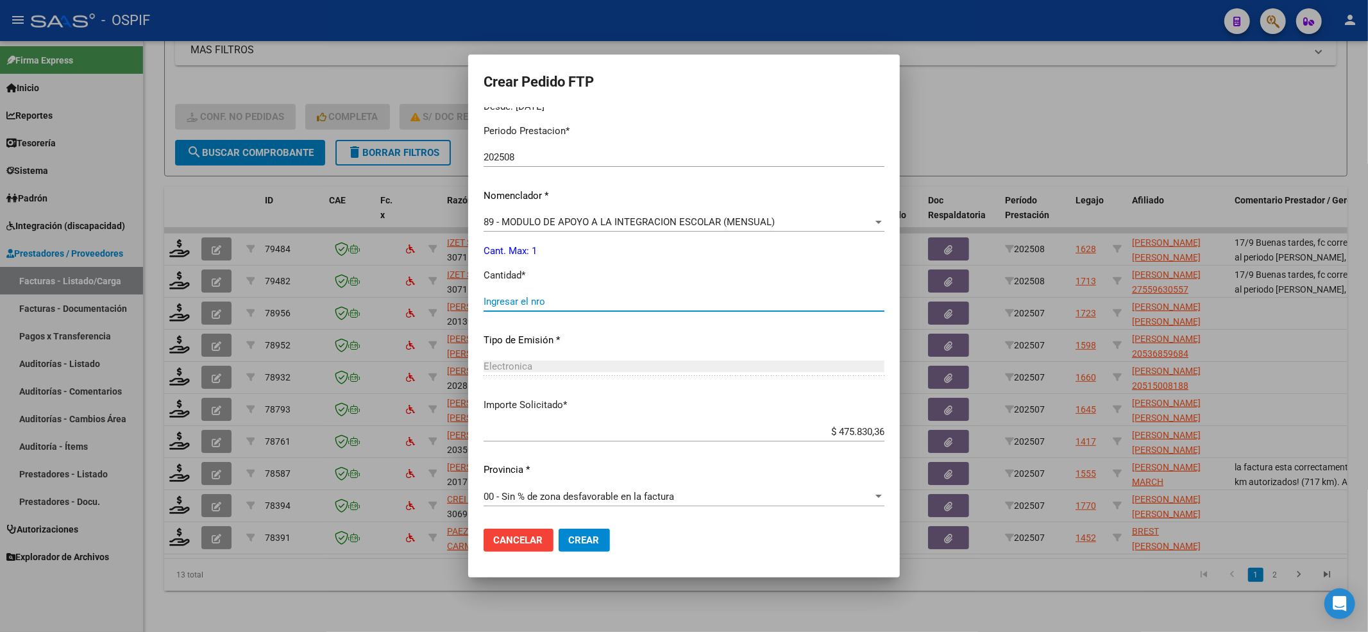
click at [525, 300] on input "Ingresar el nro" at bounding box center [684, 302] width 401 height 12
type input "1"
click at [591, 530] on button "Crear" at bounding box center [584, 540] width 51 height 23
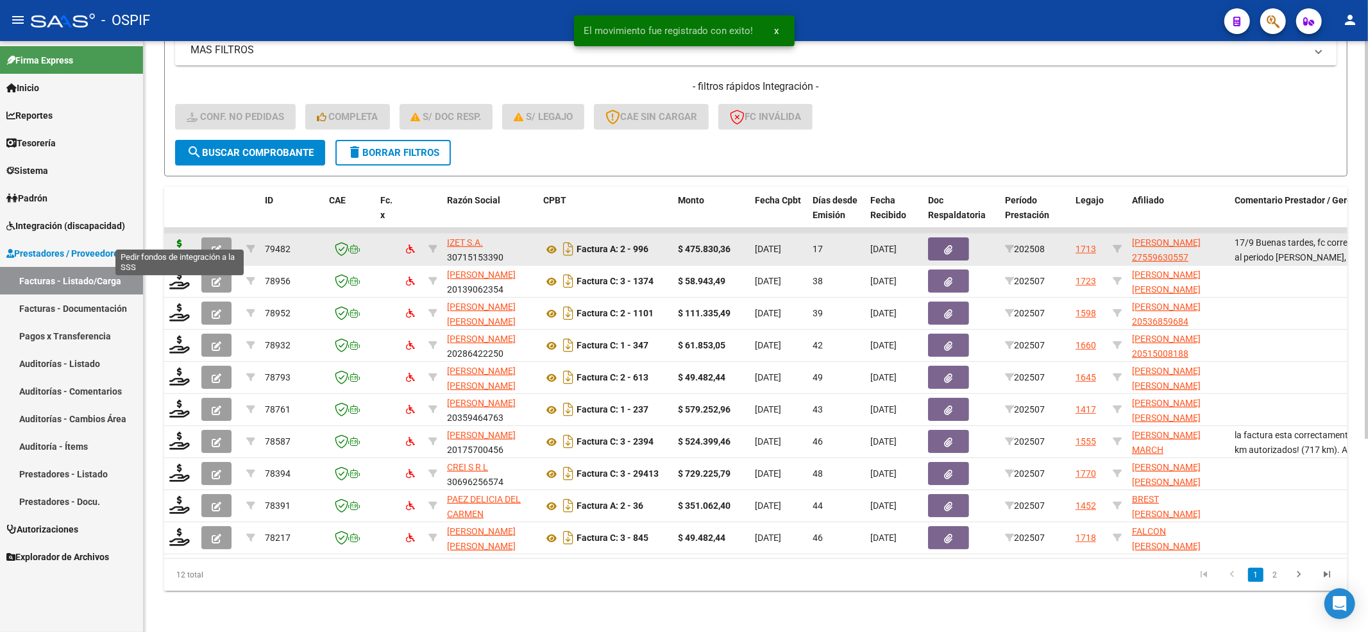
click at [178, 239] on icon at bounding box center [179, 248] width 21 height 18
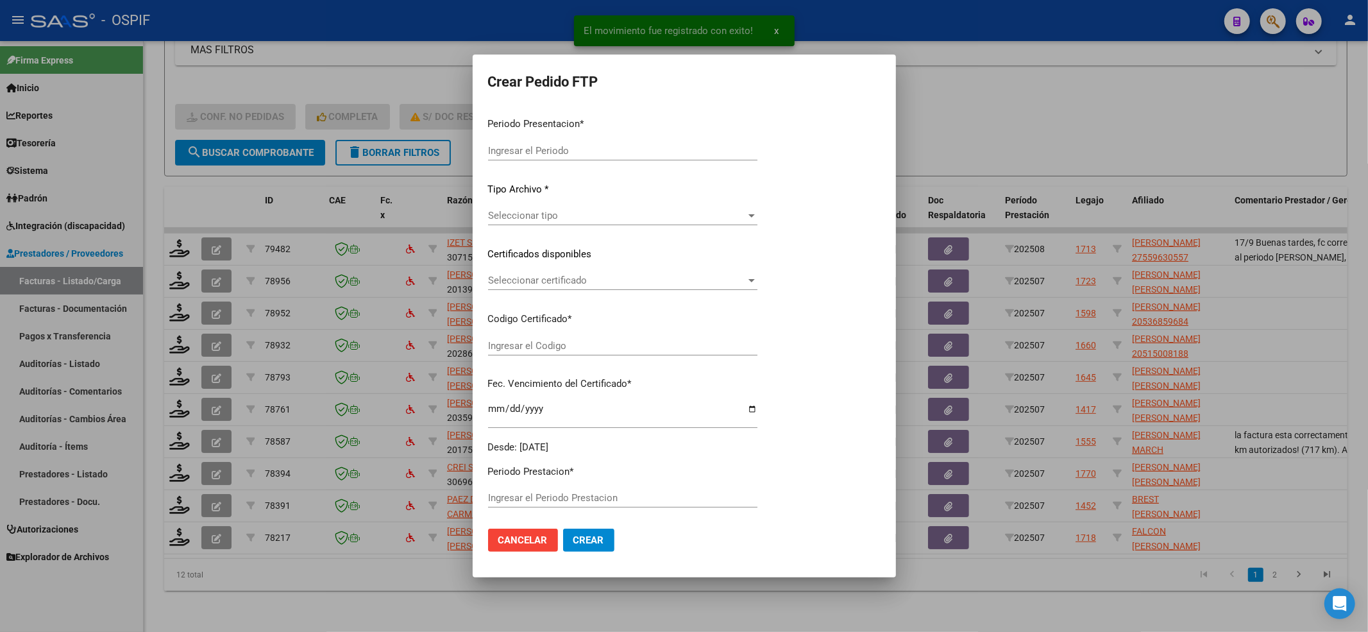
type input "202508"
type input "$ 475.830,36"
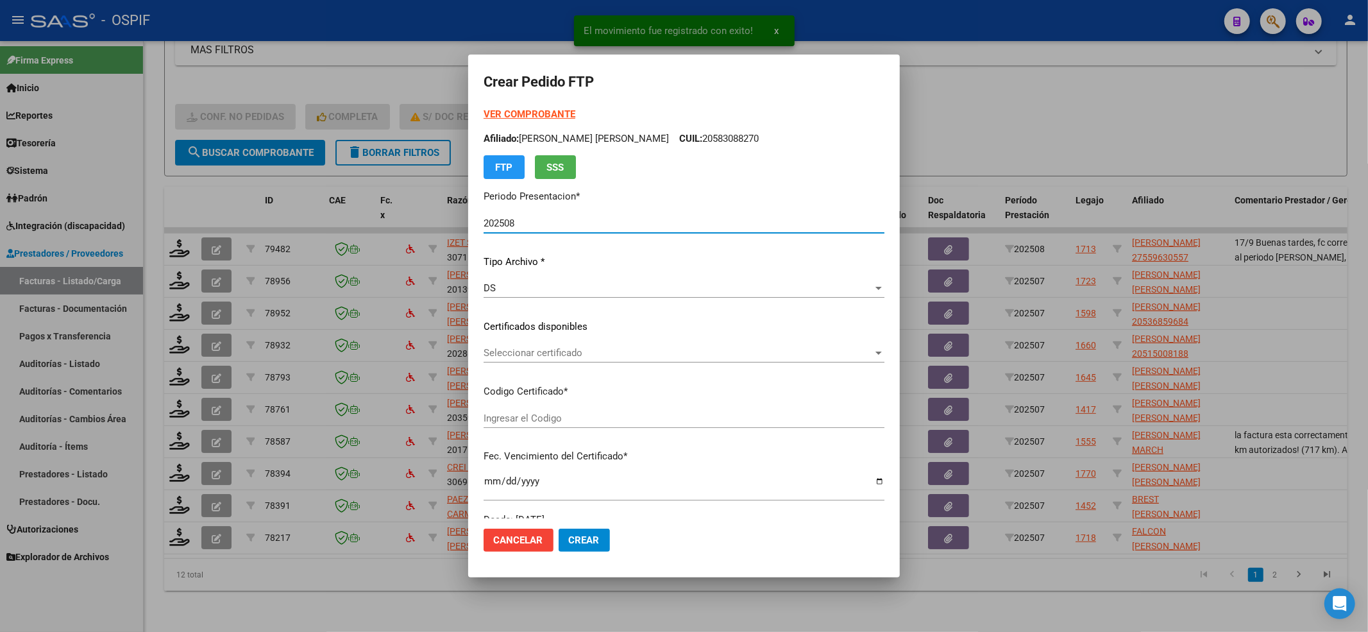
type input "2662663308"
type input "[DATE]"
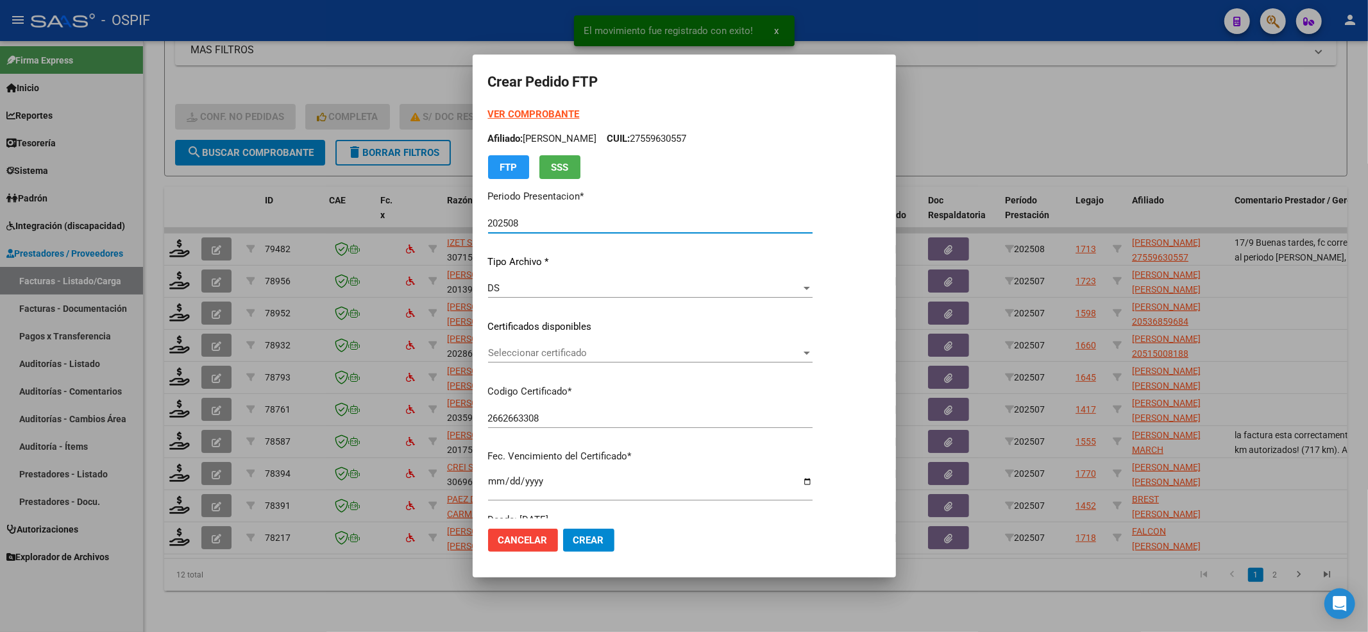
click at [578, 363] on div "Seleccionar certificado Seleccionar certificado" at bounding box center [650, 358] width 325 height 31
click at [573, 352] on span "Seleccionar certificado" at bounding box center [644, 353] width 313 height 12
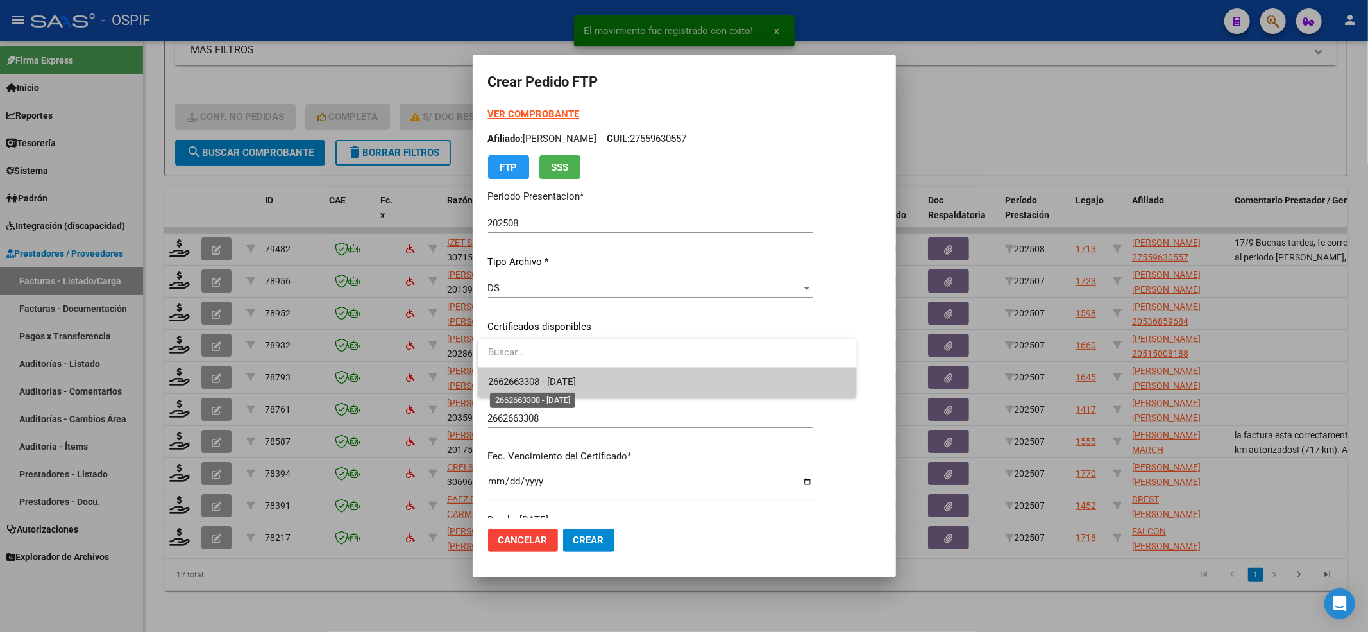
click at [530, 377] on span "2662663308 - [DATE]" at bounding box center [532, 382] width 88 height 12
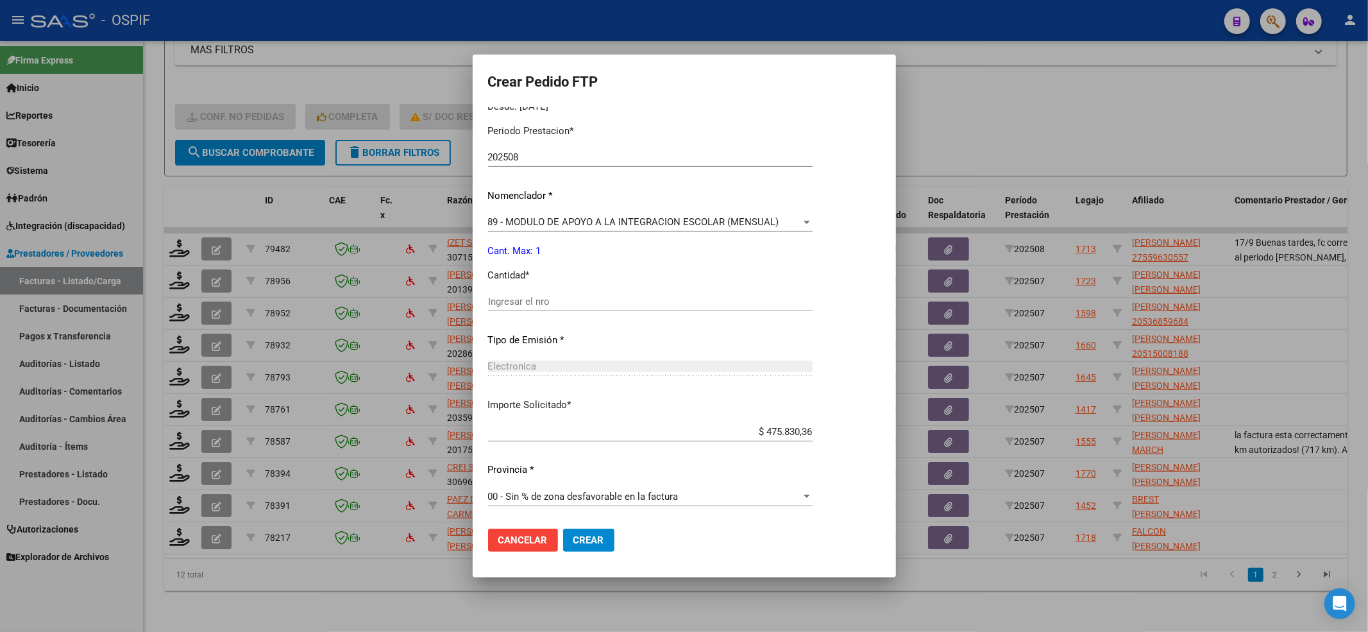
click at [526, 300] on input "Ingresar el nro" at bounding box center [650, 302] width 325 height 12
type input "1"
click at [597, 522] on form "Crear Pedido FTP VER COMPROBANTE ARCA Padrón Afiliado: [PERSON_NAME] CUIL: 2755…" at bounding box center [684, 315] width 393 height 491
click at [588, 541] on span "Crear" at bounding box center [588, 540] width 31 height 12
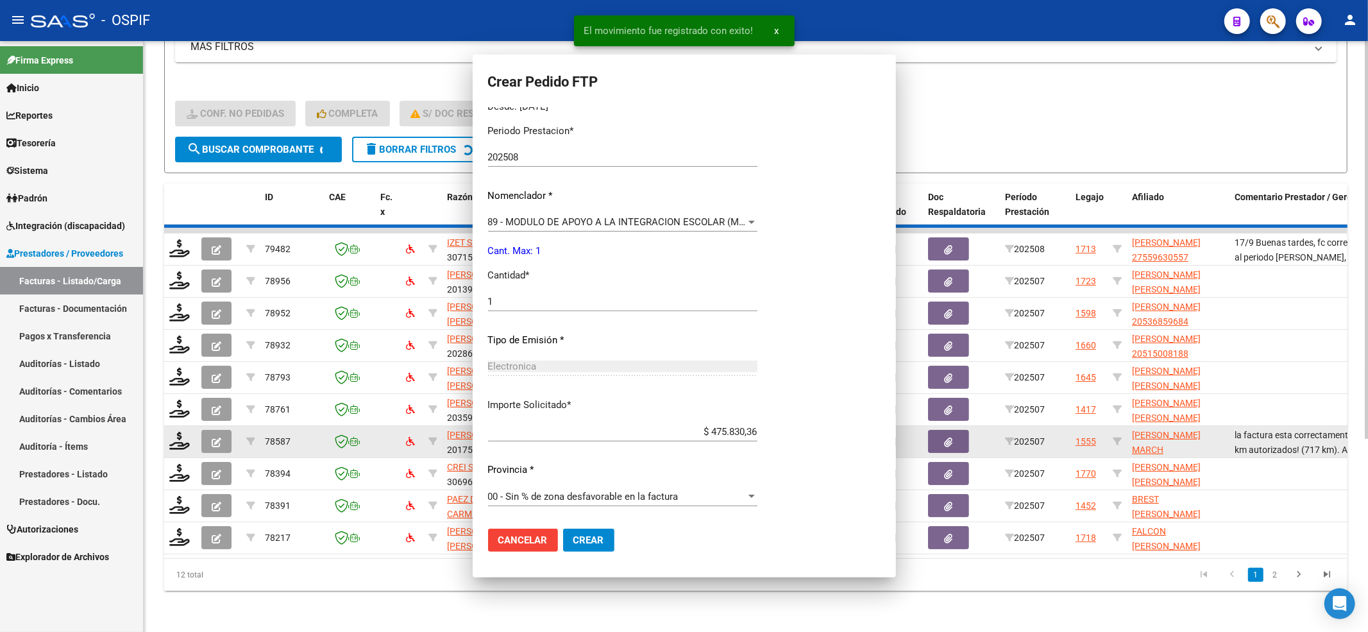
scroll to position [0, 0]
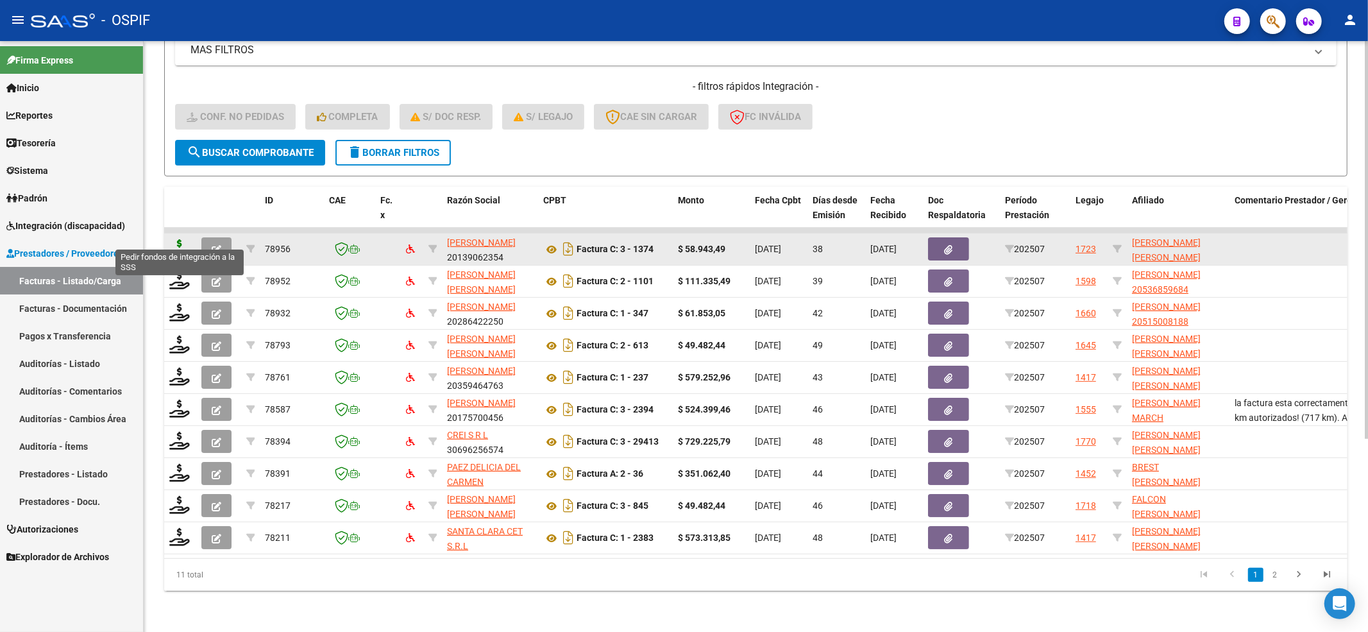
click at [174, 239] on icon at bounding box center [179, 248] width 21 height 18
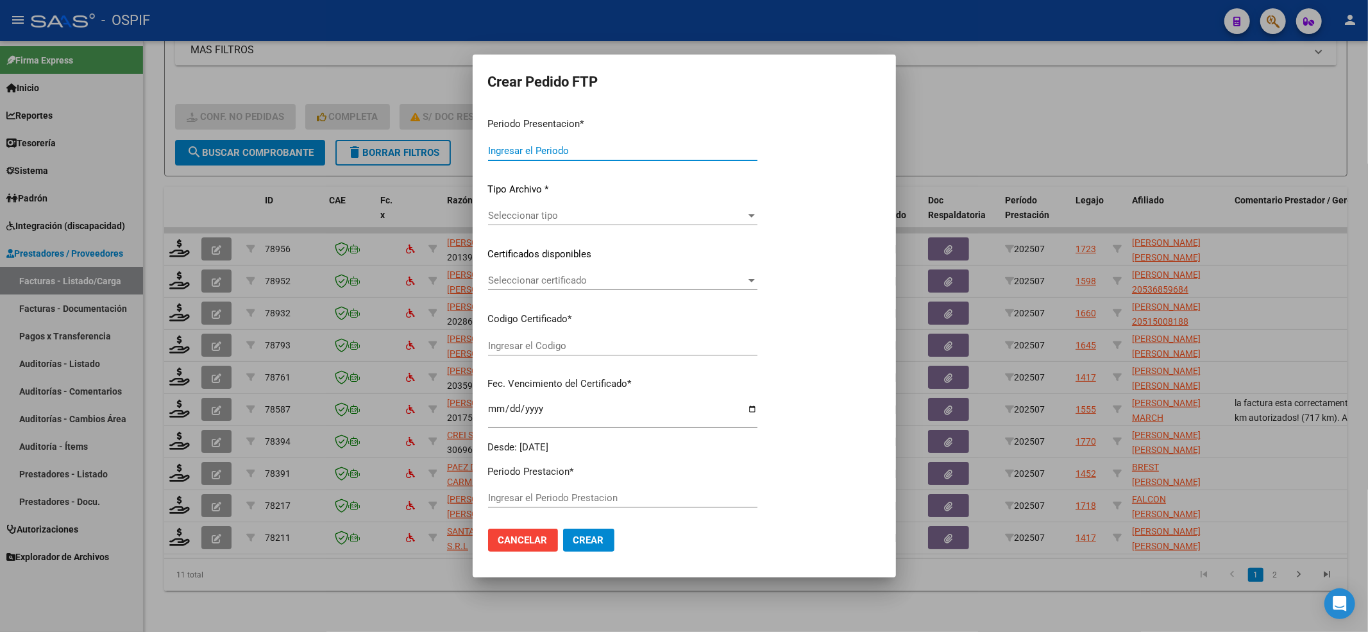
type input "202508"
type input "202507"
type input "$ 58.943,49"
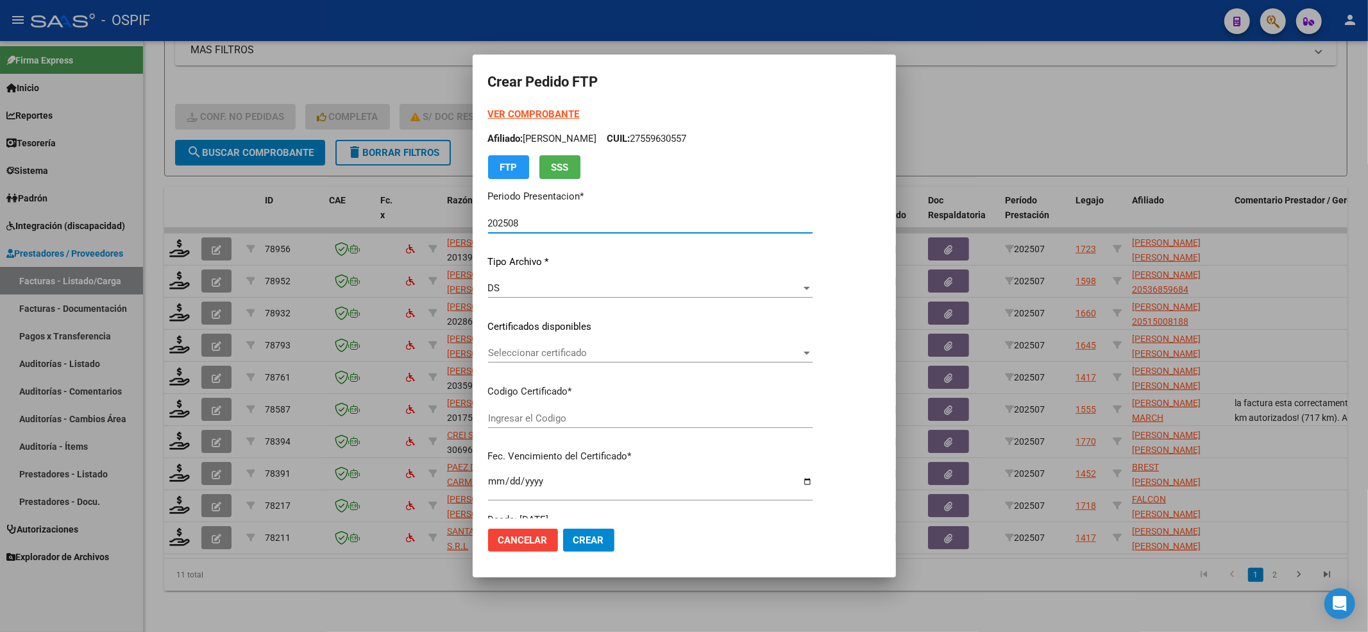
type input "020005305861220181227-20231227-BS-312"
type input "[DATE]"
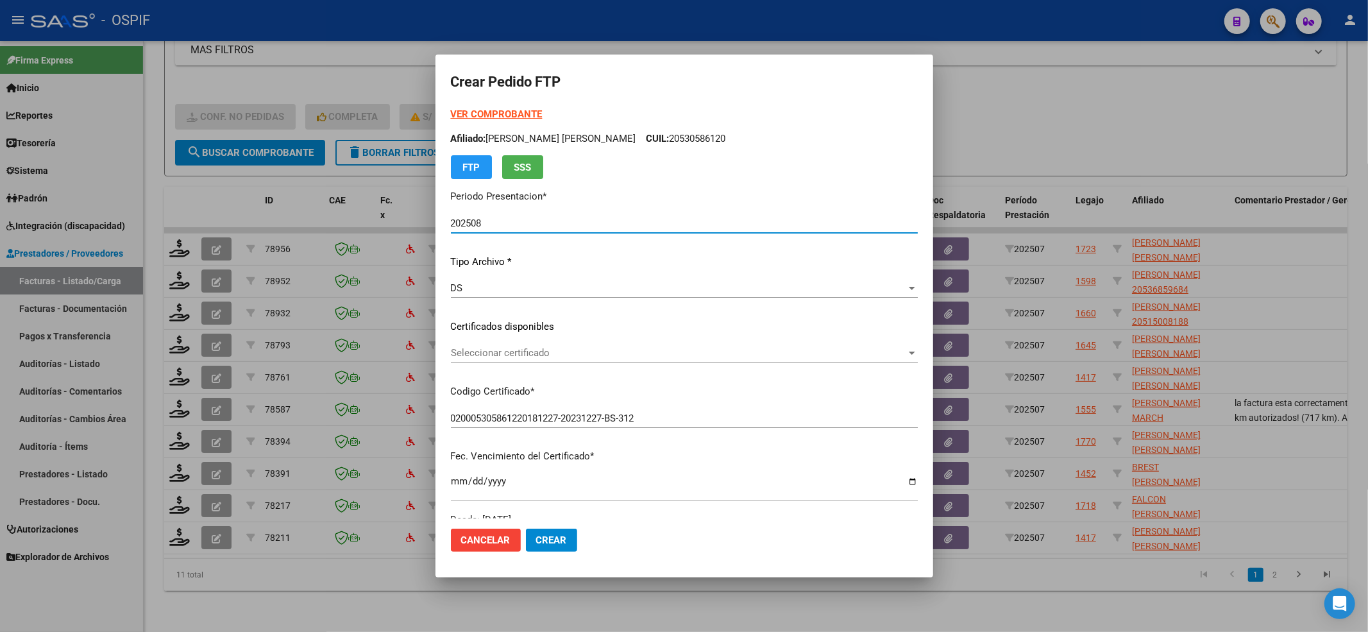
click at [501, 348] on span "Seleccionar certificado" at bounding box center [678, 353] width 455 height 12
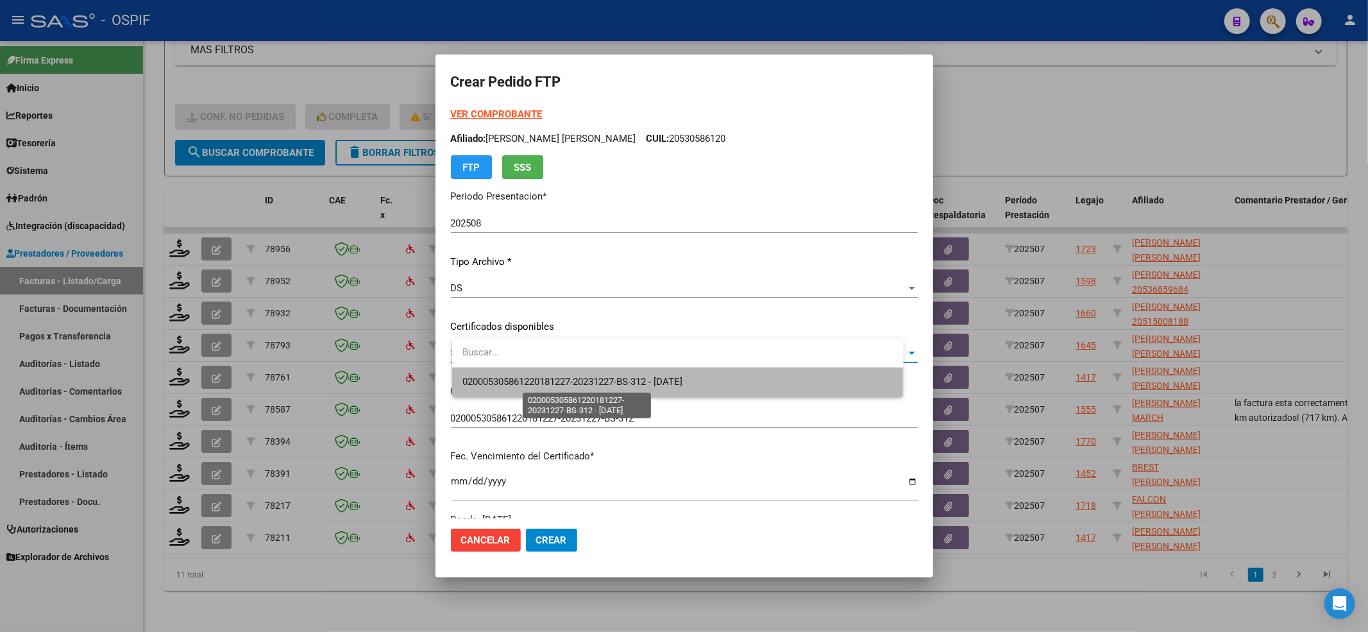
click at [490, 381] on span "020005305861220181227-20231227-BS-312 - [DATE]" at bounding box center [573, 382] width 220 height 12
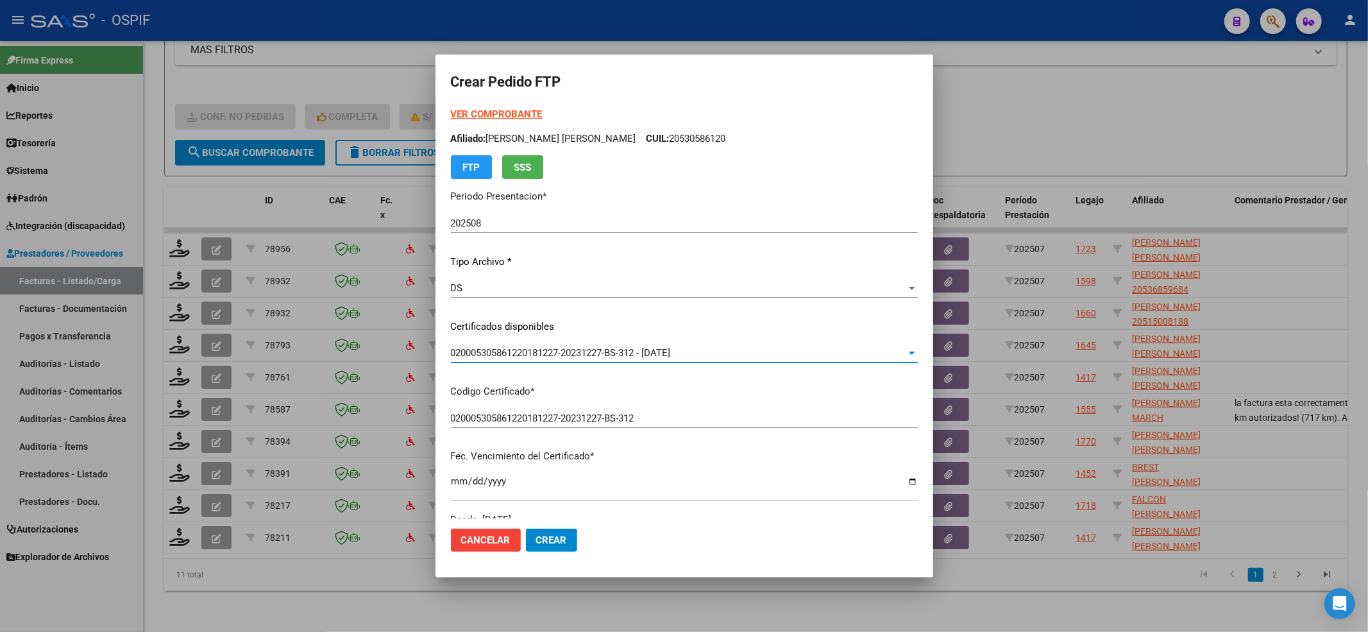
click at [527, 107] on div "VER COMPROBANTE ARCA Padrón Afiliado: [PERSON_NAME] [PERSON_NAME] CUIL: 2053058…" at bounding box center [684, 143] width 467 height 72
click at [527, 121] on div "VER COMPROBANTE ARCA Padrón Afiliado: [PERSON_NAME] [PERSON_NAME] CUIL: 2053058…" at bounding box center [684, 143] width 467 height 72
click at [527, 116] on strong "VER COMPROBANTE" at bounding box center [497, 114] width 92 height 12
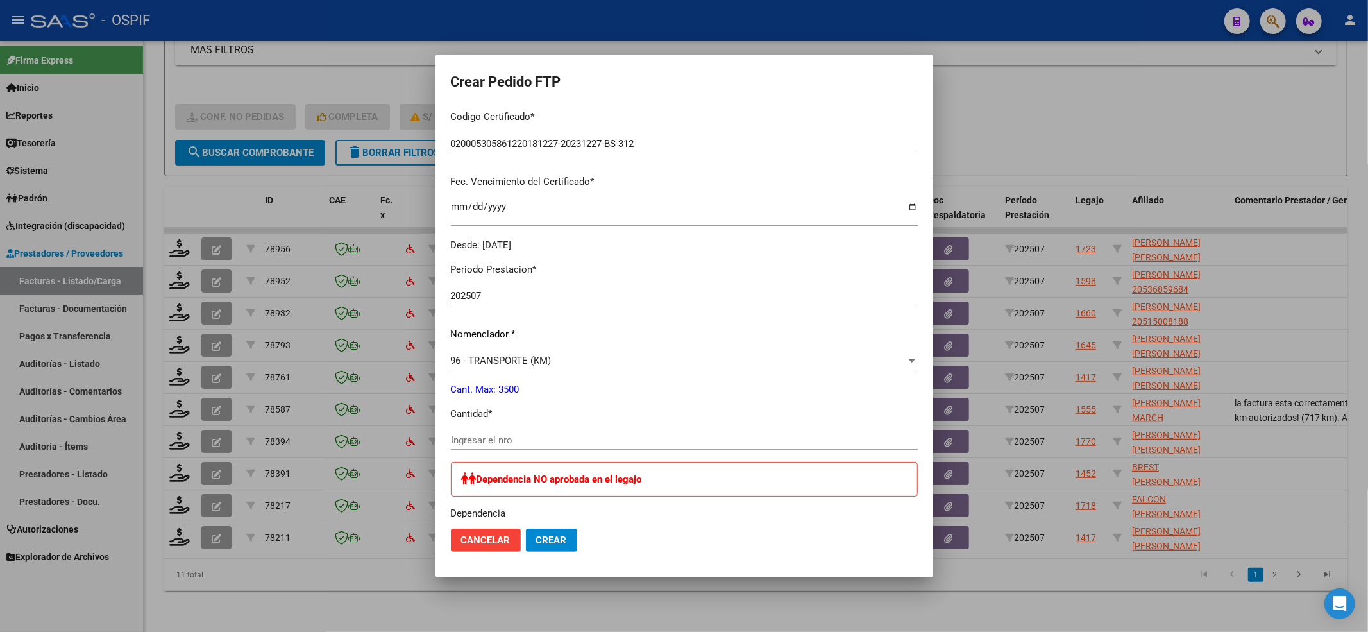
scroll to position [342, 0]
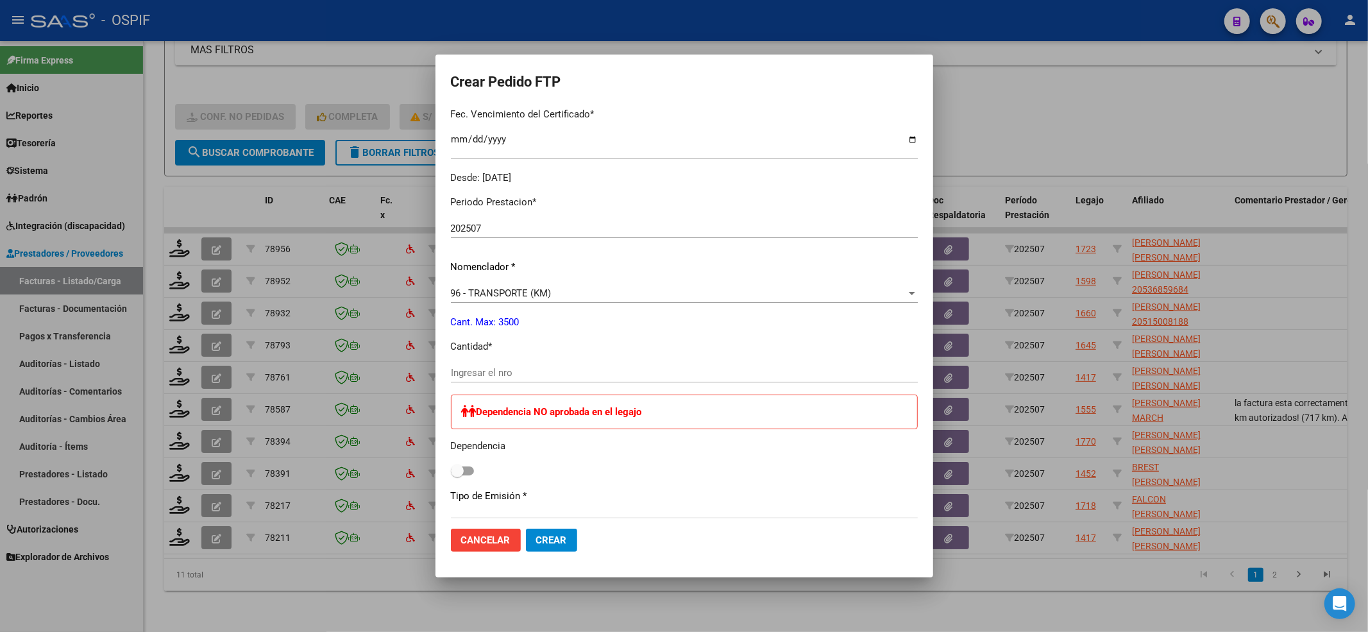
click at [509, 372] on input "Ingresar el nro" at bounding box center [684, 373] width 467 height 12
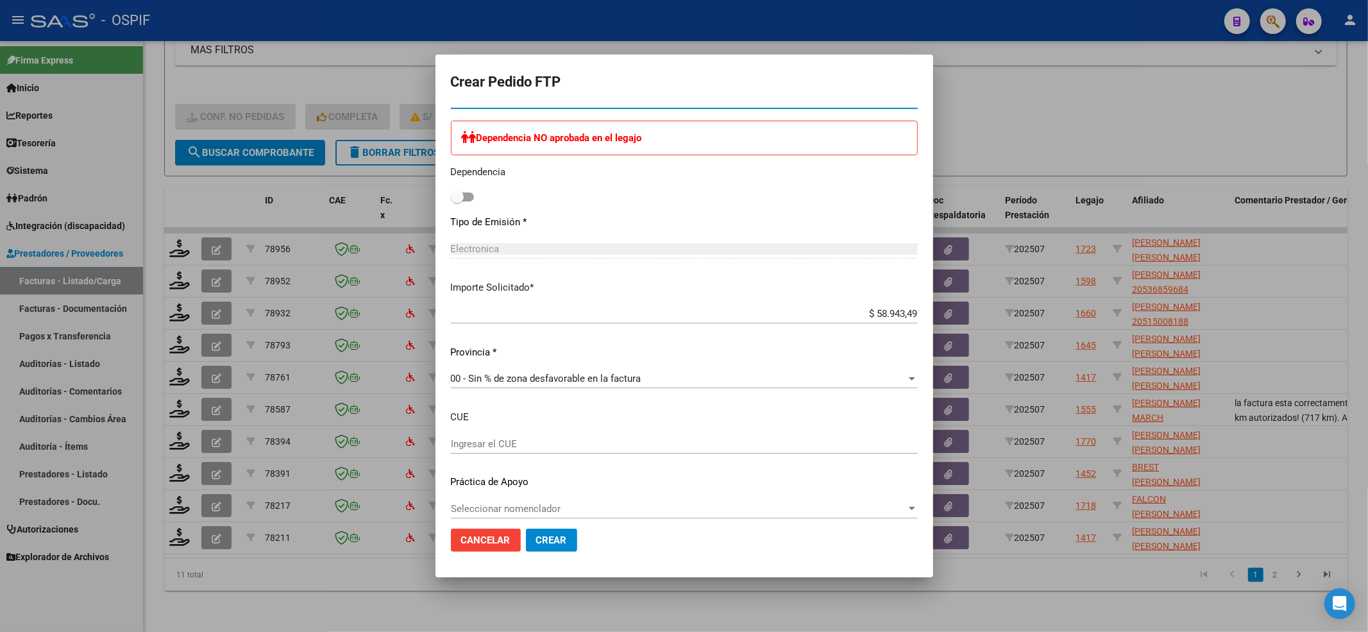
scroll to position [627, 0]
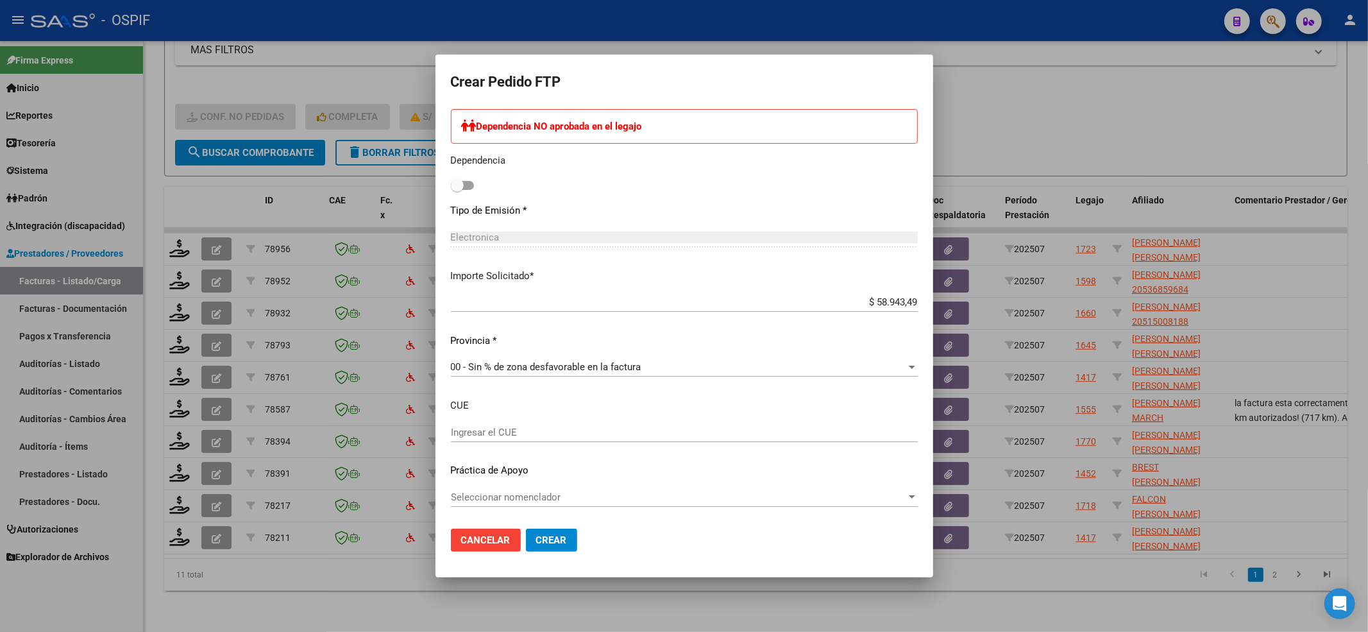
type input "109"
click at [543, 493] on span "Seleccionar nomenclador" at bounding box center [678, 497] width 455 height 12
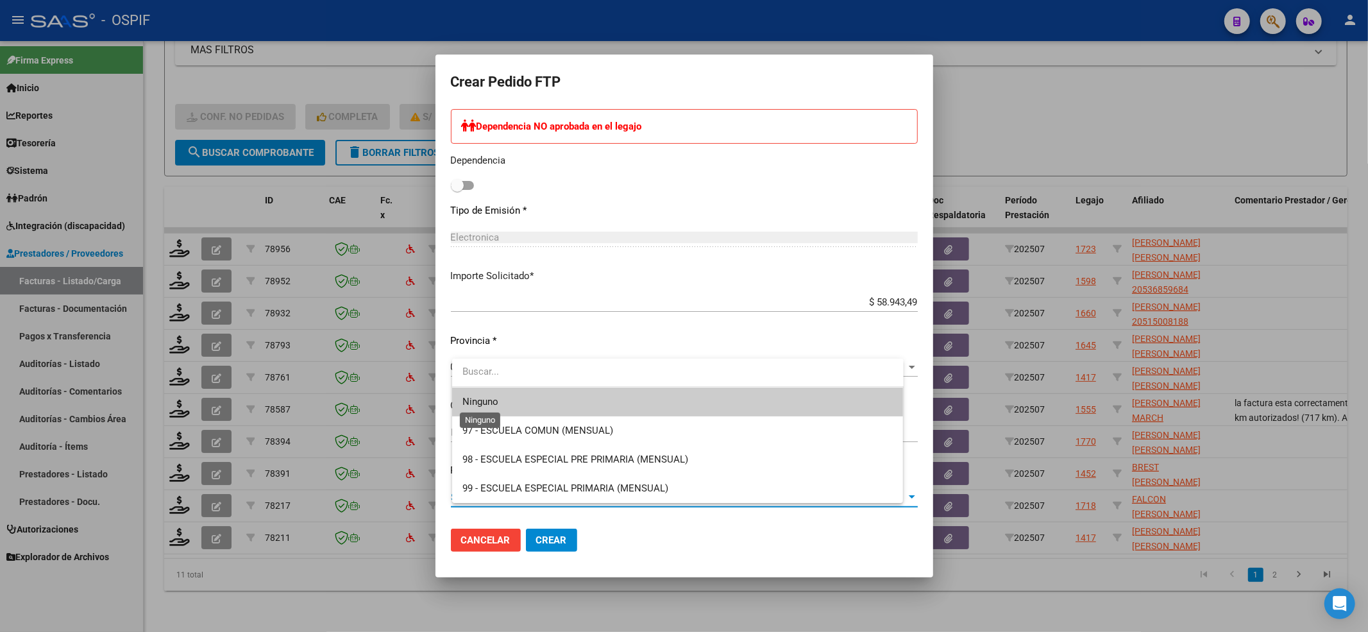
click at [480, 396] on span "Ninguno" at bounding box center [481, 402] width 36 height 12
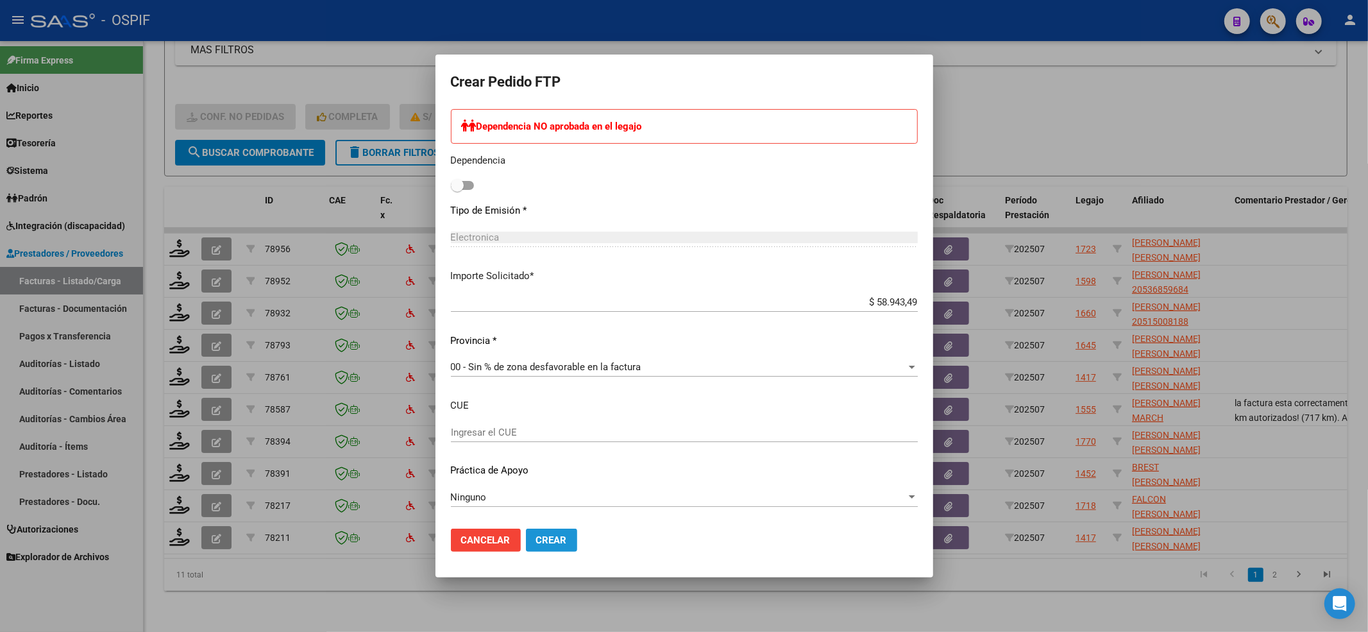
click at [552, 535] on span "Crear" at bounding box center [551, 540] width 31 height 12
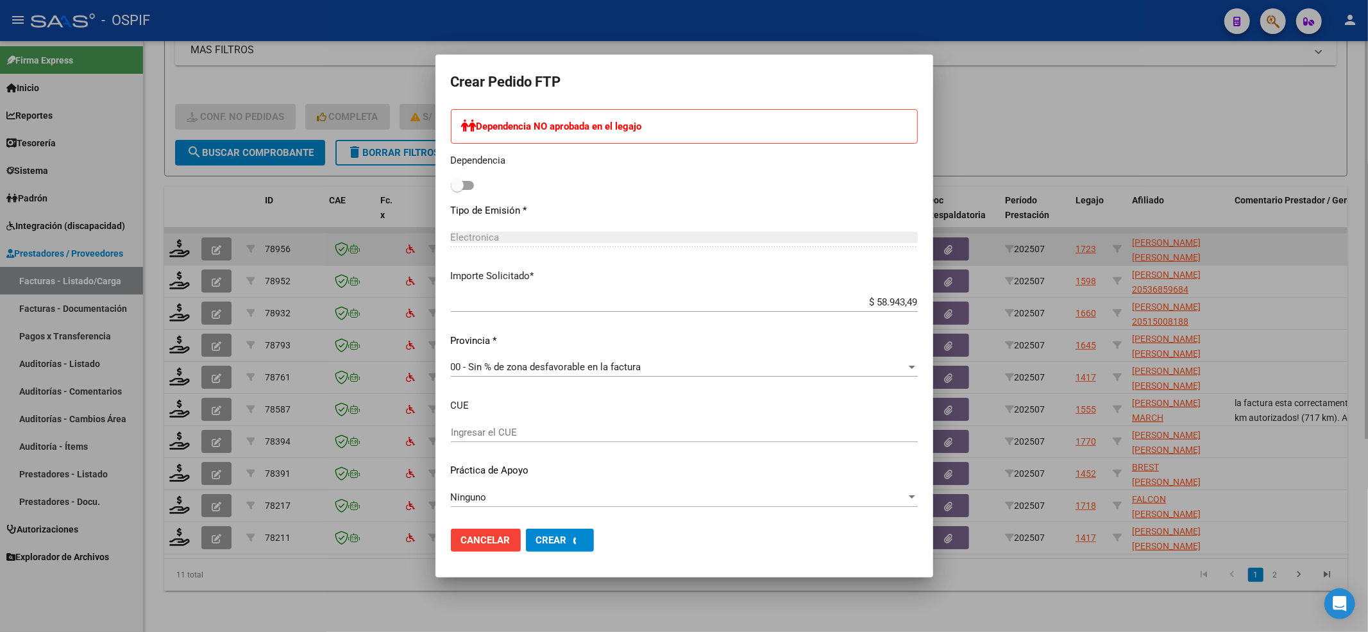
scroll to position [0, 0]
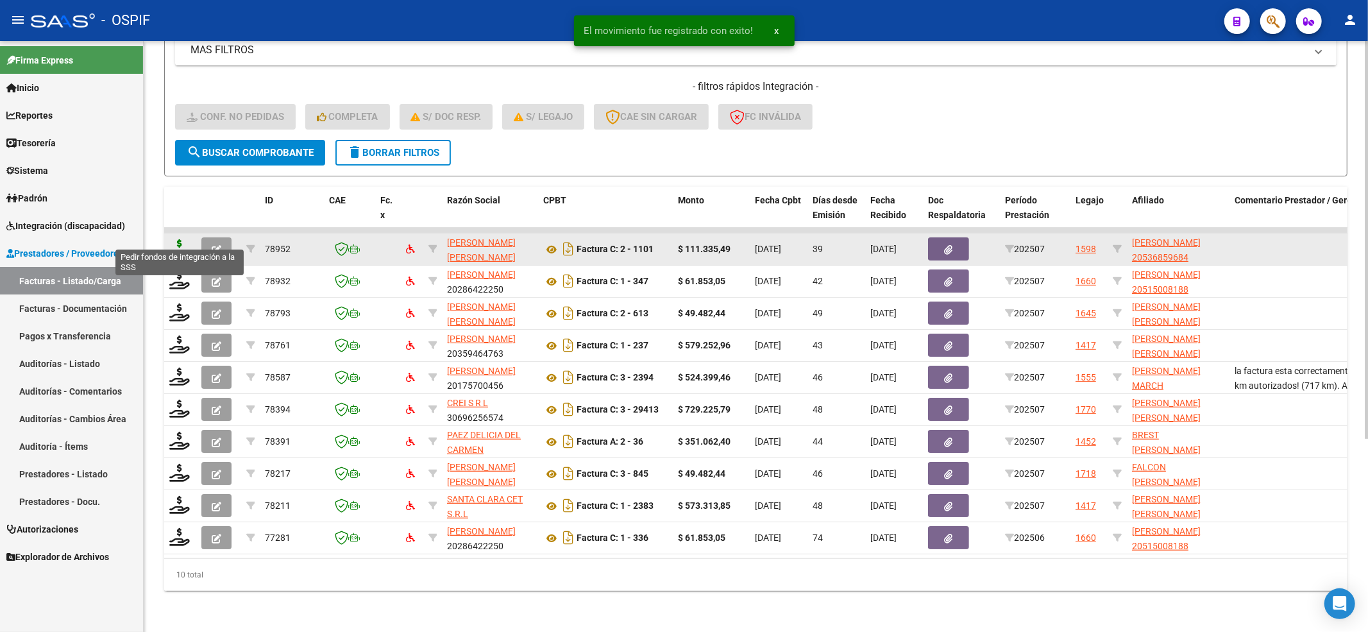
click at [169, 239] on icon at bounding box center [179, 248] width 21 height 18
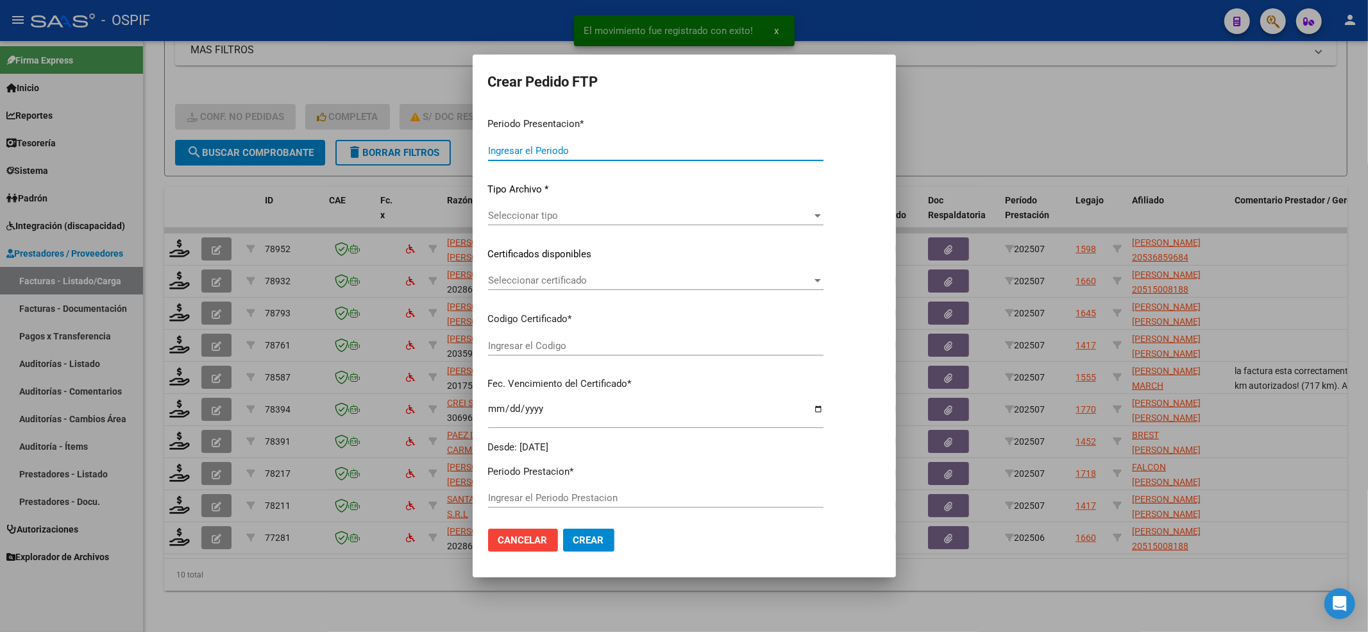
type input "202508"
type input "202507"
type input "$ 111.335,49"
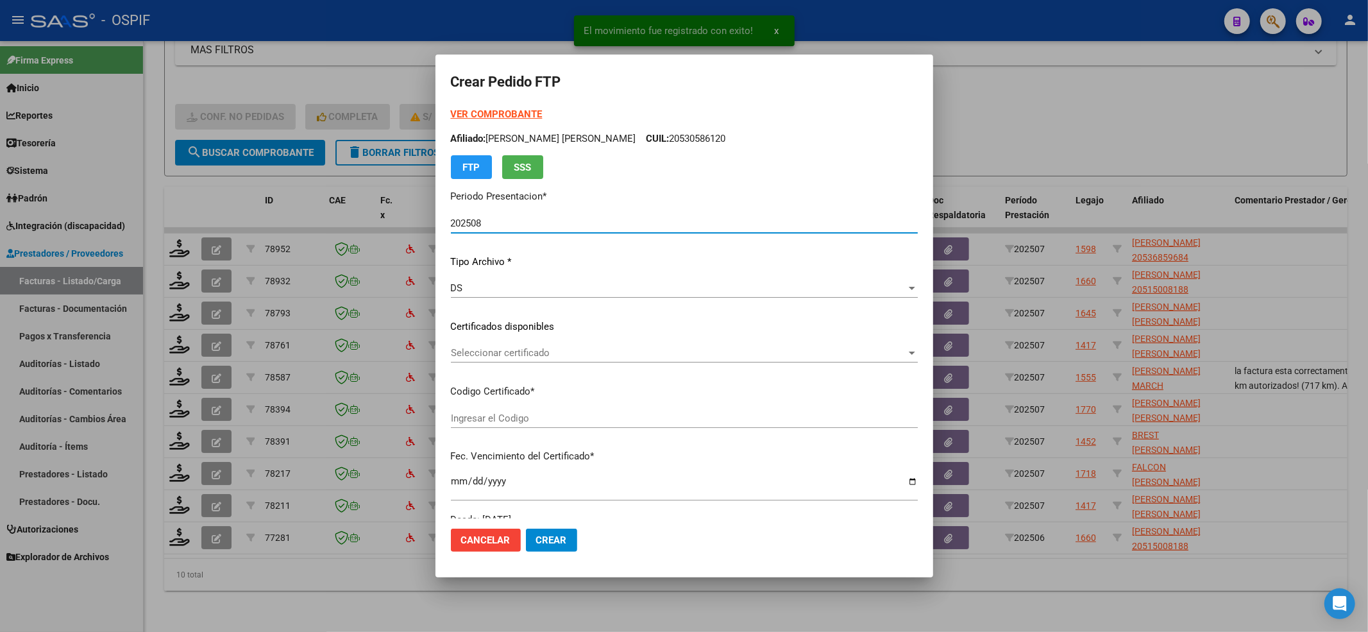
type input "0200053685968-20220926-20320926-BS-427"
type input "[DATE]"
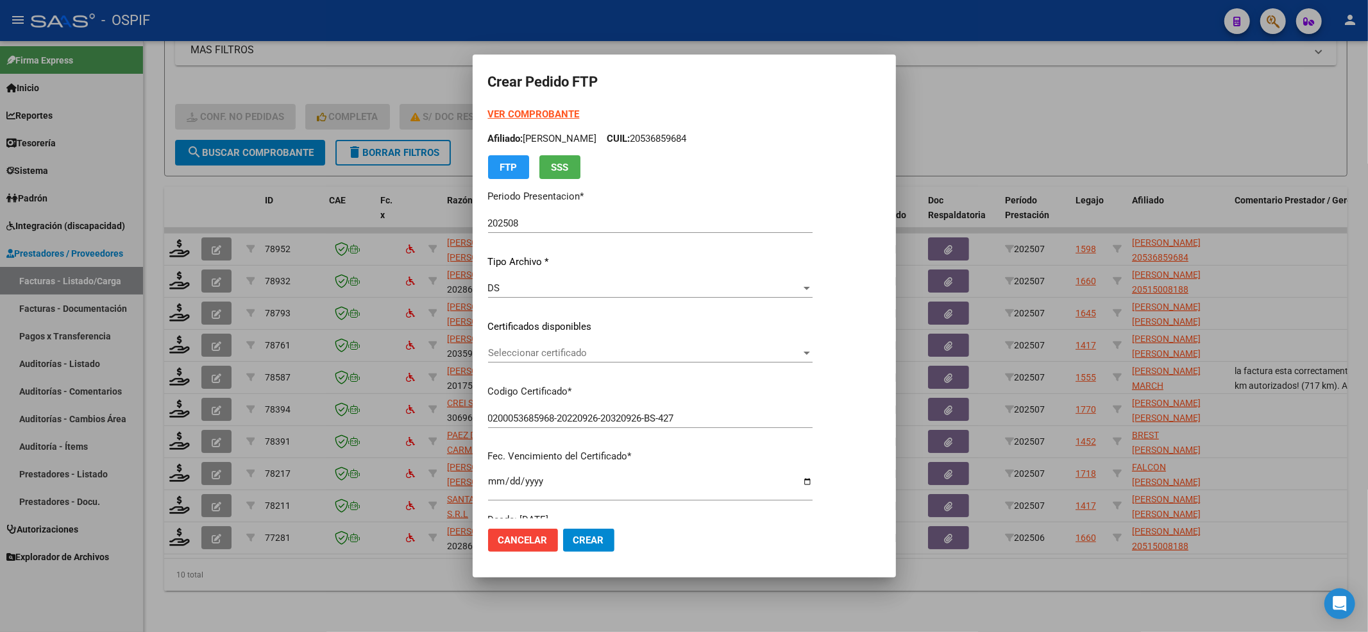
click at [650, 342] on div "VER COMPROBANTE ARCA Padrón Afiliado: [PERSON_NAME]: 20536859684 FTP SSS Period…" at bounding box center [650, 317] width 325 height 420
click at [644, 347] on span "Seleccionar certificado" at bounding box center [644, 353] width 313 height 12
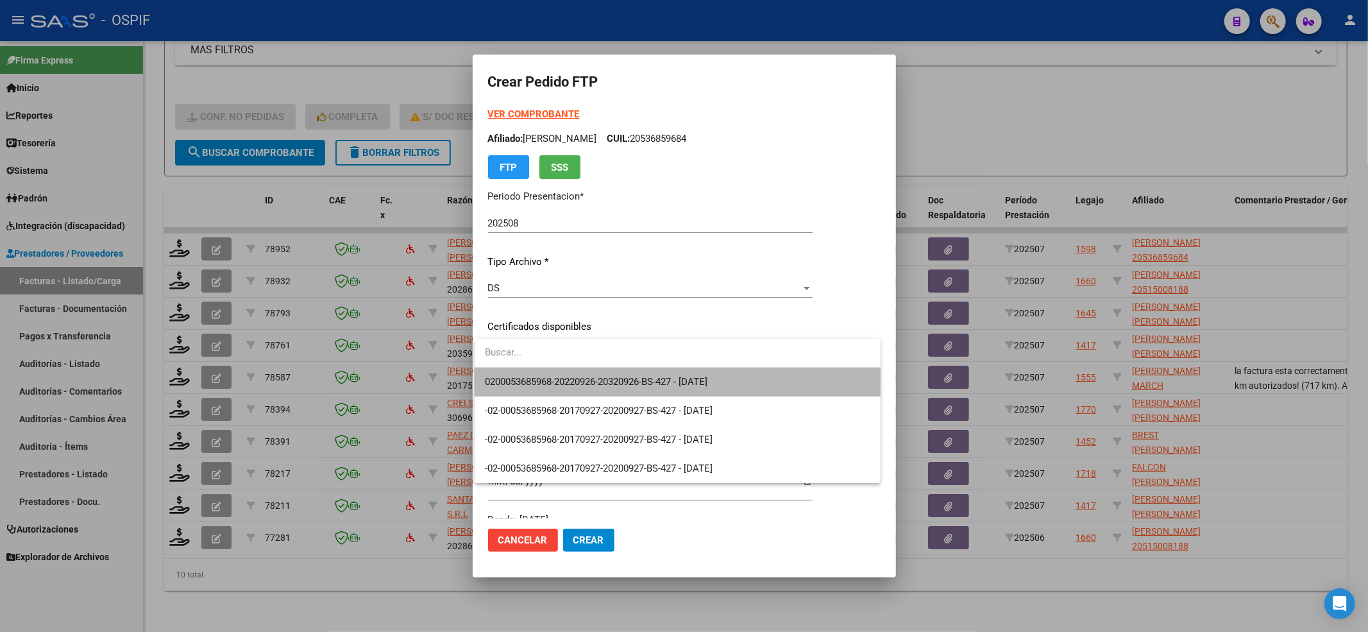
click at [631, 373] on span "0200053685968-20220926-20320926-BS-427 - [DATE]" at bounding box center [678, 382] width 386 height 29
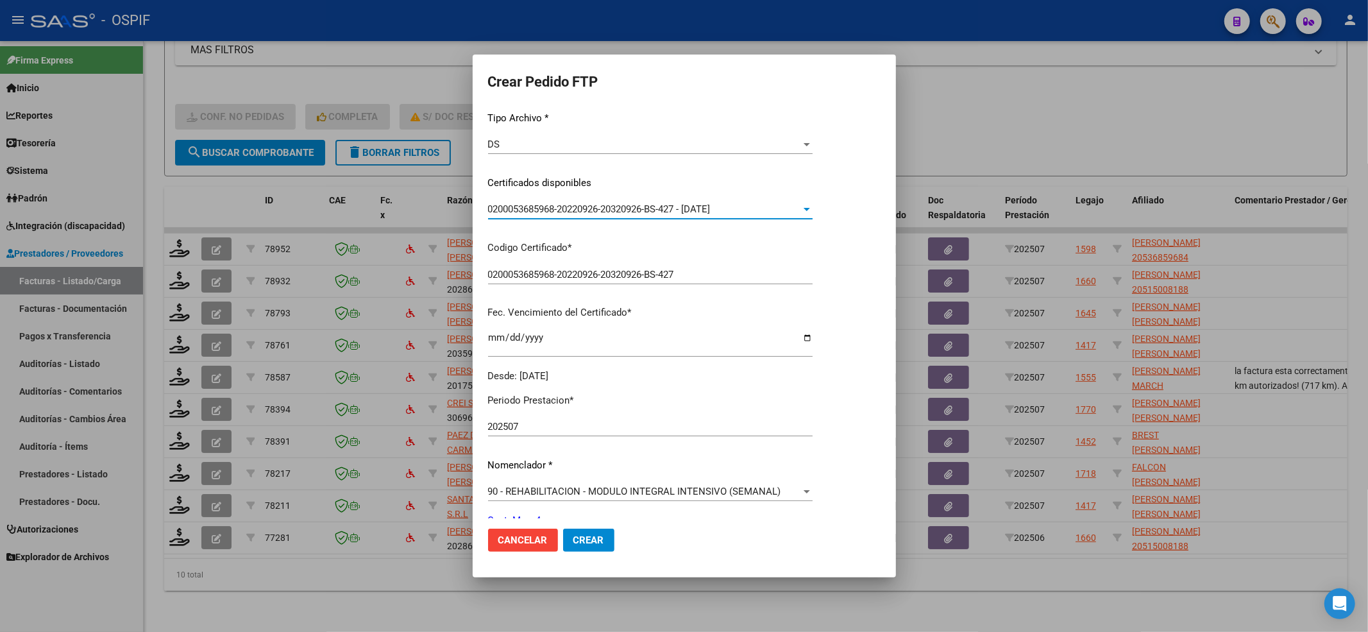
scroll to position [257, 0]
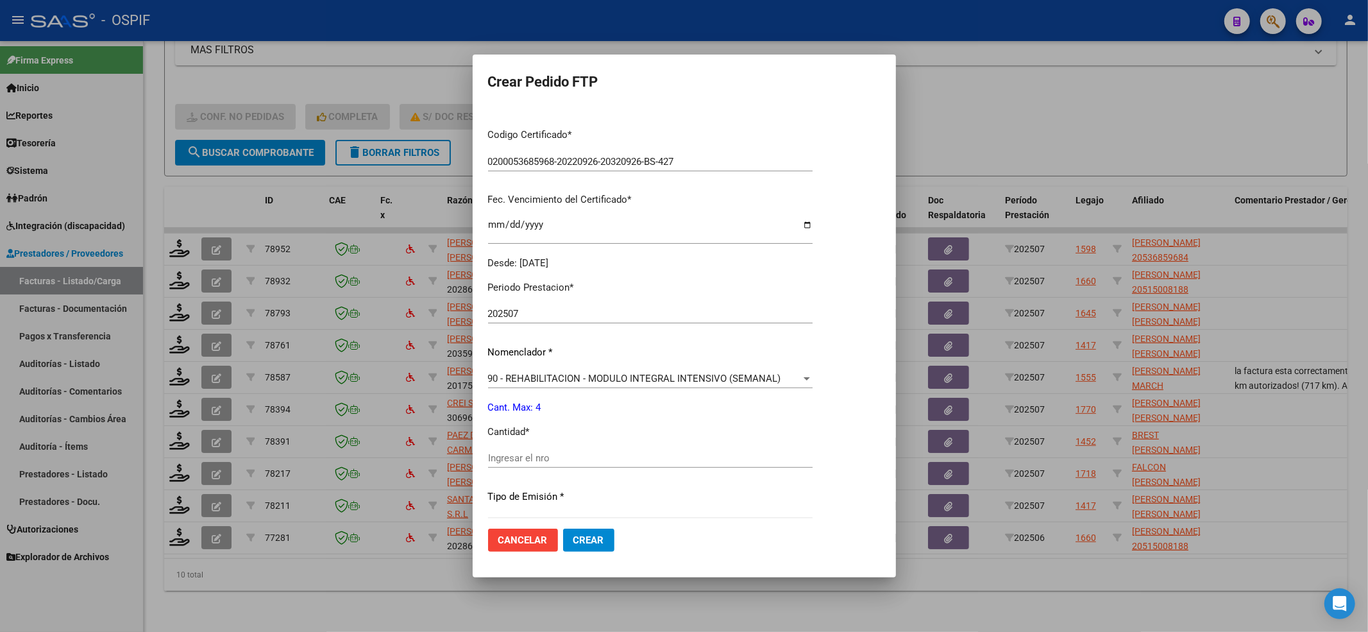
click at [513, 461] on input "Ingresar el nro" at bounding box center [650, 458] width 325 height 12
type input "4"
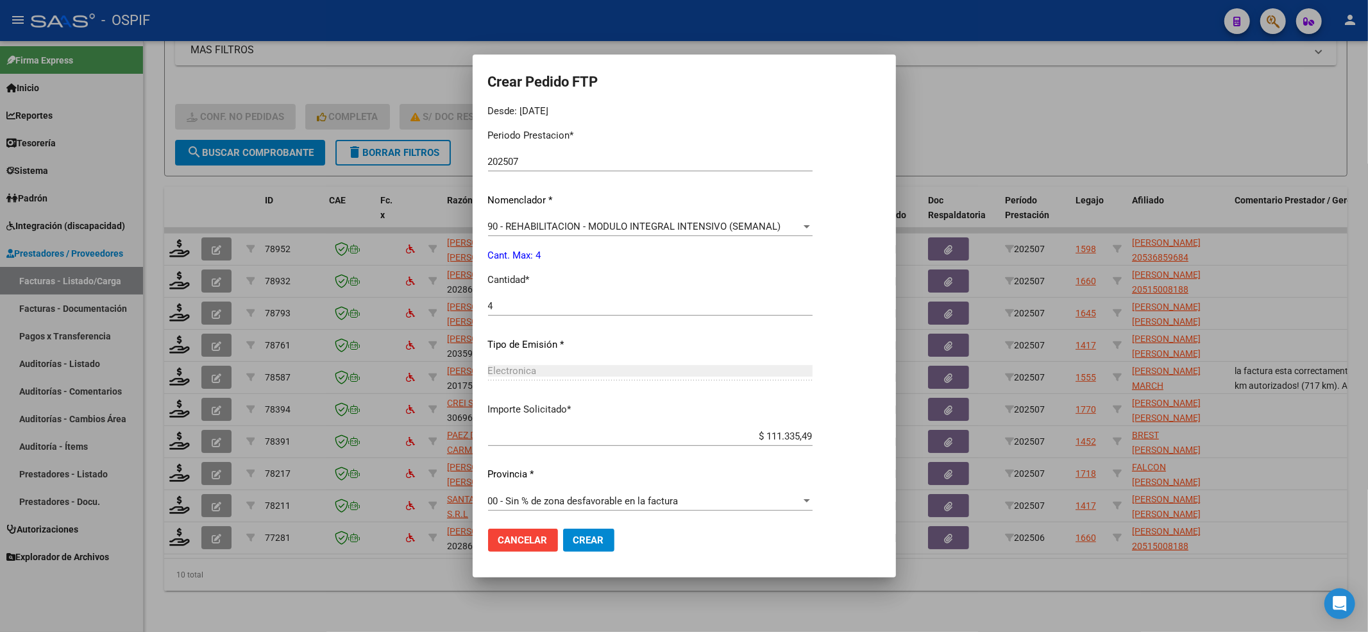
scroll to position [413, 0]
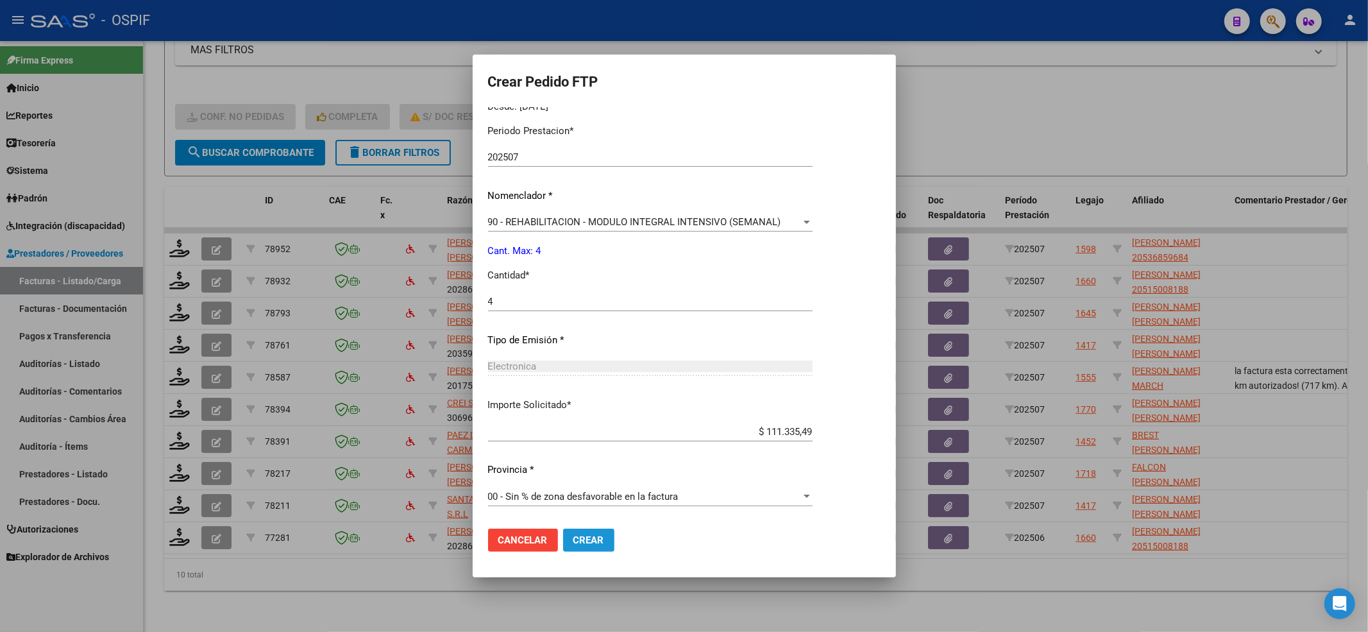
click at [588, 545] on button "Crear" at bounding box center [588, 540] width 51 height 23
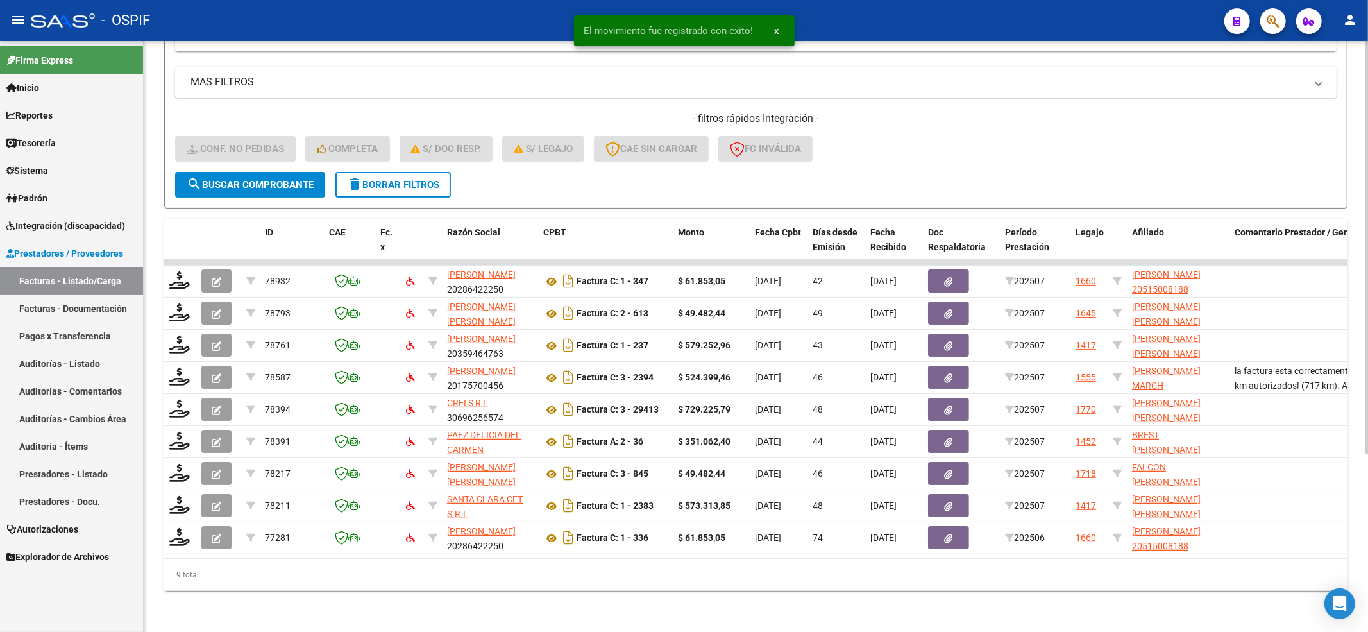
scroll to position [255, 0]
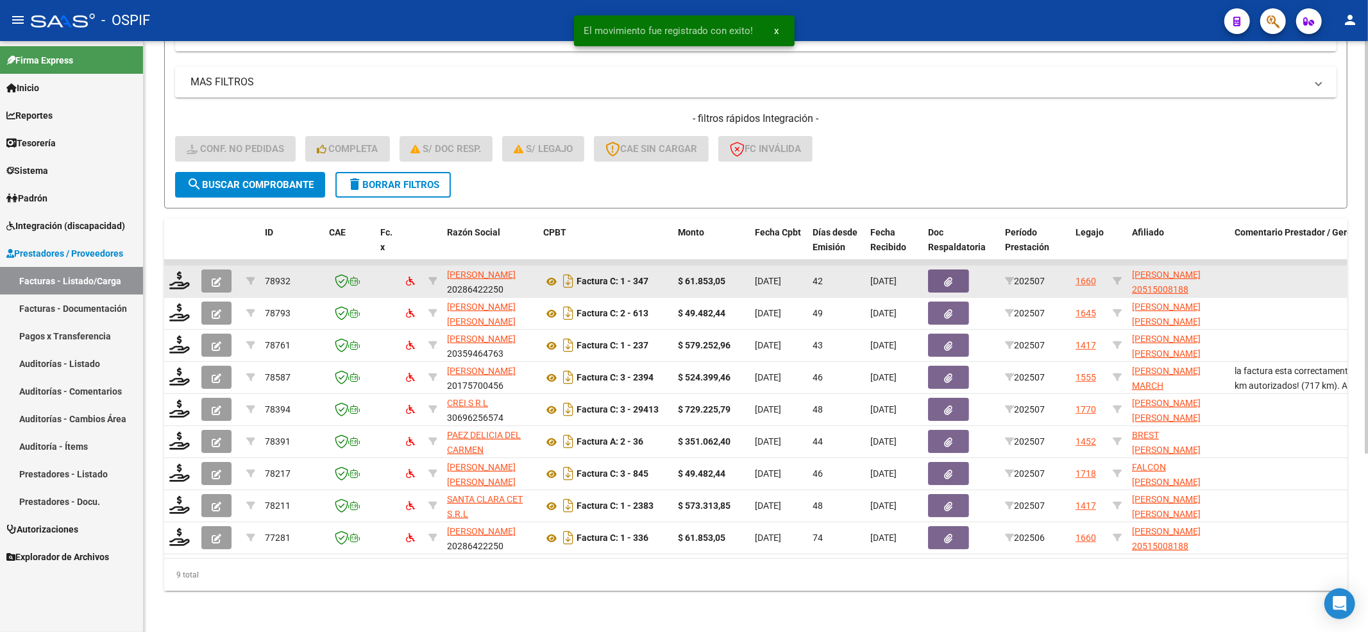
click at [187, 278] on datatable-body-cell at bounding box center [180, 281] width 32 height 31
click at [186, 273] on icon at bounding box center [179, 280] width 21 height 18
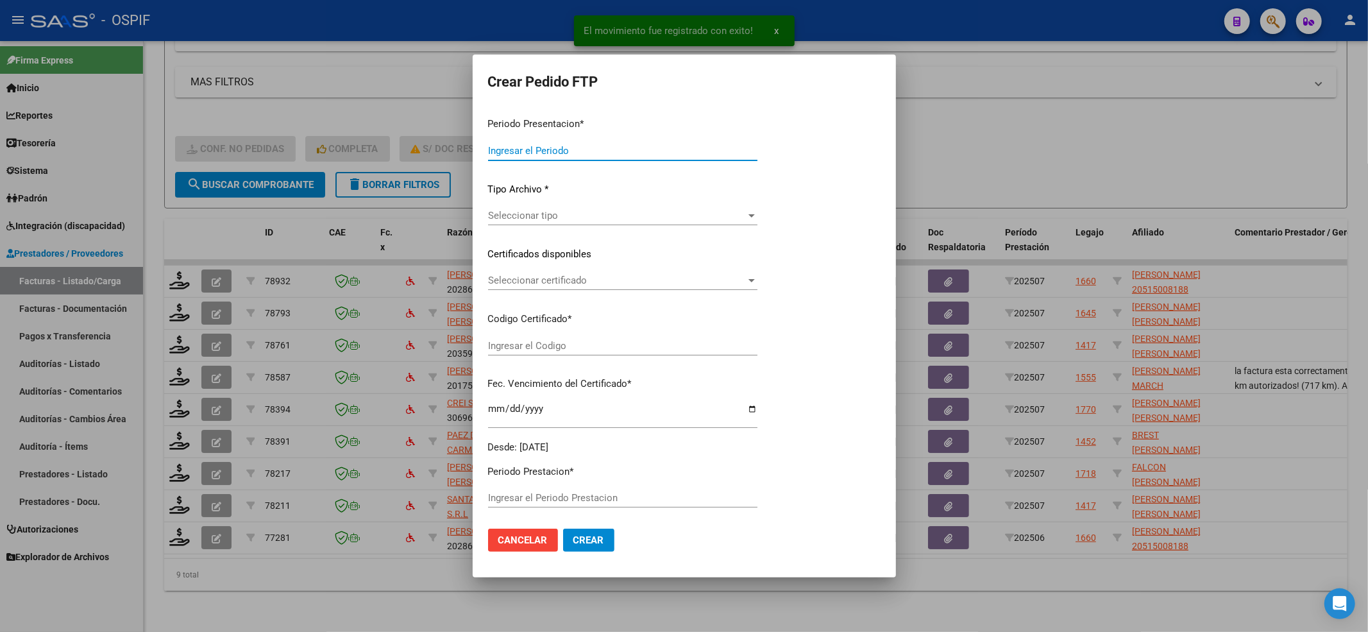
type input "202508"
type input "202507"
type input "$ 61.853,05"
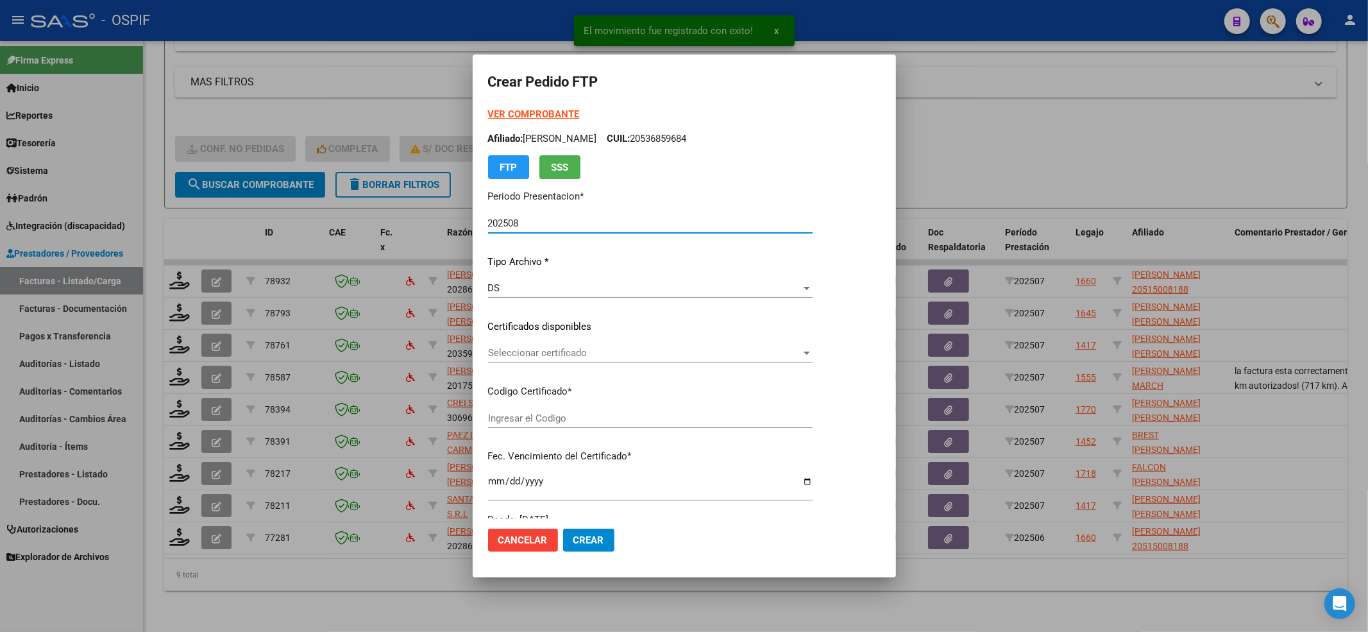
type input "02000515008182024021920390219bs-427"
type input "[DATE]"
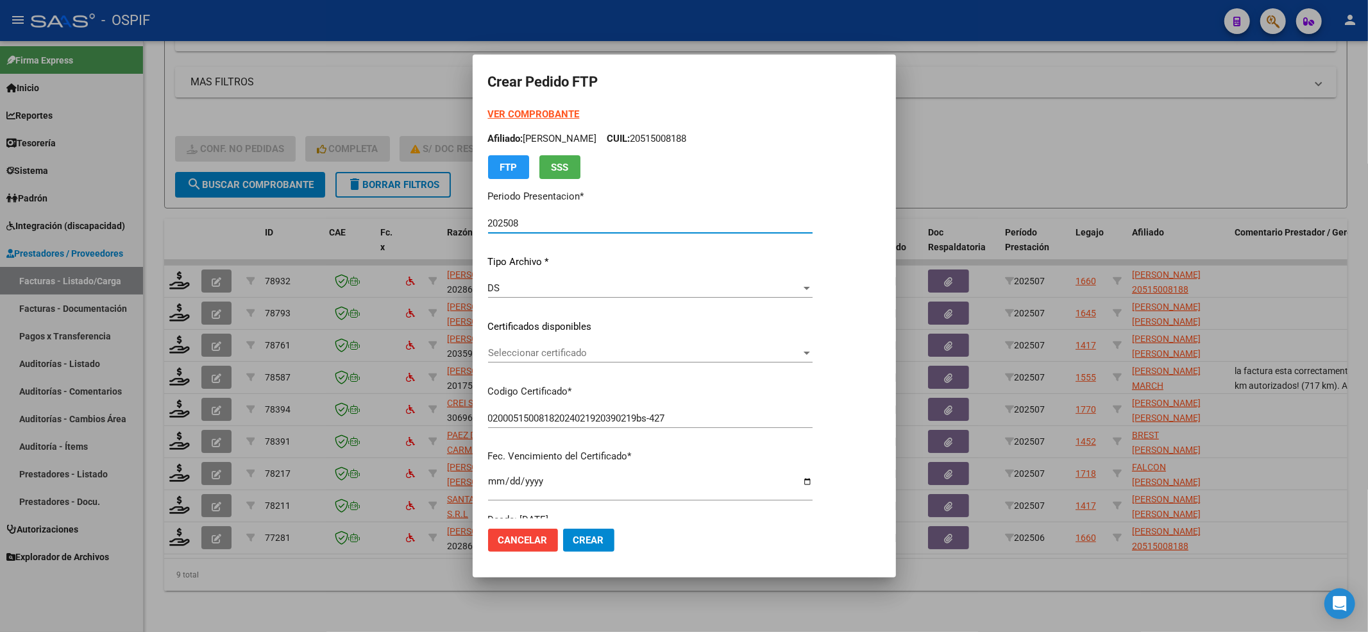
click at [570, 347] on span "Seleccionar certificado" at bounding box center [644, 353] width 313 height 12
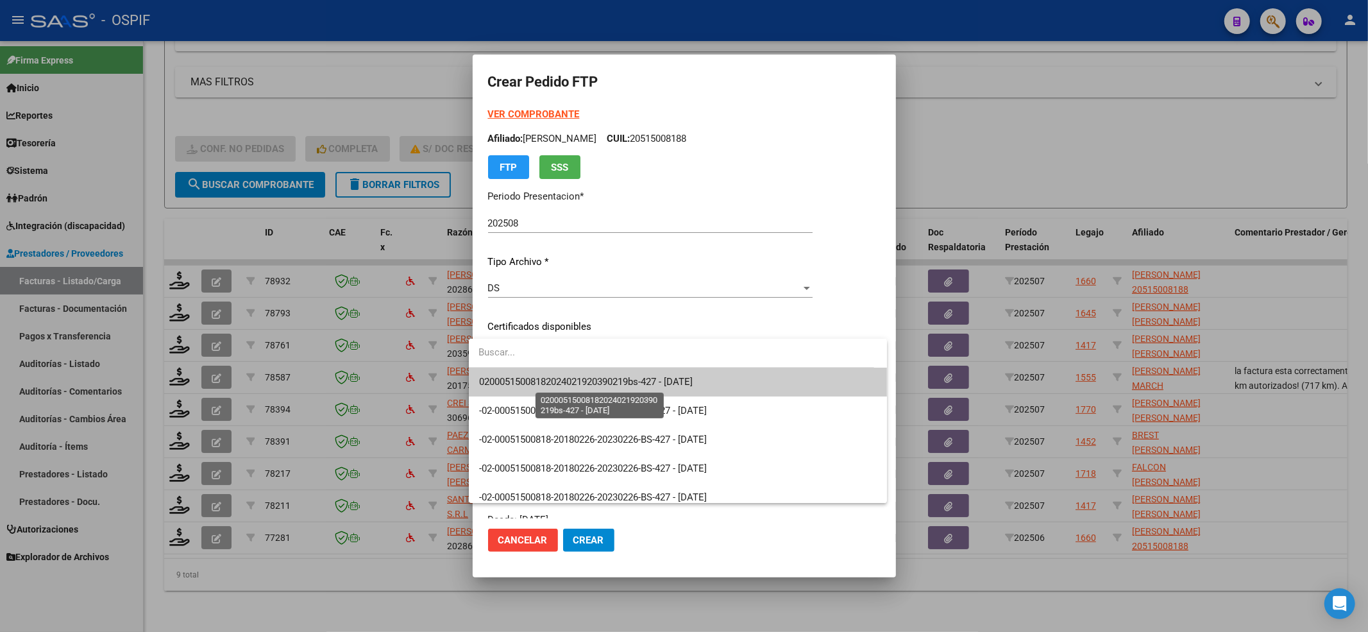
click at [555, 376] on span "02000515008182024021920390219bs-427 - [DATE]" at bounding box center [586, 382] width 214 height 12
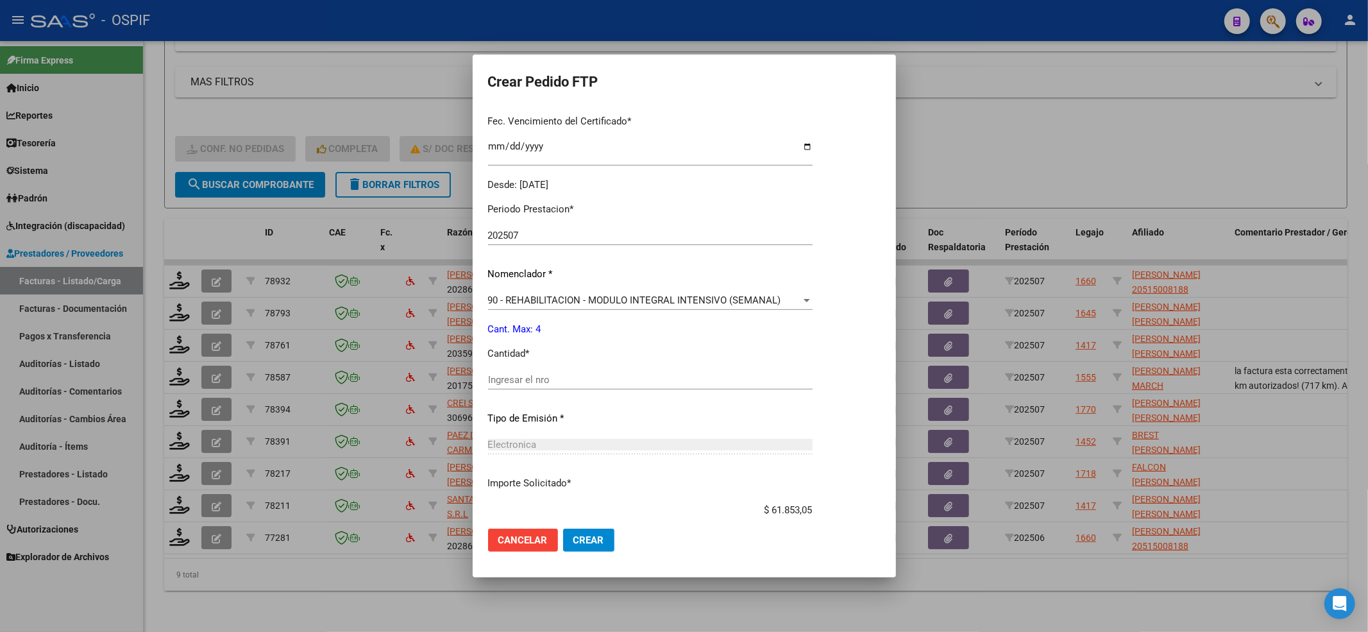
scroll to position [413, 0]
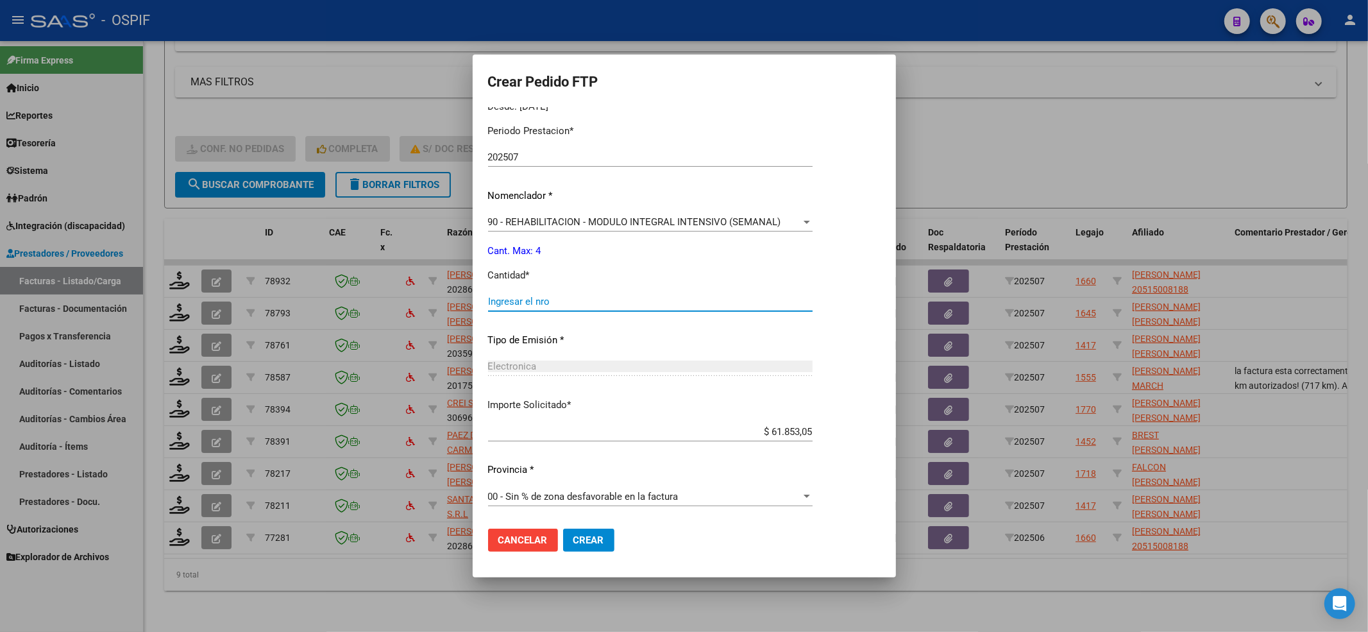
click at [538, 298] on input "Ingresar el nro" at bounding box center [650, 302] width 325 height 12
type input "4"
click at [575, 529] on mat-dialog-actions "Cancelar Crear" at bounding box center [684, 540] width 393 height 44
click at [577, 534] on span "Crear" at bounding box center [588, 540] width 31 height 12
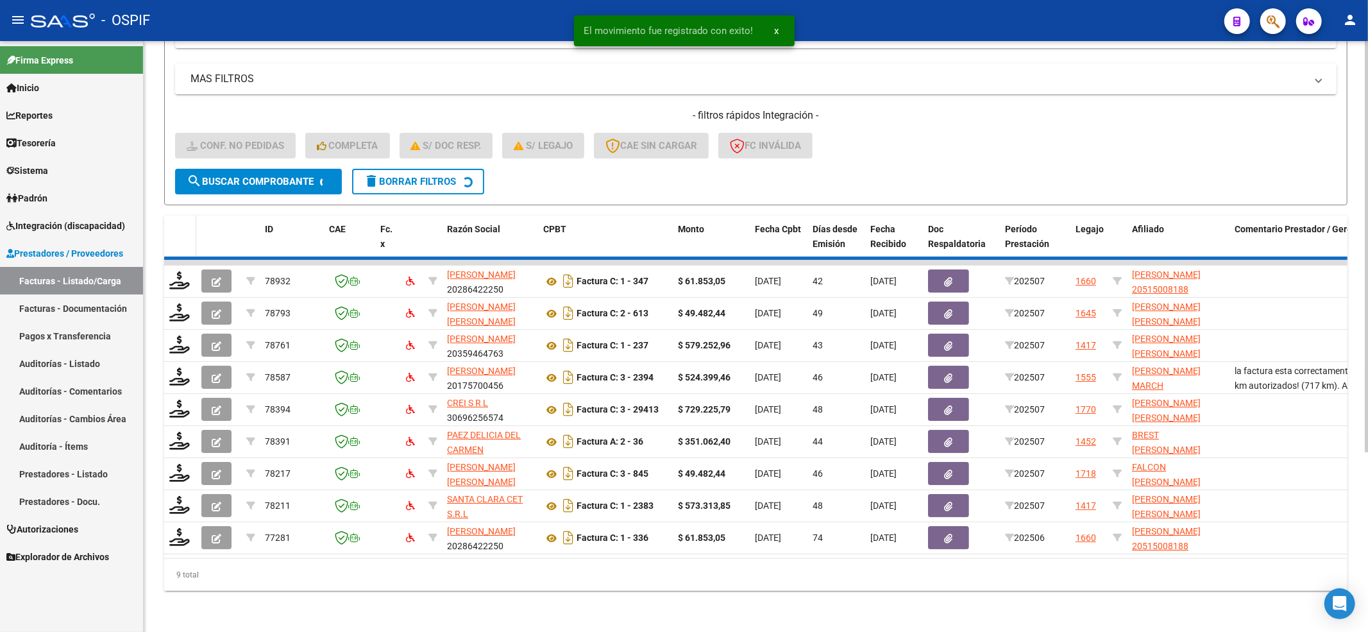
scroll to position [223, 0]
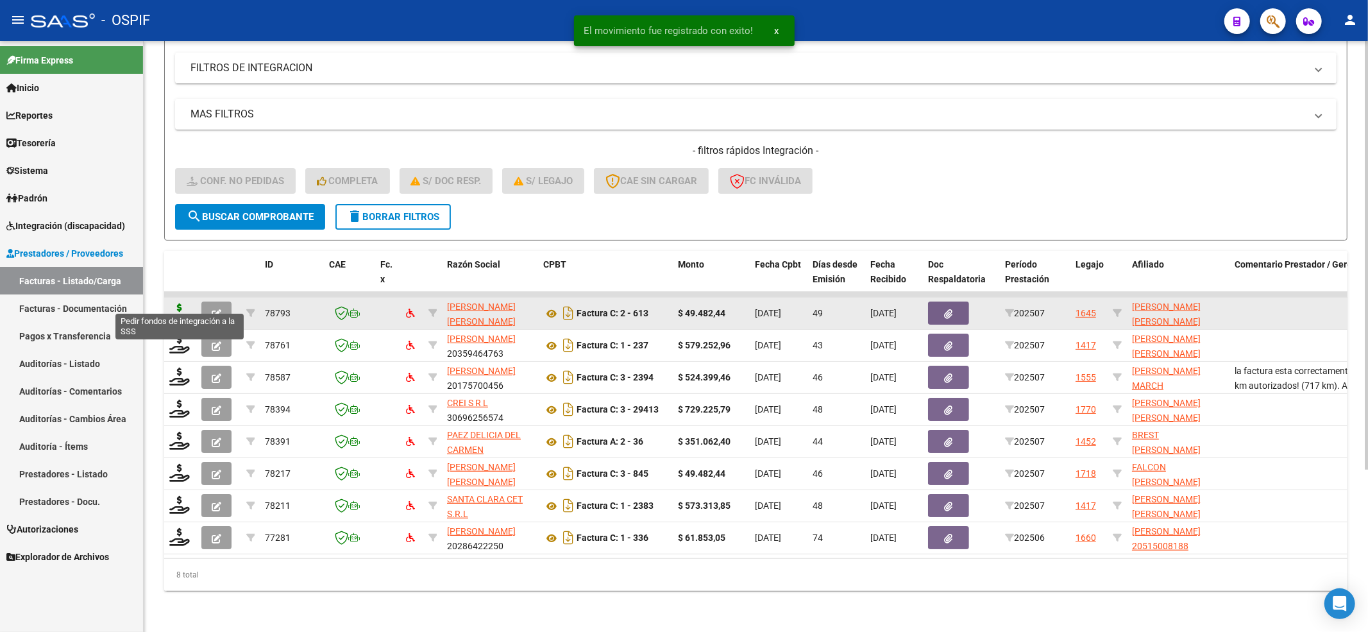
click at [187, 307] on icon at bounding box center [179, 312] width 21 height 18
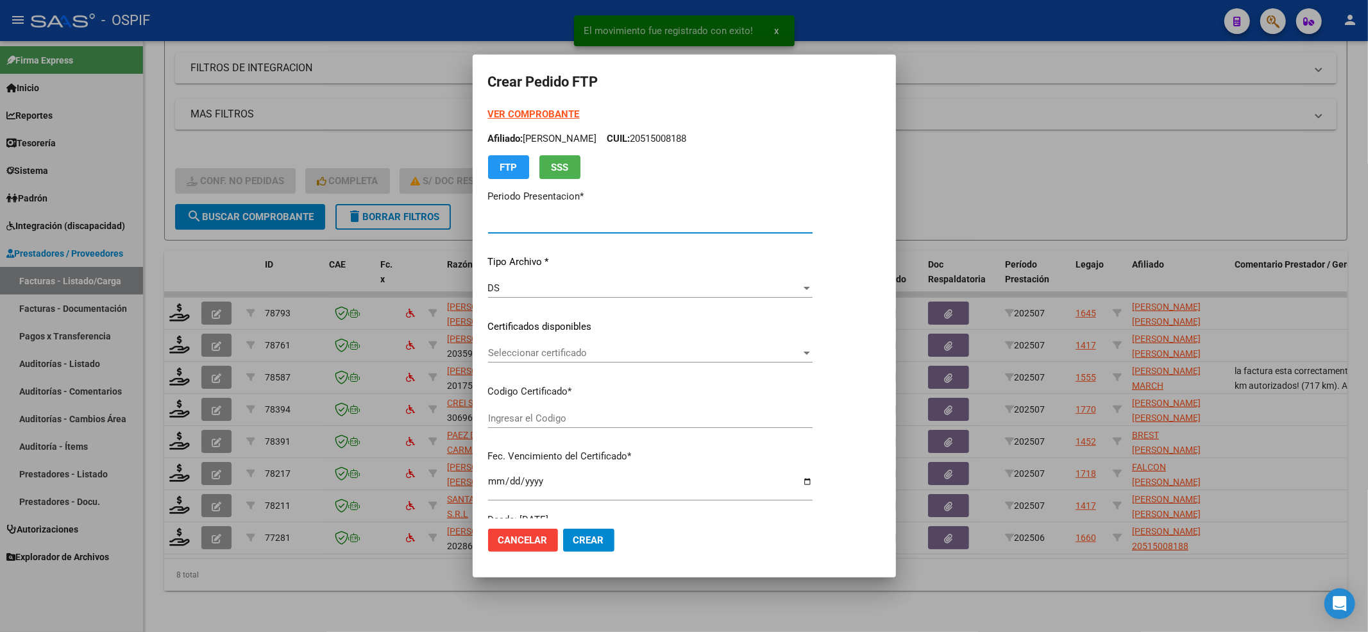
type input "202508"
type input "202507"
type input "$ 49.482,44"
type input "0200057389772-20231206-20261206-BUE-427"
type input "[DATE]"
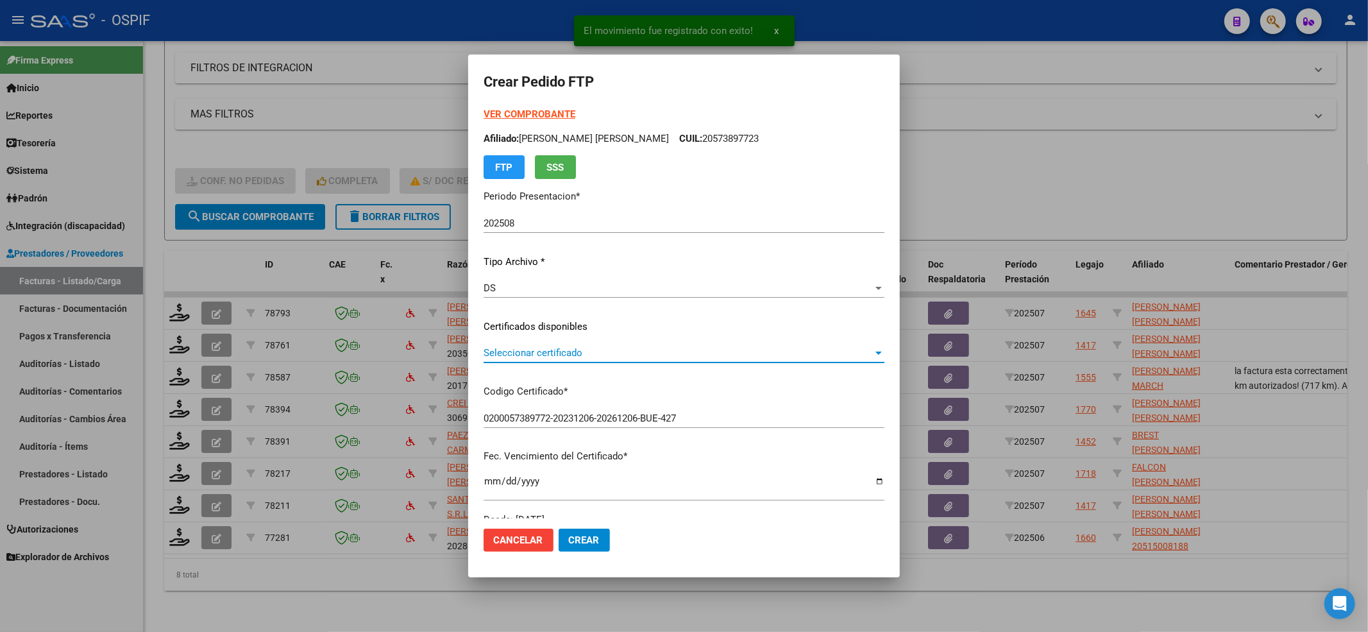
click at [562, 350] on span "Seleccionar certificado" at bounding box center [678, 353] width 389 height 12
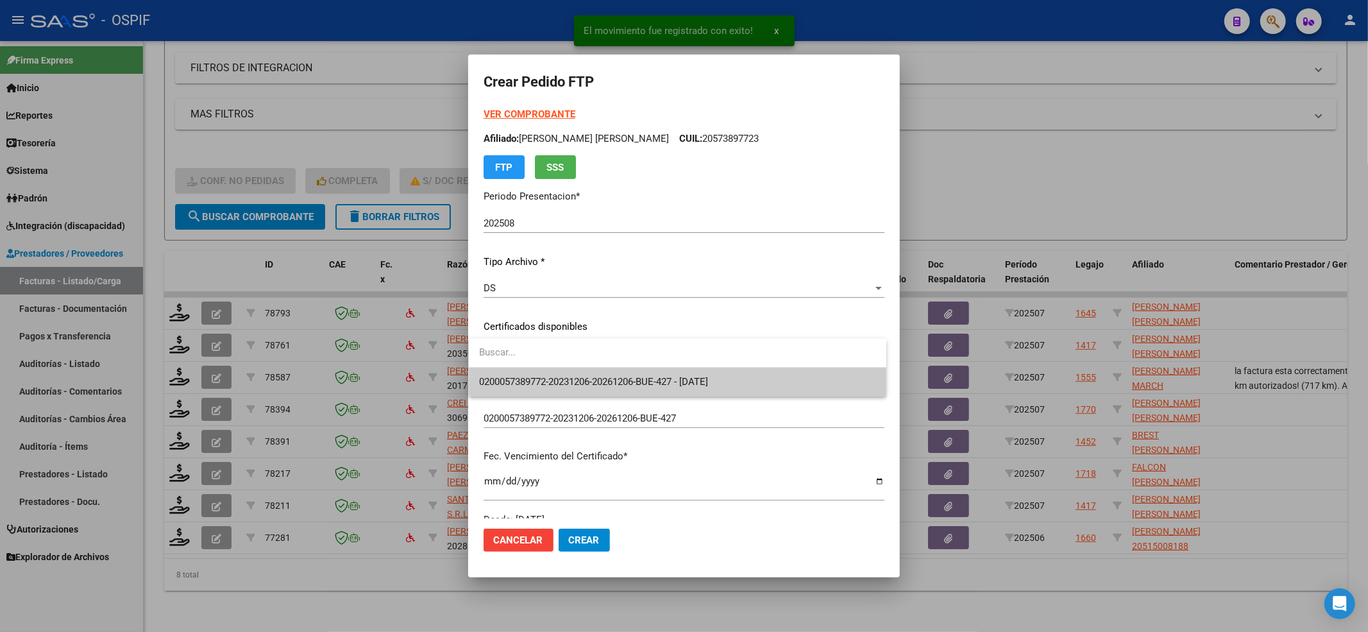
click at [562, 376] on span "0200057389772-20231206-20261206-BUE-427 - [DATE]" at bounding box center [593, 382] width 229 height 12
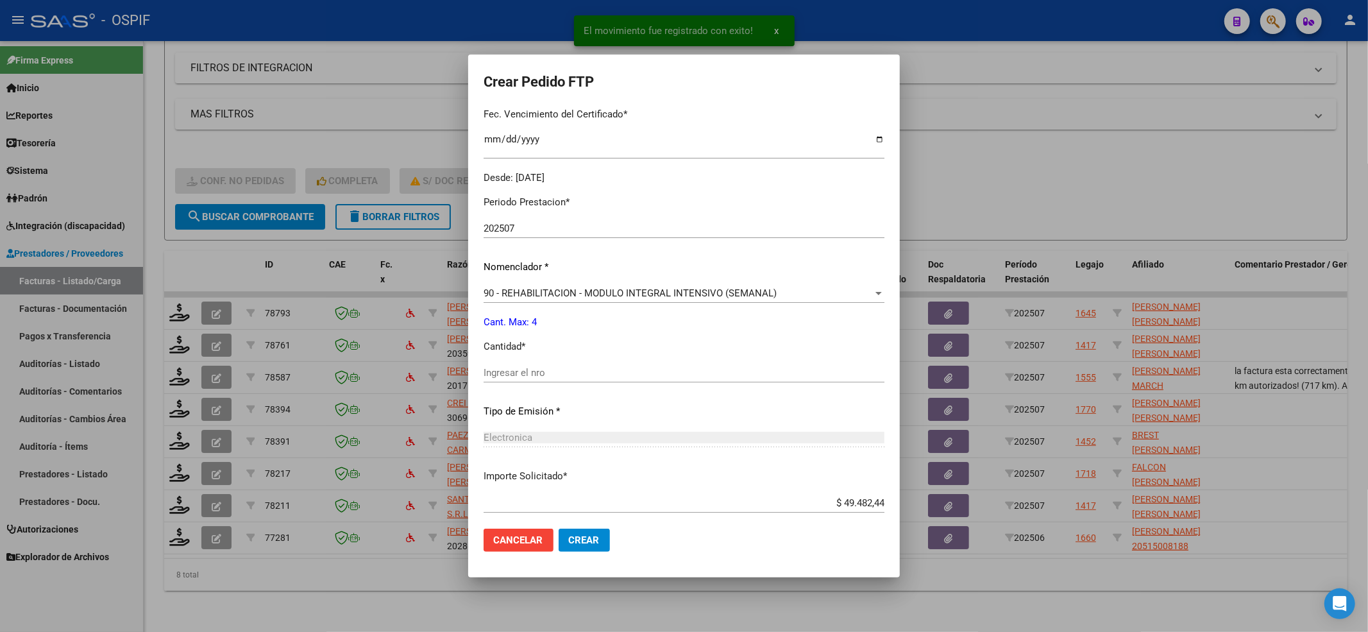
click at [562, 373] on input "Ingresar el nro" at bounding box center [684, 373] width 401 height 12
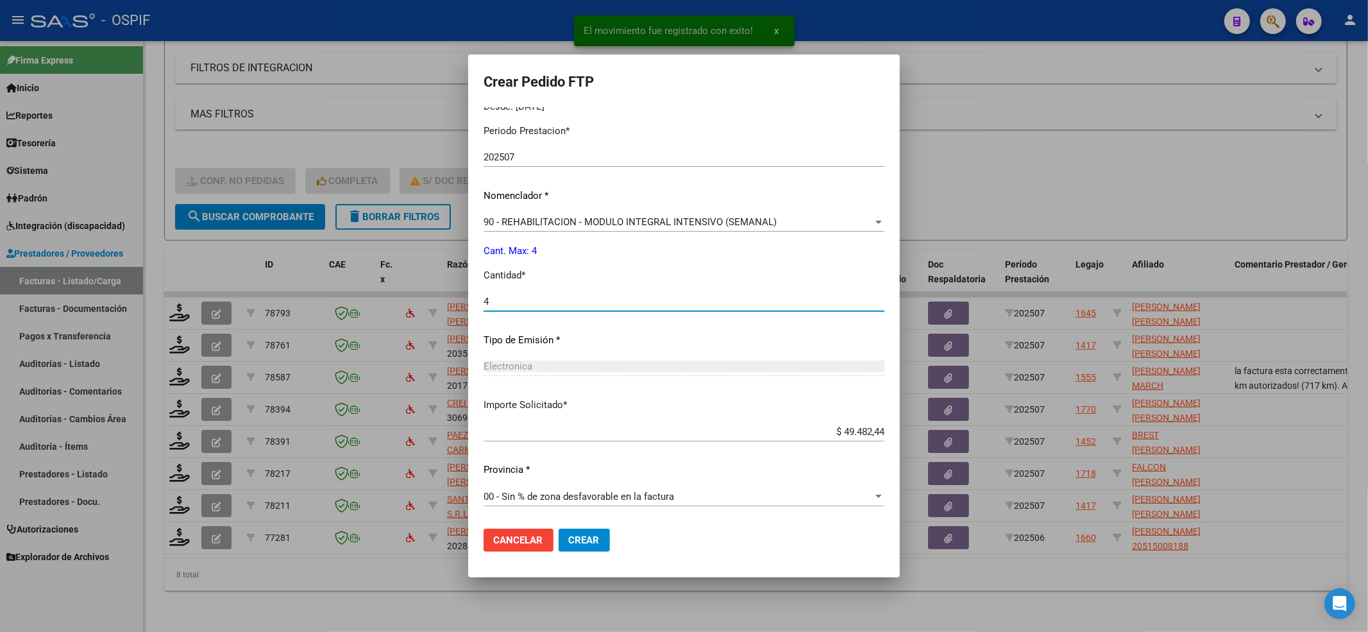
type input "4"
click at [606, 547] on mat-dialog-actions "Cancelar Crear" at bounding box center [684, 540] width 401 height 44
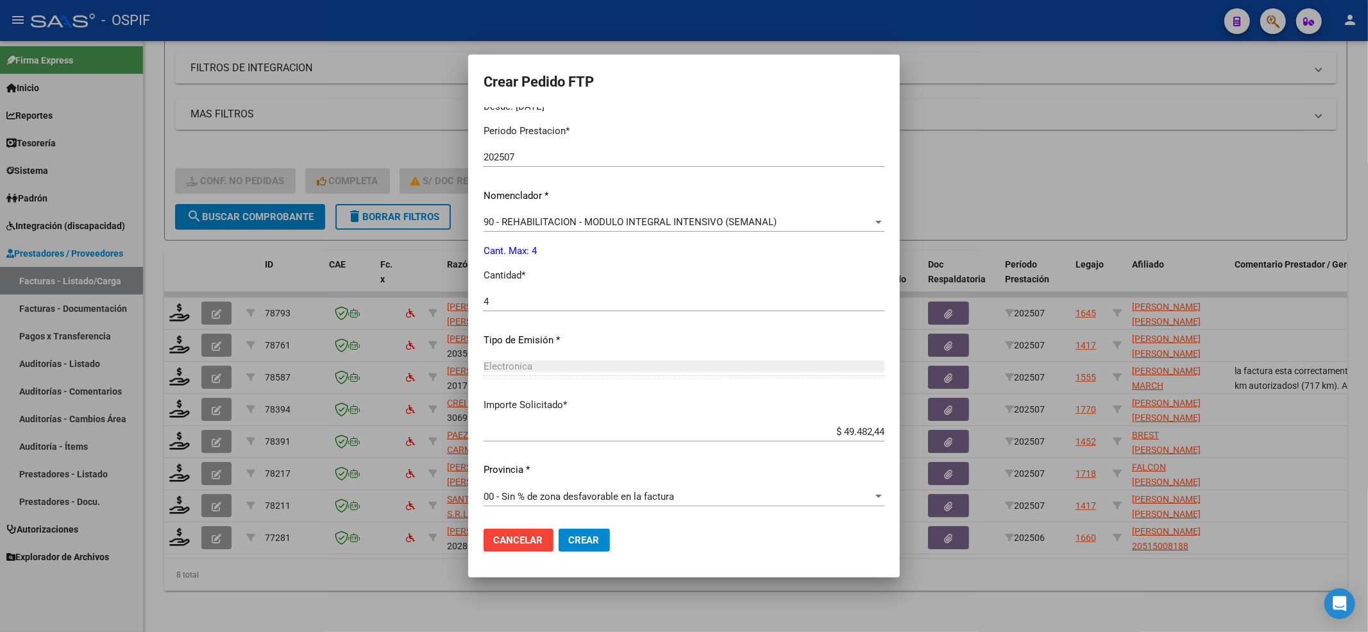
click at [603, 545] on button "Crear" at bounding box center [584, 540] width 51 height 23
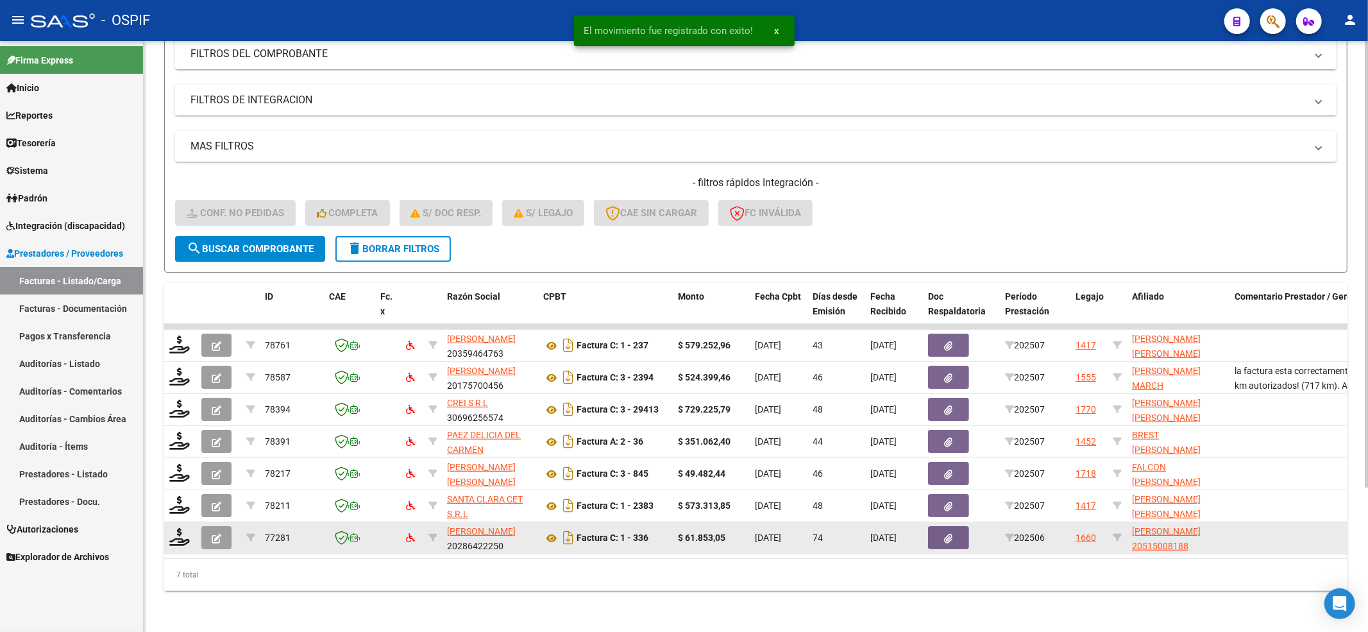
scroll to position [191, 0]
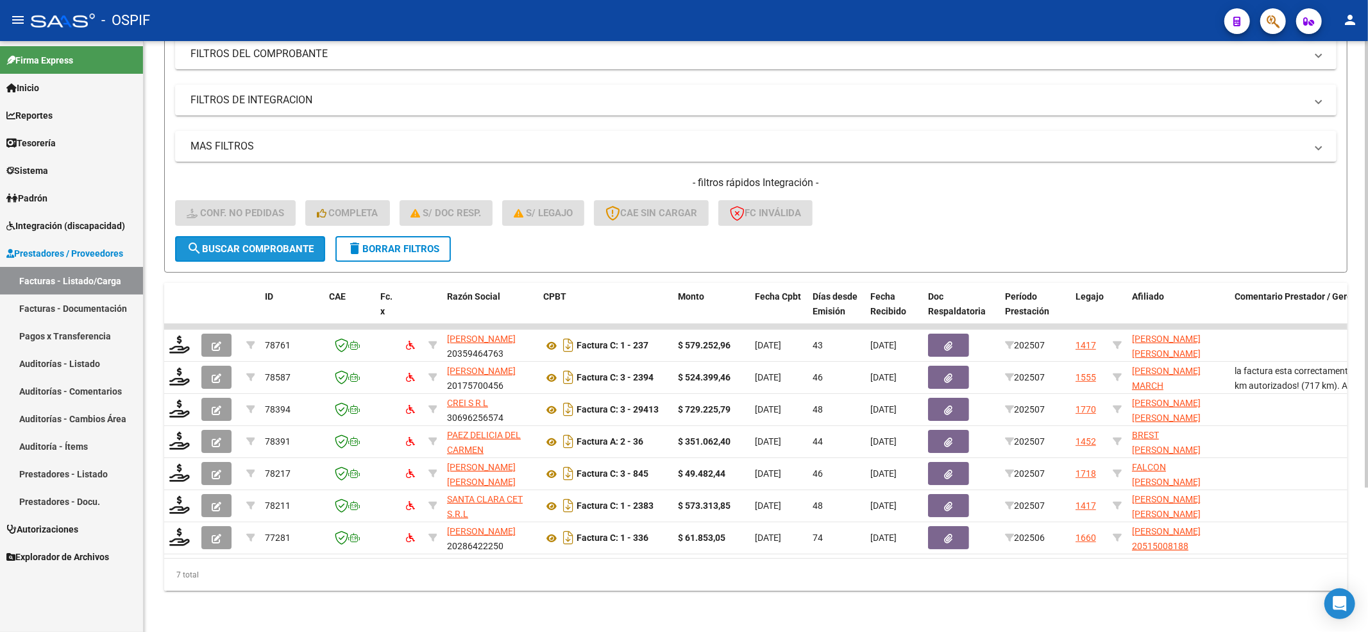
click at [239, 243] on span "search Buscar Comprobante" at bounding box center [250, 249] width 127 height 12
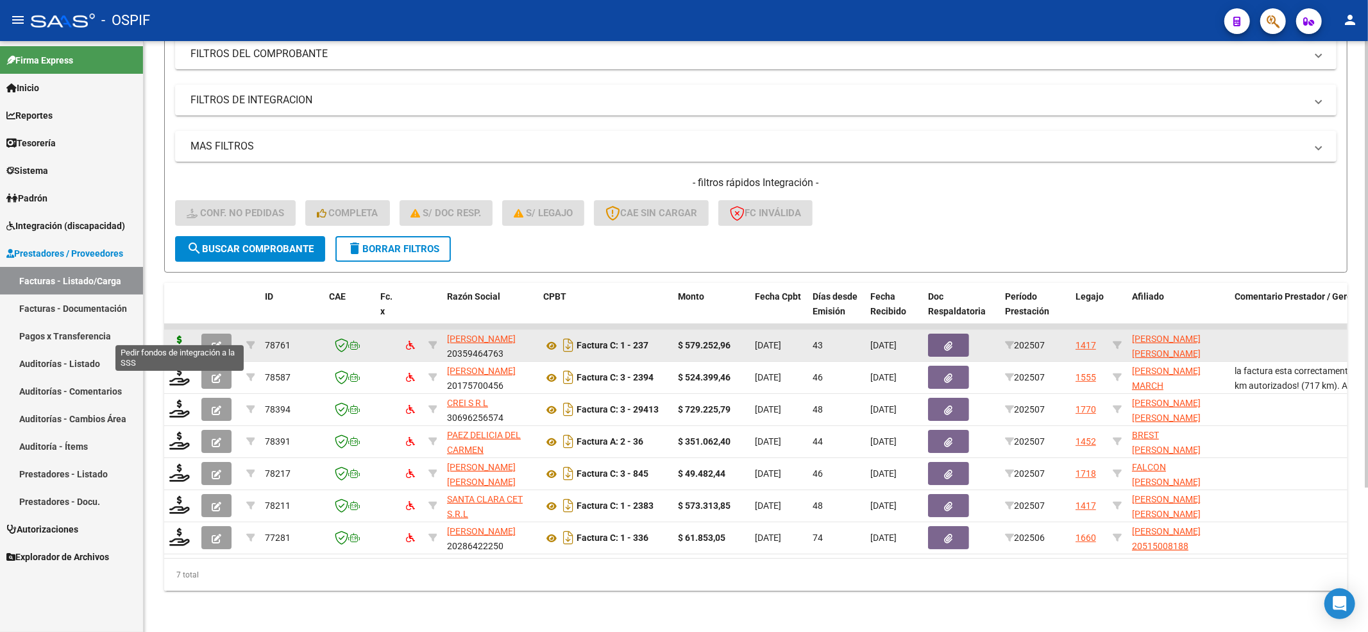
click at [180, 336] on icon at bounding box center [179, 345] width 21 height 18
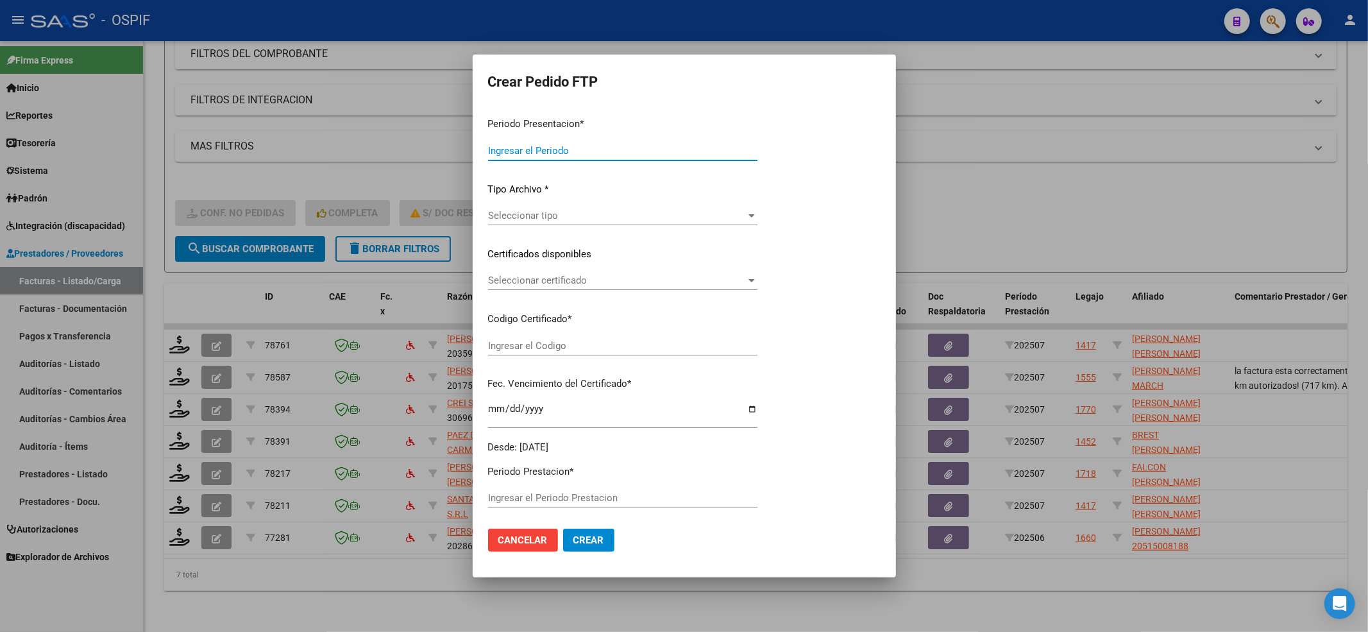
type input "202508"
type input "202507"
type input "$ 579.252,96"
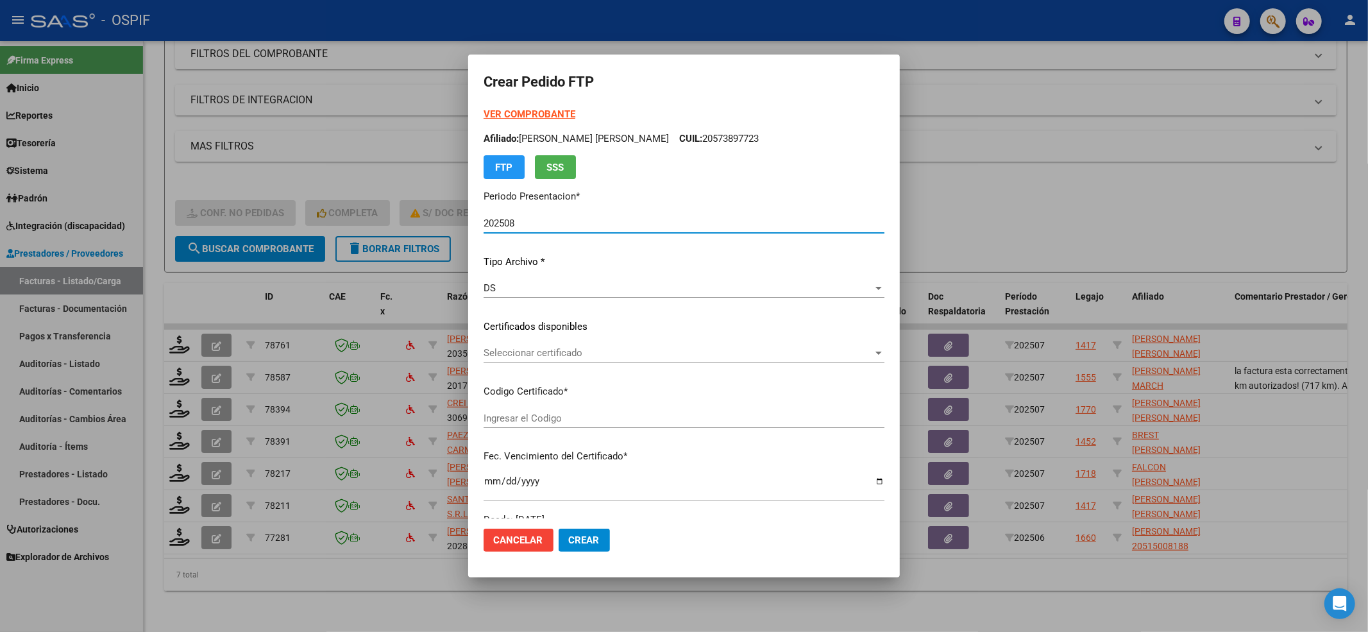
type input "0200057340720-20211021-20251021-BUE-427"
type input "[DATE]"
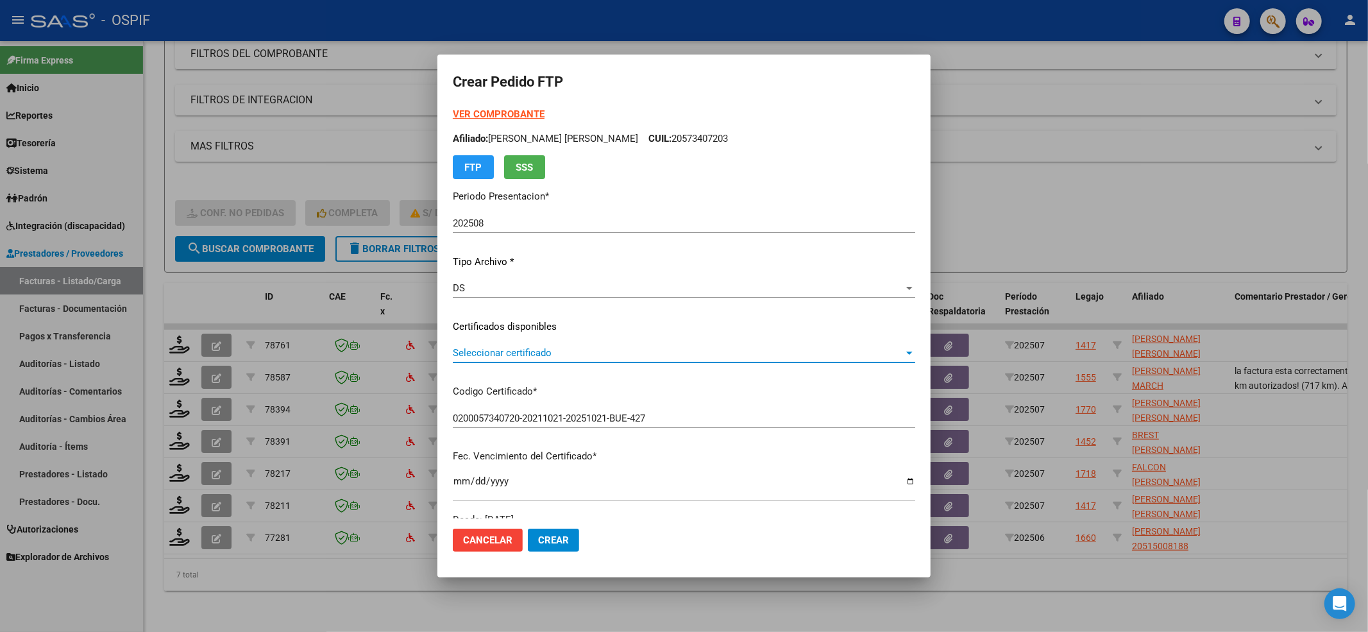
click at [622, 350] on span "Seleccionar certificado" at bounding box center [678, 353] width 451 height 12
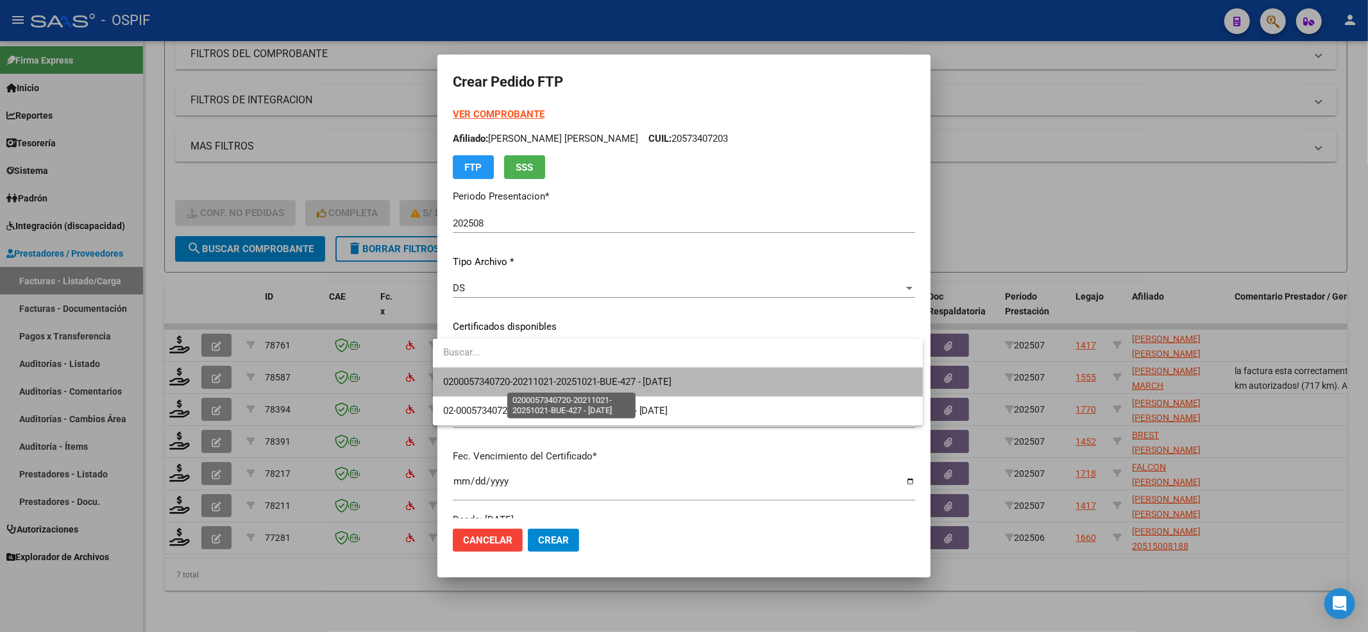
click at [599, 381] on span "0200057340720-20211021-20251021-BUE-427 - [DATE]" at bounding box center [557, 382] width 229 height 12
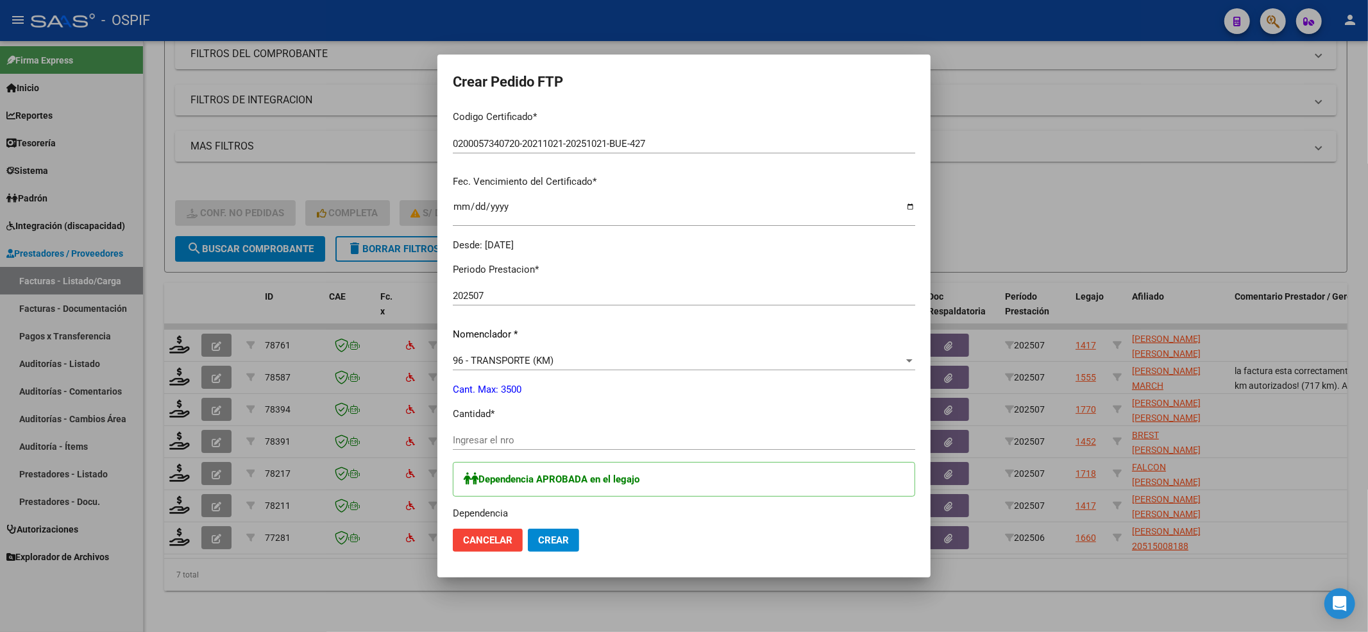
scroll to position [342, 0]
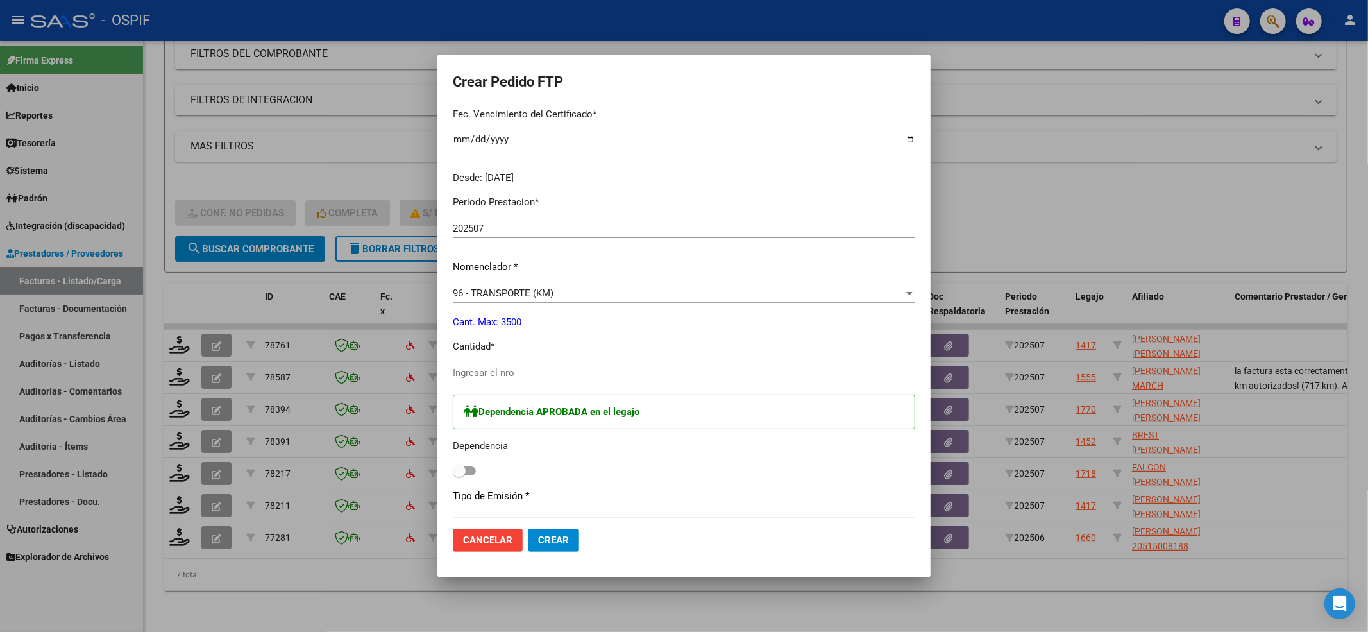
click at [532, 380] on div "Ingresar el nro" at bounding box center [684, 372] width 463 height 19
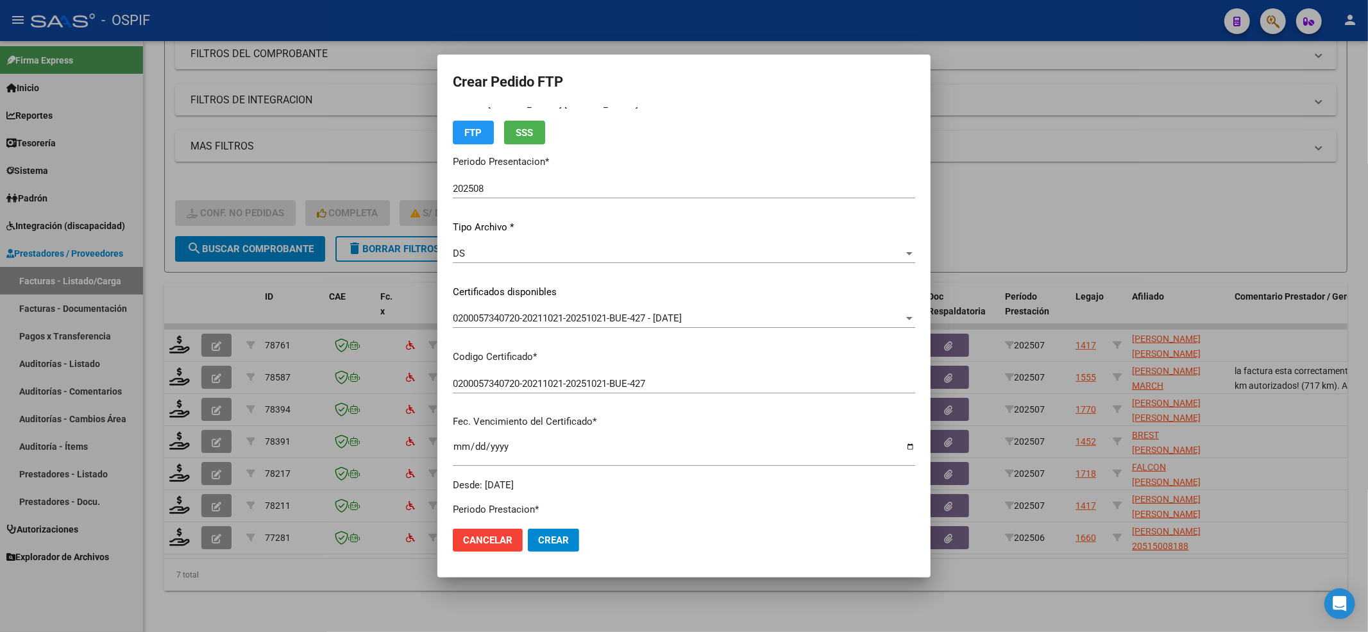
scroll to position [0, 0]
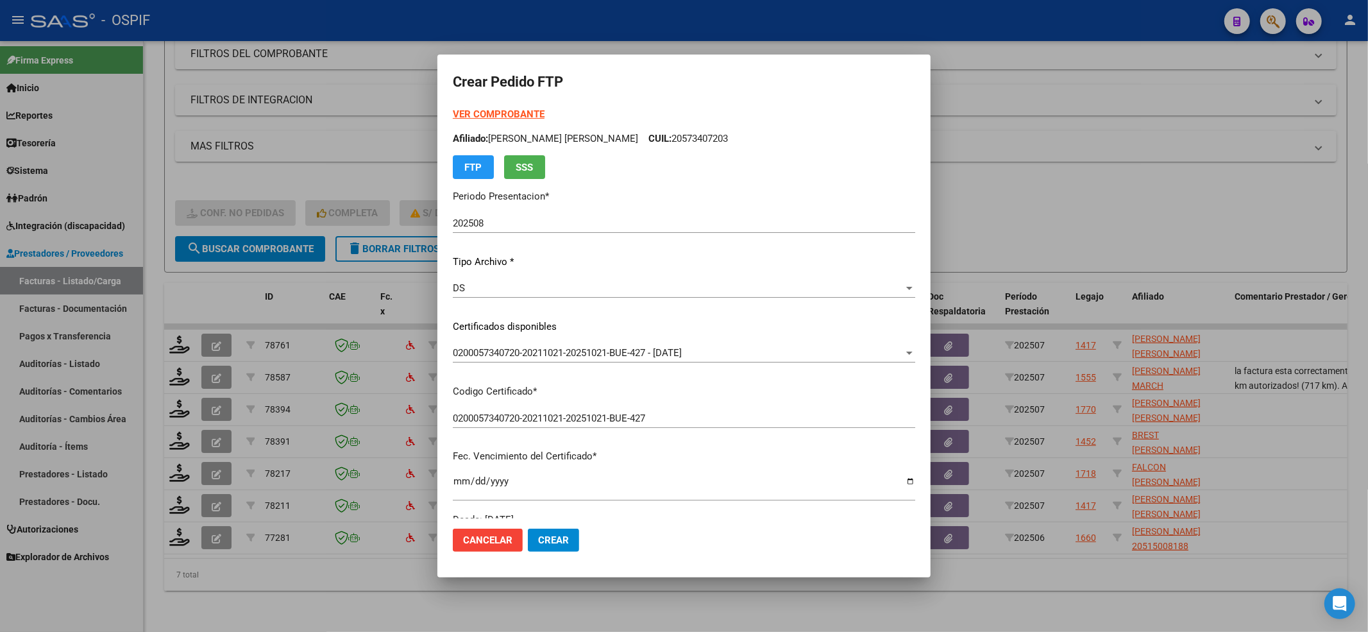
click at [501, 119] on strong "VER COMPROBANTE" at bounding box center [499, 114] width 92 height 12
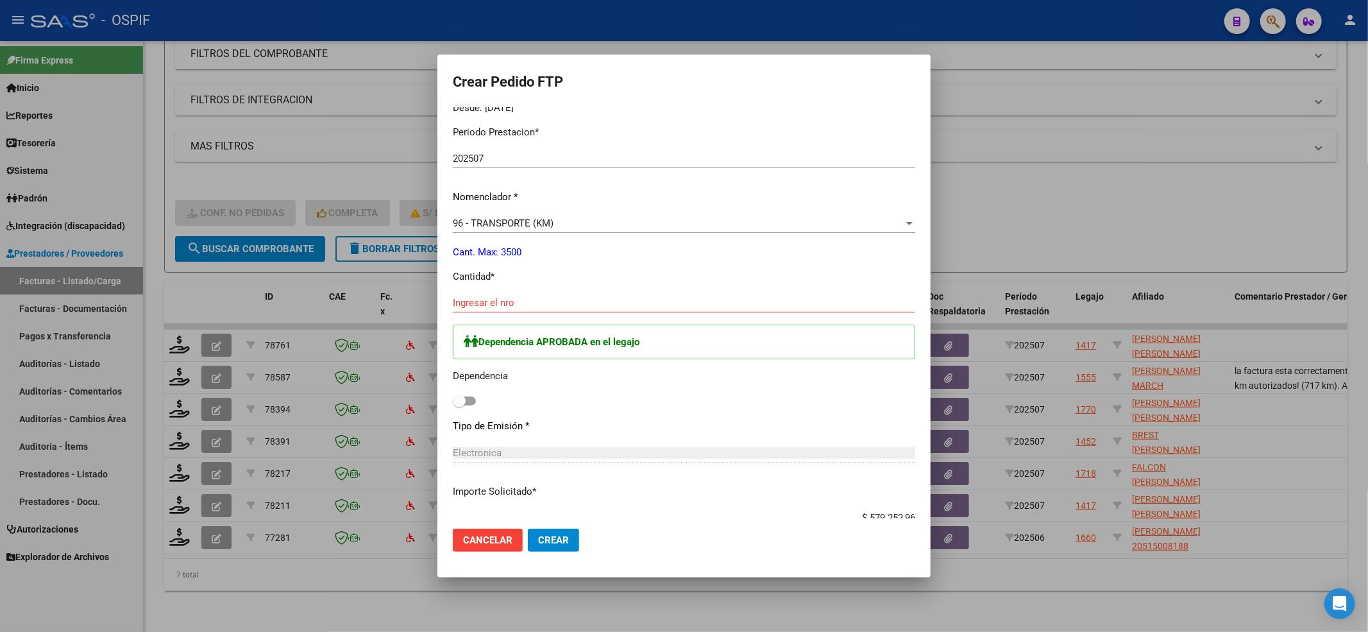
scroll to position [513, 0]
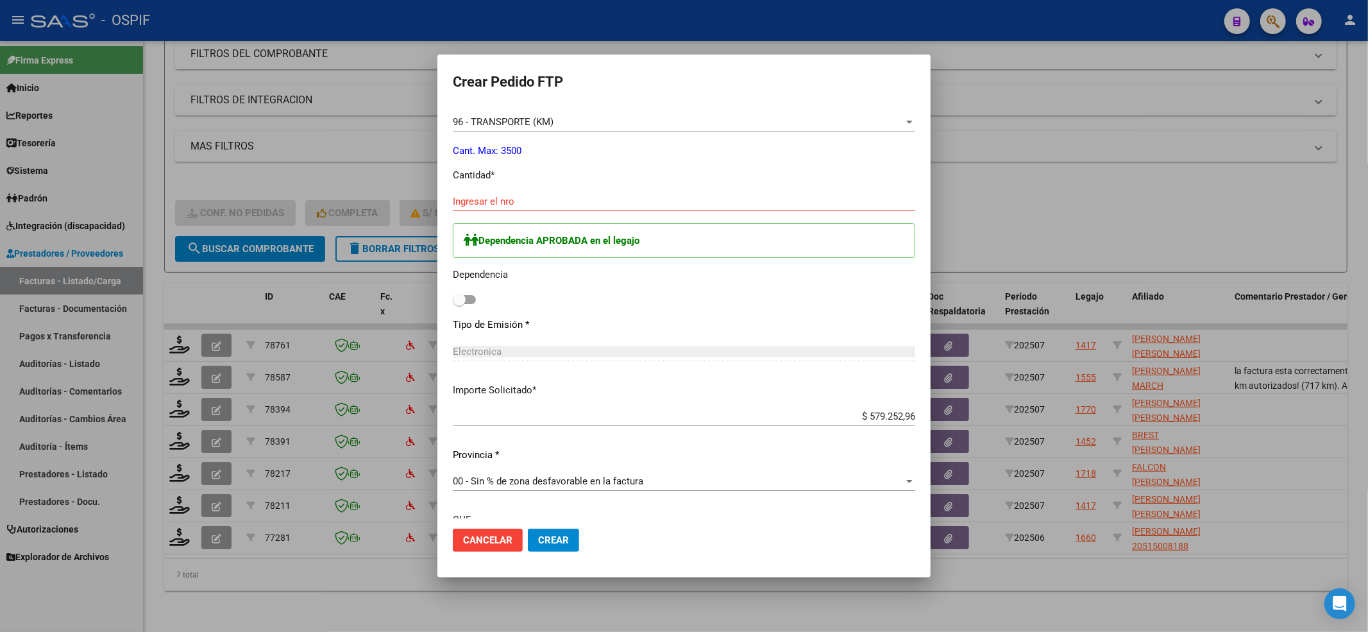
click at [495, 209] on div "Ingresar el nro" at bounding box center [684, 201] width 463 height 19
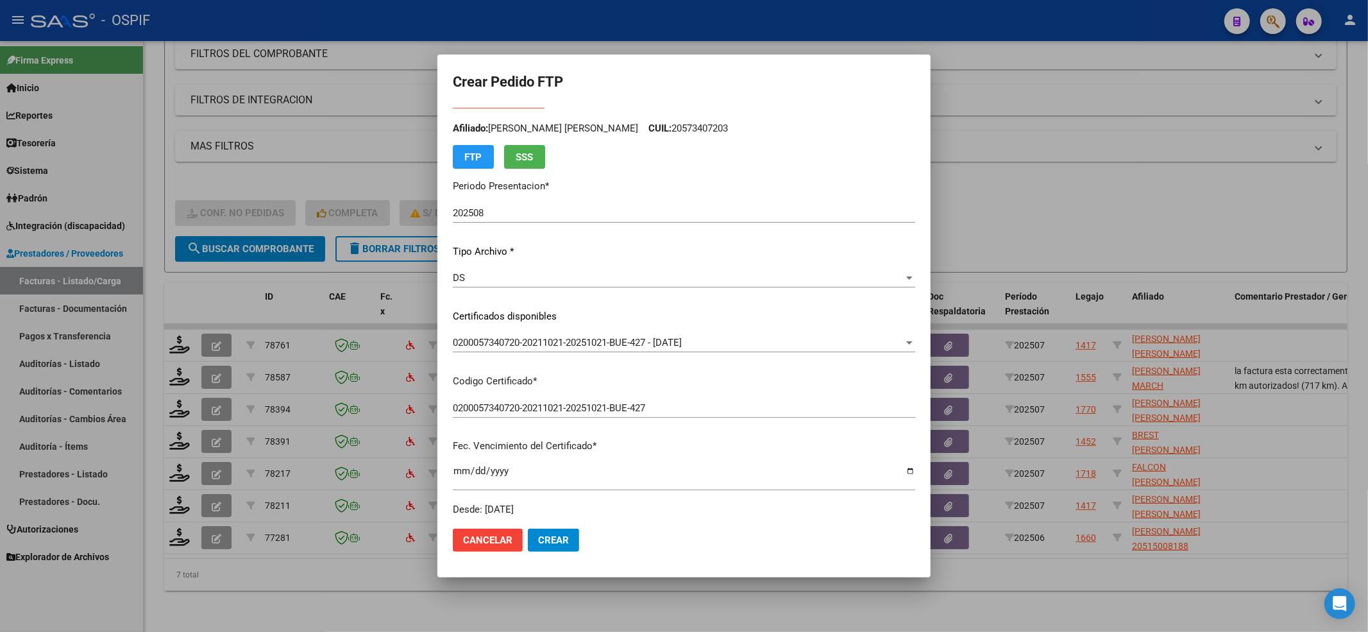
scroll to position [0, 0]
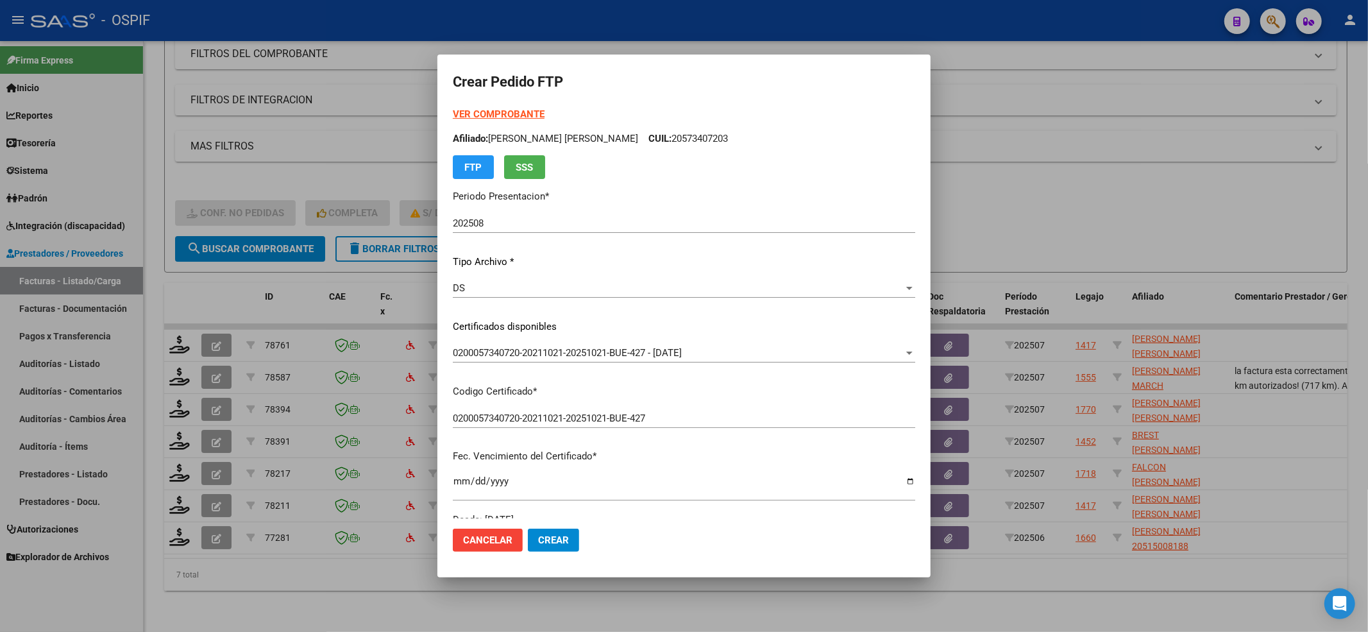
type input "792"
click at [470, 108] on strong "VER COMPROBANTE" at bounding box center [499, 114] width 92 height 12
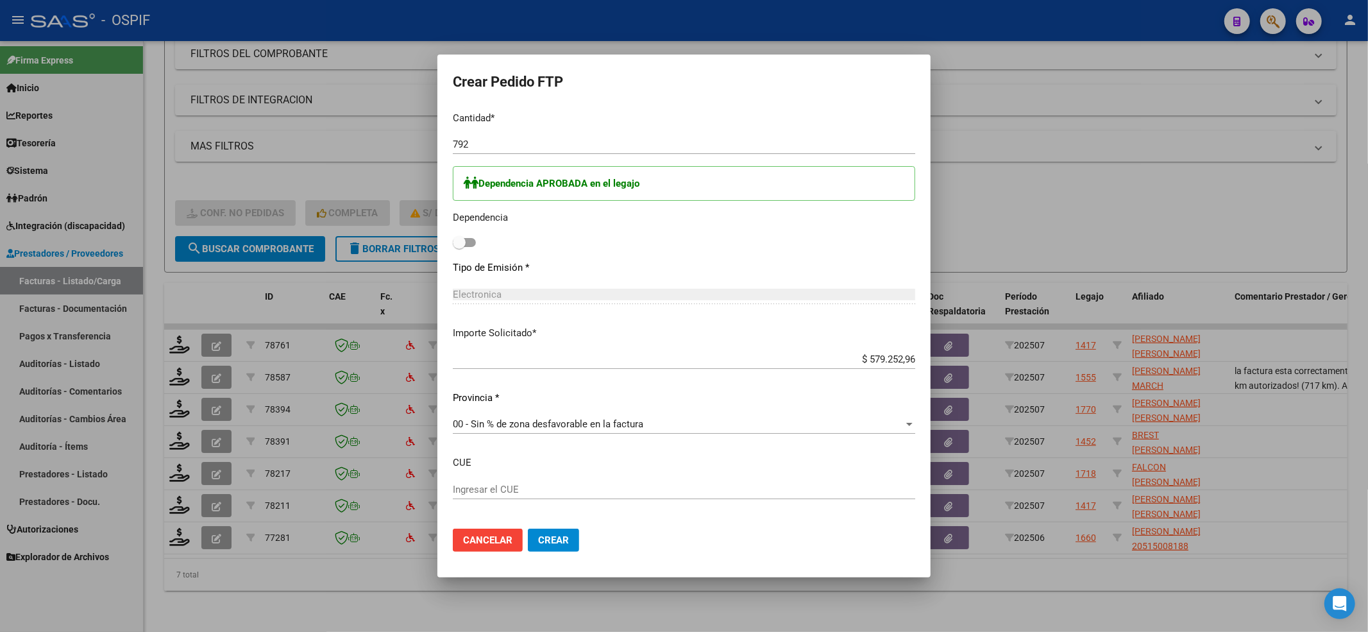
scroll to position [627, 0]
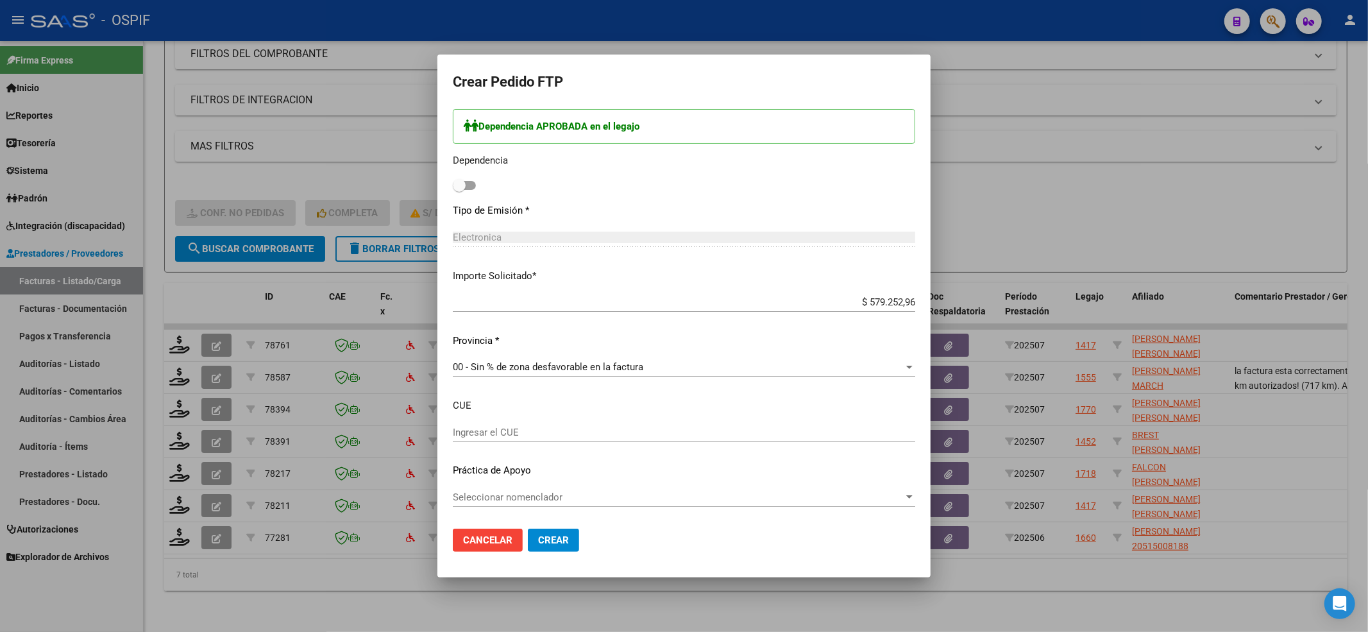
click at [575, 483] on div "Periodo Prestacion * 202507 Ingresar el Periodo Prestacion Nomenclador * 96 - T…" at bounding box center [684, 209] width 463 height 619
drag, startPoint x: 523, startPoint y: 483, endPoint x: 453, endPoint y: 512, distance: 76.2
click at [522, 483] on div "Periodo Prestacion * 202507 Ingresar el Periodo Prestacion Nomenclador * 96 - T…" at bounding box center [684, 209] width 463 height 619
drag, startPoint x: 453, startPoint y: 512, endPoint x: 452, endPoint y: 504, distance: 8.4
click at [453, 511] on div "Seleccionar nomenclador Seleccionar nomenclador" at bounding box center [684, 503] width 463 height 31
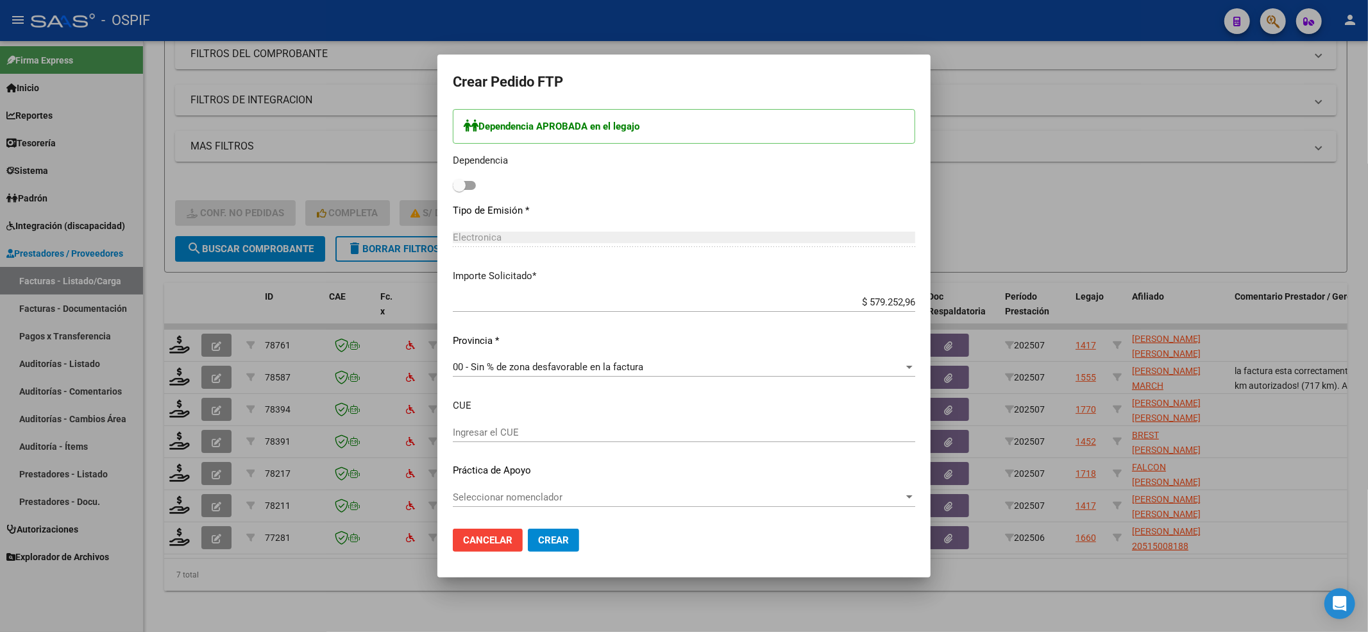
click at [453, 497] on span "Seleccionar nomenclador" at bounding box center [678, 497] width 451 height 12
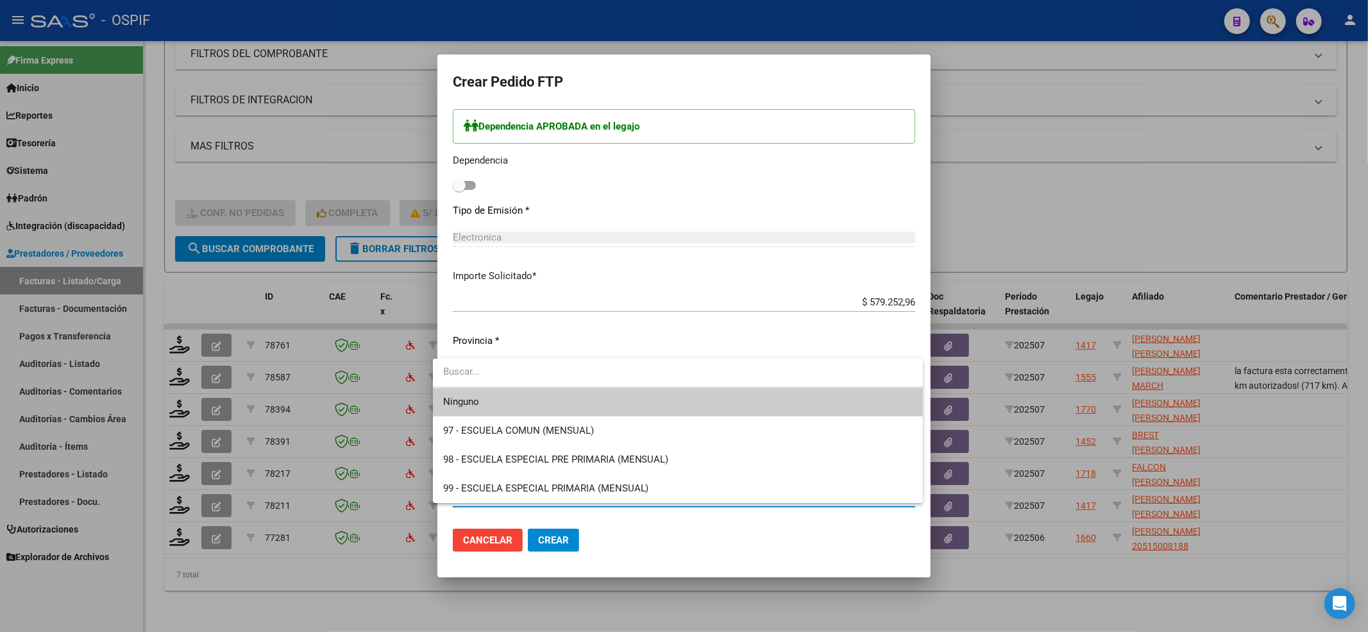
click at [457, 409] on span "Ninguno" at bounding box center [678, 401] width 470 height 29
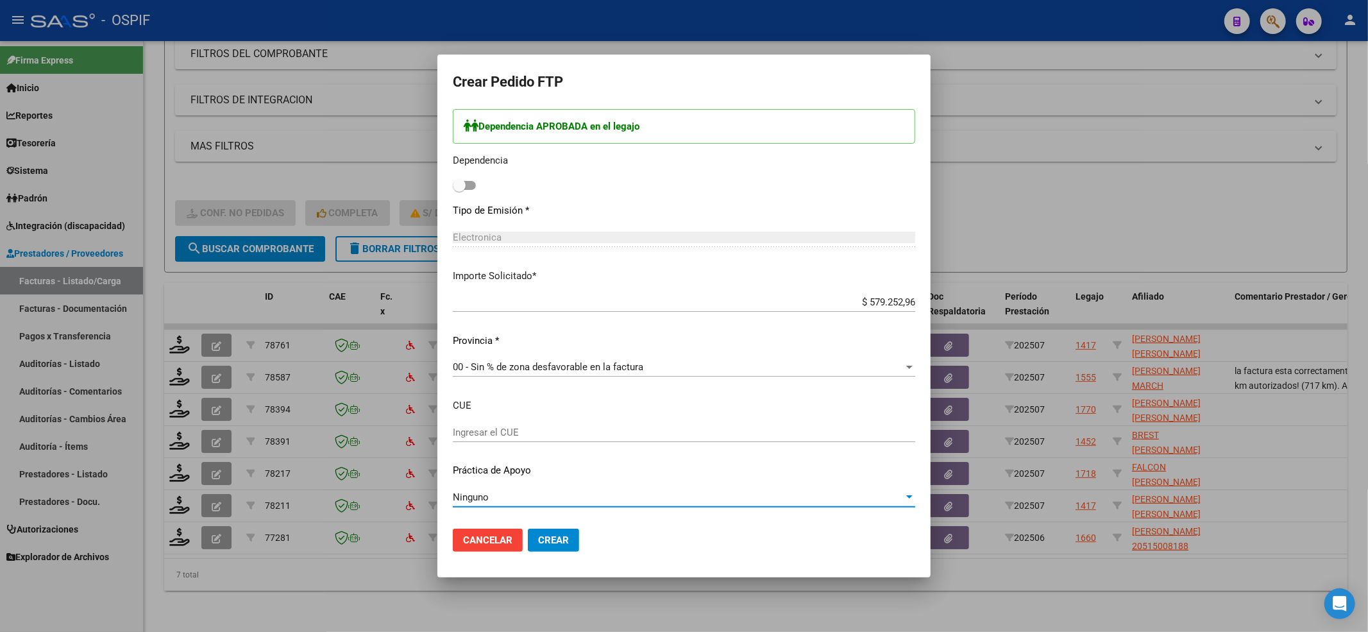
click at [526, 529] on mat-dialog-actions "Cancelar Crear" at bounding box center [684, 540] width 463 height 44
click at [530, 530] on button "Crear" at bounding box center [553, 540] width 51 height 23
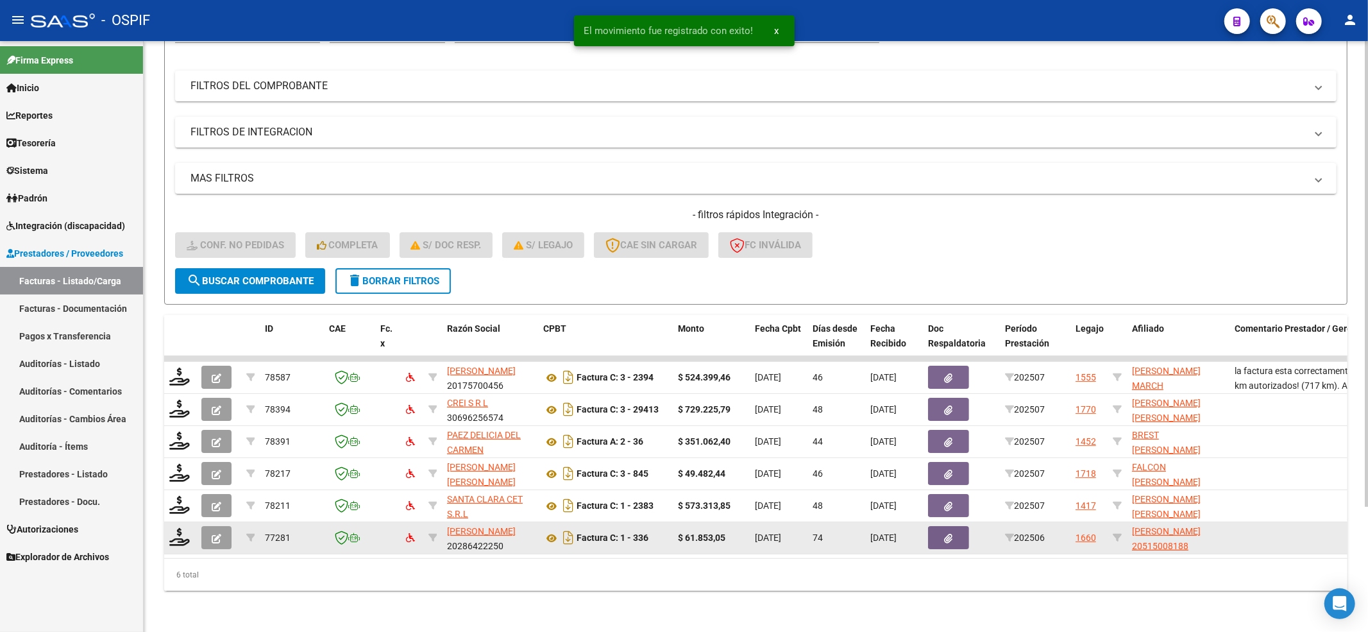
scroll to position [159, 0]
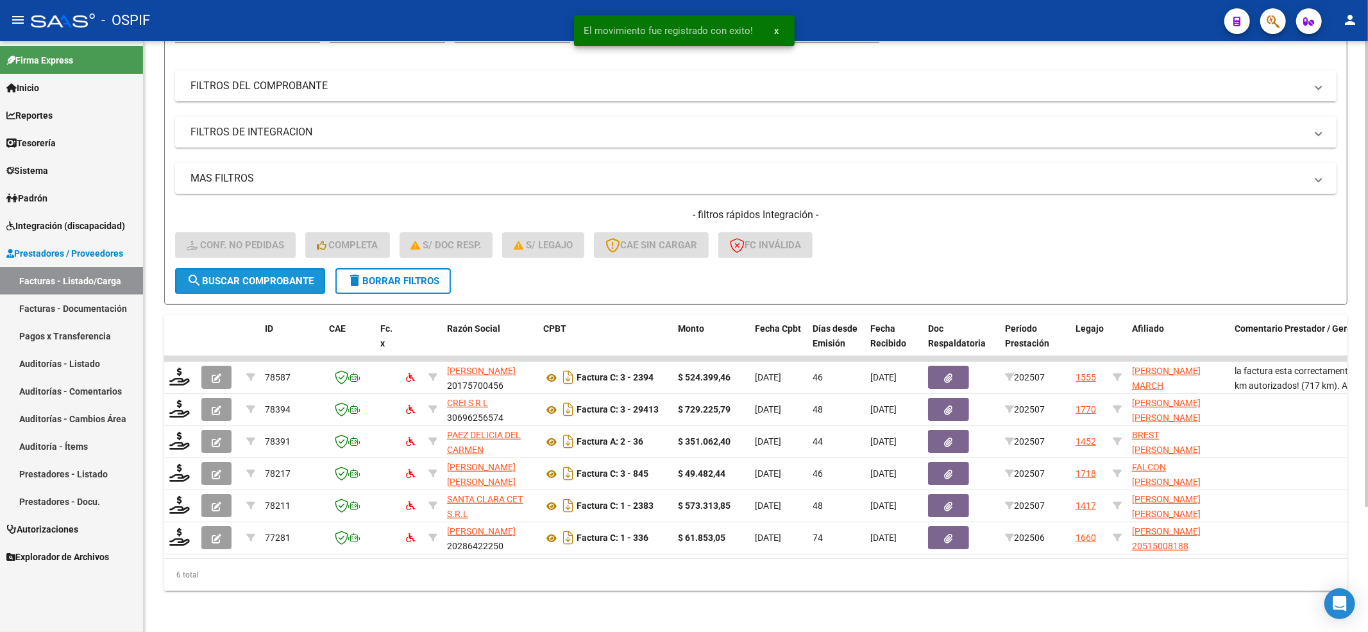
click at [219, 255] on form "Filtros Id Integración Area Seleccionar Gerenciador Seleccionar Gerenciador Si …" at bounding box center [756, 154] width 1184 height 300
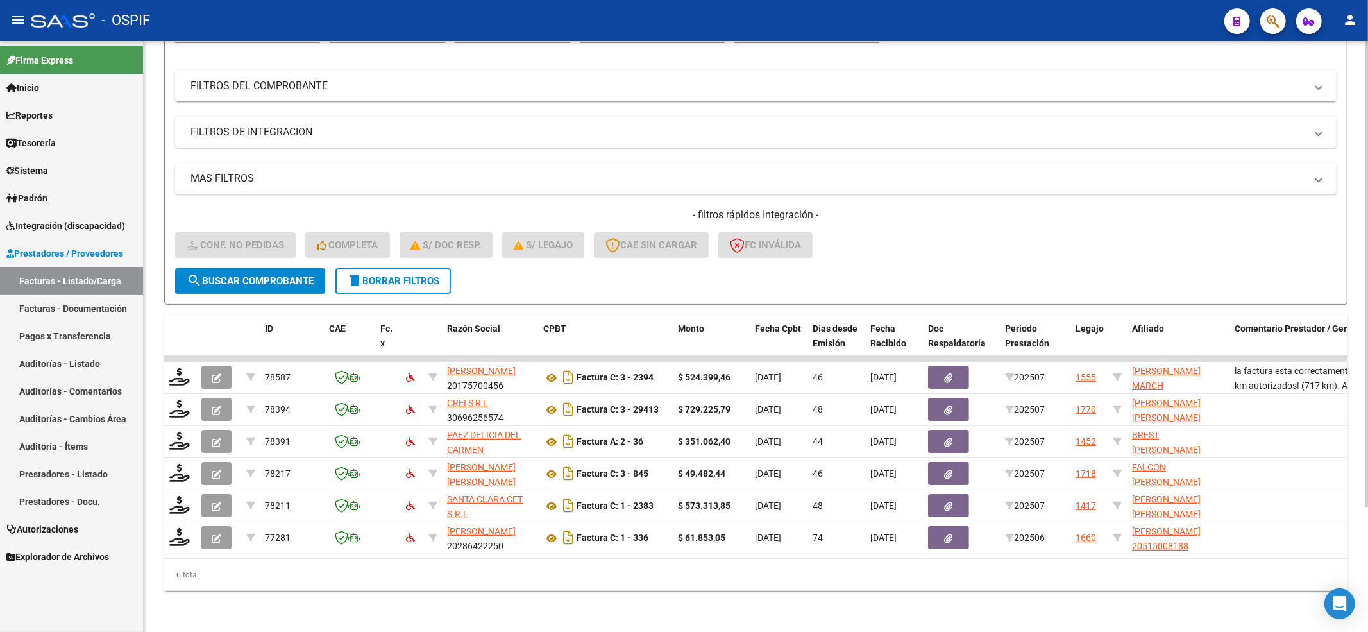
click at [226, 275] on span "search Buscar Comprobante" at bounding box center [250, 281] width 127 height 12
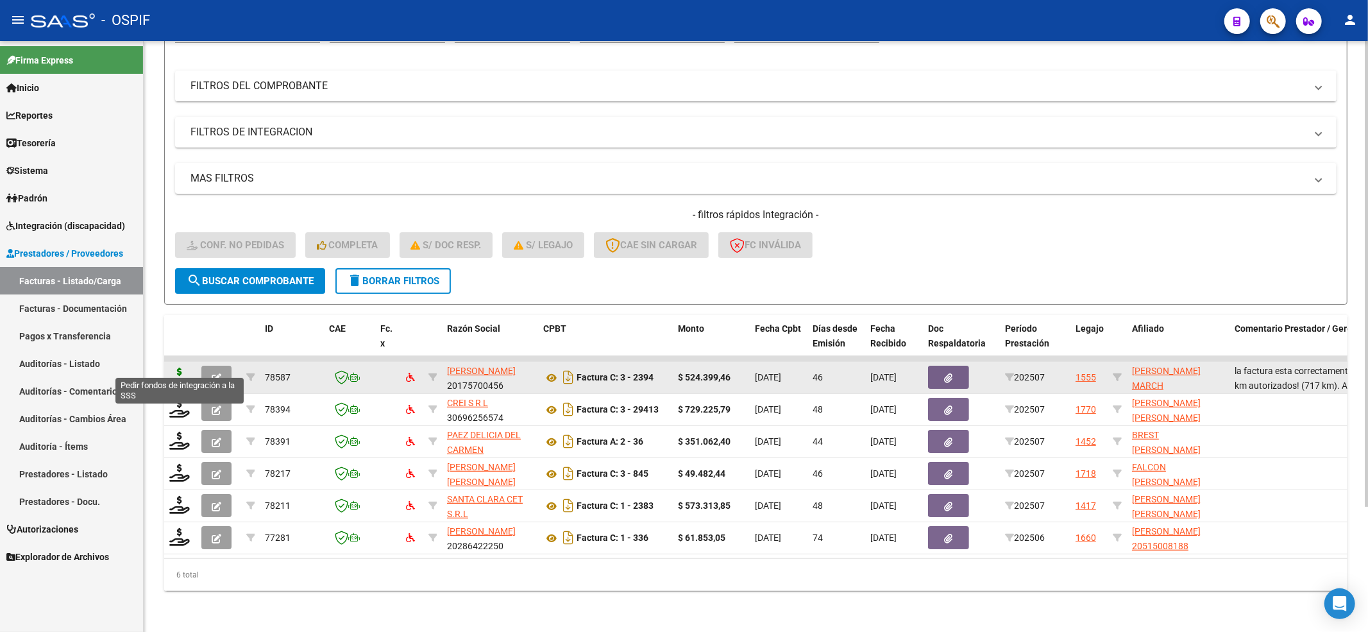
click at [173, 368] on icon at bounding box center [179, 377] width 21 height 18
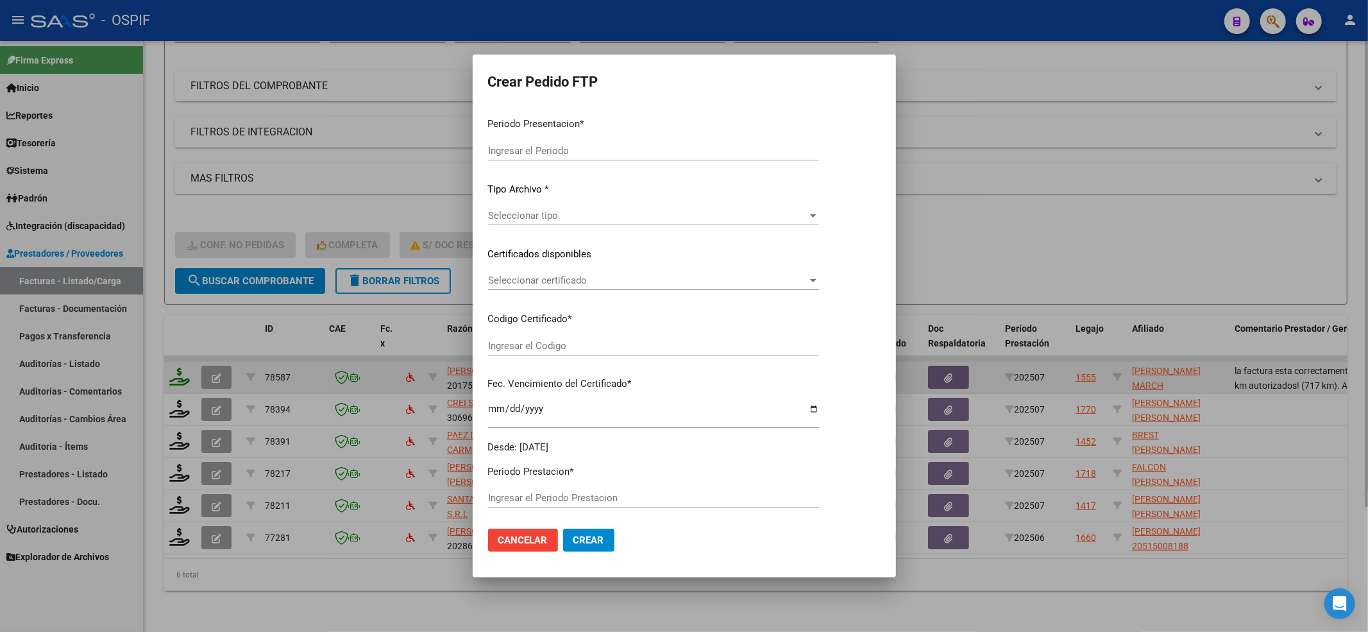
click at [174, 358] on div at bounding box center [684, 316] width 1368 height 632
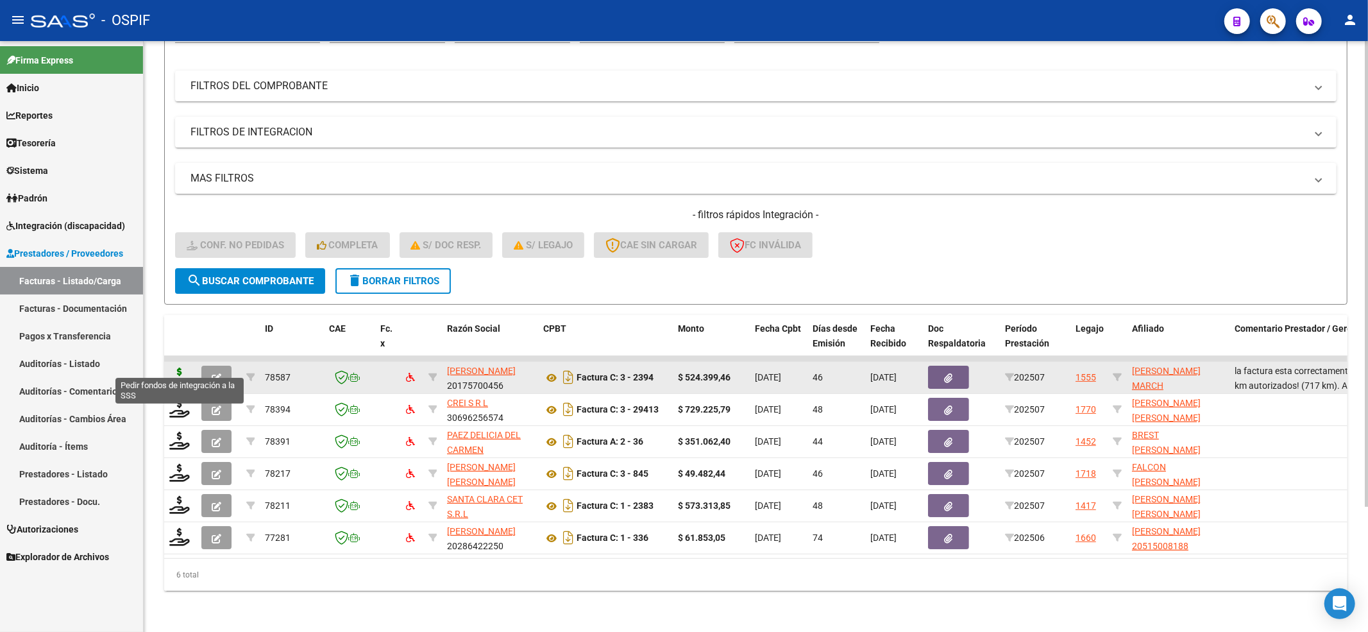
click at [181, 368] on icon at bounding box center [179, 377] width 21 height 18
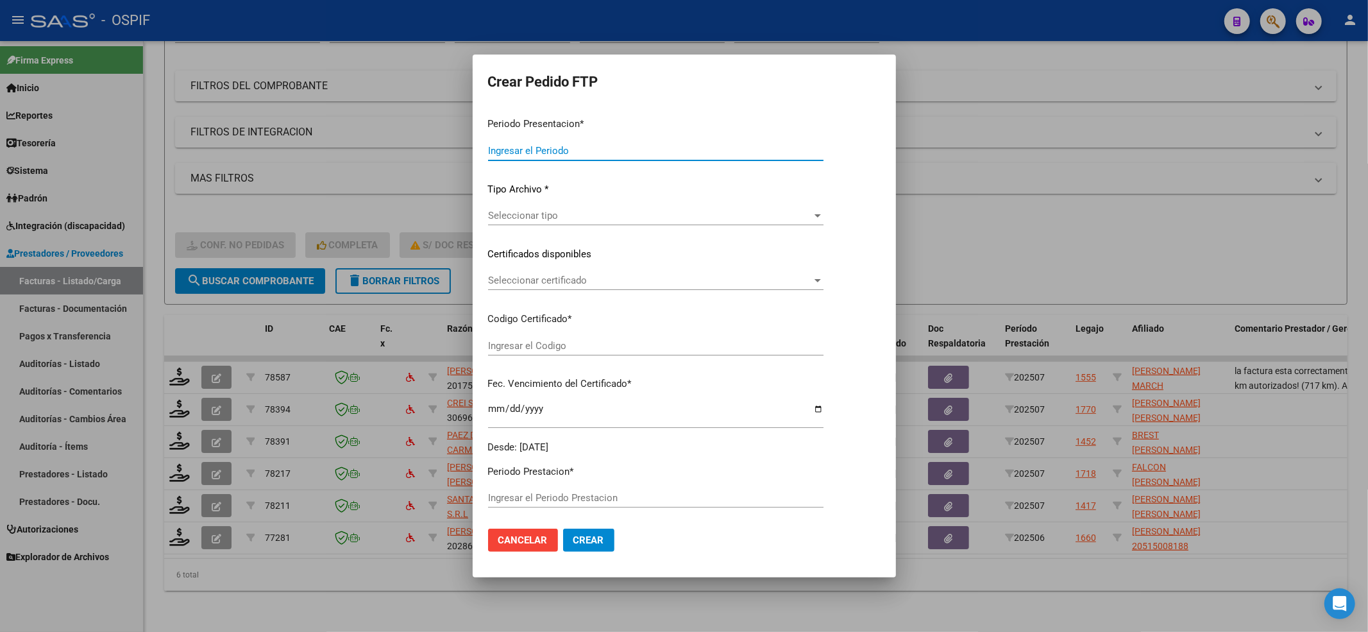
type input "202508"
type input "202507"
type input "$ 524.399,46"
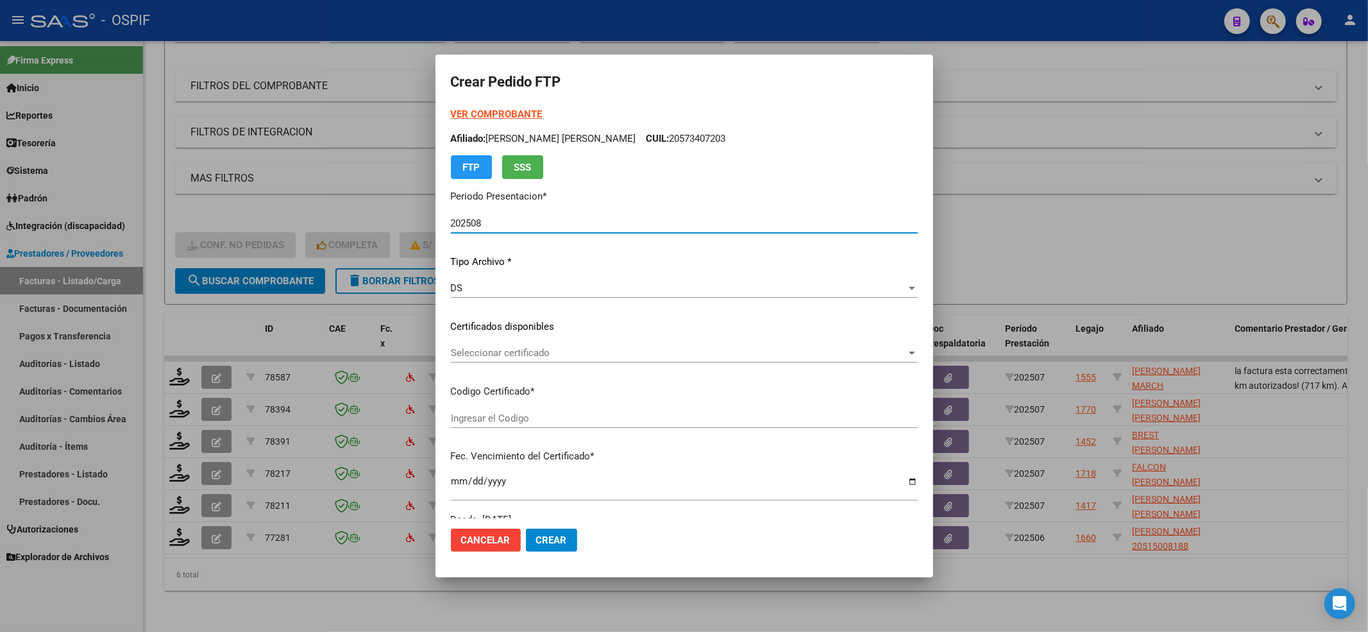
type input "0200054905924-20221110-20271110-BS-427"
type input "[DATE]"
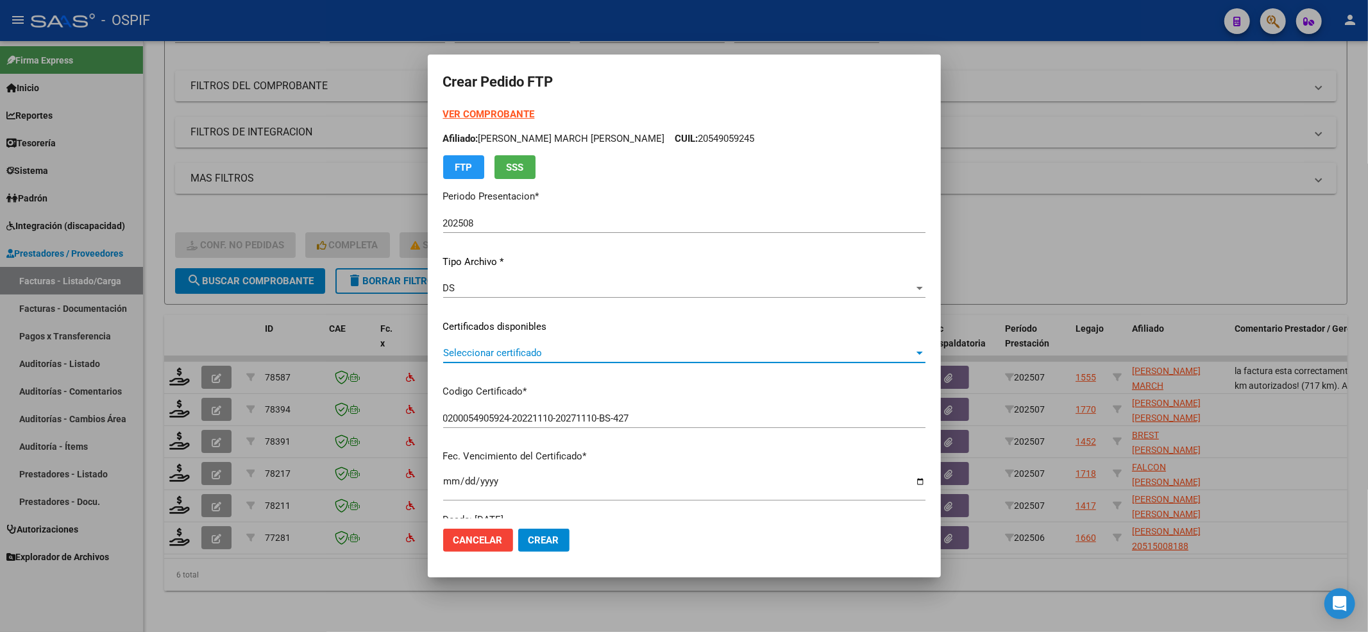
click at [517, 354] on span "Seleccionar certificado" at bounding box center [678, 353] width 471 height 12
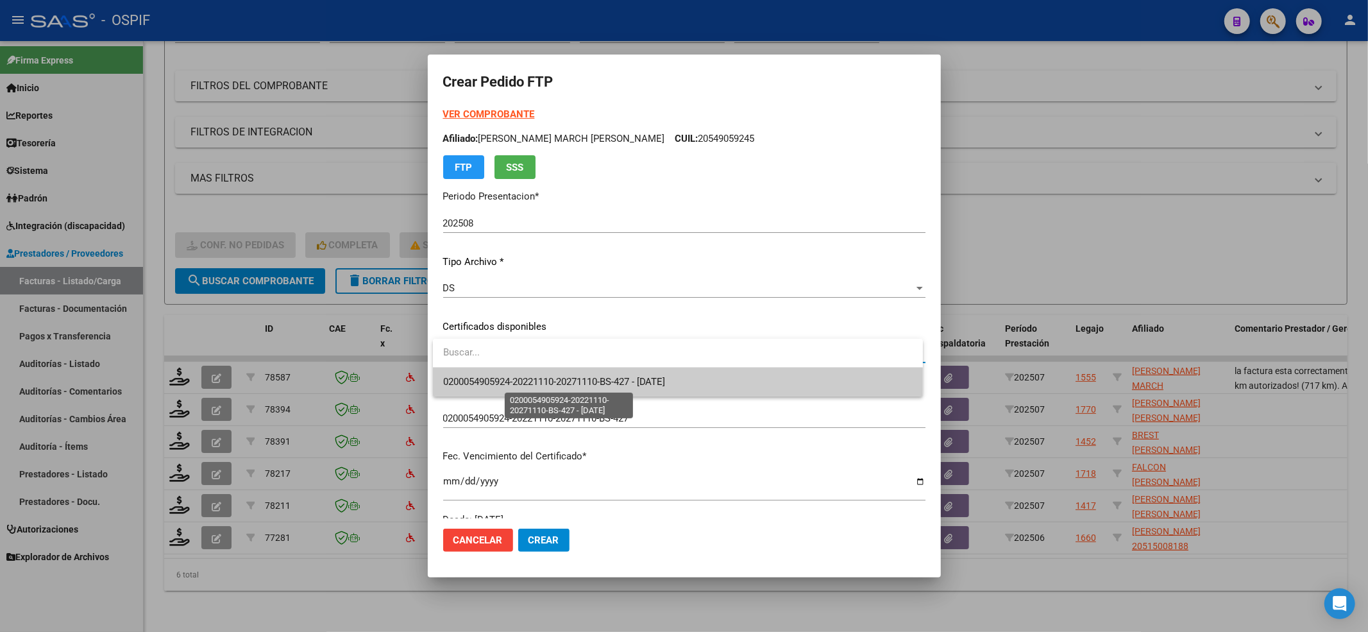
click at [518, 358] on div "0200054905924-20221110-20271110-BS-427 - [DATE]" at bounding box center [678, 368] width 490 height 58
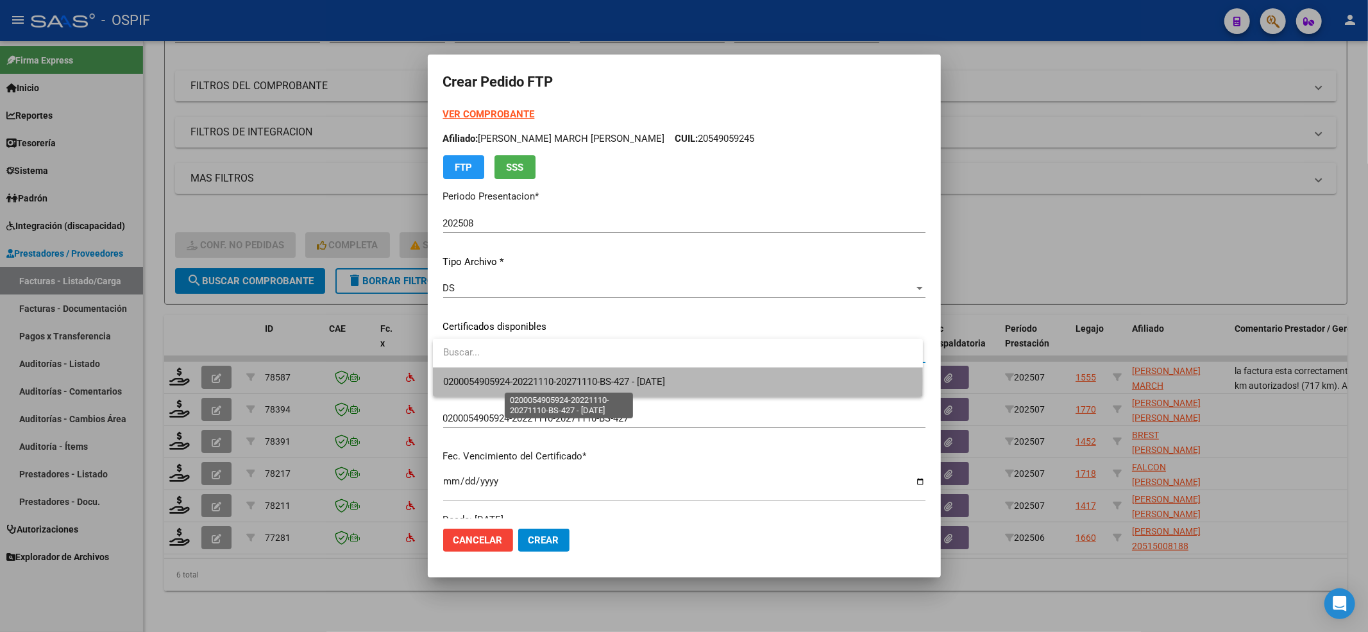
click at [522, 378] on span "0200054905924-20221110-20271110-BS-427 - [DATE]" at bounding box center [554, 382] width 223 height 12
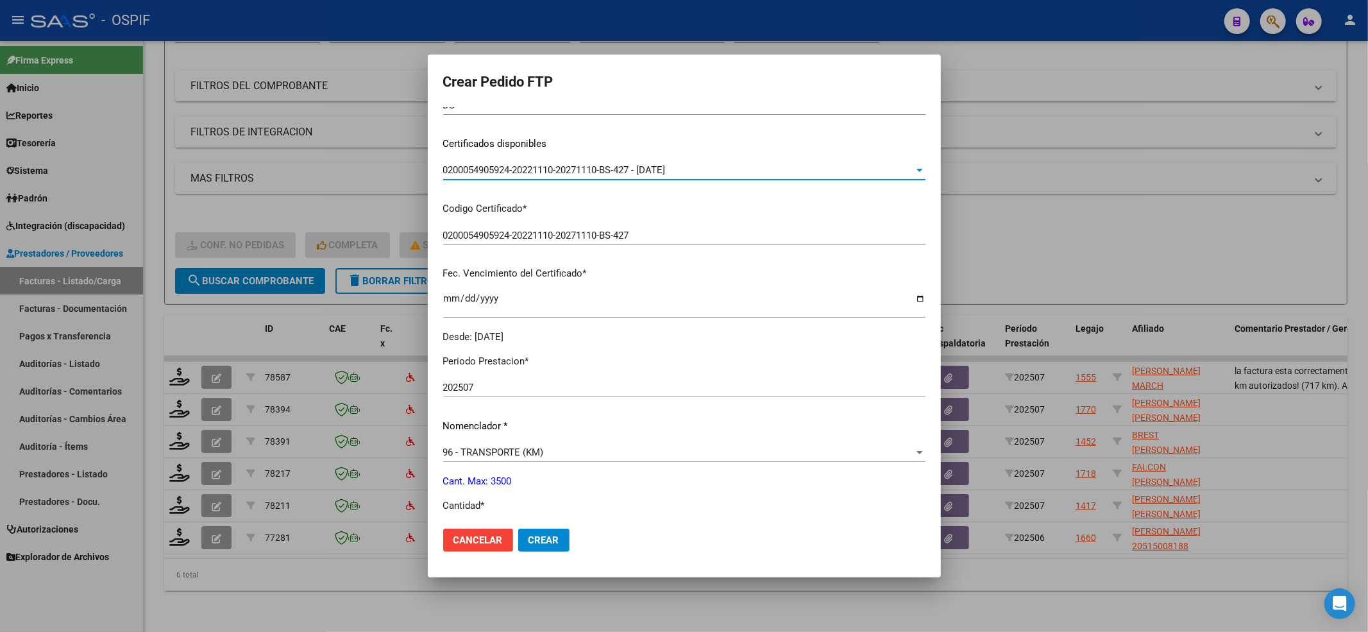
scroll to position [342, 0]
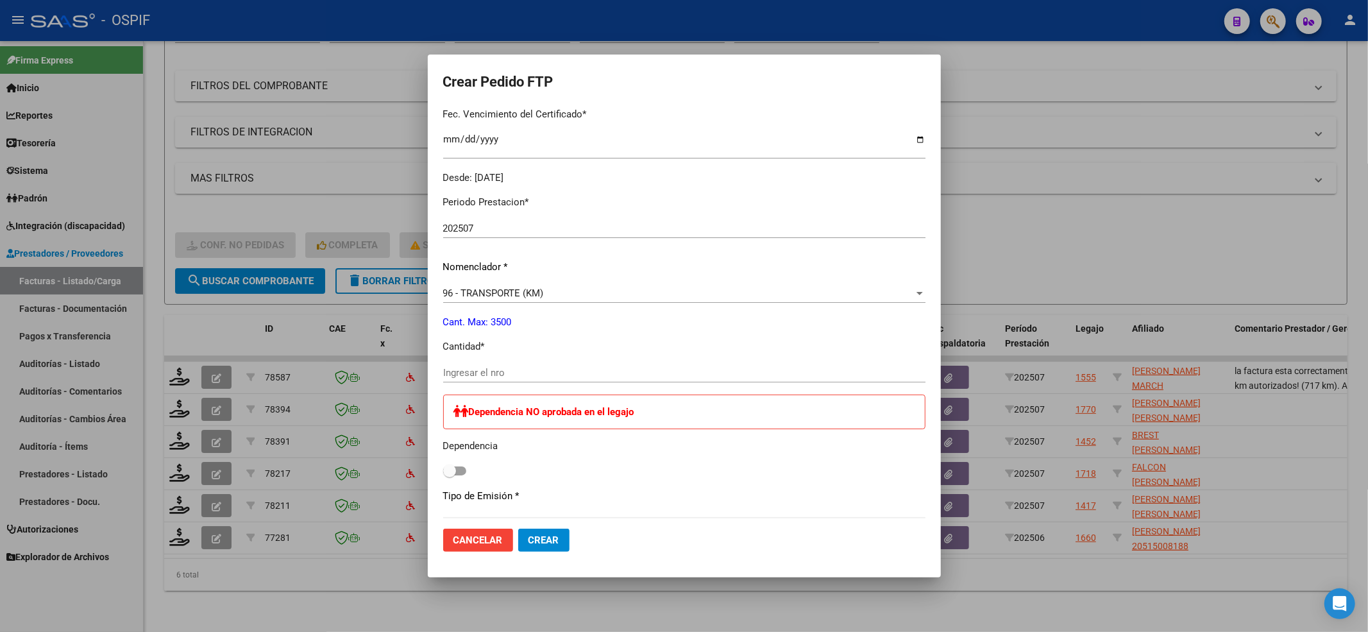
click at [522, 373] on input "Ingresar el nro" at bounding box center [684, 373] width 482 height 12
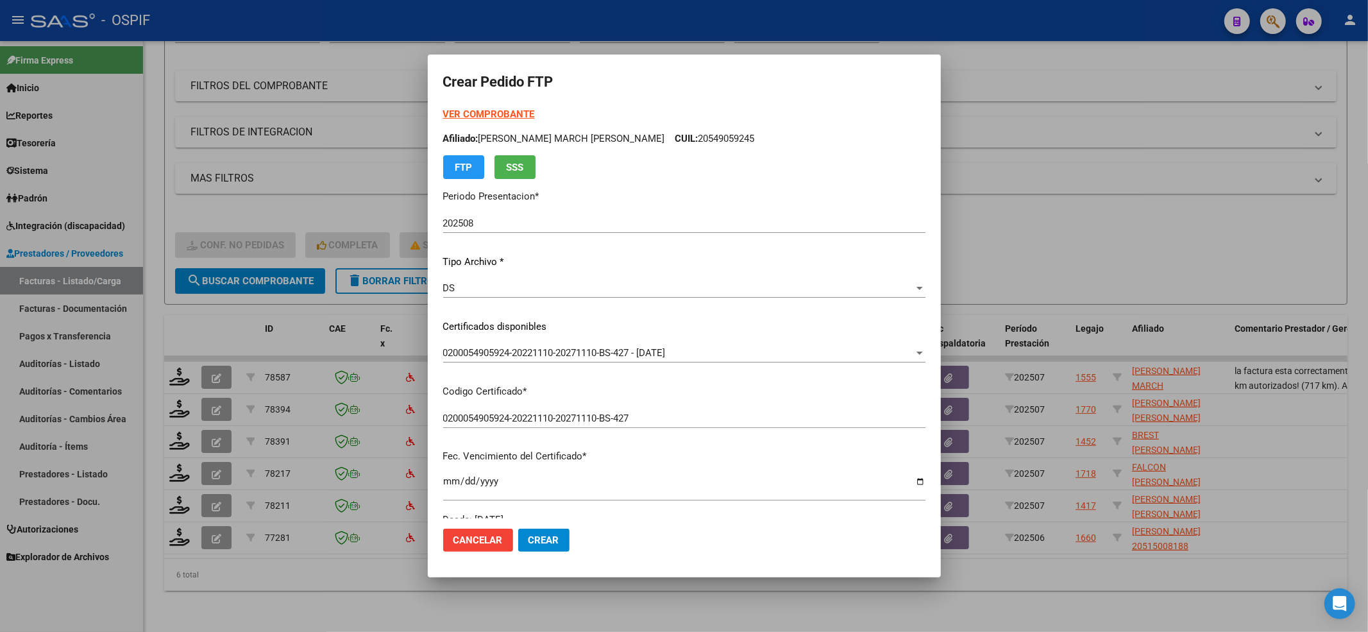
click at [500, 111] on strong "VER COMPROBANTE" at bounding box center [489, 114] width 92 height 12
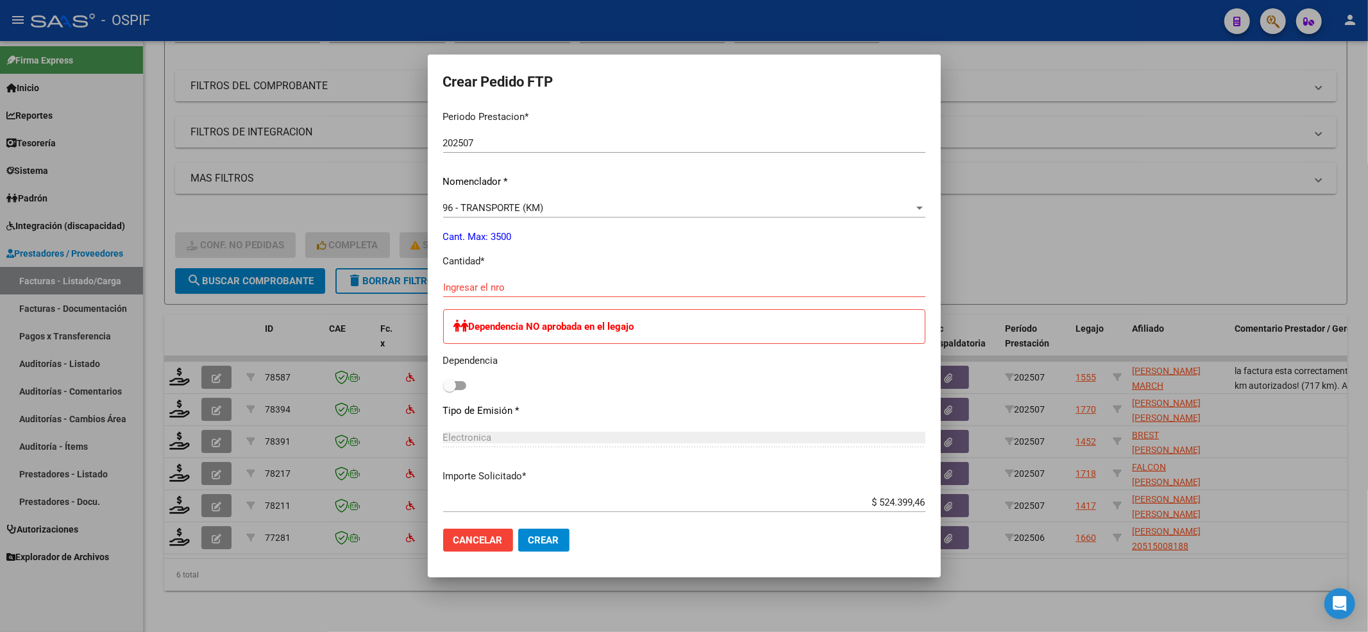
click at [498, 288] on input "Ingresar el nro" at bounding box center [684, 288] width 482 height 12
type input "717"
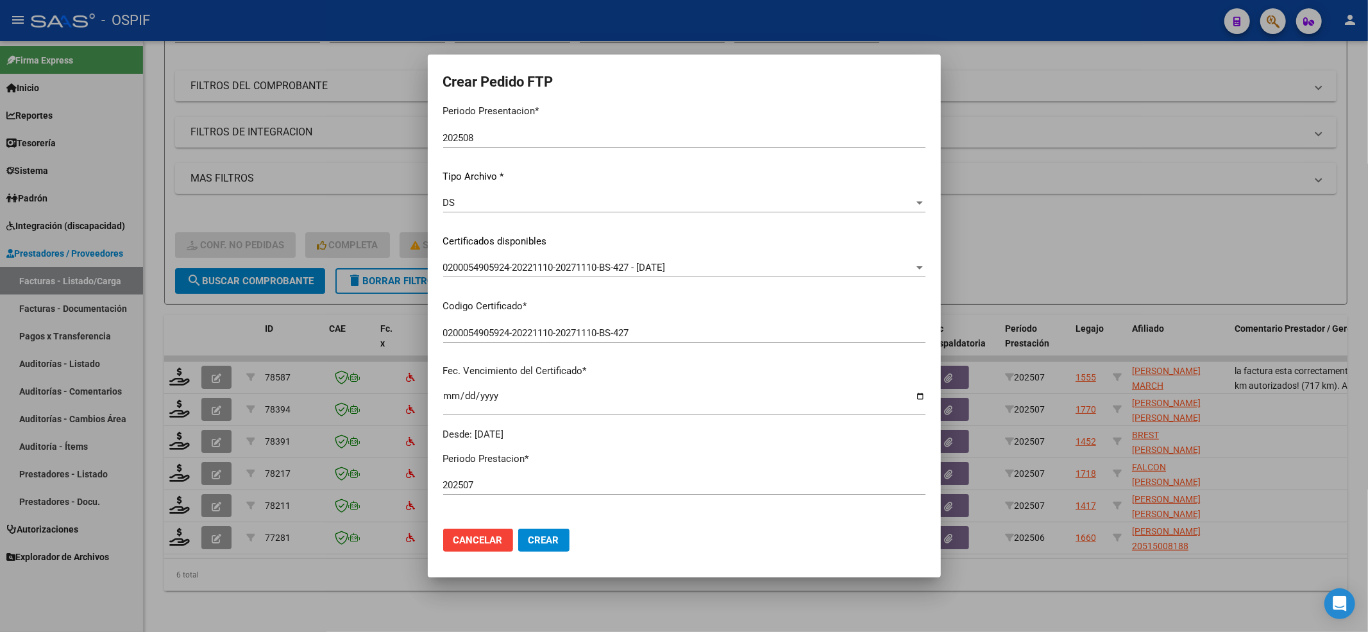
scroll to position [0, 0]
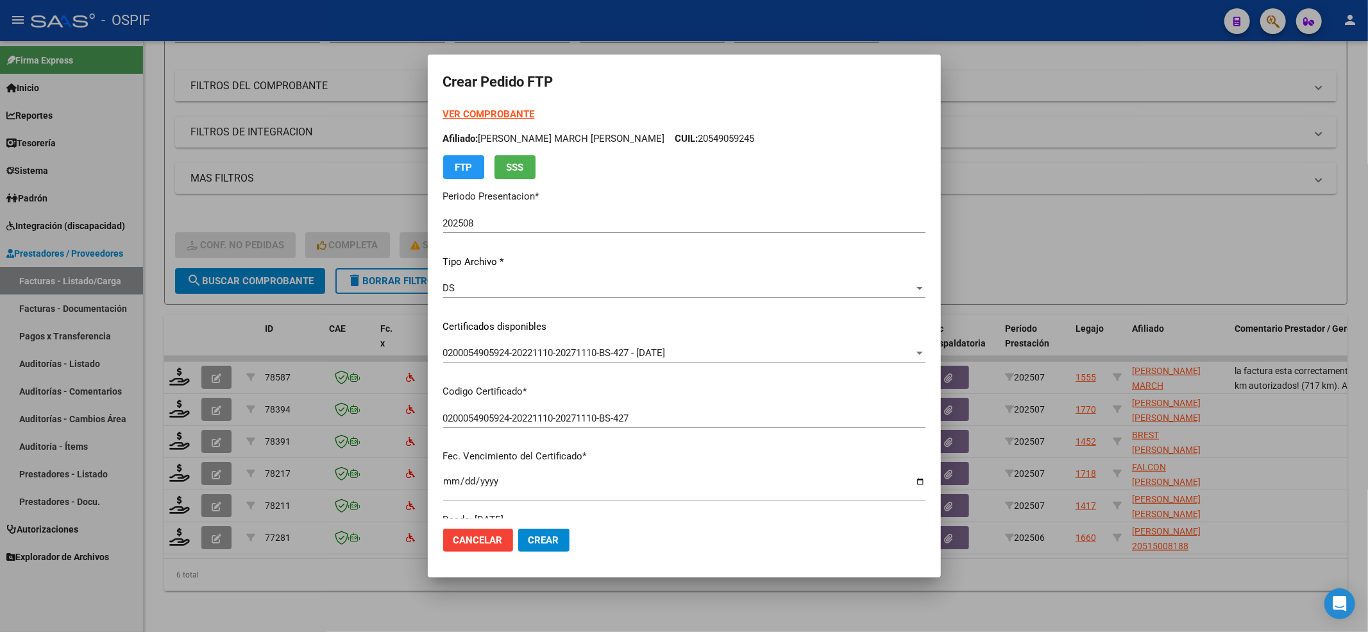
click at [514, 117] on strong "VER COMPROBANTE" at bounding box center [489, 114] width 92 height 12
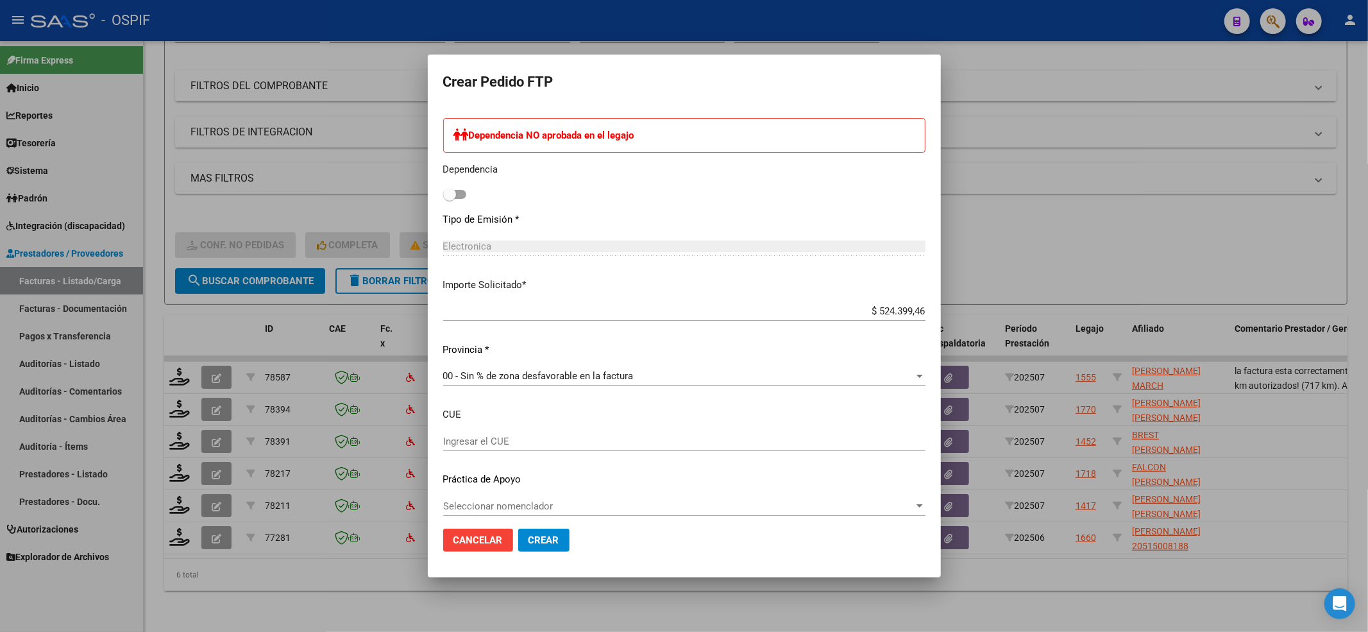
scroll to position [627, 0]
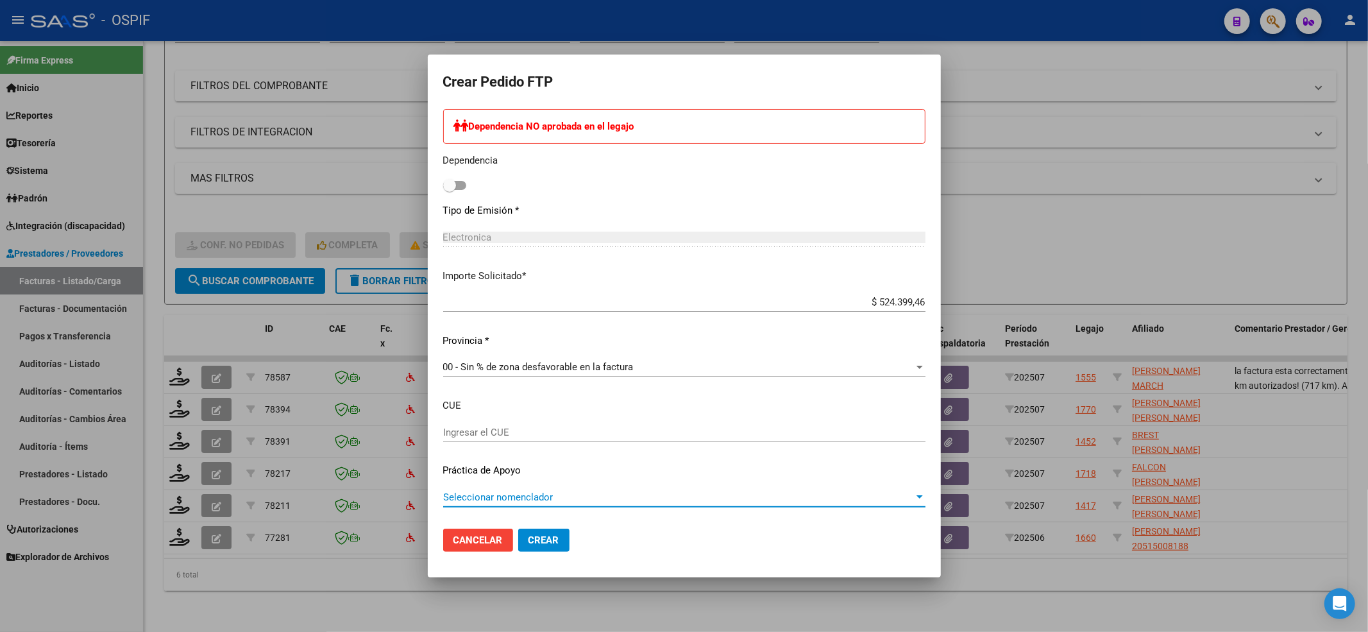
click at [531, 497] on span "Seleccionar nomenclador" at bounding box center [678, 497] width 471 height 12
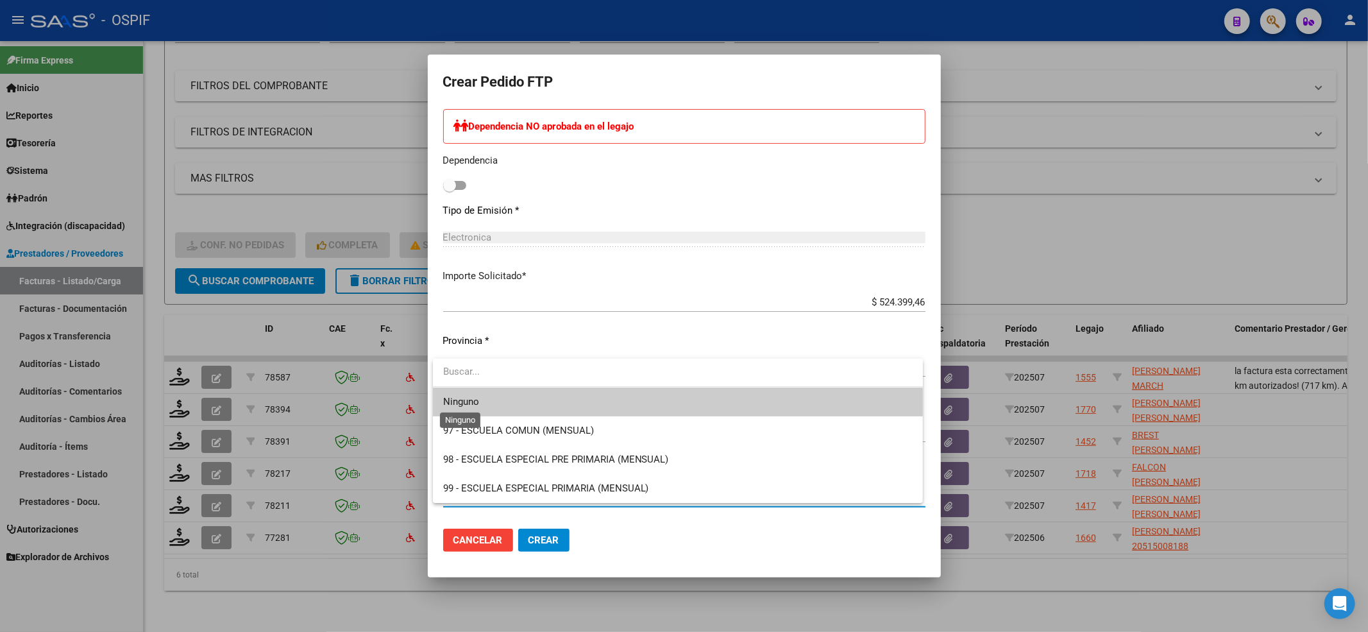
click at [463, 403] on span "Ninguno" at bounding box center [461, 402] width 36 height 12
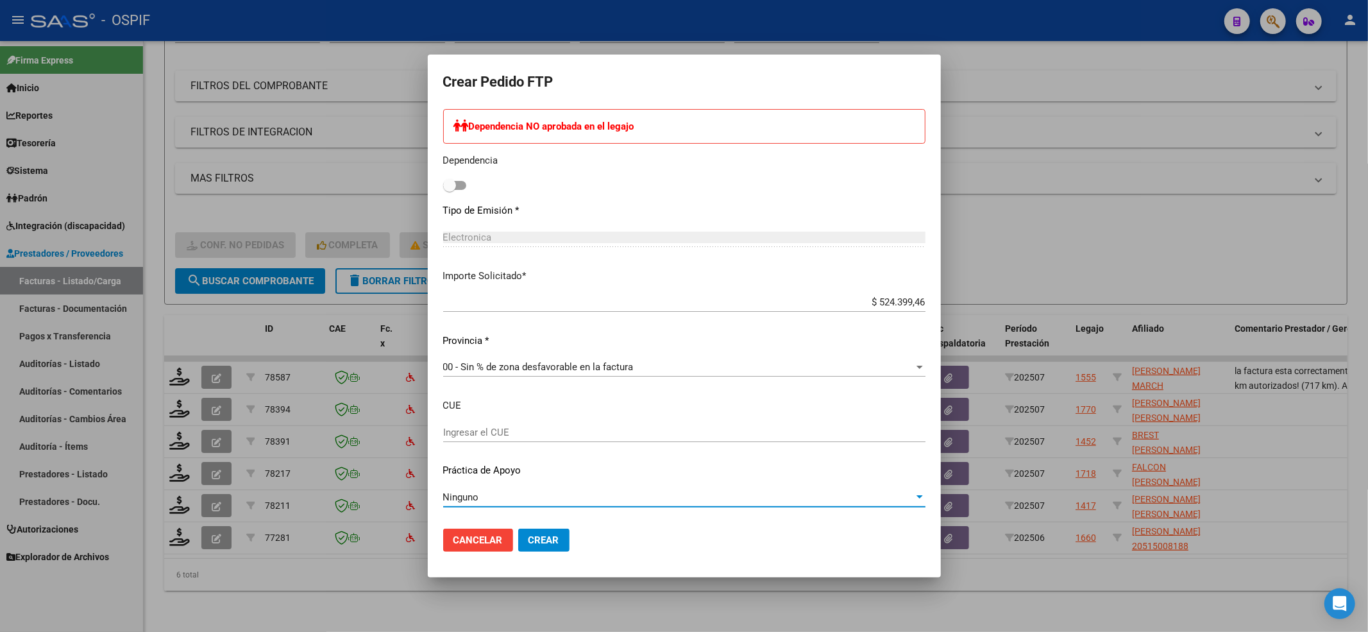
click at [554, 530] on button "Crear" at bounding box center [543, 540] width 51 height 23
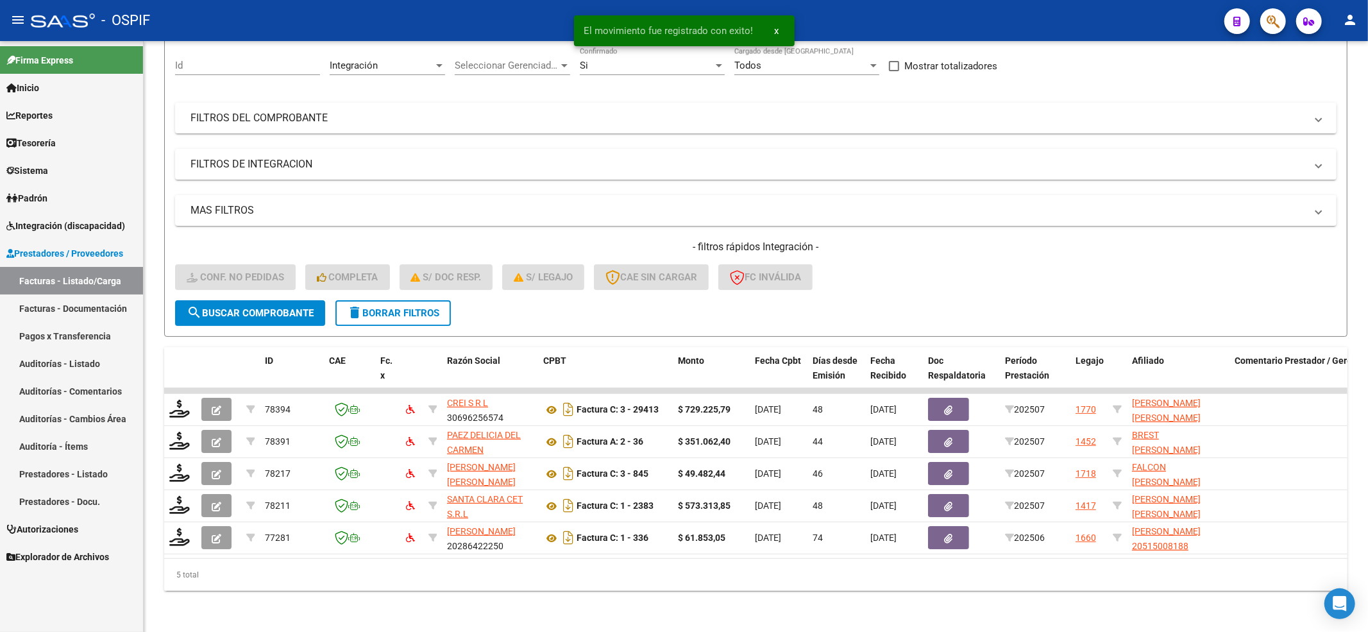
scroll to position [127, 0]
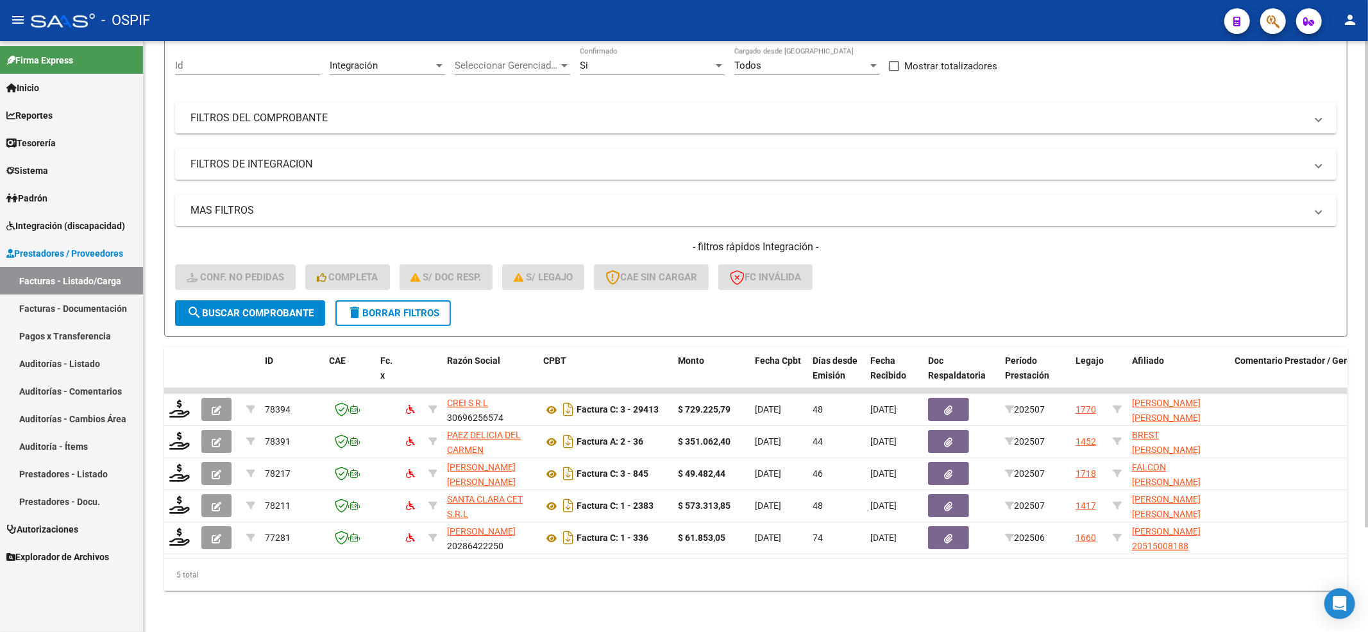
click at [298, 307] on button "search Buscar Comprobante" at bounding box center [250, 313] width 150 height 26
drag, startPoint x: 221, startPoint y: 310, endPoint x: 218, endPoint y: 289, distance: 22.0
click at [221, 300] on button "search Buscar Comprobante" at bounding box center [250, 313] width 150 height 26
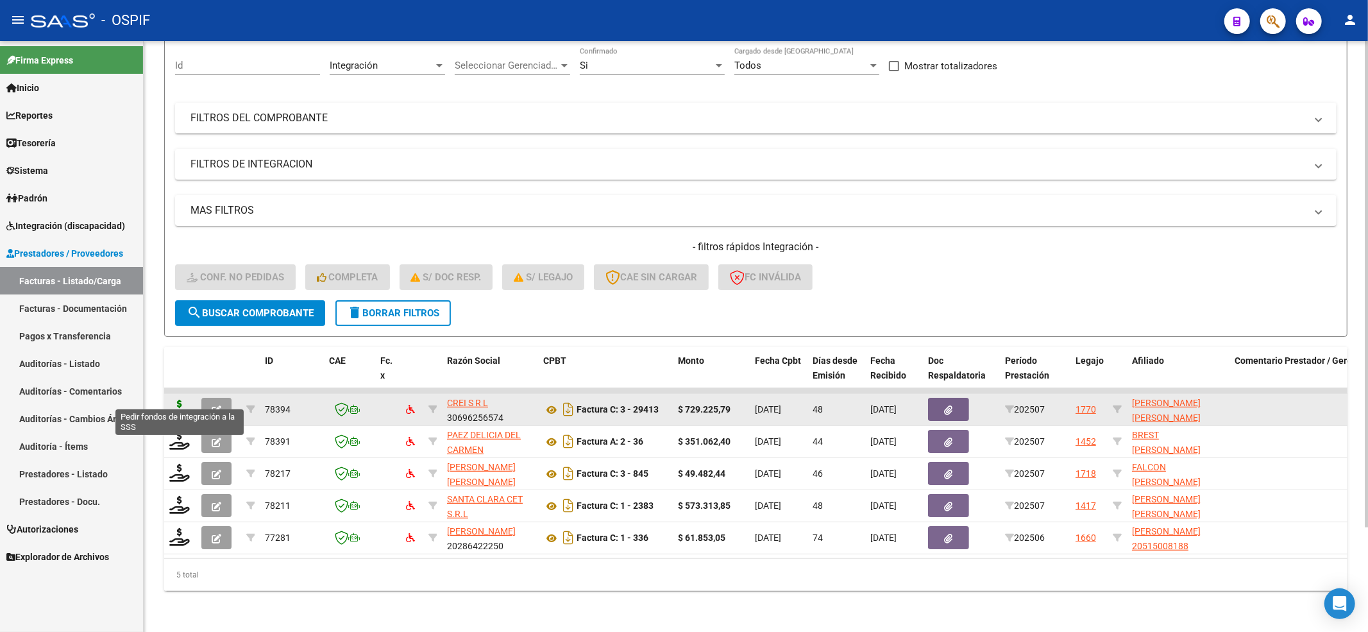
click at [185, 400] on icon at bounding box center [179, 409] width 21 height 18
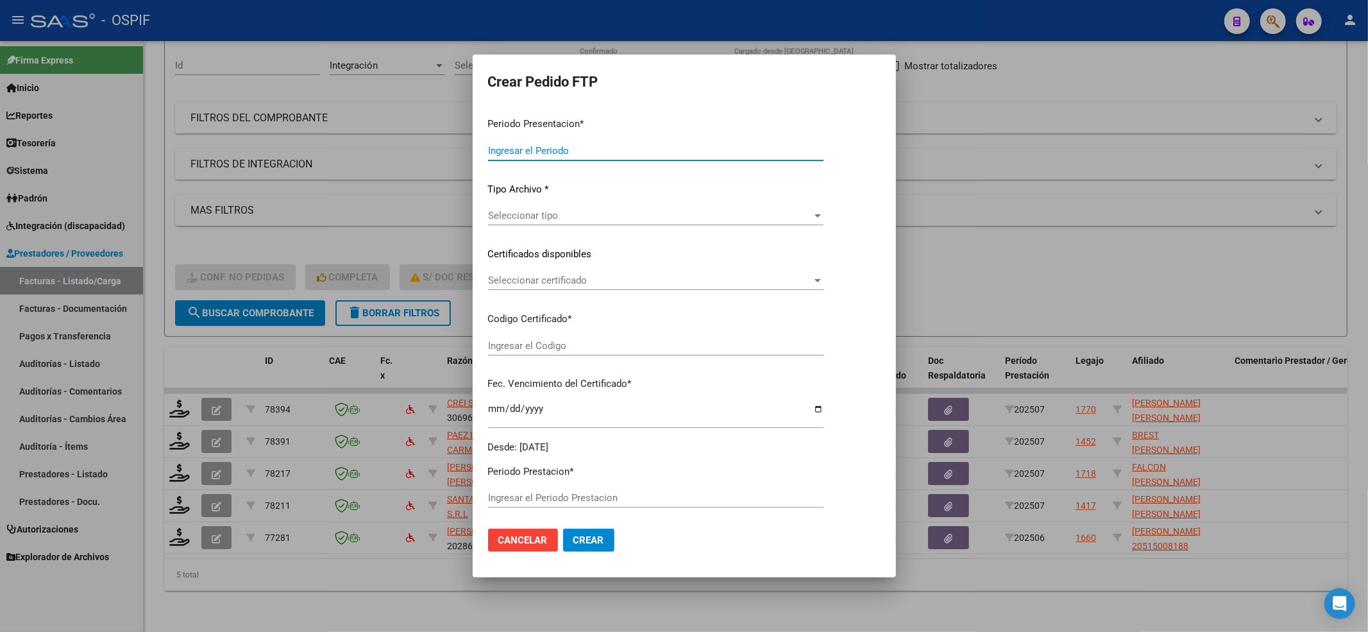
type input "202508"
type input "202507"
type input "$ 729.225,79"
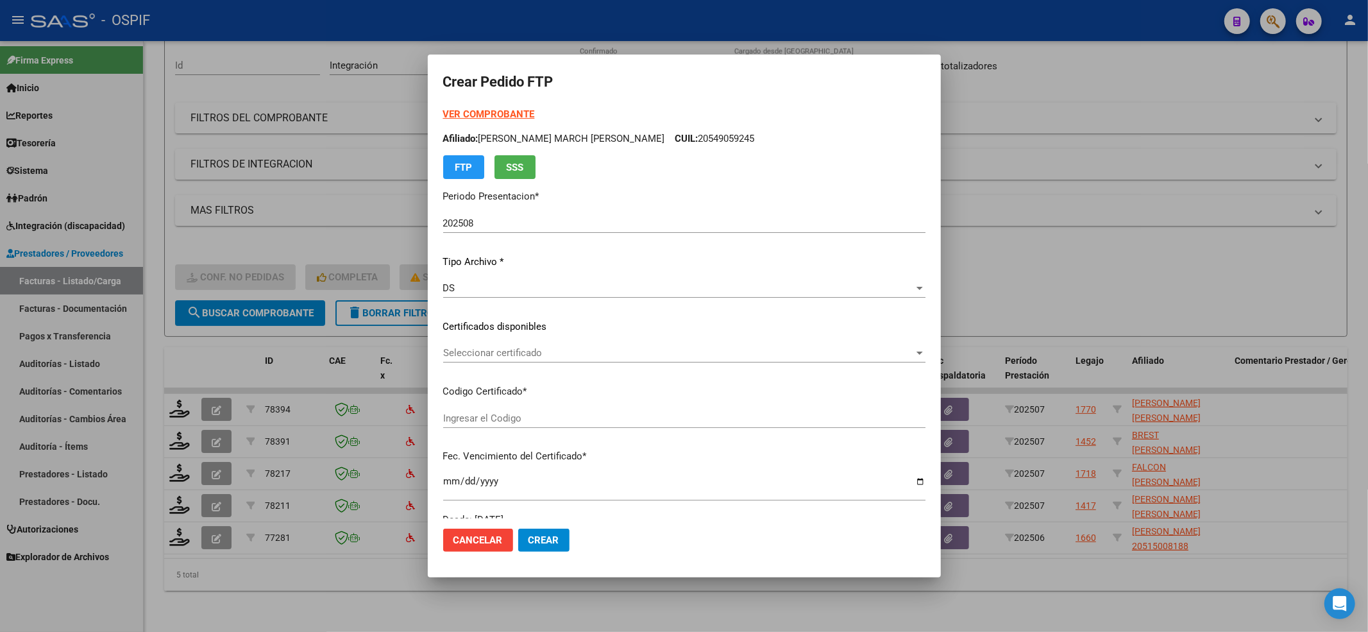
type input "0200056950133-20210603-20260603-BS-450"
type input "[DATE]"
click at [501, 108] on strong "VER COMPROBANTE" at bounding box center [489, 114] width 92 height 12
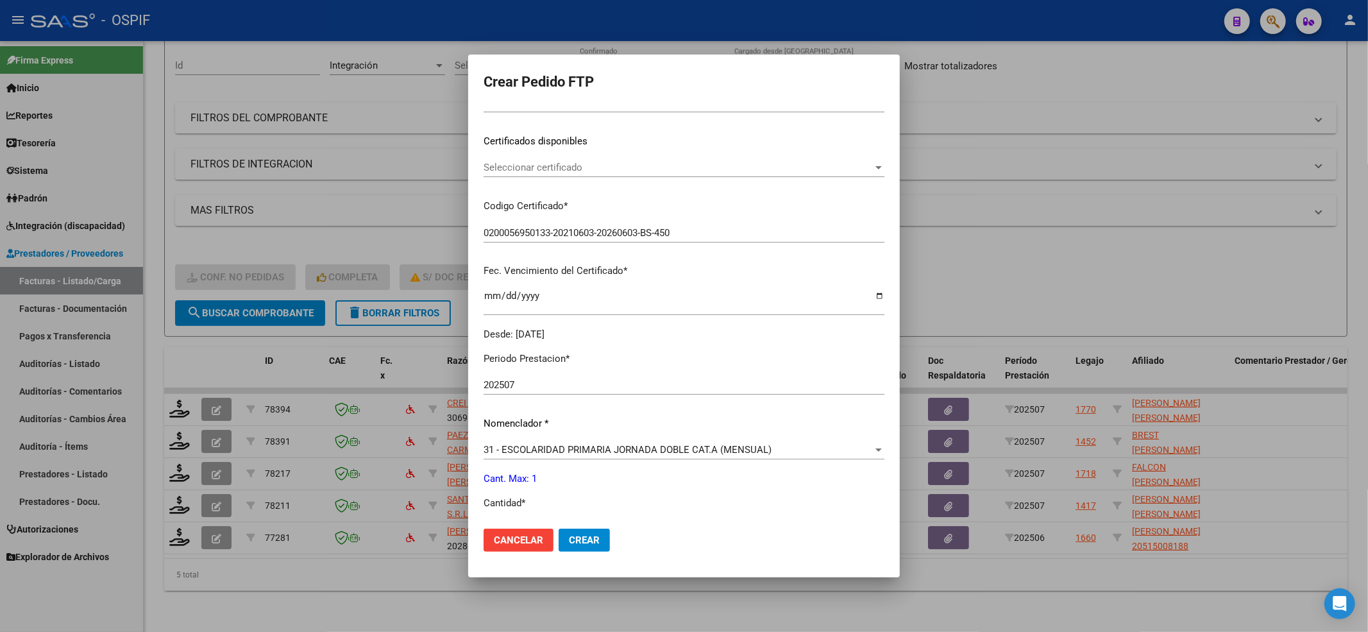
scroll to position [85, 0]
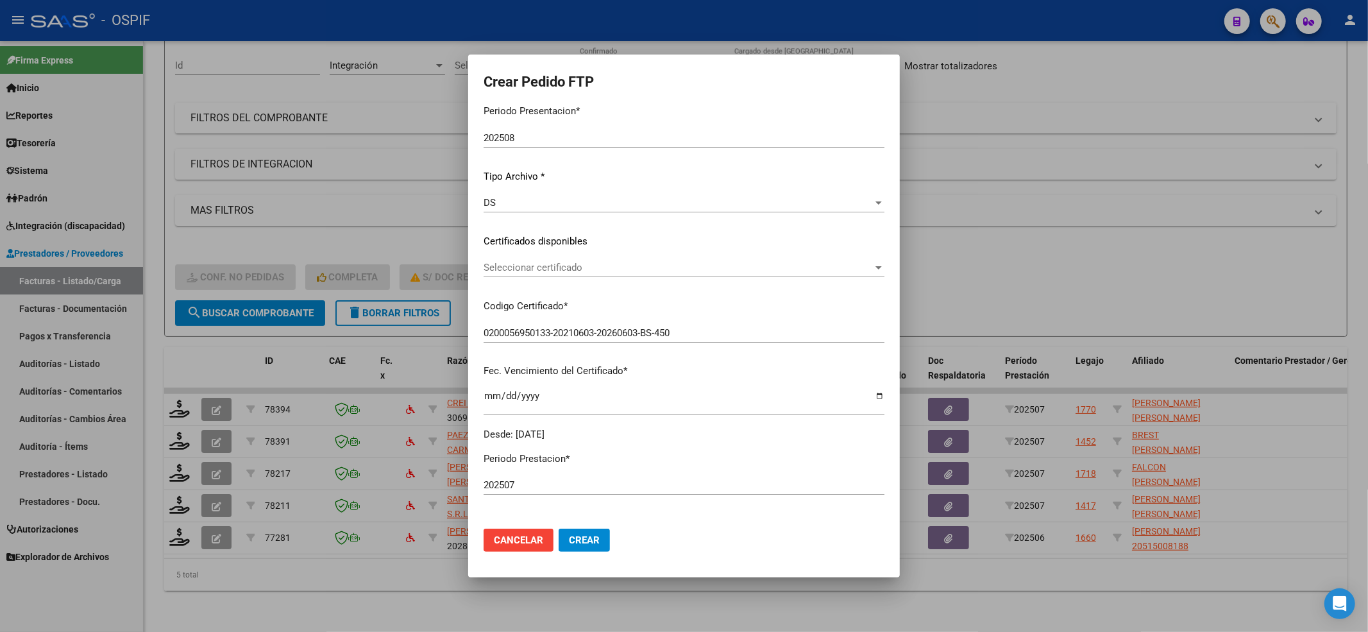
click at [504, 280] on div "Seleccionar certificado Seleccionar certificado" at bounding box center [684, 273] width 401 height 31
click at [505, 273] on span "Seleccionar certificado" at bounding box center [678, 268] width 389 height 12
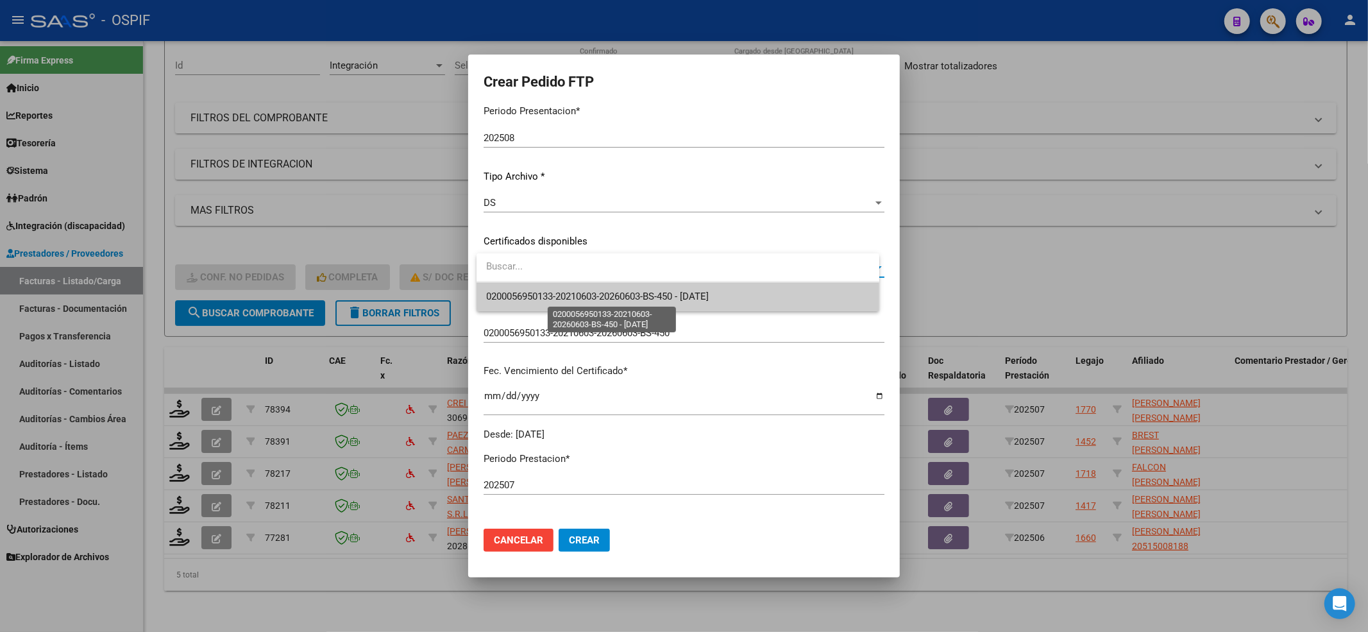
click at [508, 293] on span "0200056950133-20210603-20260603-BS-450 - [DATE]" at bounding box center [598, 297] width 223 height 12
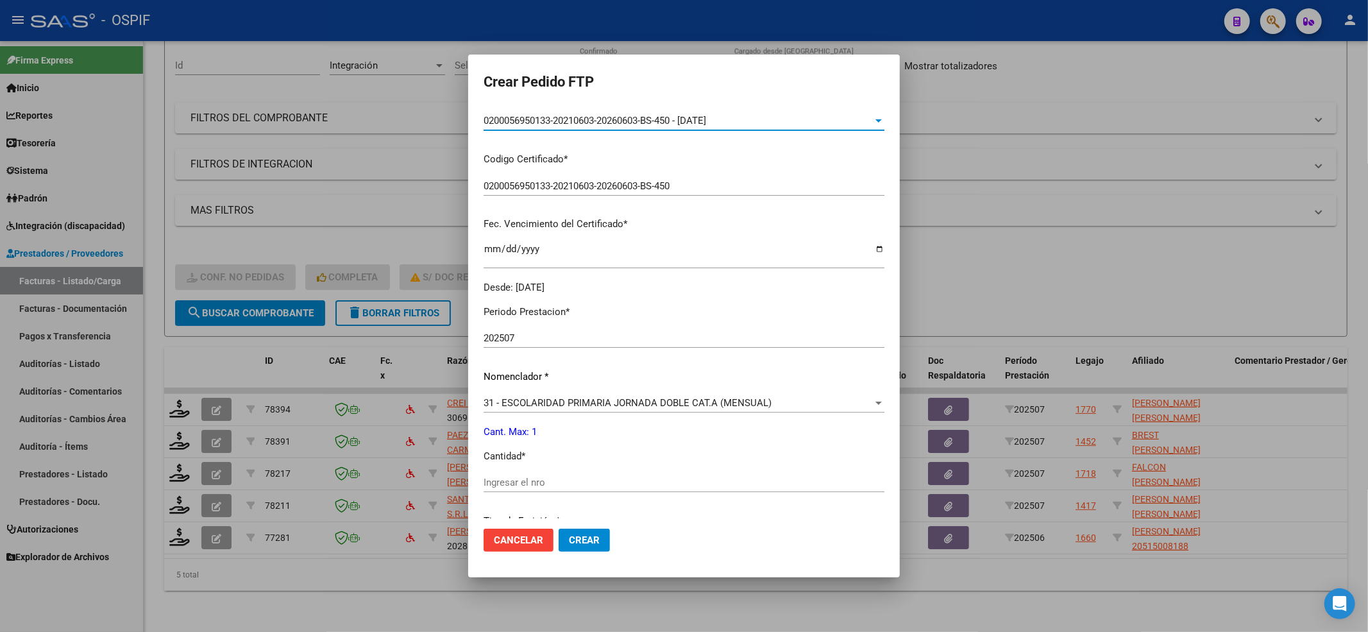
scroll to position [413, 0]
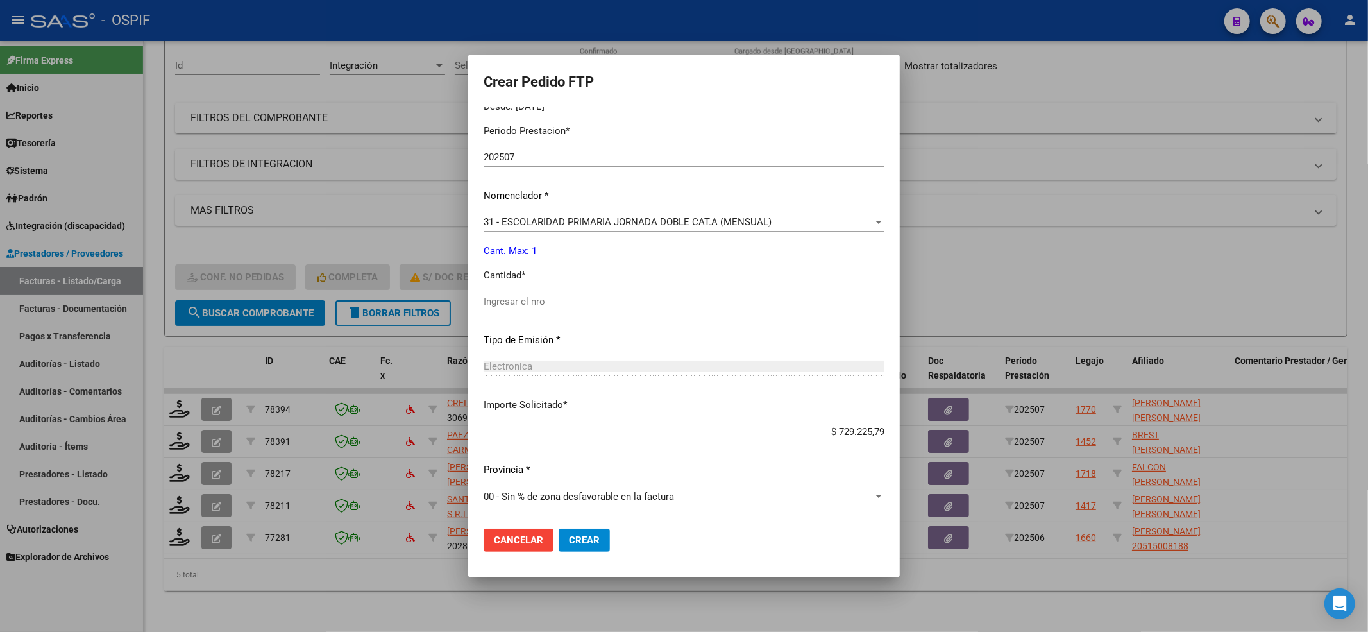
click at [532, 307] on input "Ingresar el nro" at bounding box center [684, 302] width 401 height 12
type input "1"
click at [606, 522] on mat-dialog-actions "Cancelar Crear" at bounding box center [684, 540] width 401 height 44
click at [599, 537] on span "Crear" at bounding box center [584, 540] width 31 height 12
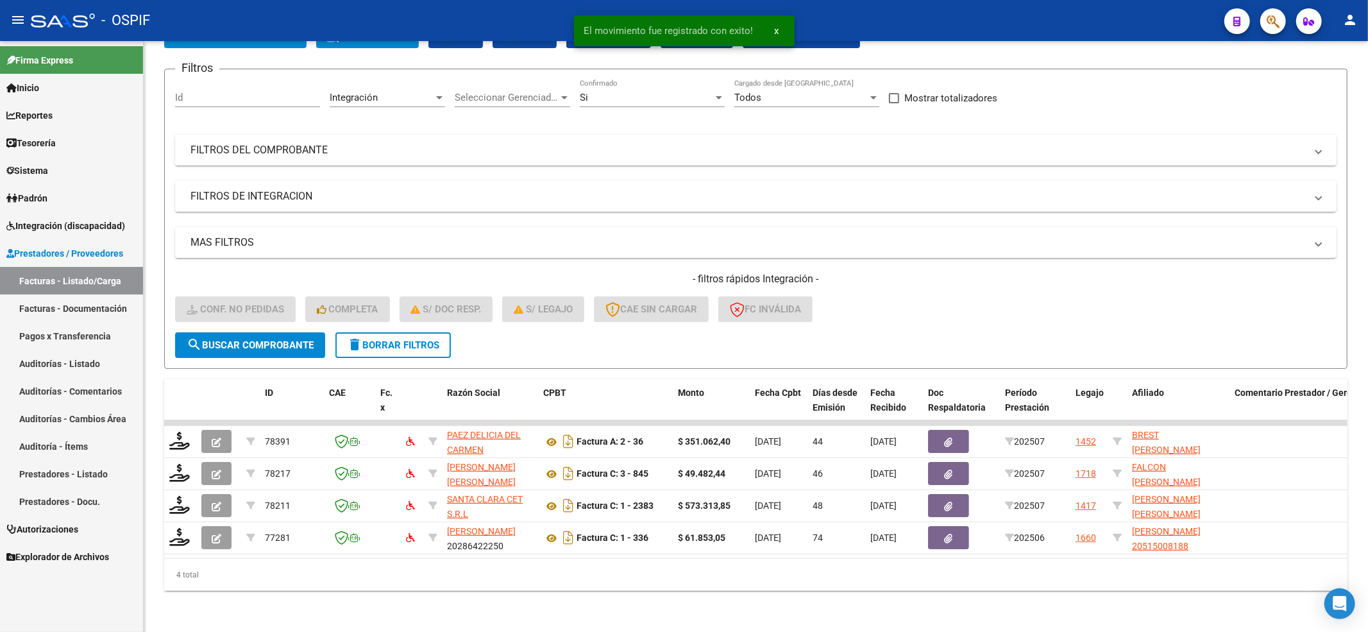
scroll to position [95, 0]
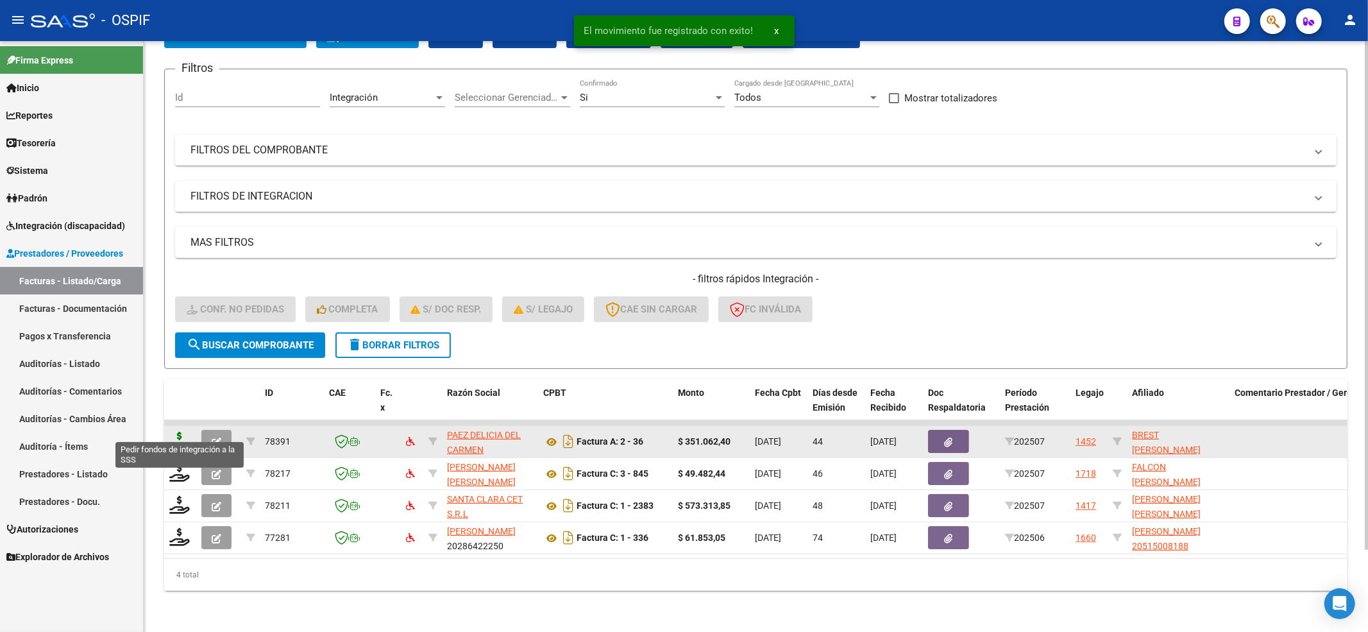
click at [174, 432] on icon at bounding box center [179, 441] width 21 height 18
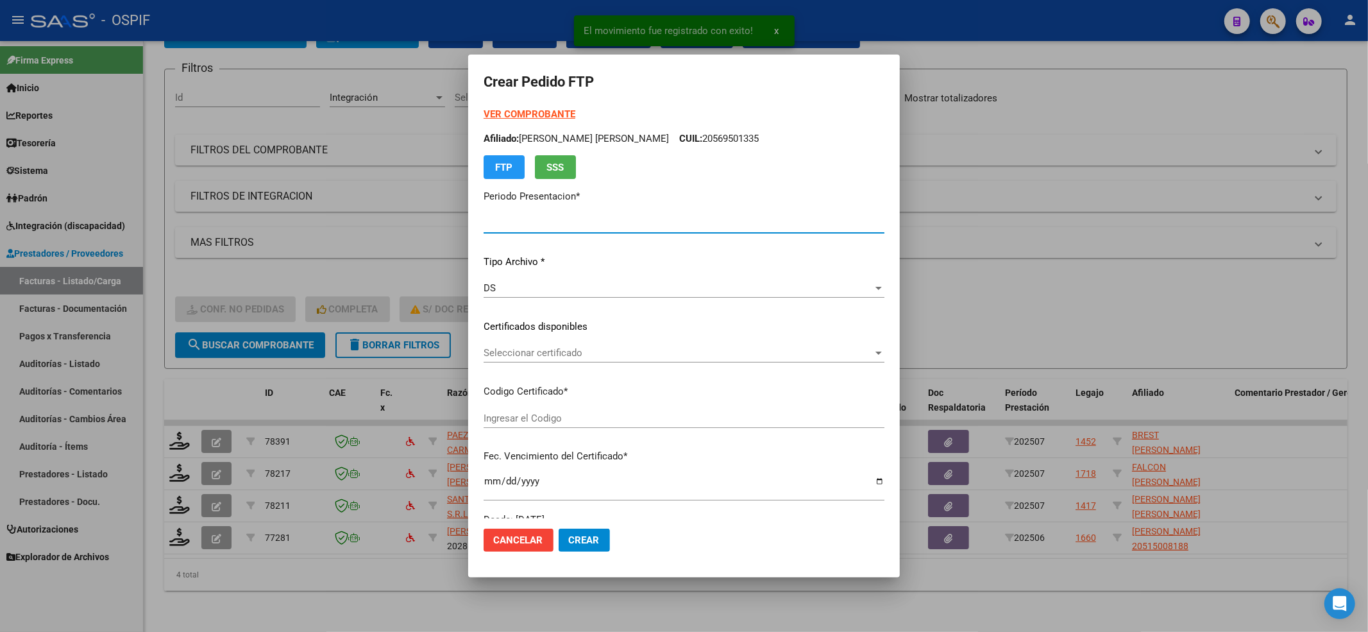
type input "202508"
type input "202507"
type input "$ 351.062,40"
type input "-02-00056950559-20210308-20260308-BS-436"
type input "[DATE]"
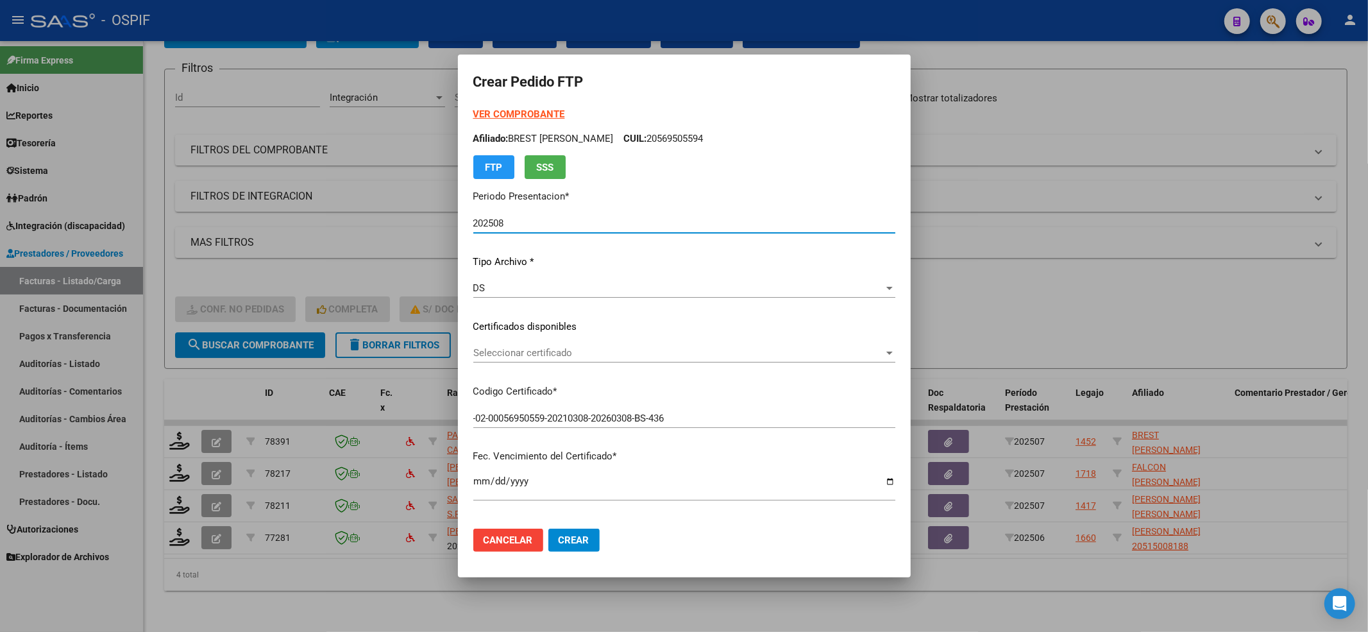
click at [519, 353] on span "Seleccionar certificado" at bounding box center [678, 353] width 411 height 12
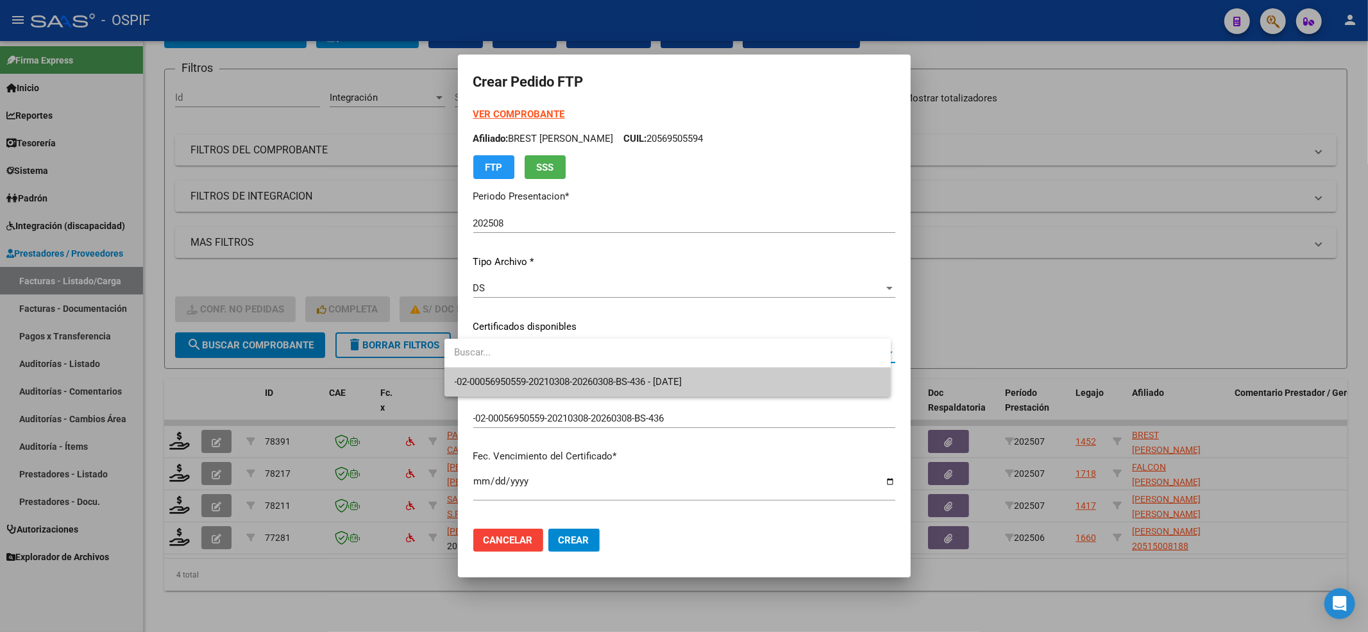
click at [509, 373] on span "-02-00056950559-20210308-20260308-BS-436 - [DATE]" at bounding box center [668, 382] width 426 height 29
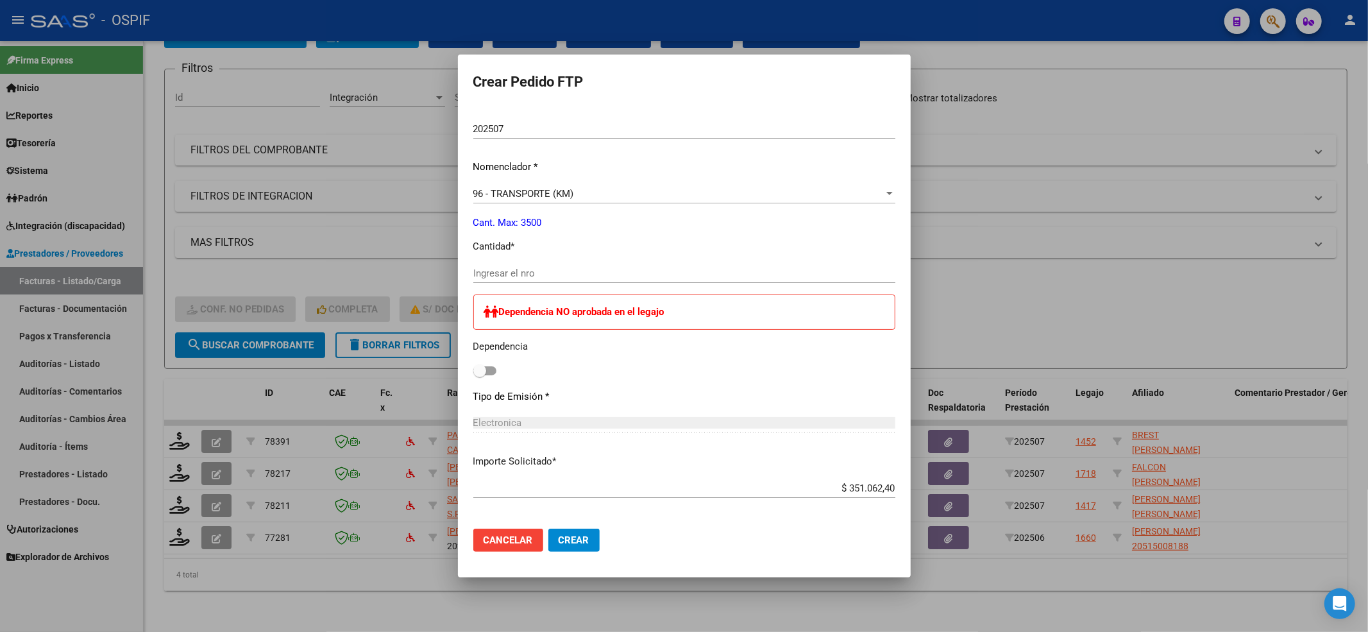
scroll to position [0, 0]
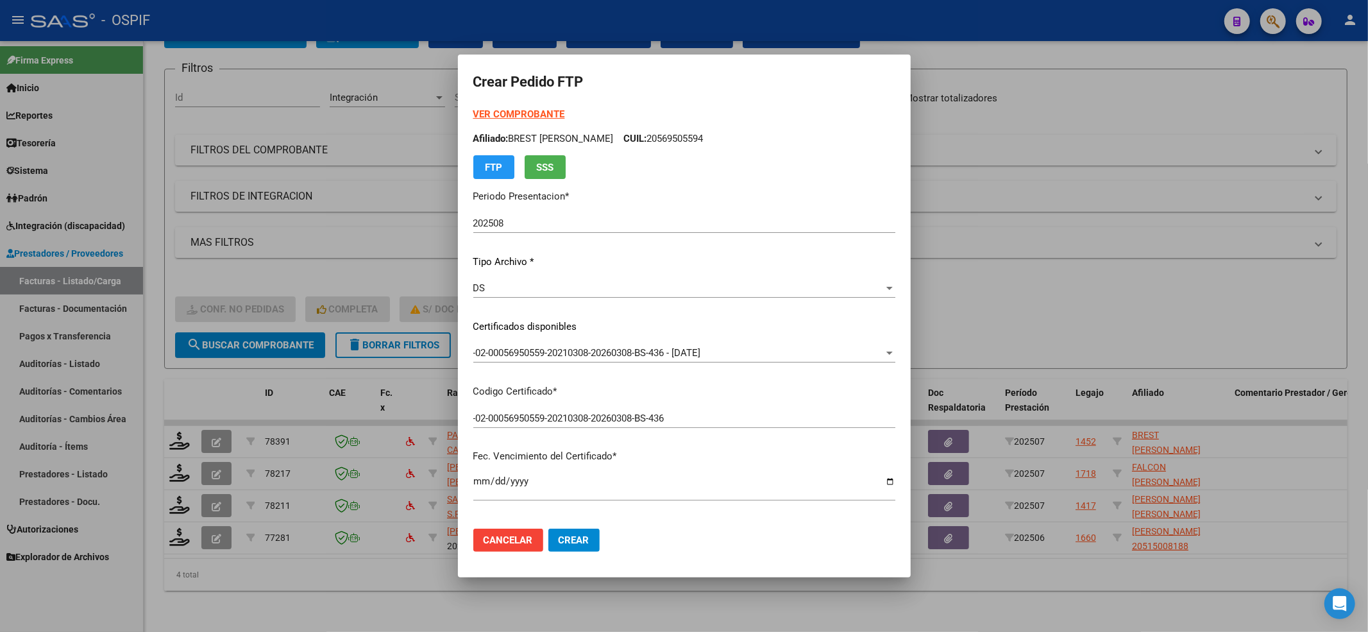
click at [488, 118] on strong "VER COMPROBANTE" at bounding box center [519, 114] width 92 height 12
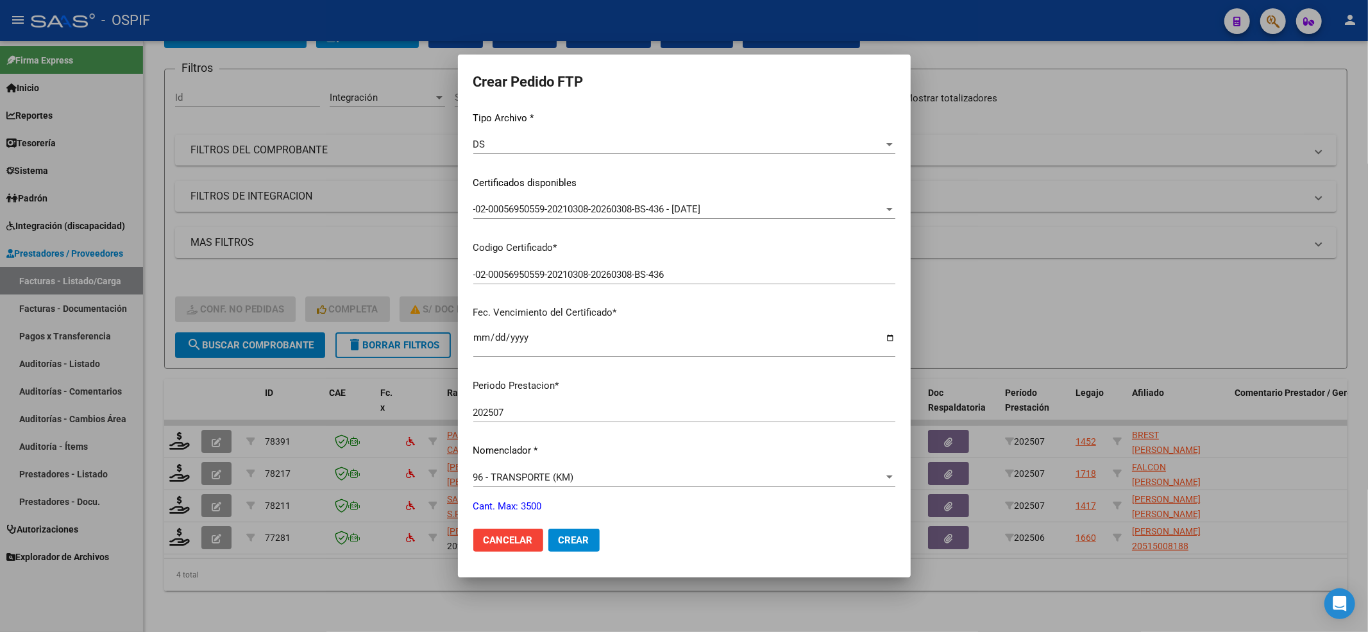
scroll to position [342, 0]
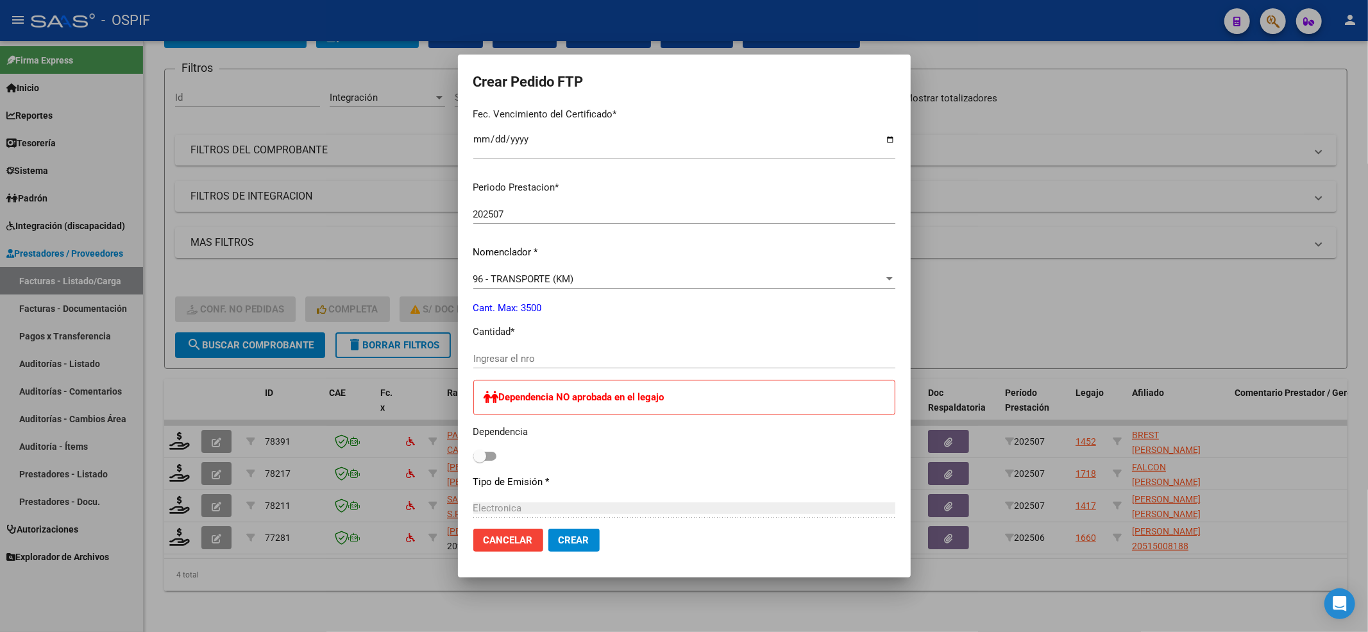
click at [505, 350] on div "Ingresar el nro" at bounding box center [684, 358] width 422 height 19
type input "480"
click at [473, 463] on label at bounding box center [484, 455] width 23 height 15
click at [479, 461] on input "checkbox" at bounding box center [479, 461] width 1 height 1
checkbox input "true"
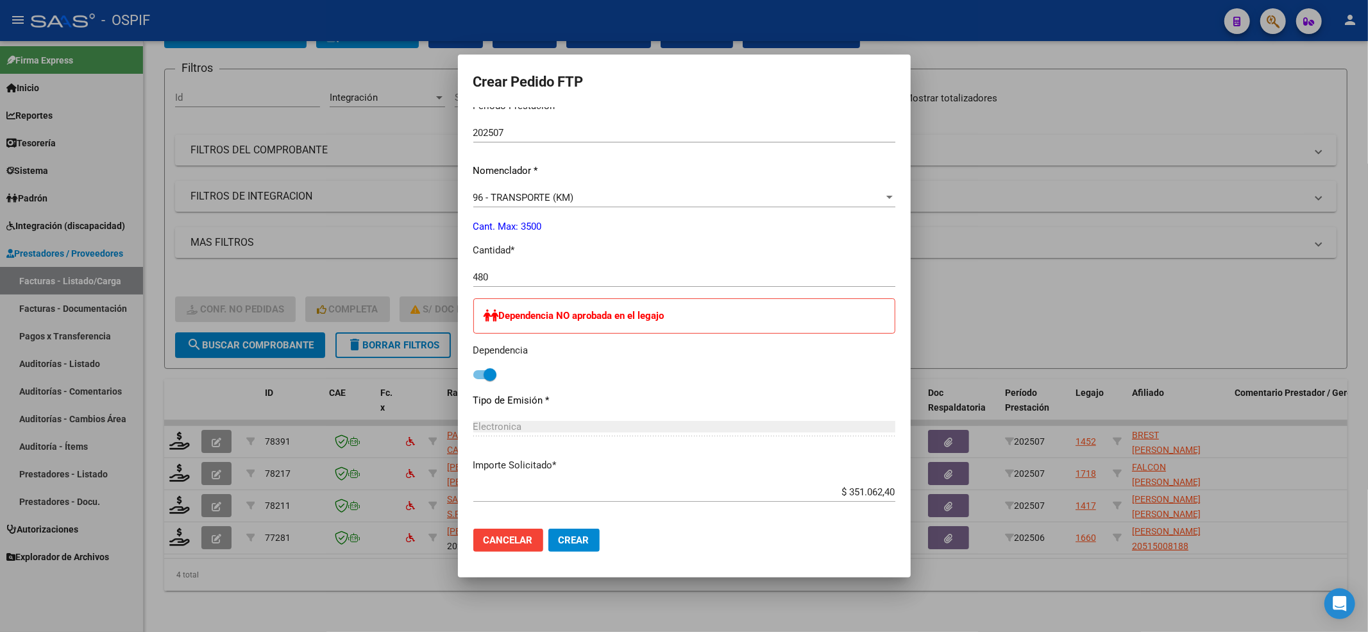
scroll to position [613, 0]
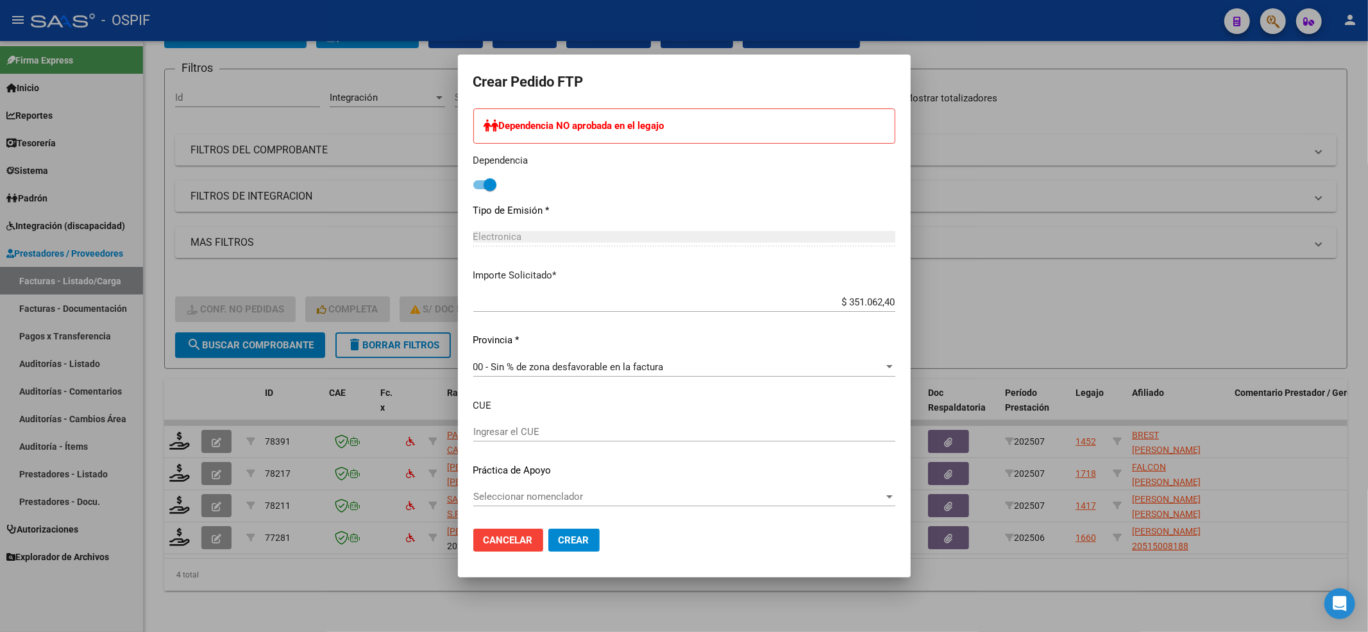
click at [538, 503] on div "Seleccionar nomenclador Seleccionar nomenclador" at bounding box center [684, 496] width 422 height 19
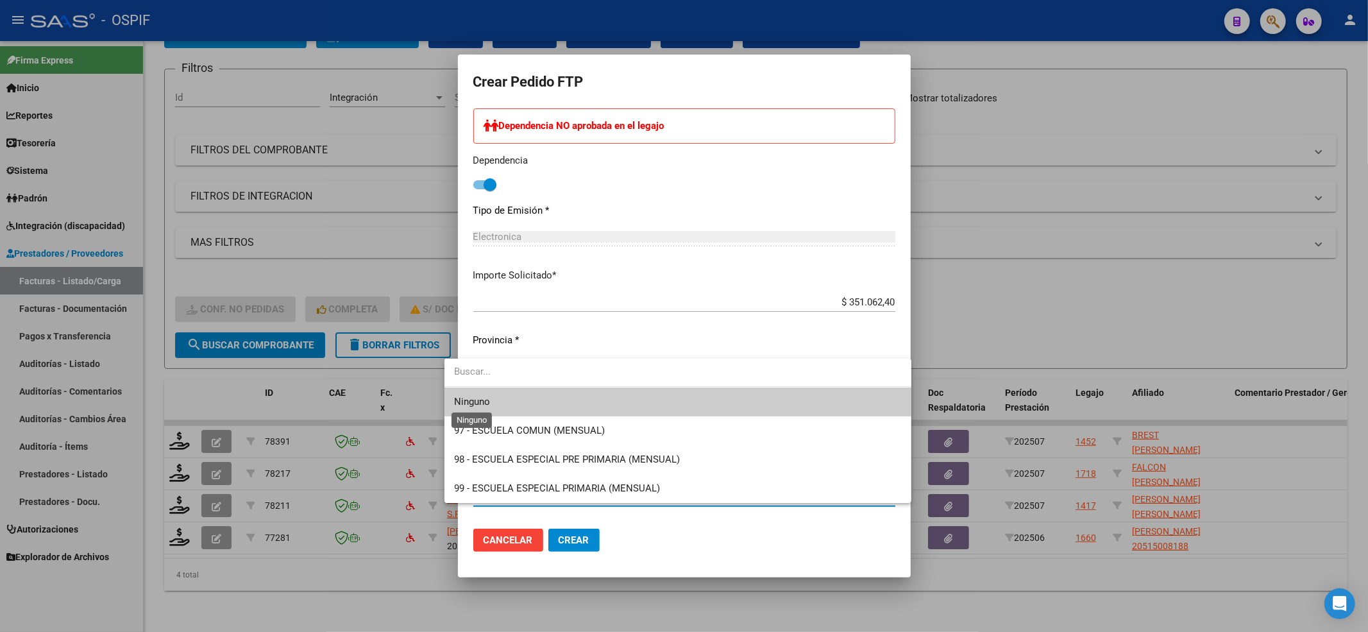
click at [463, 398] on span "Ninguno" at bounding box center [473, 402] width 36 height 12
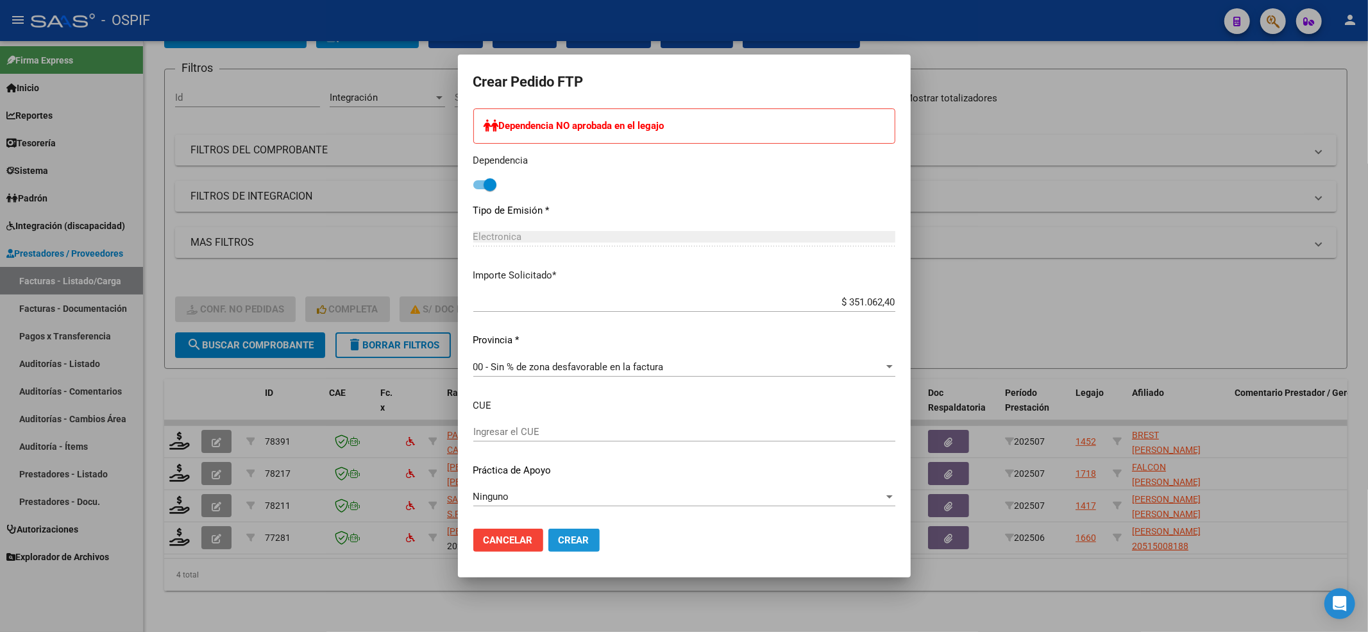
click at [570, 541] on button "Crear" at bounding box center [573, 540] width 51 height 23
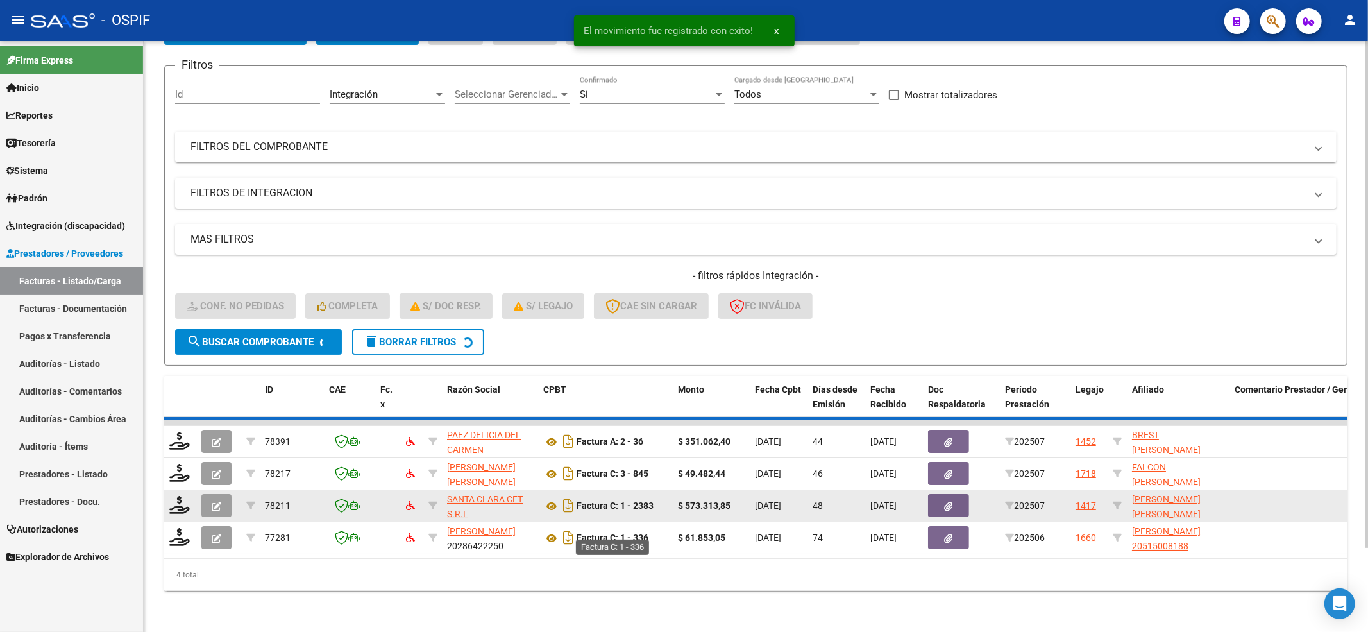
scroll to position [63, 0]
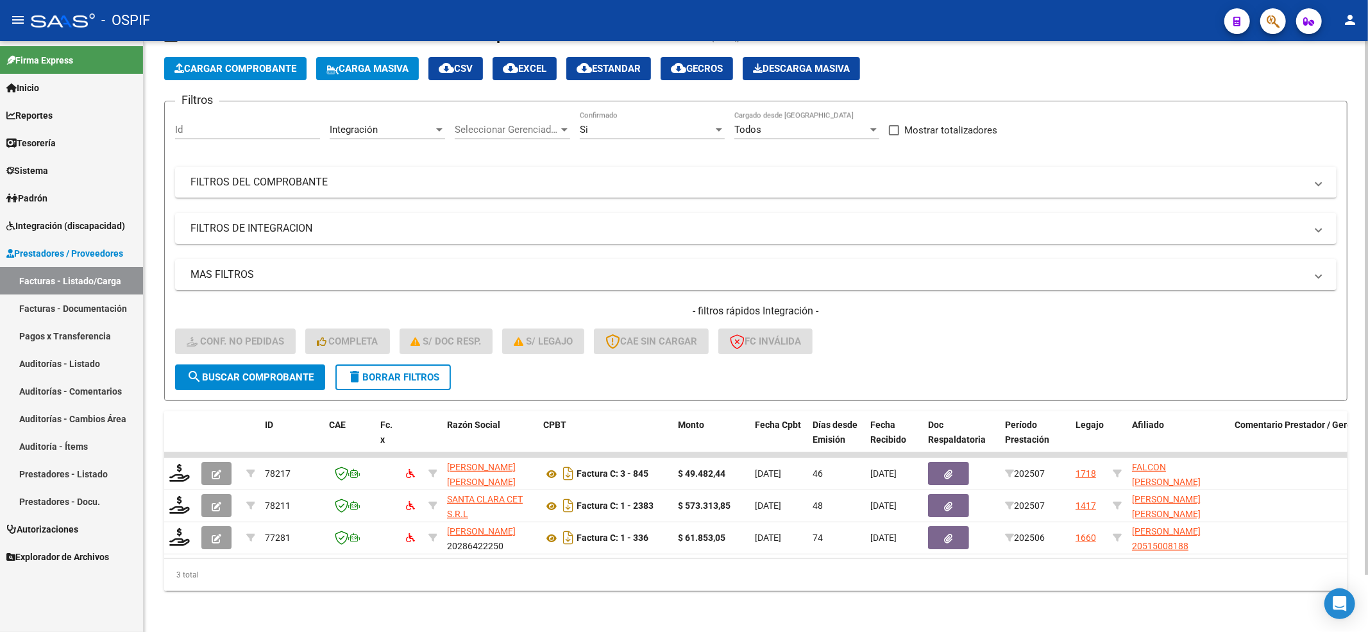
click at [257, 370] on button "search Buscar Comprobante" at bounding box center [250, 377] width 150 height 26
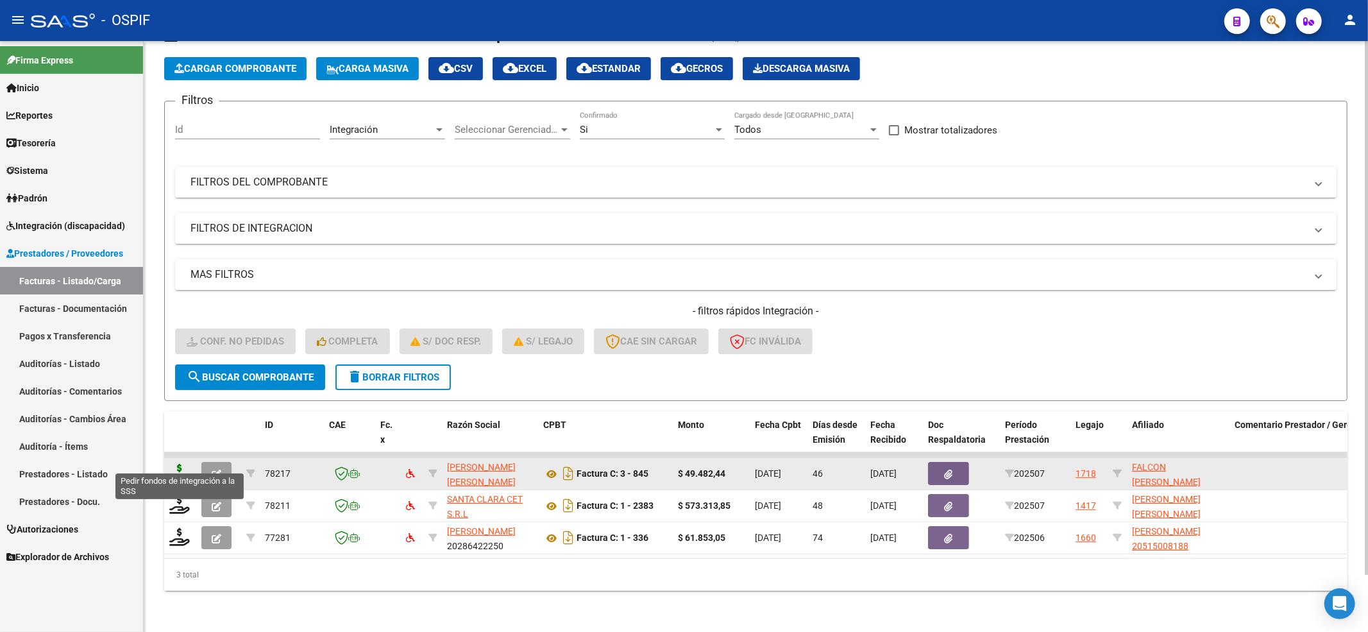
click at [181, 464] on icon at bounding box center [179, 473] width 21 height 18
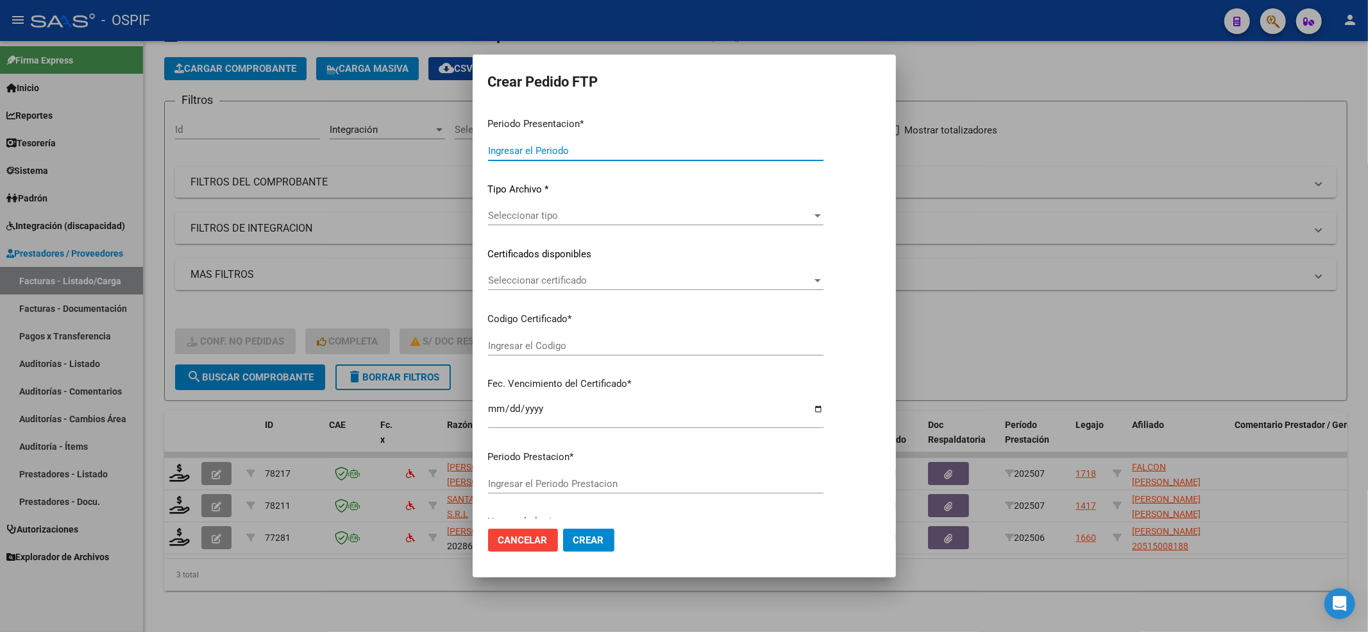
type input "202508"
type input "202507"
type input "$ 49.482,44"
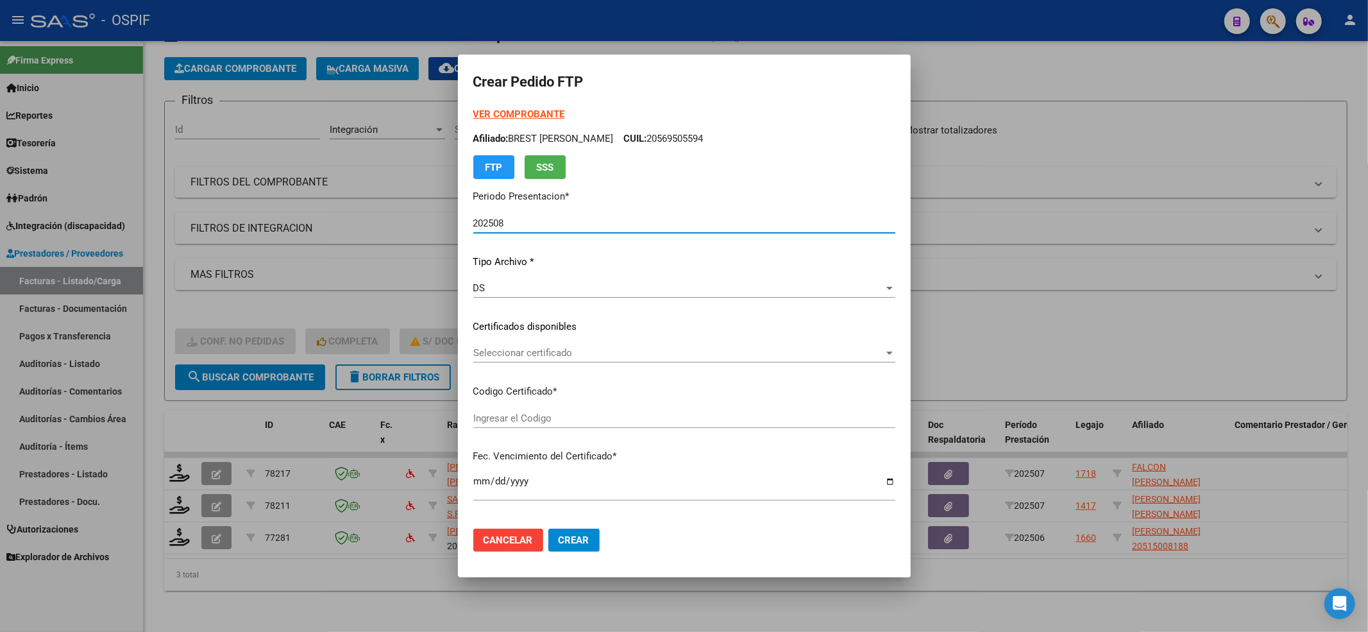
type input "-01-00042197905-20170808-20190808-BS-427"
type input "[DATE]"
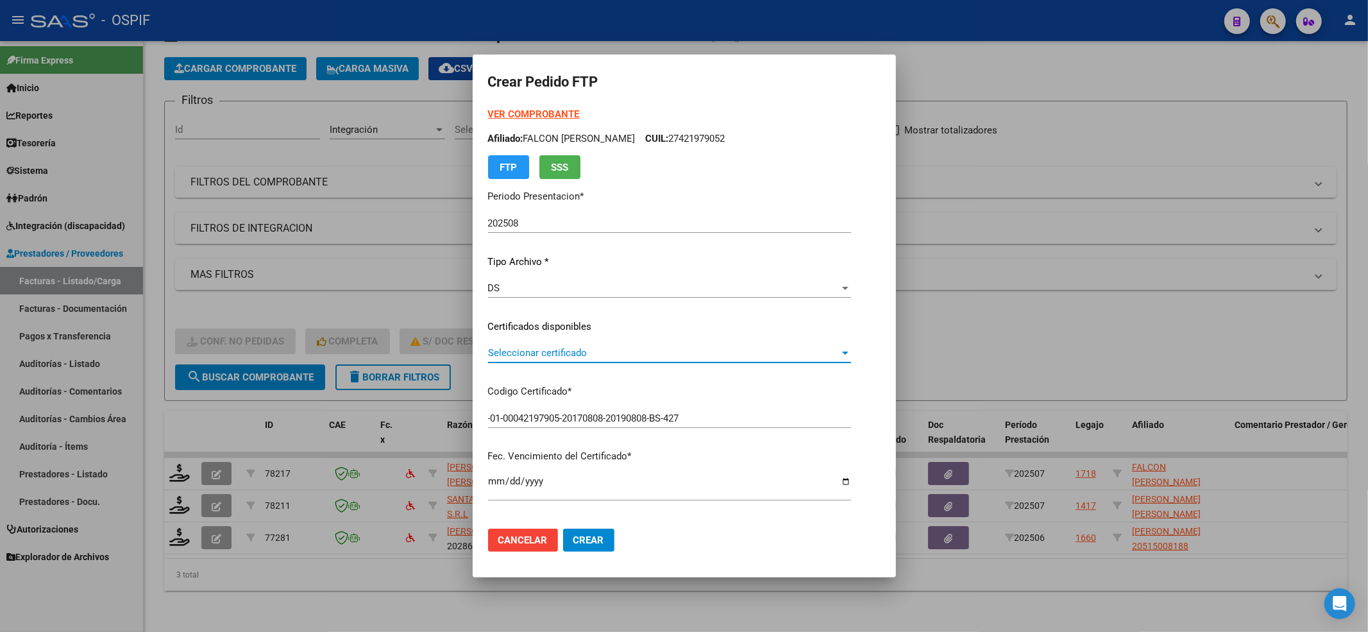
click at [539, 348] on span "Seleccionar certificado" at bounding box center [664, 353] width 352 height 12
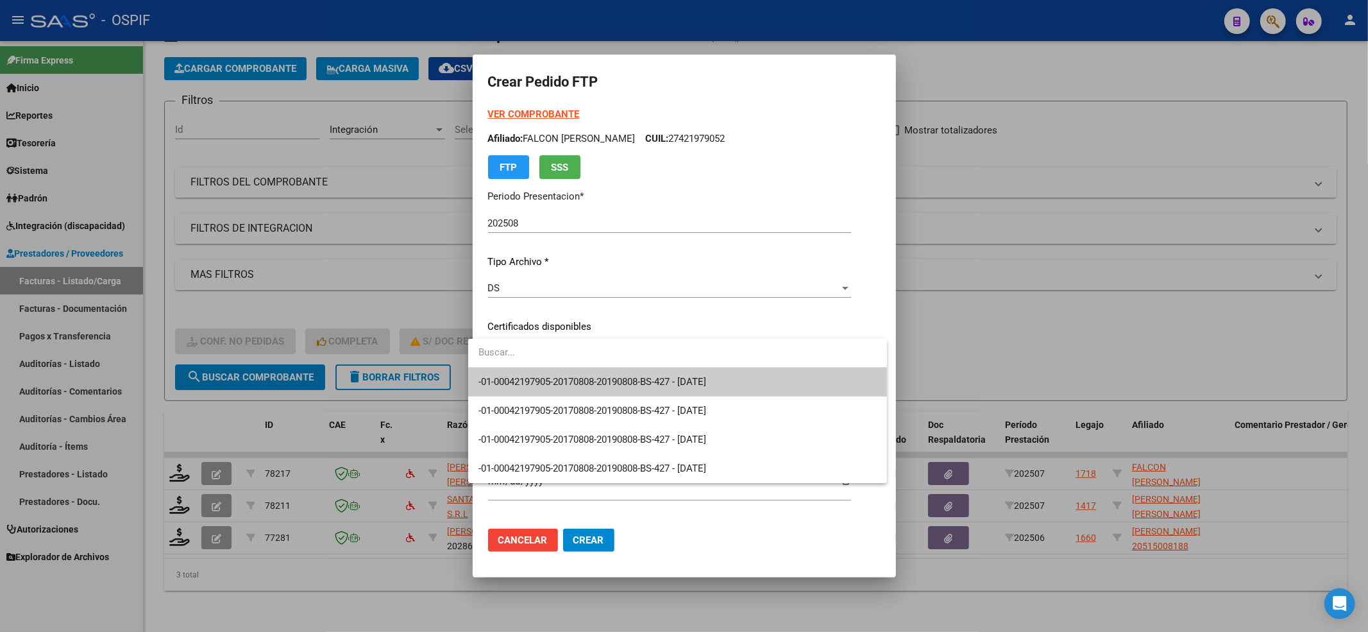
click at [534, 366] on input "dropdown search" at bounding box center [677, 352] width 419 height 29
click at [529, 377] on span "-01-00042197905-20170808-20190808-BS-427 - [DATE]" at bounding box center [593, 382] width 228 height 12
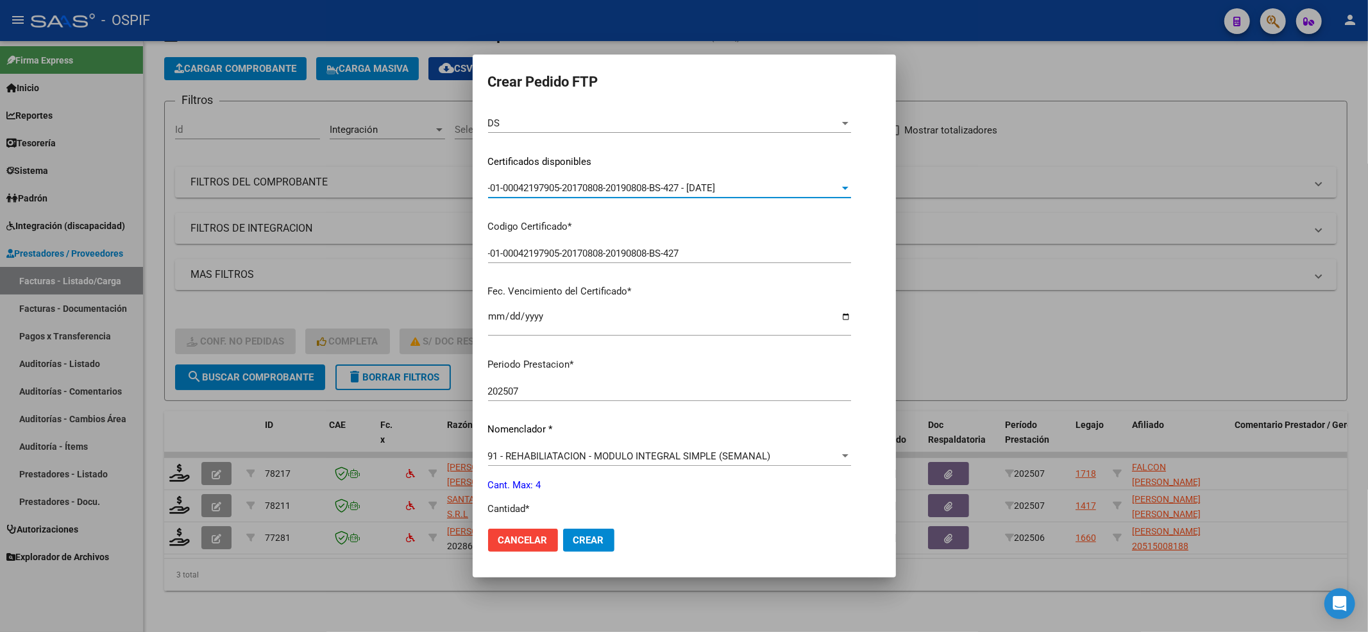
scroll to position [342, 0]
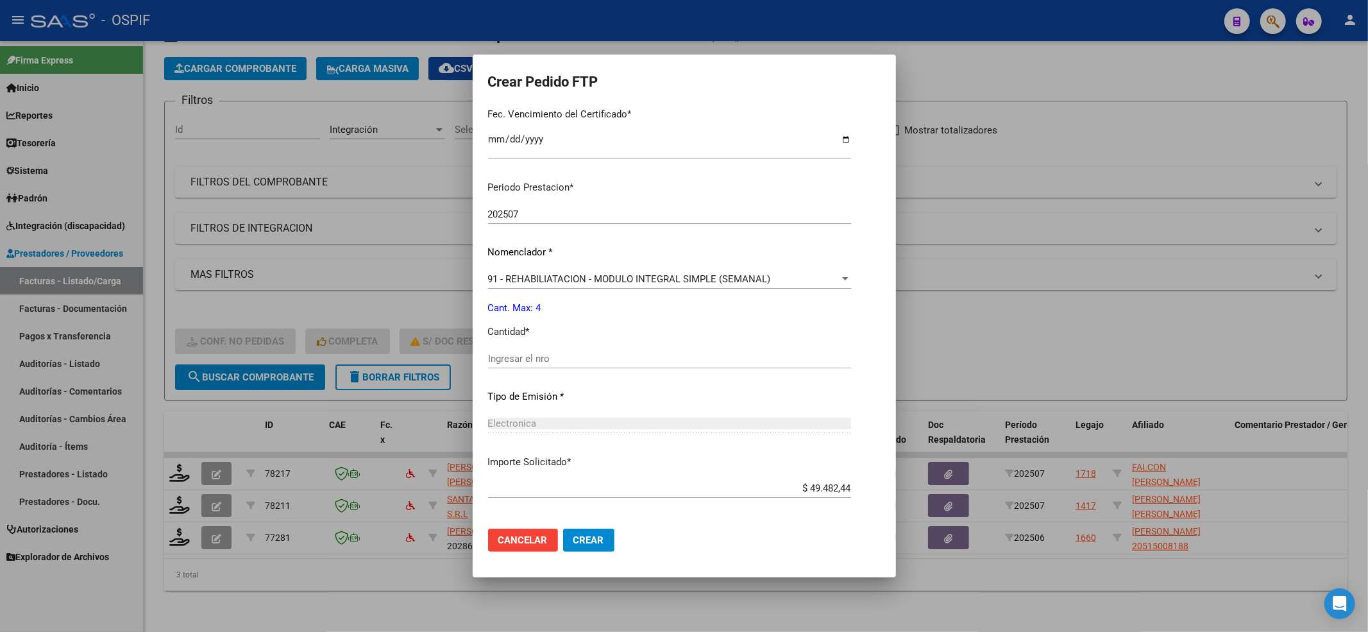
click at [529, 355] on input "Ingresar el nro" at bounding box center [669, 359] width 363 height 12
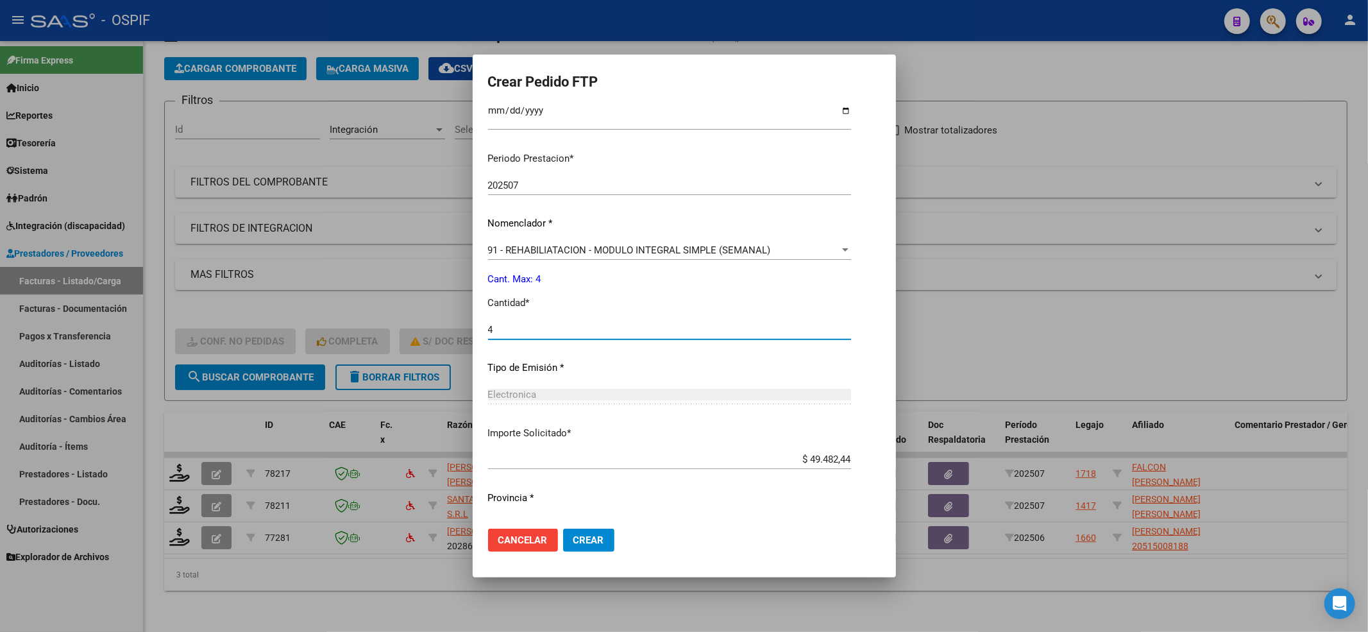
scroll to position [398, 0]
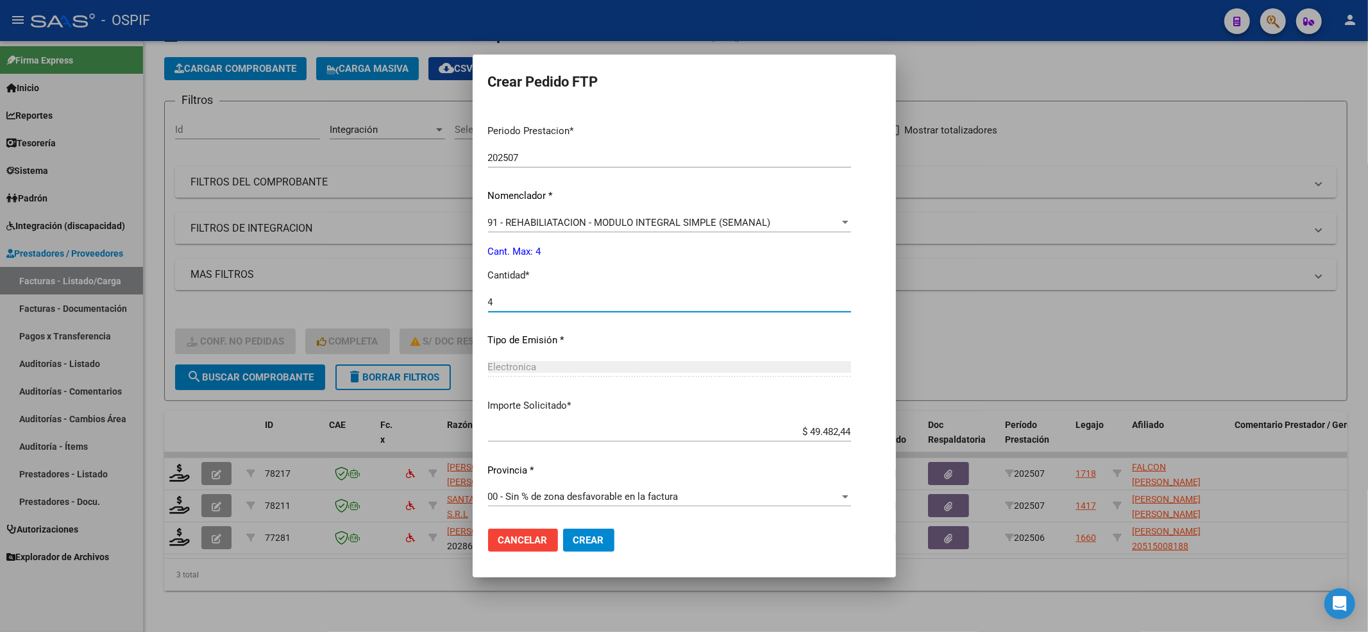
type input "4"
drag, startPoint x: 570, startPoint y: 553, endPoint x: 575, endPoint y: 543, distance: 11.5
click at [570, 552] on mat-dialog-actions "Cancelar Crear" at bounding box center [684, 540] width 393 height 44
click at [595, 526] on mat-dialog-actions "Cancelar Crear" at bounding box center [684, 540] width 393 height 44
click at [595, 527] on mat-dialog-actions "Cancelar Crear" at bounding box center [684, 540] width 393 height 44
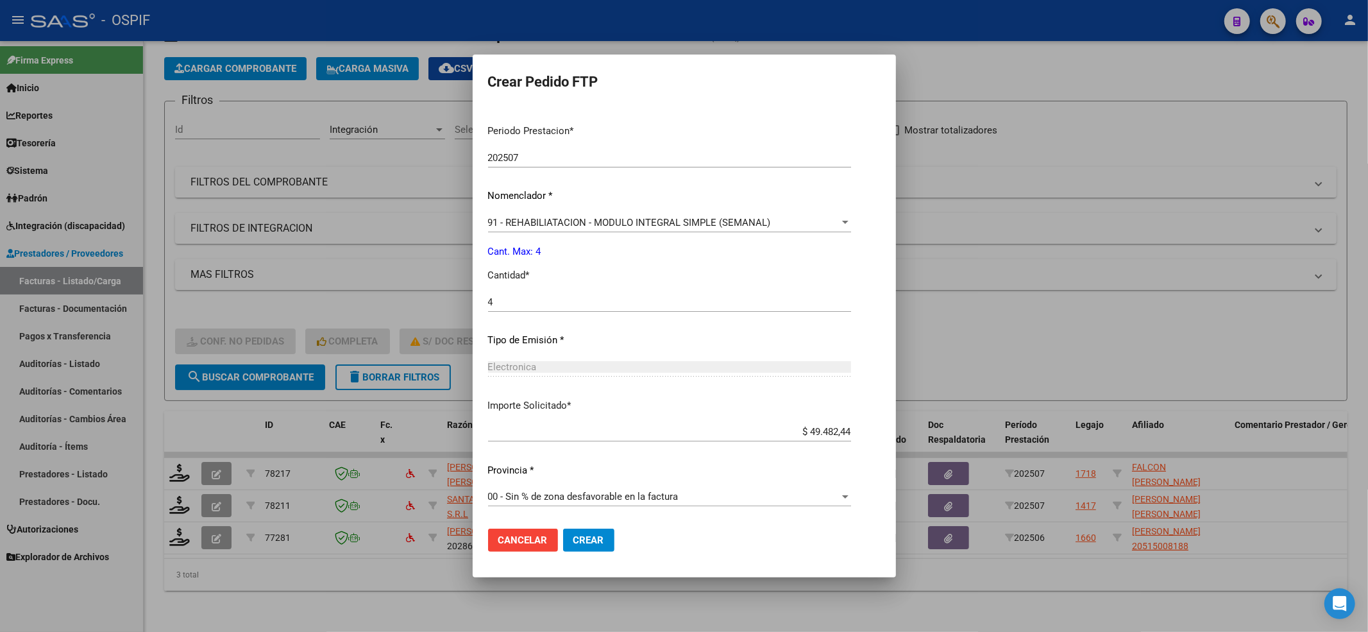
click at [582, 539] on span "Crear" at bounding box center [588, 540] width 31 height 12
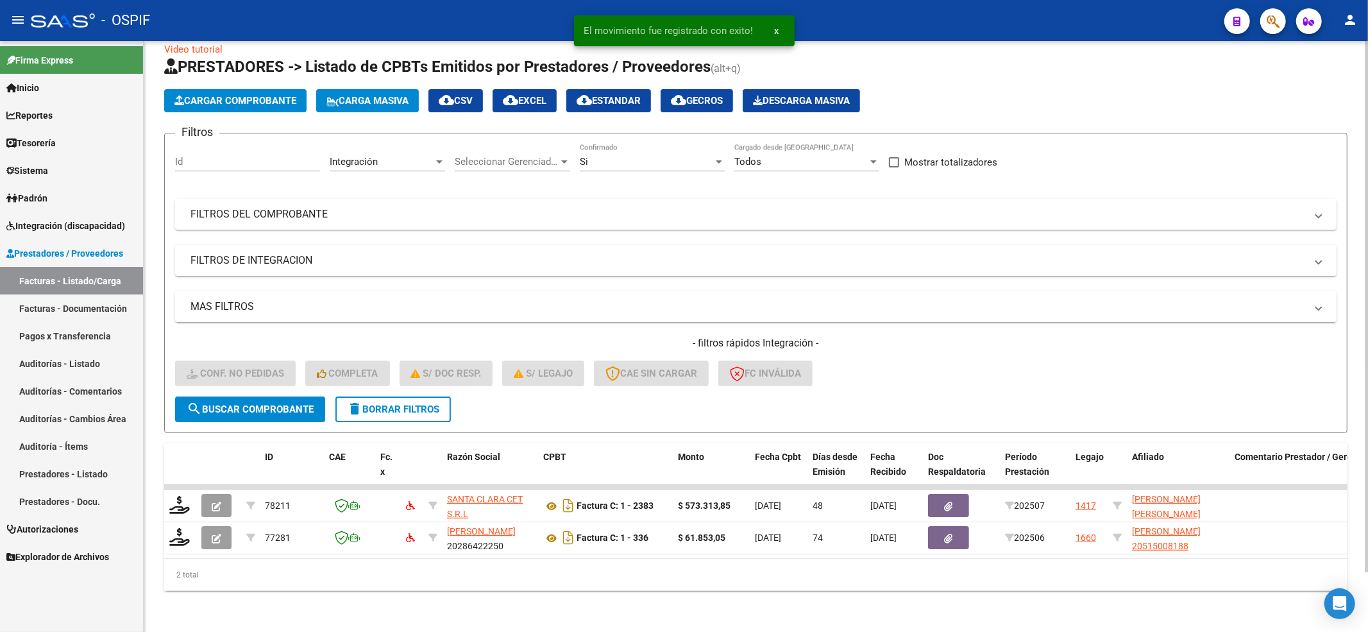
scroll to position [31, 0]
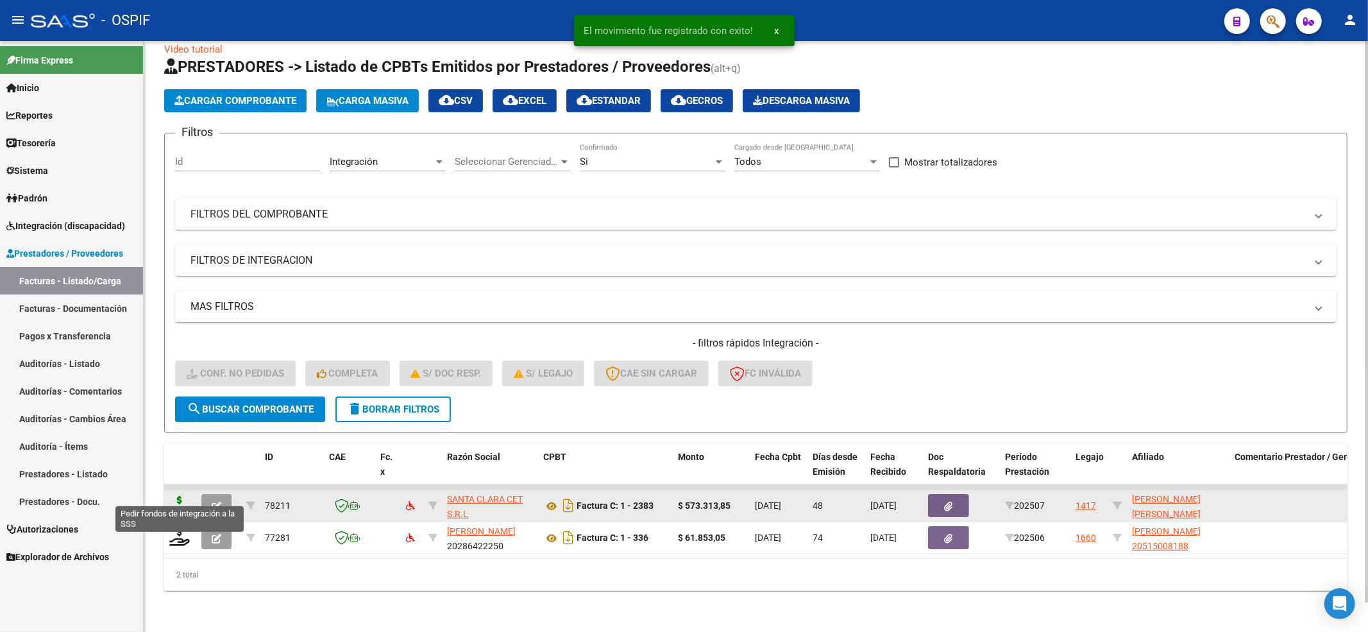
click at [169, 496] on icon at bounding box center [179, 505] width 21 height 18
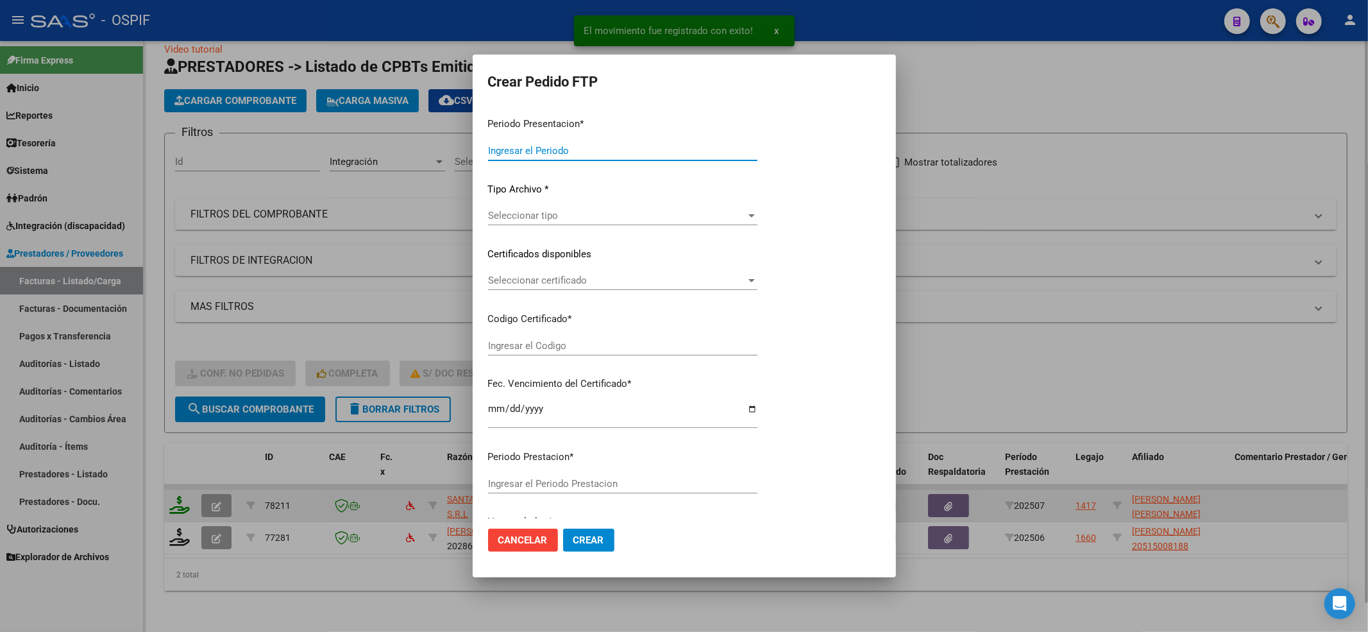
type input "202508"
type input "202507"
type input "$ 573.313,85"
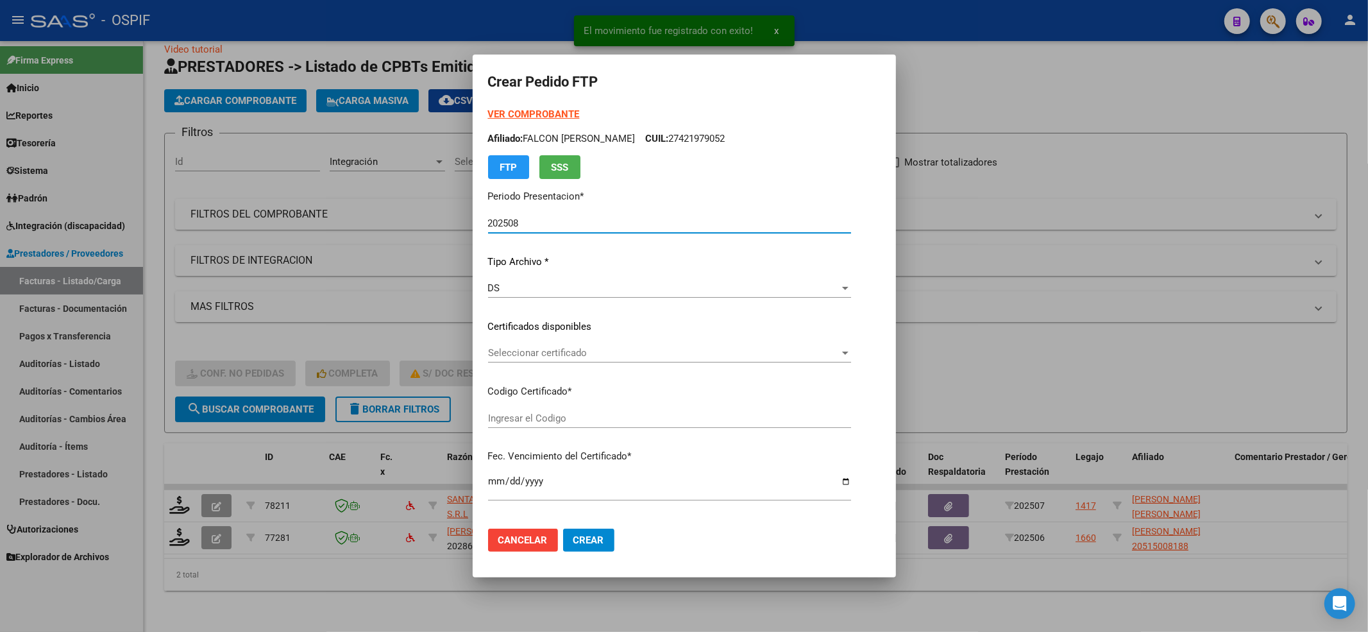
type input "0200057340720-20211021-20251021-BUE-427"
type input "[DATE]"
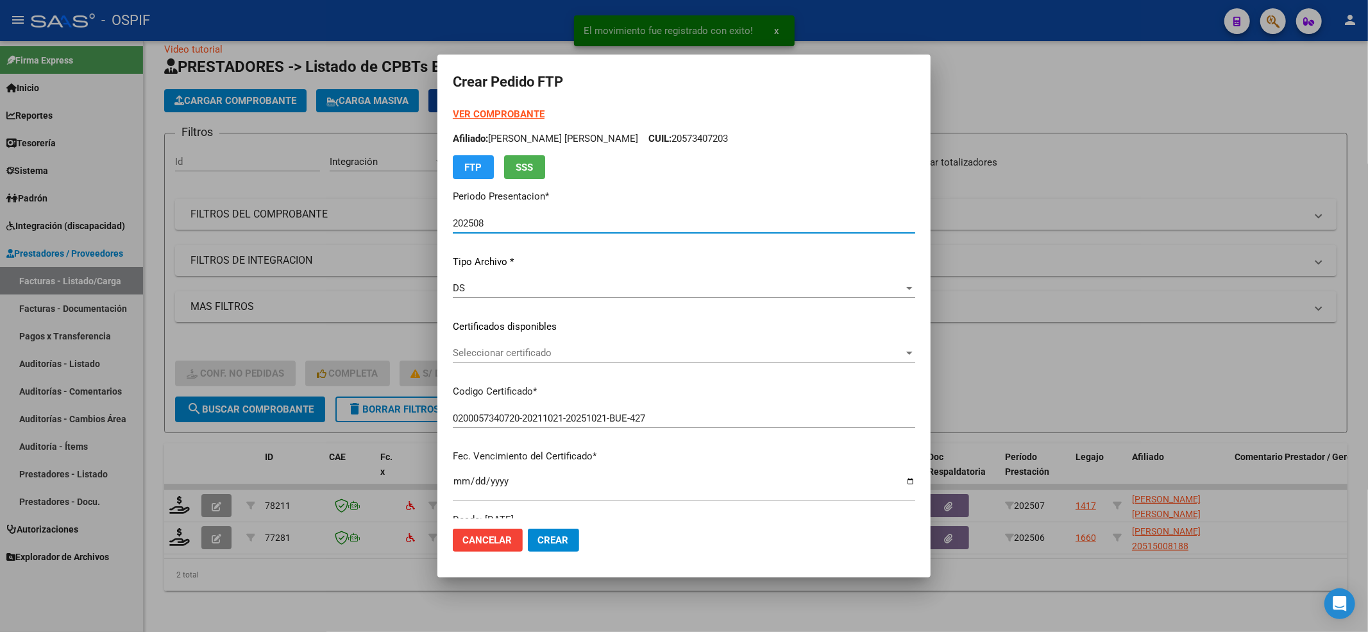
click at [549, 354] on span "Seleccionar certificado" at bounding box center [678, 353] width 451 height 12
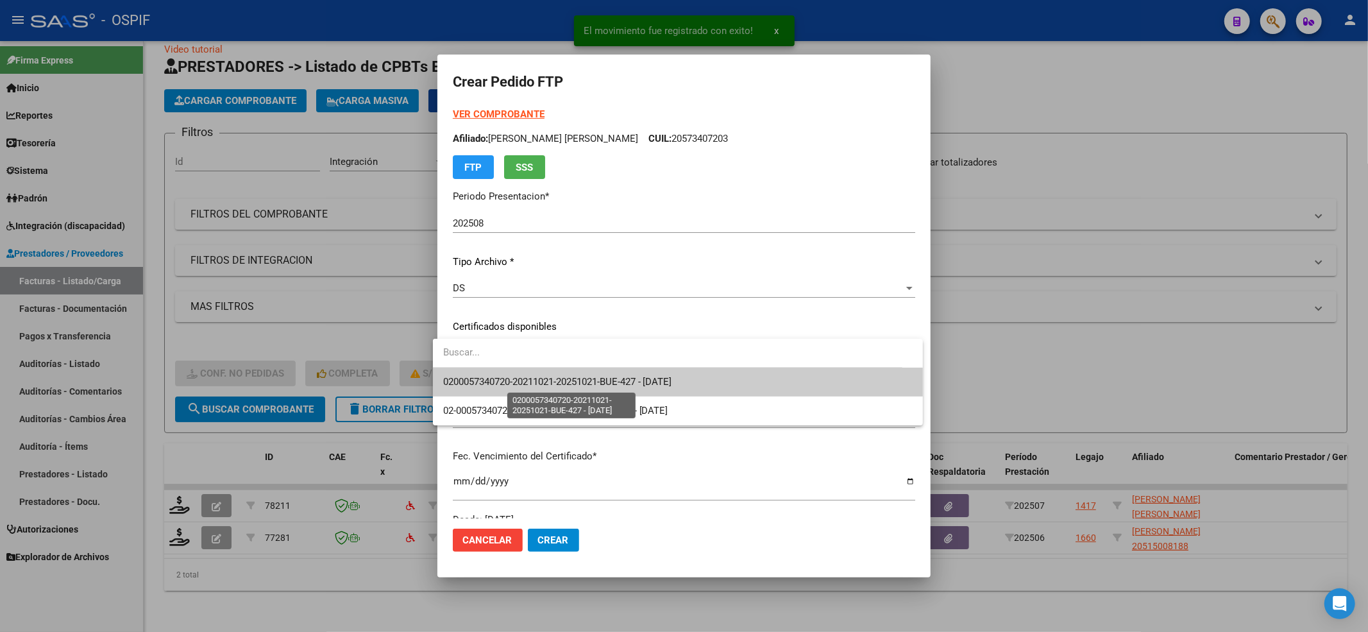
click at [537, 380] on span "0200057340720-20211021-20251021-BUE-427 - [DATE]" at bounding box center [557, 382] width 229 height 12
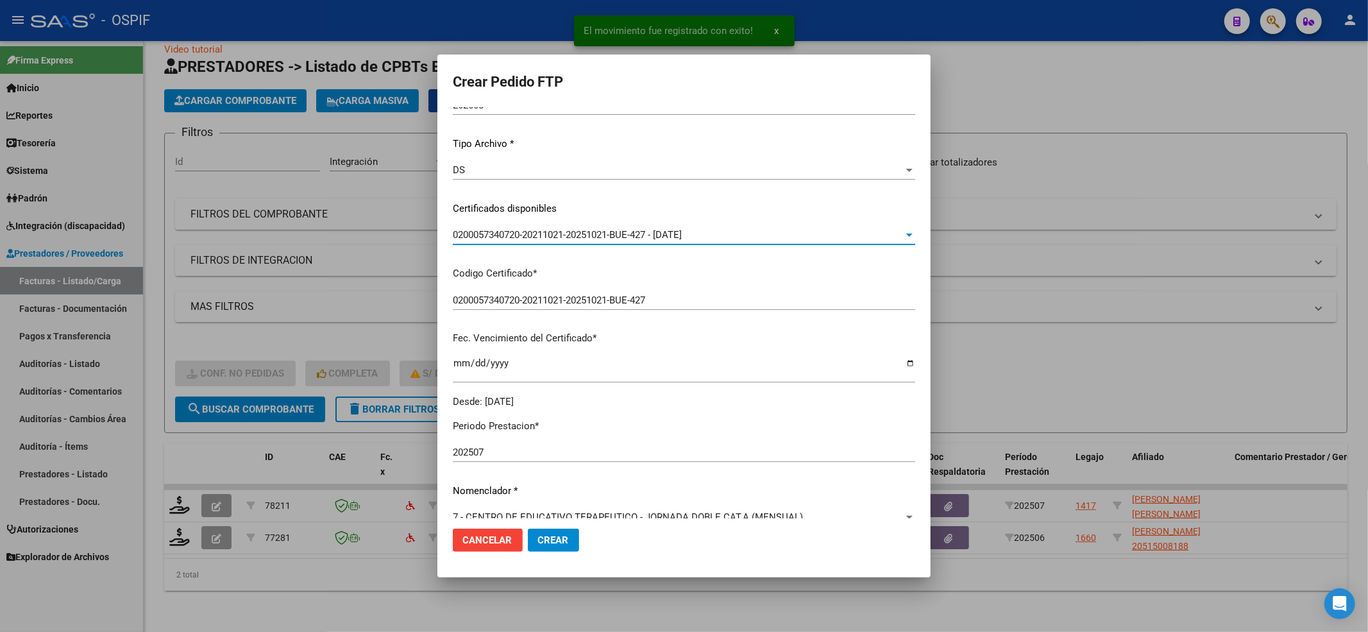
scroll to position [342, 0]
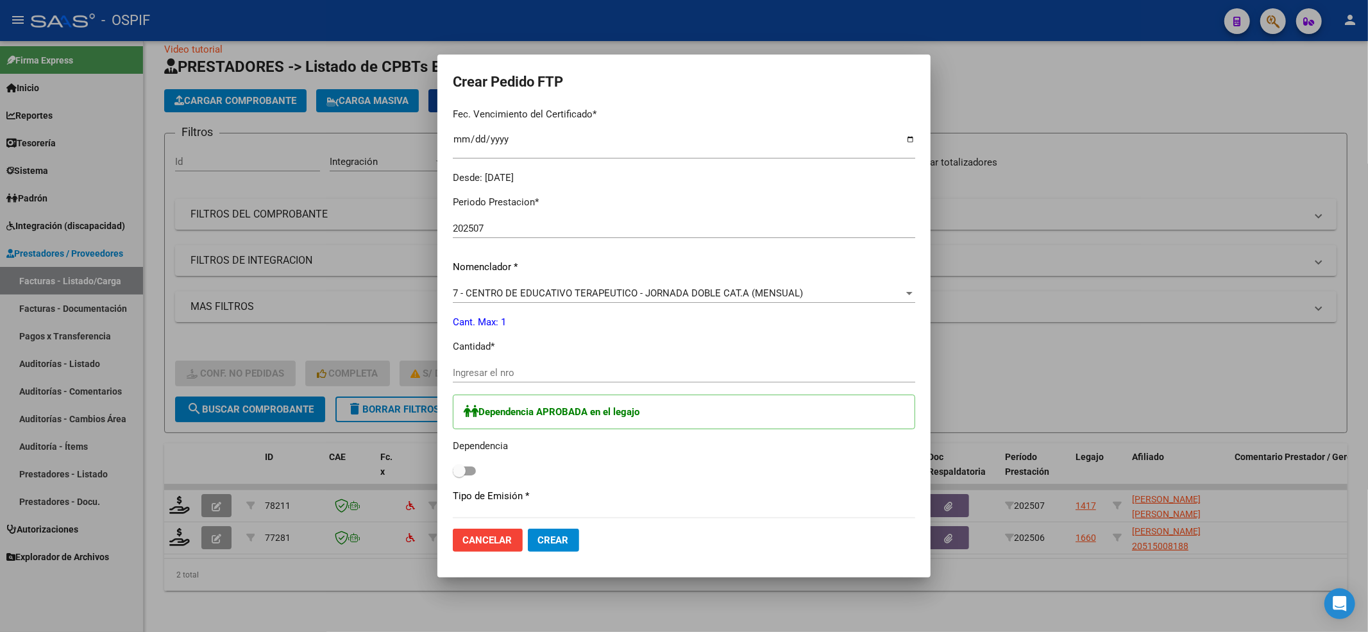
click at [537, 381] on div "Ingresar el nro" at bounding box center [684, 372] width 463 height 19
type input "1"
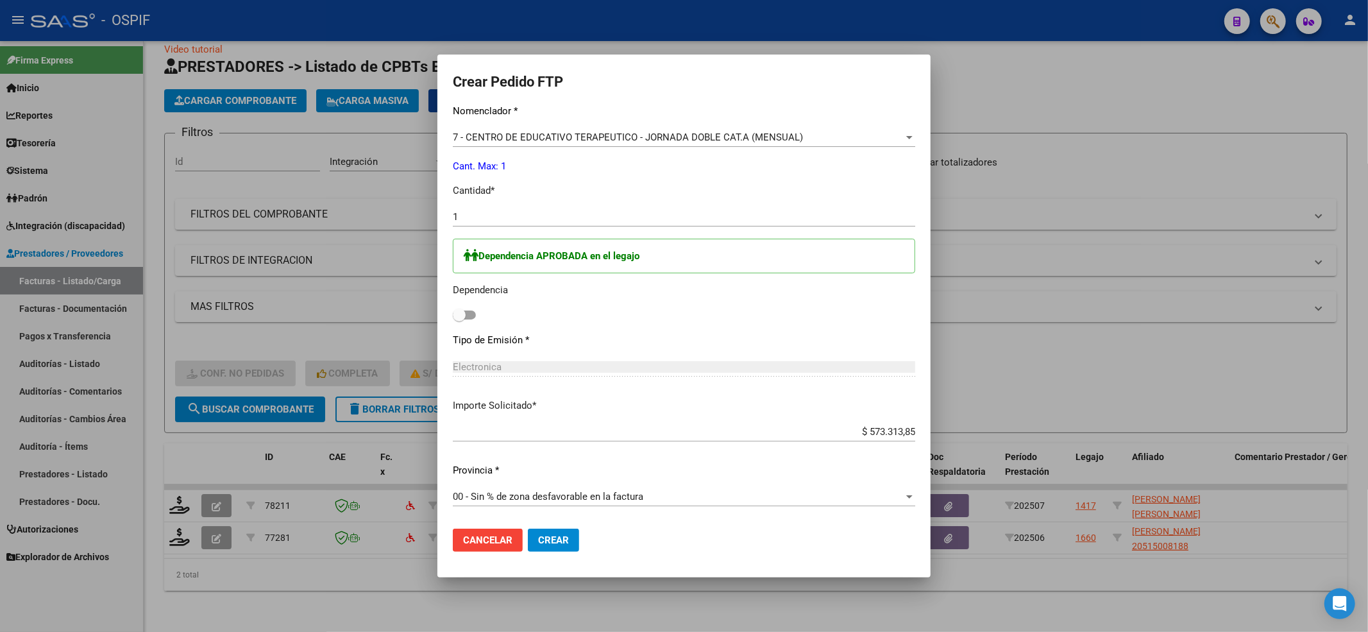
click at [453, 311] on span at bounding box center [459, 315] width 13 height 13
click at [459, 319] on input "checkbox" at bounding box center [459, 319] width 1 height 1
checkbox input "true"
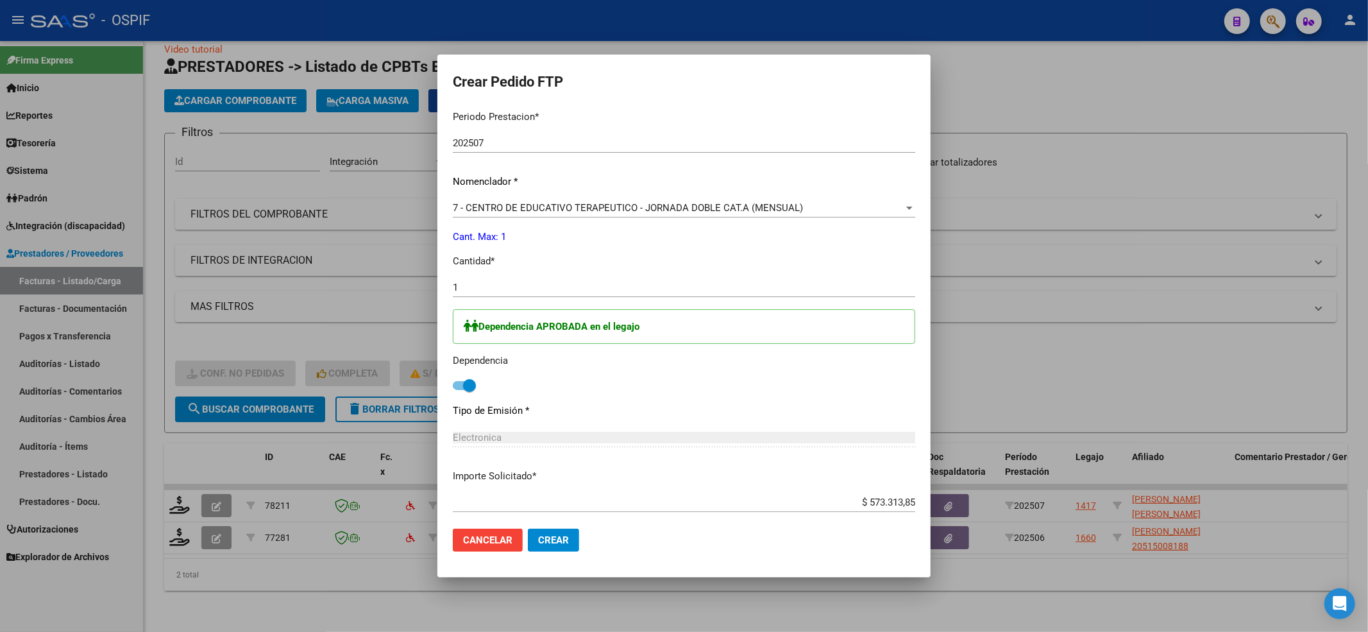
scroll to position [0, 0]
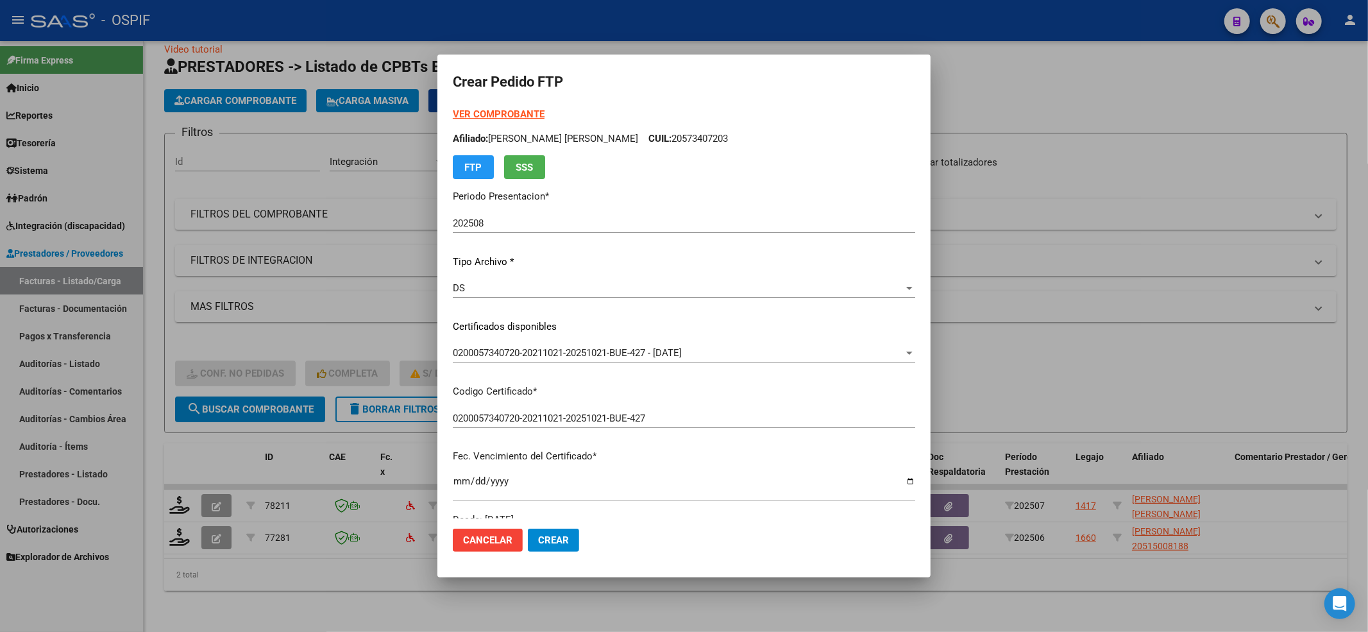
click at [482, 108] on strong "VER COMPROBANTE" at bounding box center [499, 114] width 92 height 12
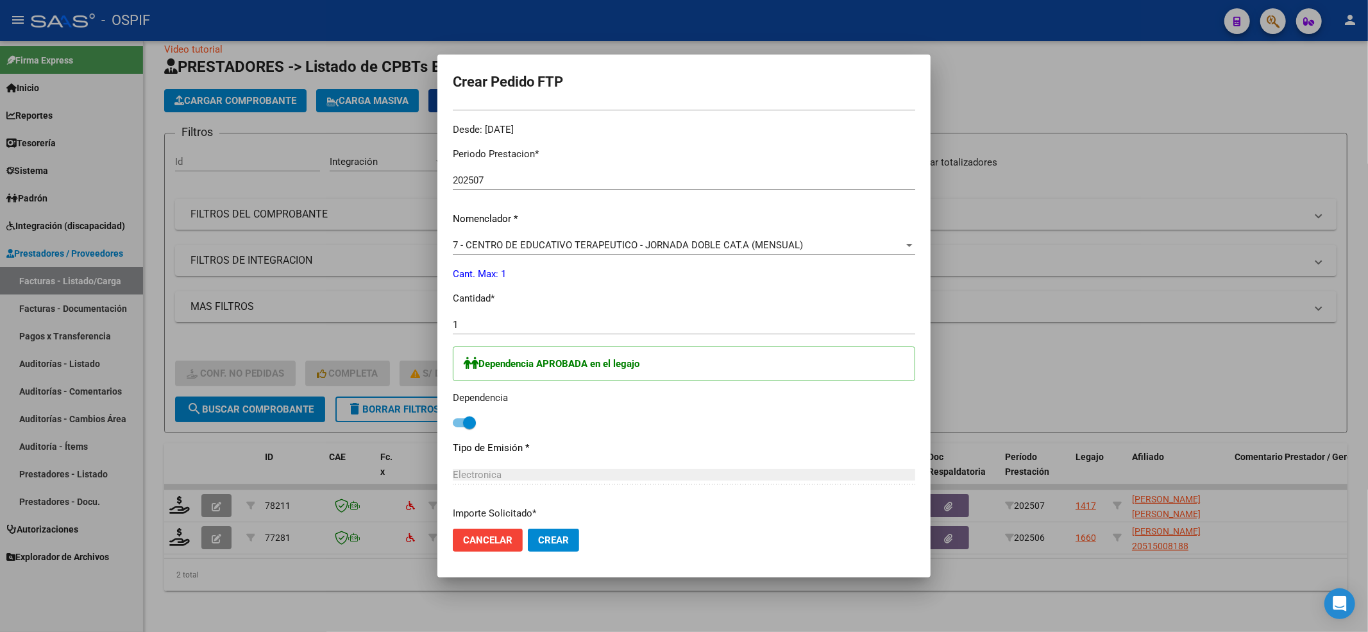
scroll to position [498, 0]
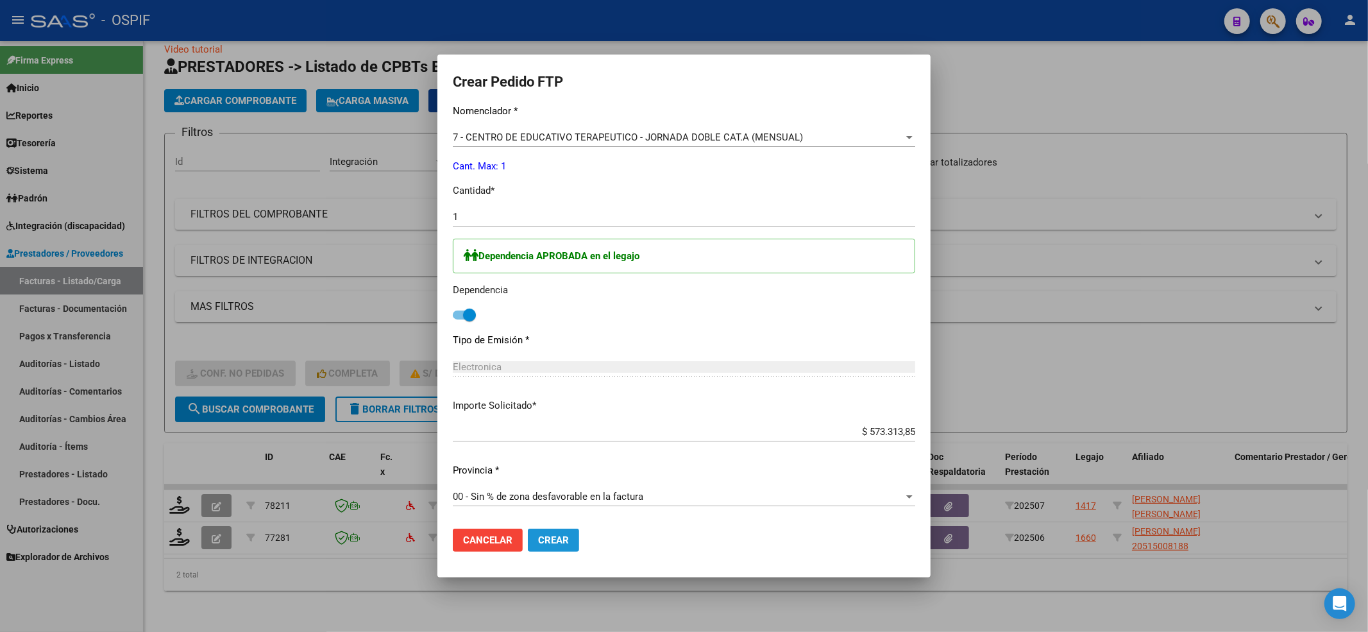
click at [557, 540] on span "Crear" at bounding box center [553, 540] width 31 height 12
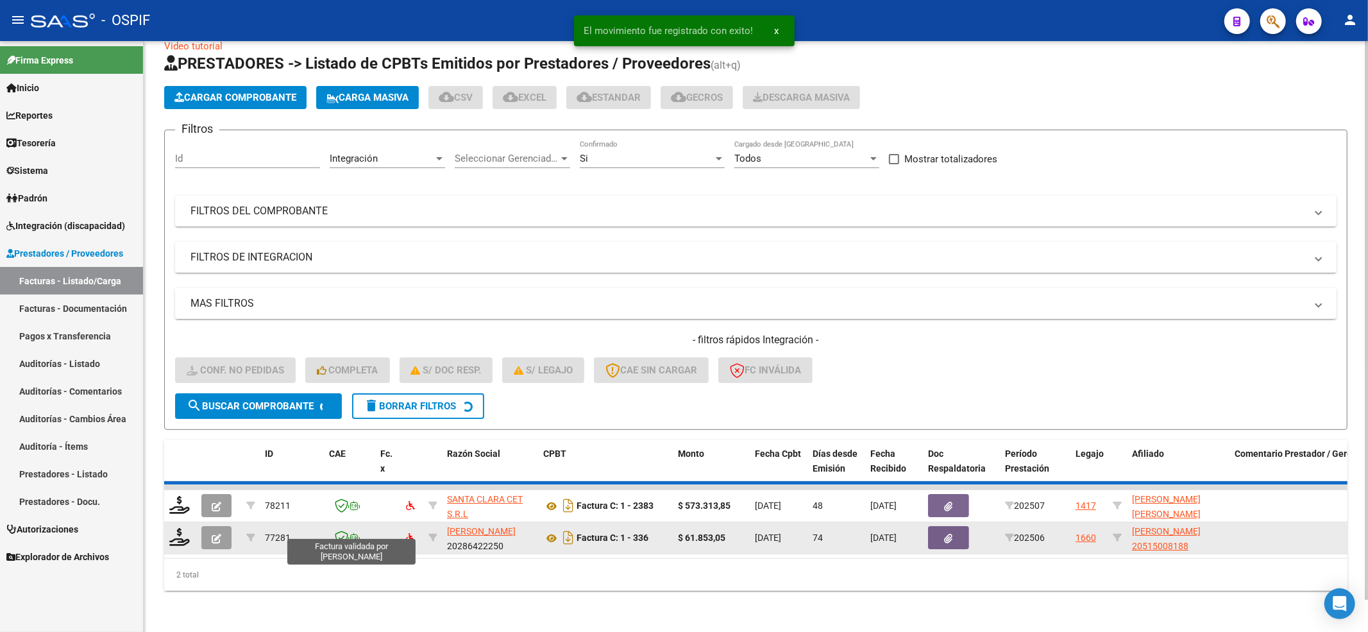
scroll to position [0, 0]
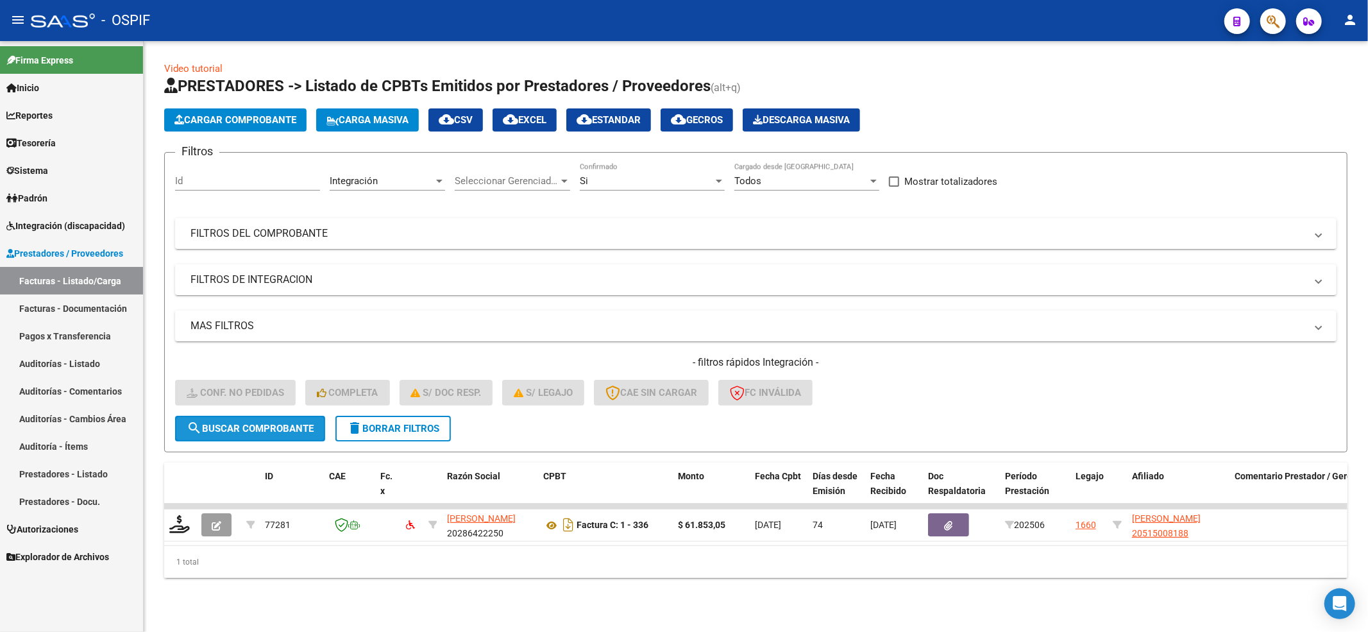
click at [200, 420] on mat-icon "search" at bounding box center [194, 427] width 15 height 15
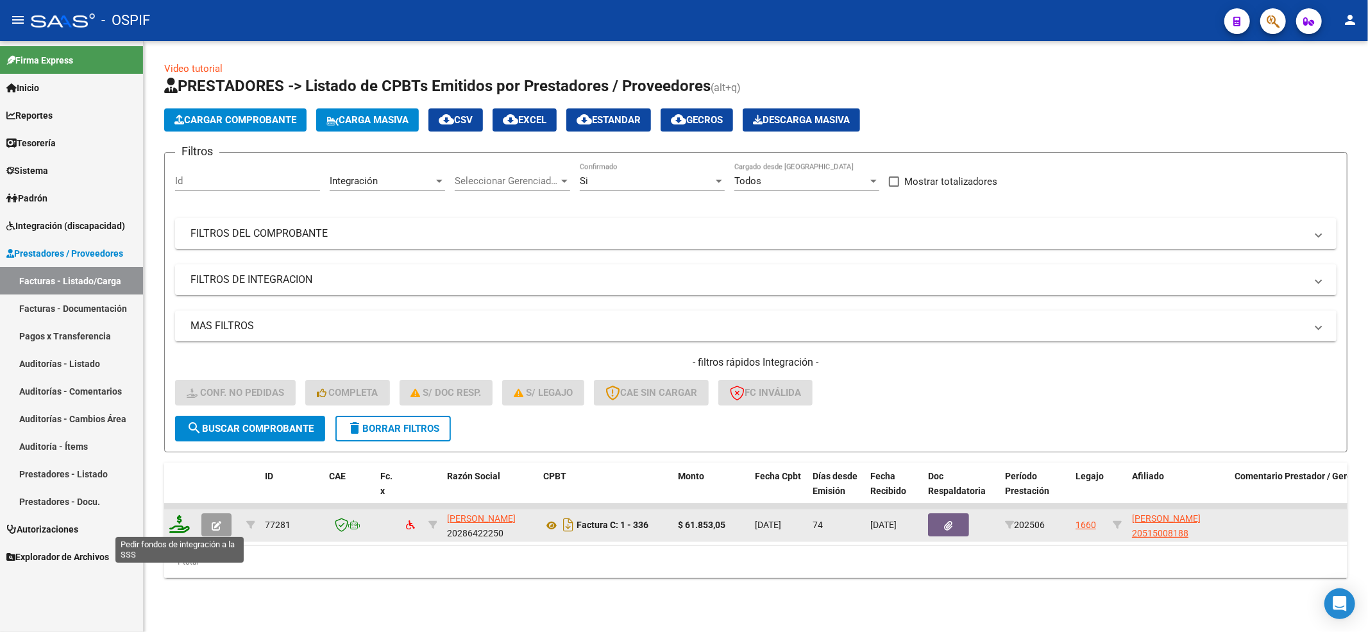
click at [188, 524] on icon at bounding box center [179, 524] width 21 height 18
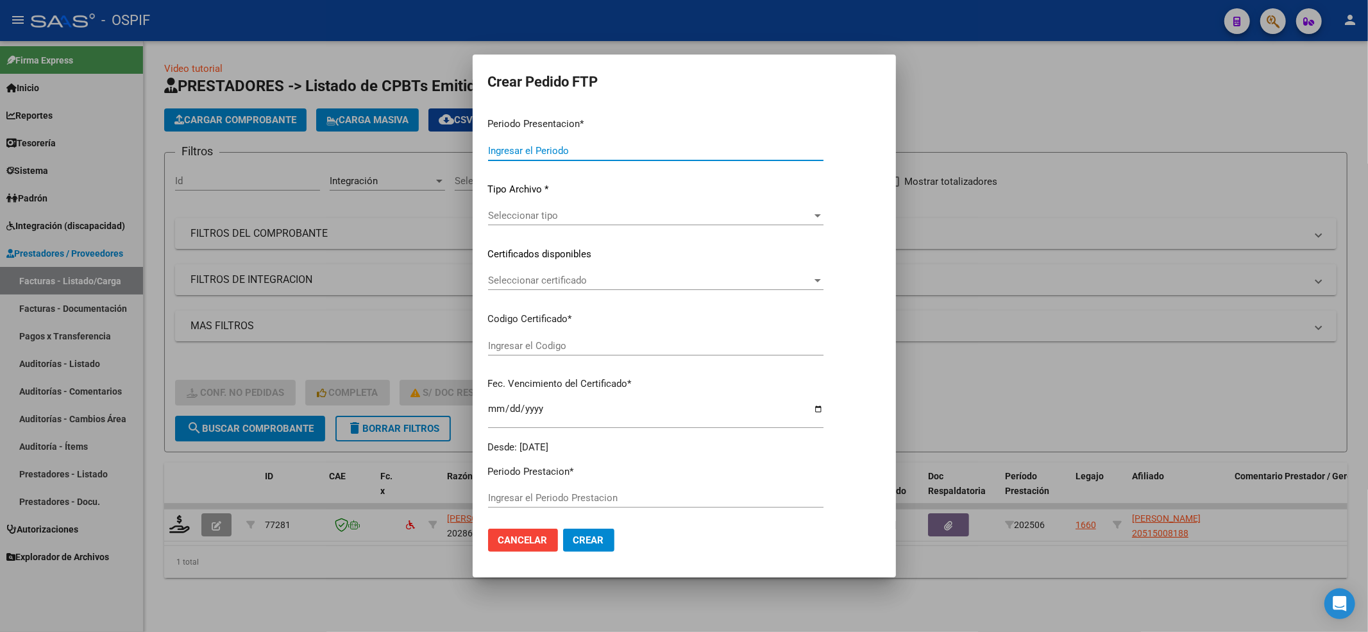
type input "202508"
type input "202506"
type input "$ 61.853,05"
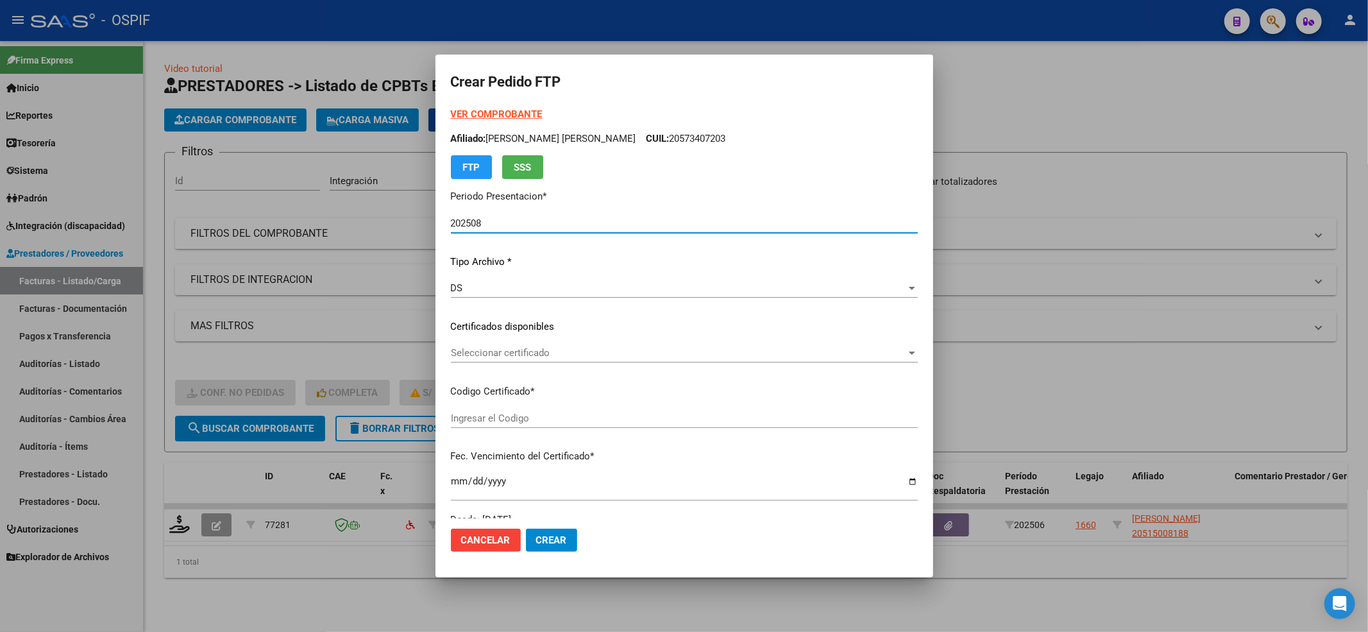
type input "02000515008182024021920390219bs-427"
type input "[DATE]"
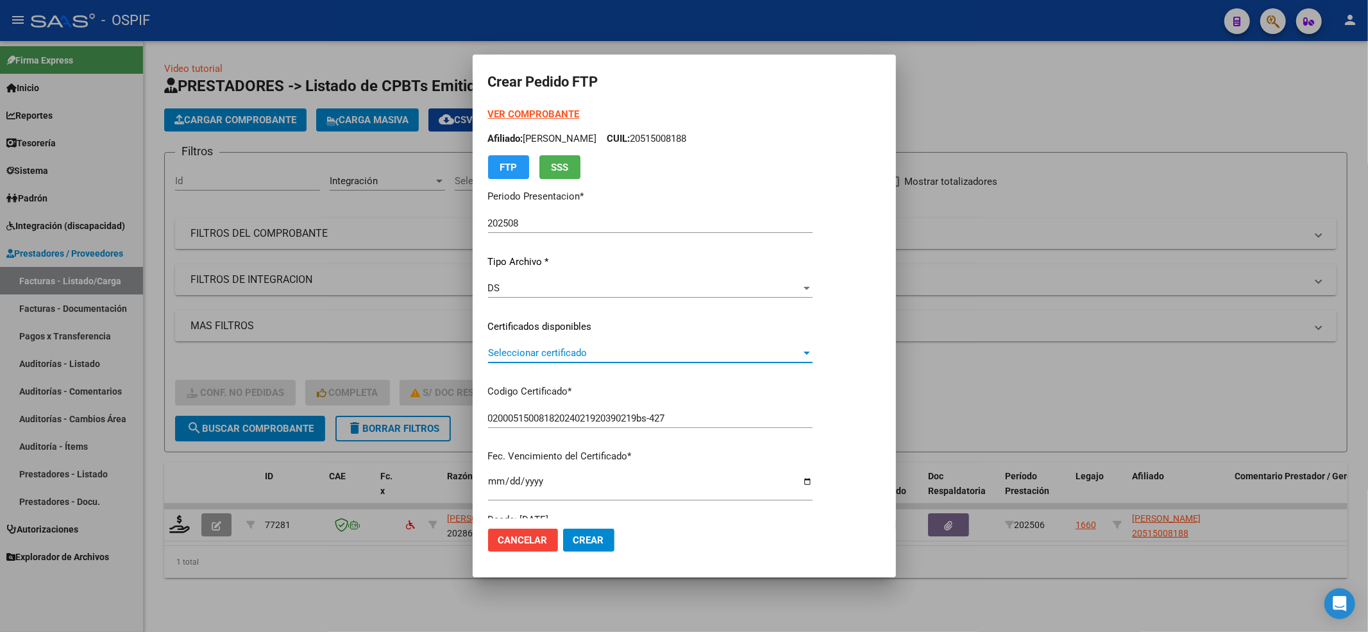
click at [593, 353] on span "Seleccionar certificado" at bounding box center [644, 353] width 313 height 12
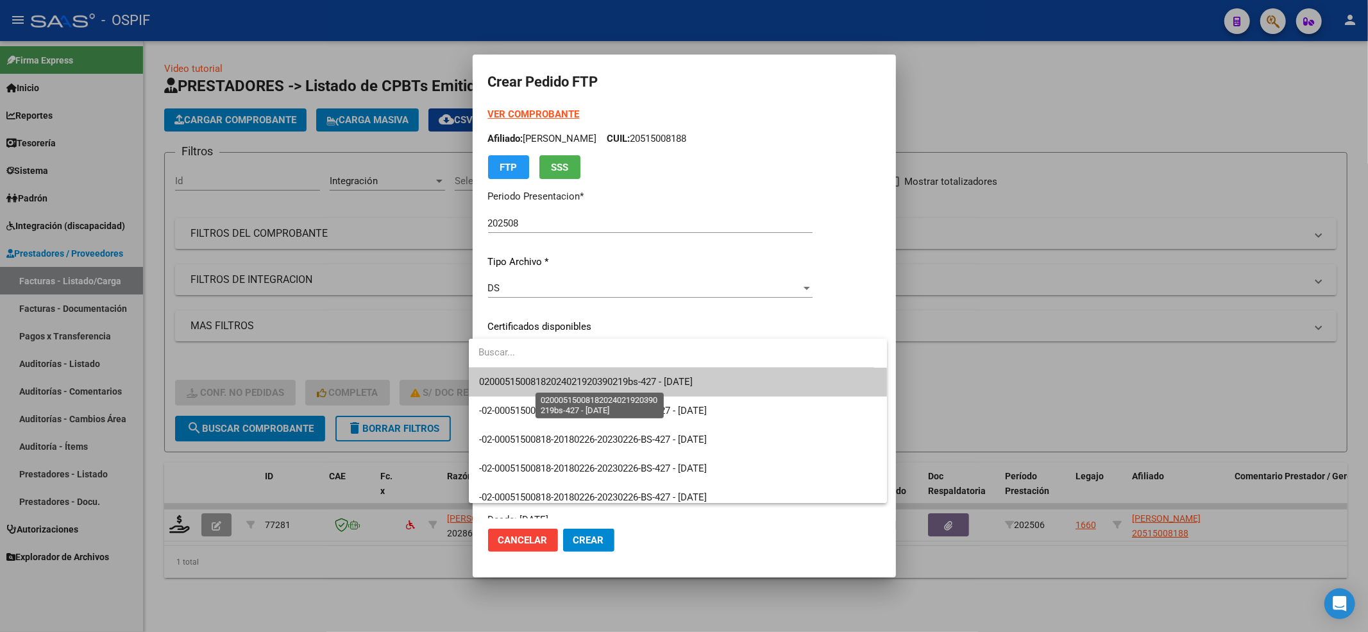
click at [576, 382] on span "02000515008182024021920390219bs-427 - [DATE]" at bounding box center [586, 382] width 214 height 12
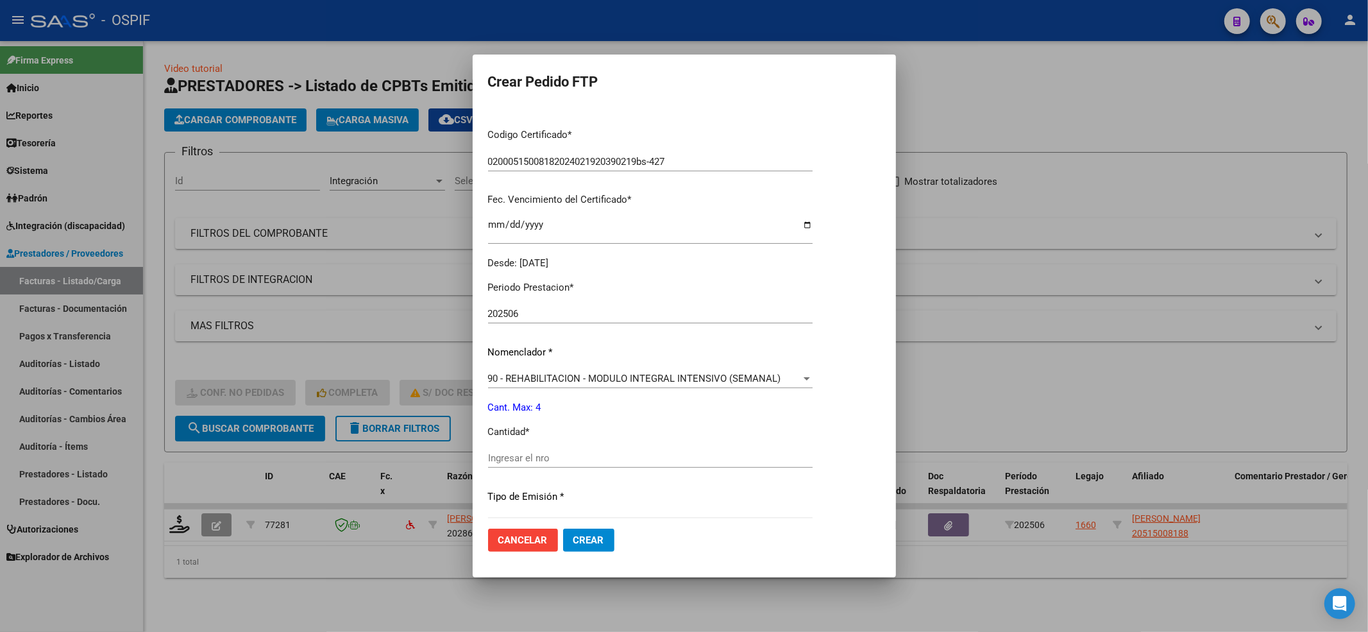
click at [530, 455] on input "Ingresar el nro" at bounding box center [650, 458] width 325 height 12
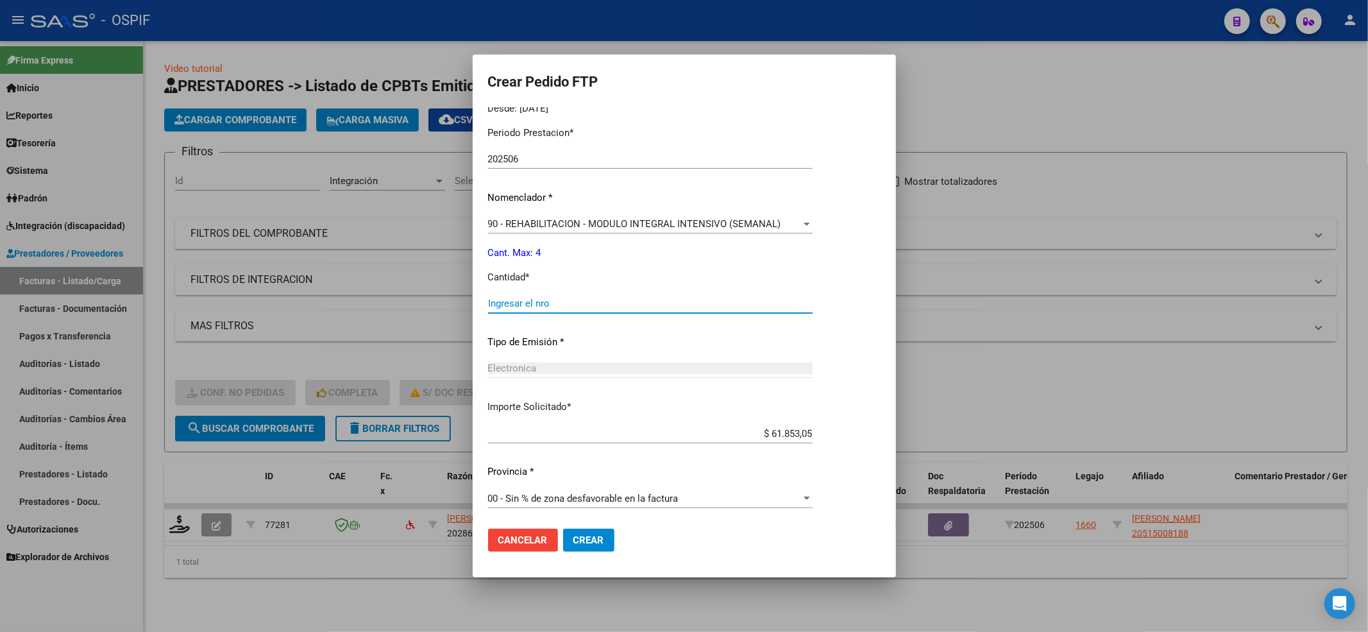
scroll to position [413, 0]
type input "4"
click at [591, 550] on button "Crear" at bounding box center [588, 540] width 51 height 23
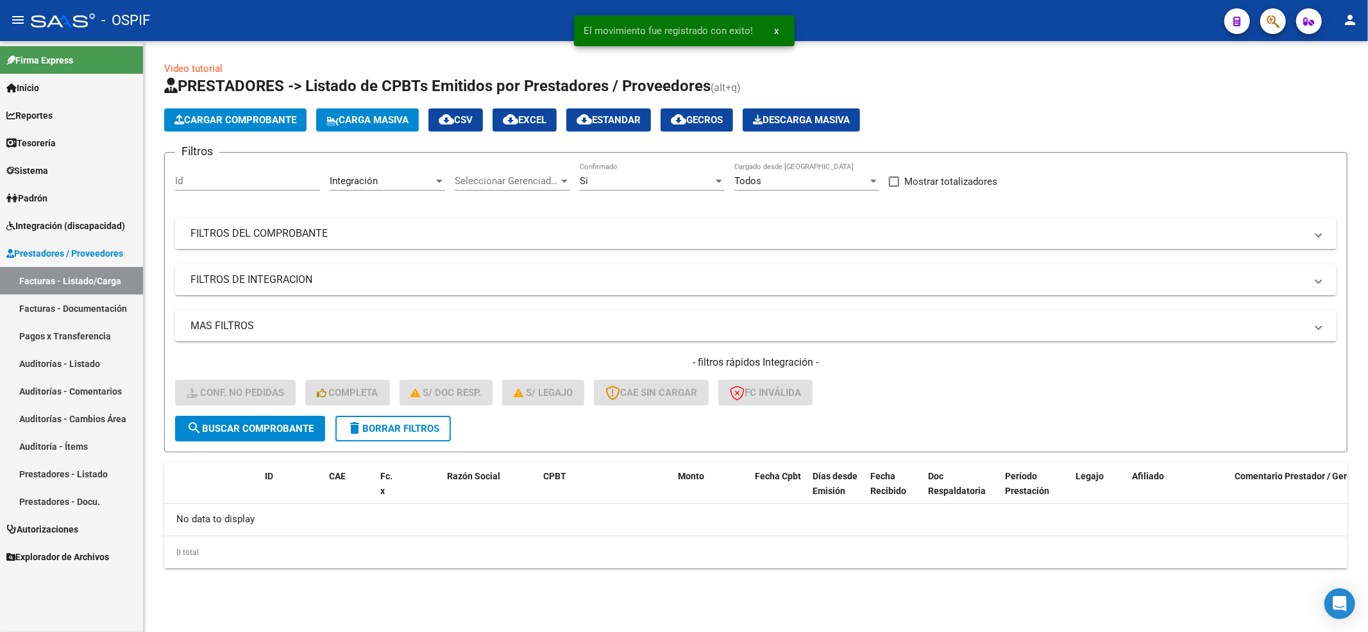
click at [373, 423] on span "delete Borrar Filtros" at bounding box center [393, 429] width 92 height 12
